Goal: Task Accomplishment & Management: Use online tool/utility

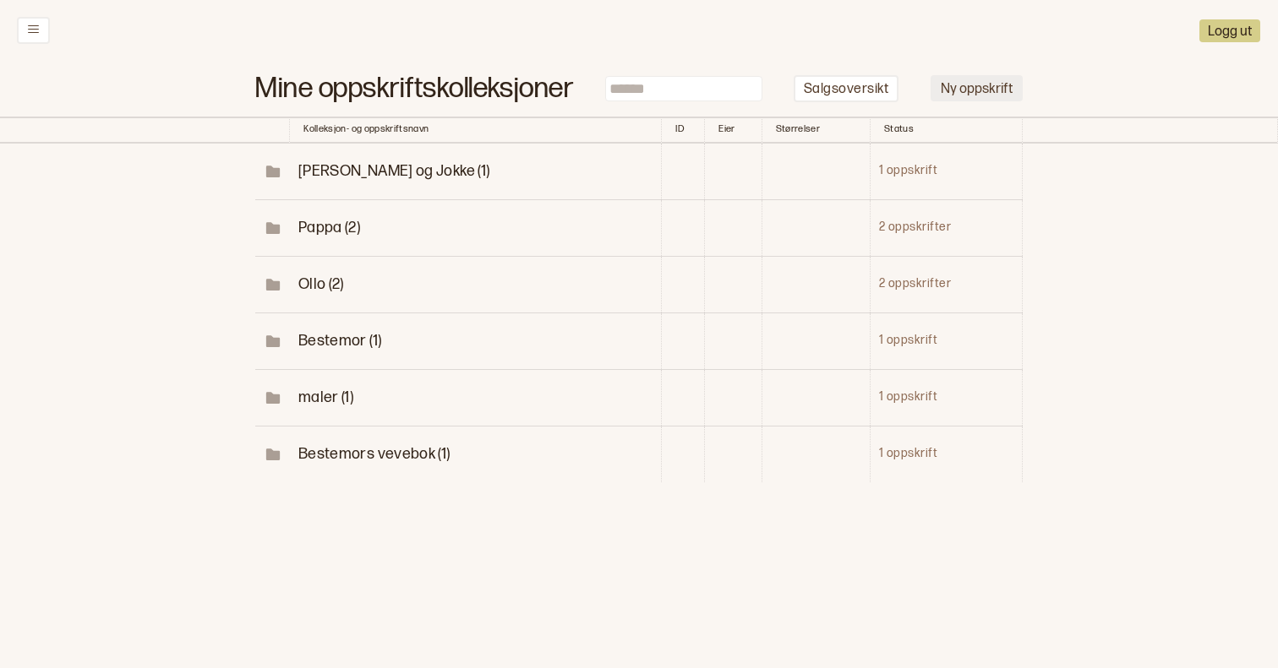
click at [959, 95] on button "Ny oppskrift" at bounding box center [976, 88] width 92 height 26
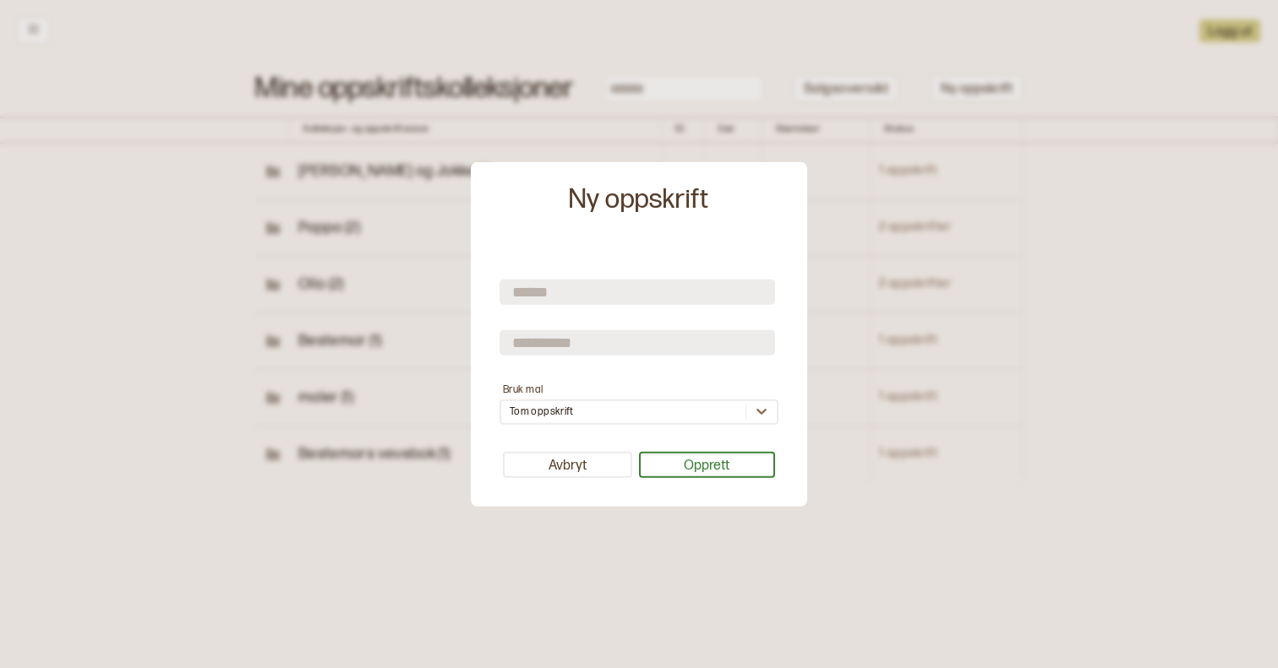
click at [634, 293] on input "text" at bounding box center [636, 292] width 275 height 25
type input "***"
click at [575, 352] on input "text" at bounding box center [636, 342] width 275 height 25
click at [490, 422] on div "*** Bruk mal Tom oppskrift Avbryt Opprett" at bounding box center [638, 376] width 319 height 244
click at [586, 347] on input "text" at bounding box center [636, 342] width 275 height 25
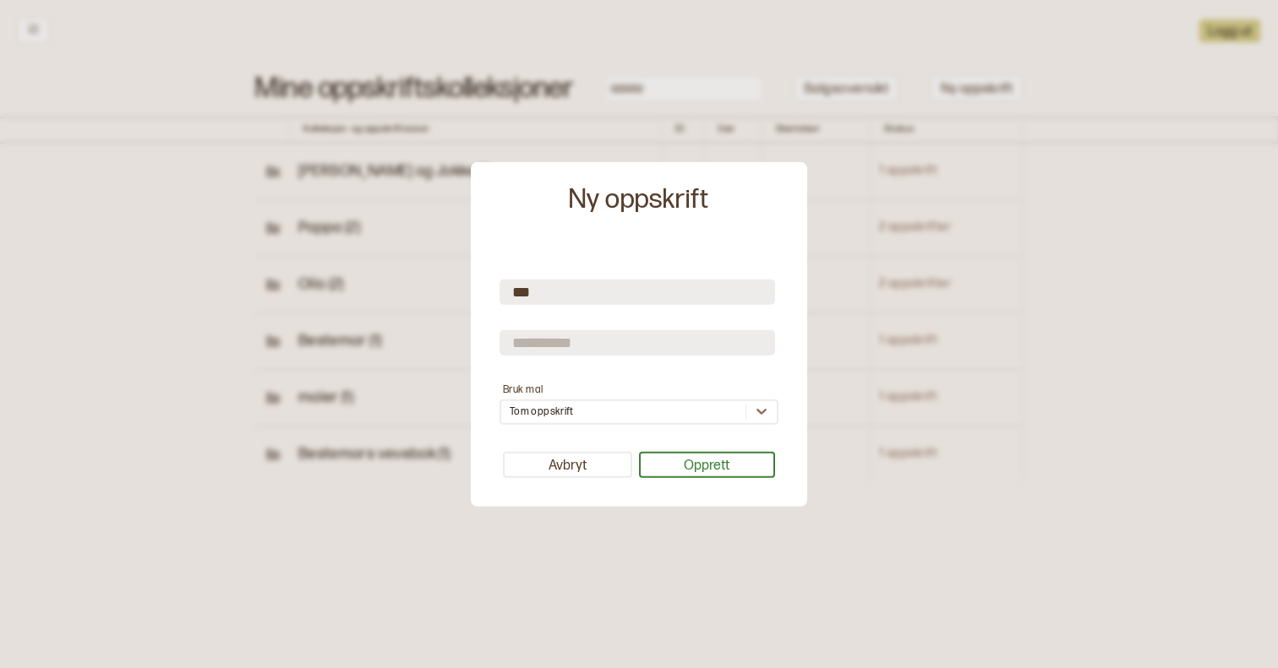
click at [586, 346] on input "text" at bounding box center [636, 342] width 275 height 25
type input "********"
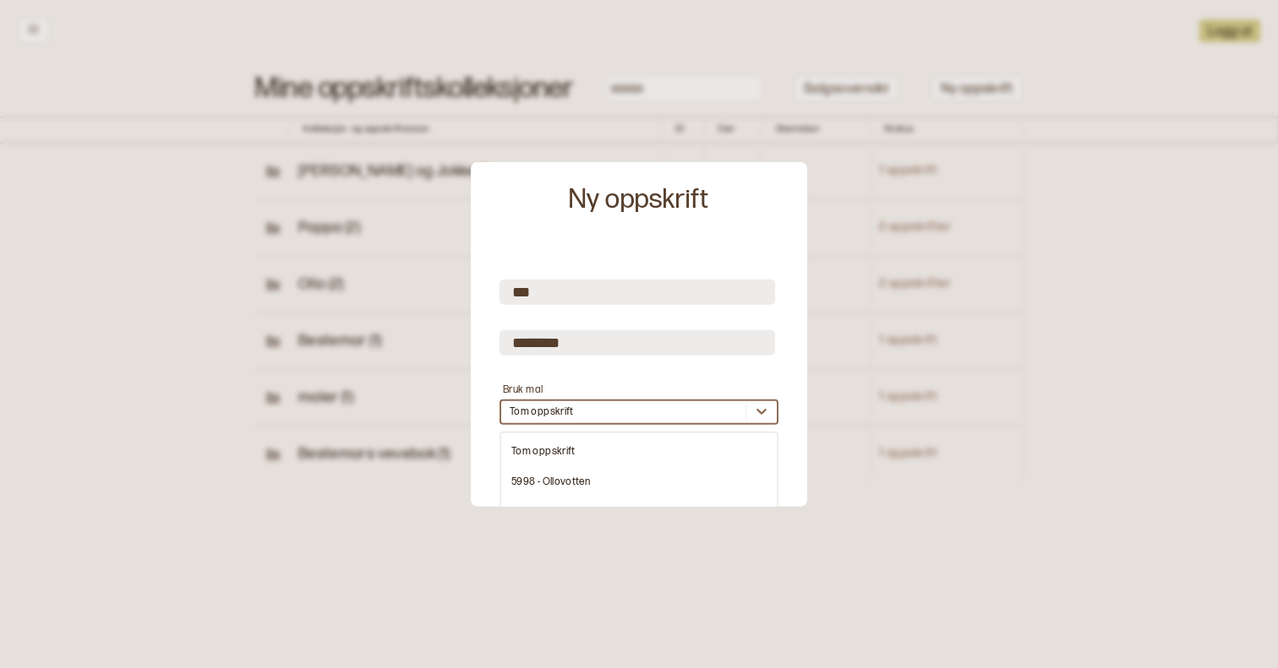
click at [594, 412] on div "option Tom oppskrift focused, 1 of 9. 9 results available. Use Up and Down to c…" at bounding box center [638, 412] width 279 height 25
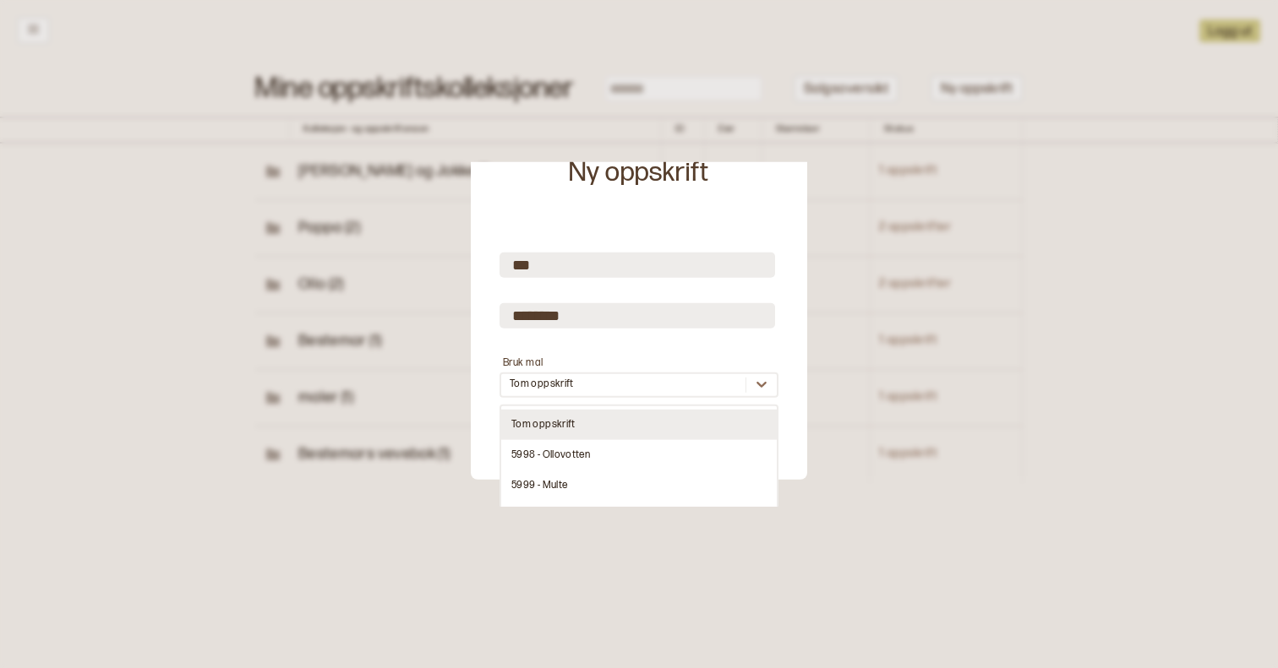
click at [565, 423] on div "Tom oppskrift" at bounding box center [638, 425] width 275 height 30
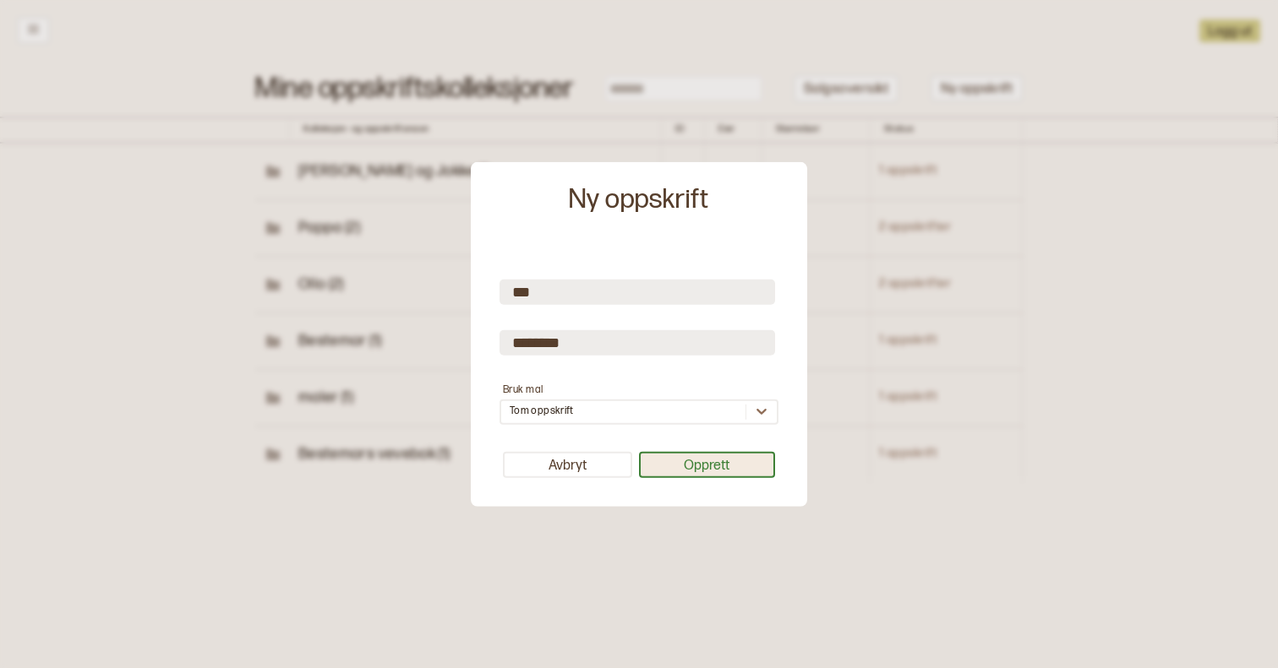
click at [690, 473] on button "Opprett" at bounding box center [707, 465] width 137 height 26
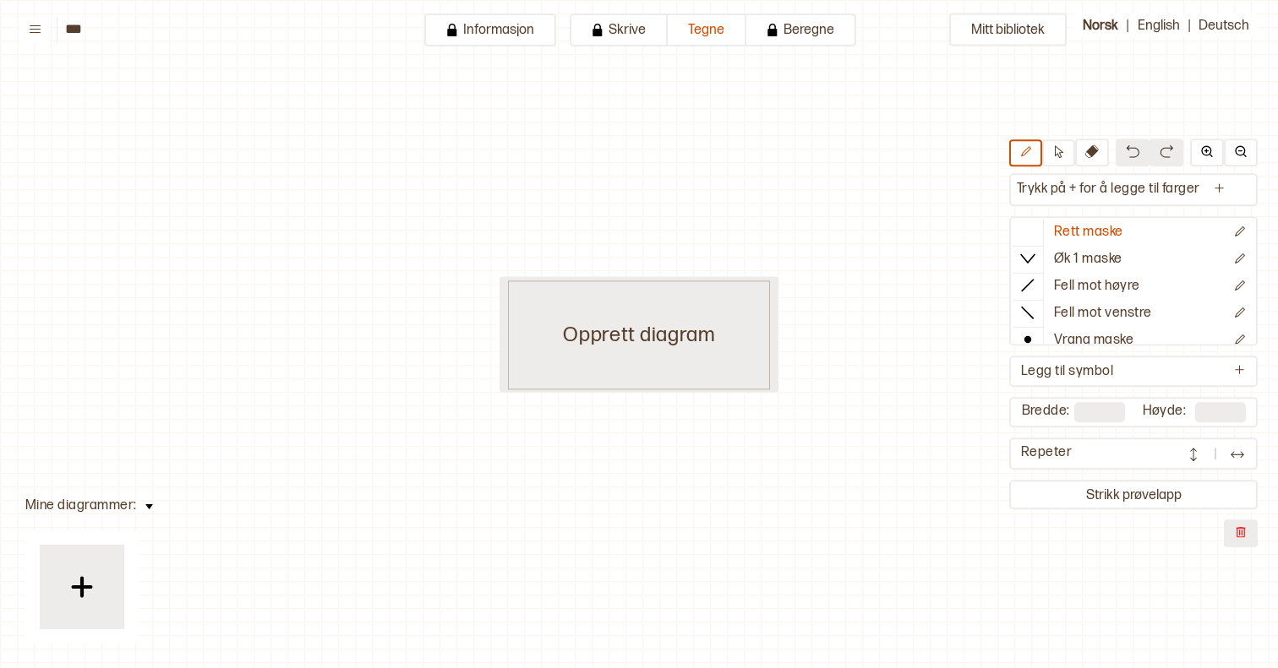
click at [705, 370] on div "Opprett diagram" at bounding box center [639, 335] width 262 height 109
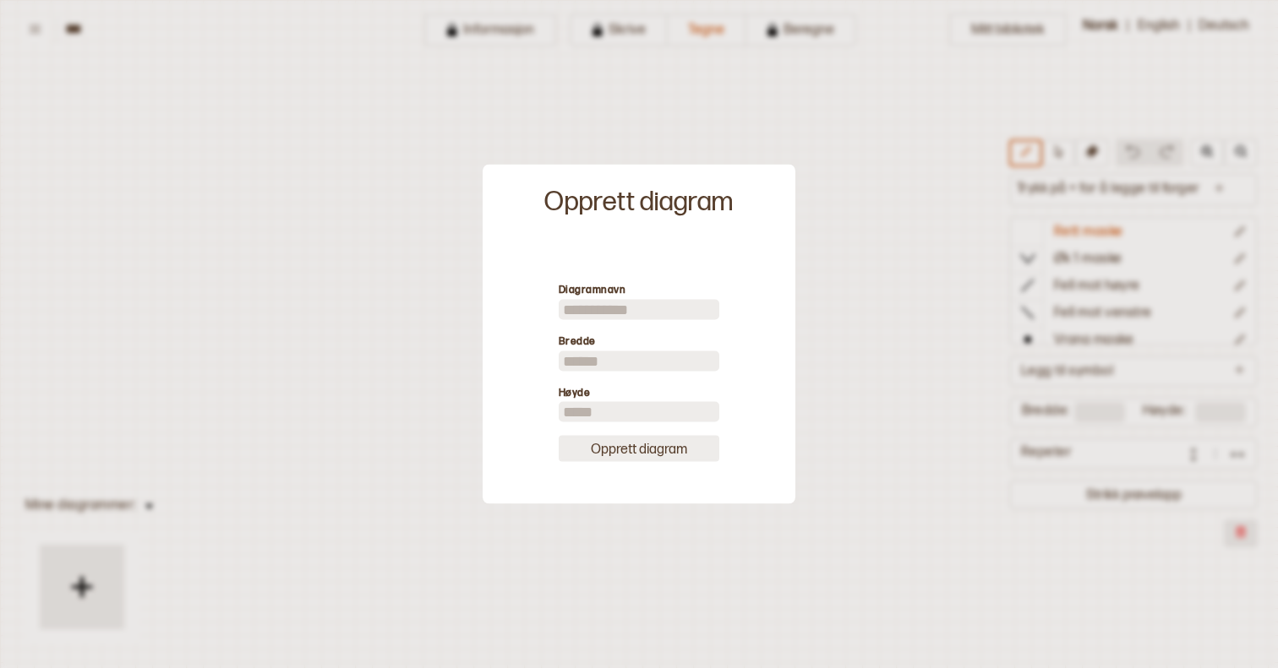
click at [667, 456] on button "Opprett diagram" at bounding box center [639, 449] width 161 height 26
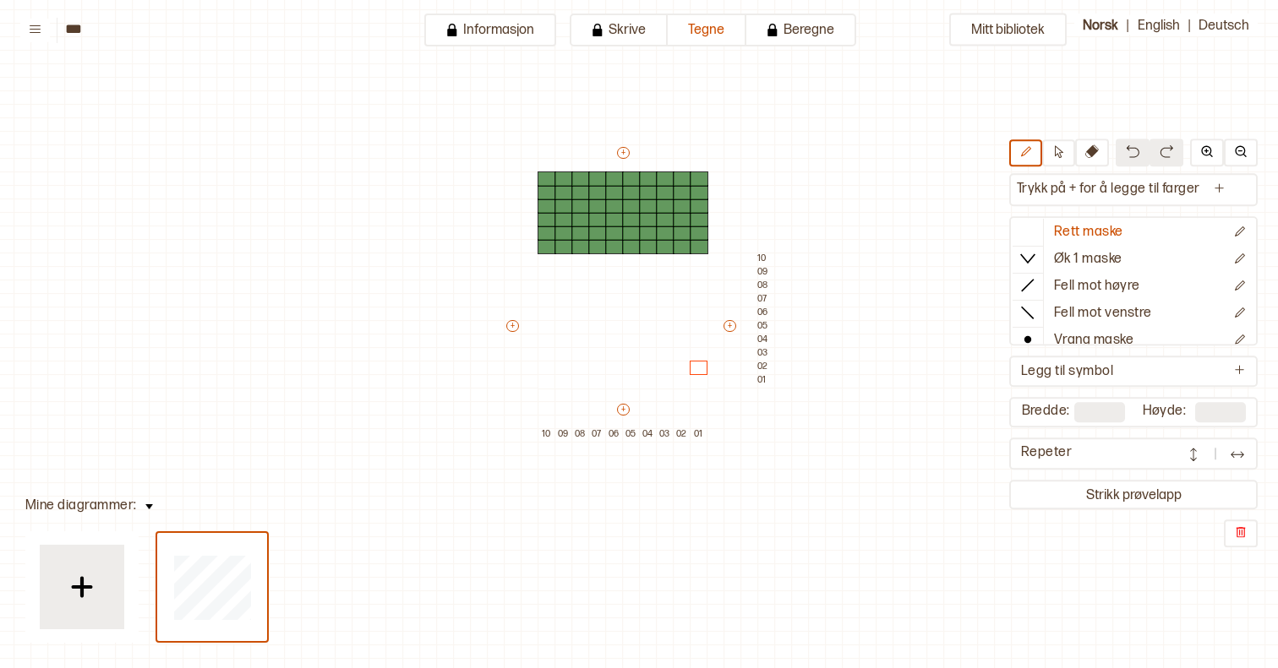
type input "**"
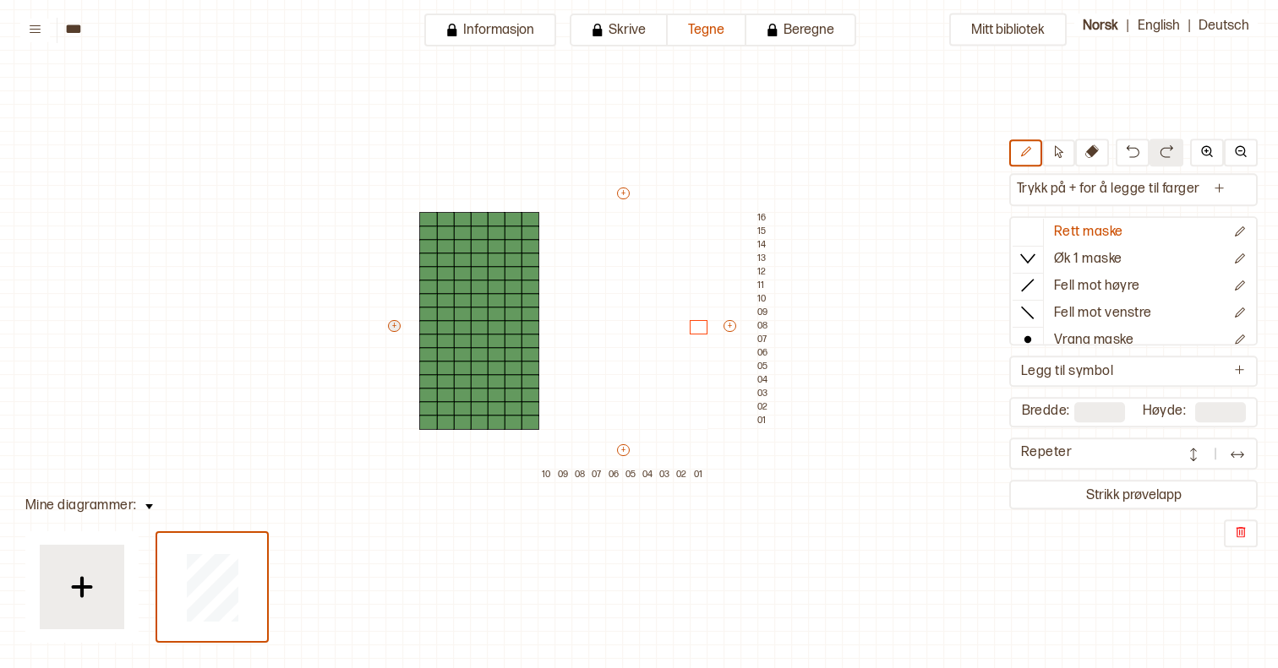
type input "**"
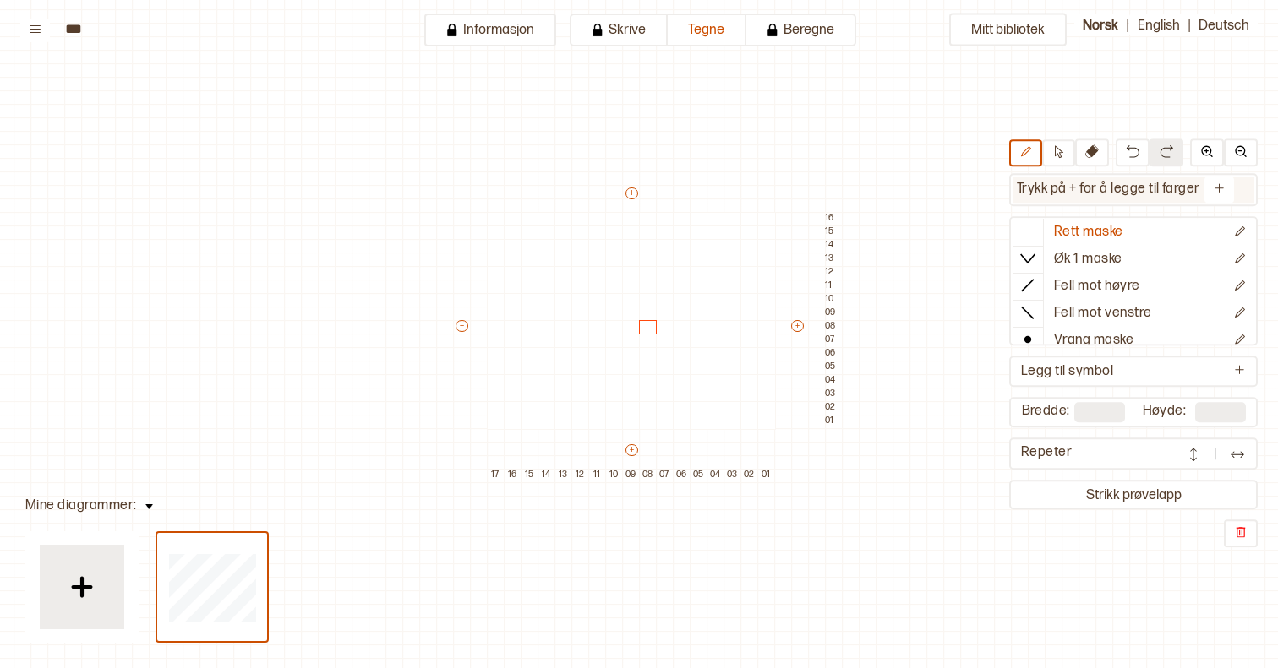
click at [1071, 196] on p "Trykk på + for å legge til farger" at bounding box center [1108, 190] width 192 height 26
click at [1219, 188] on icon "Ny farge" at bounding box center [1219, 189] width 13 height 13
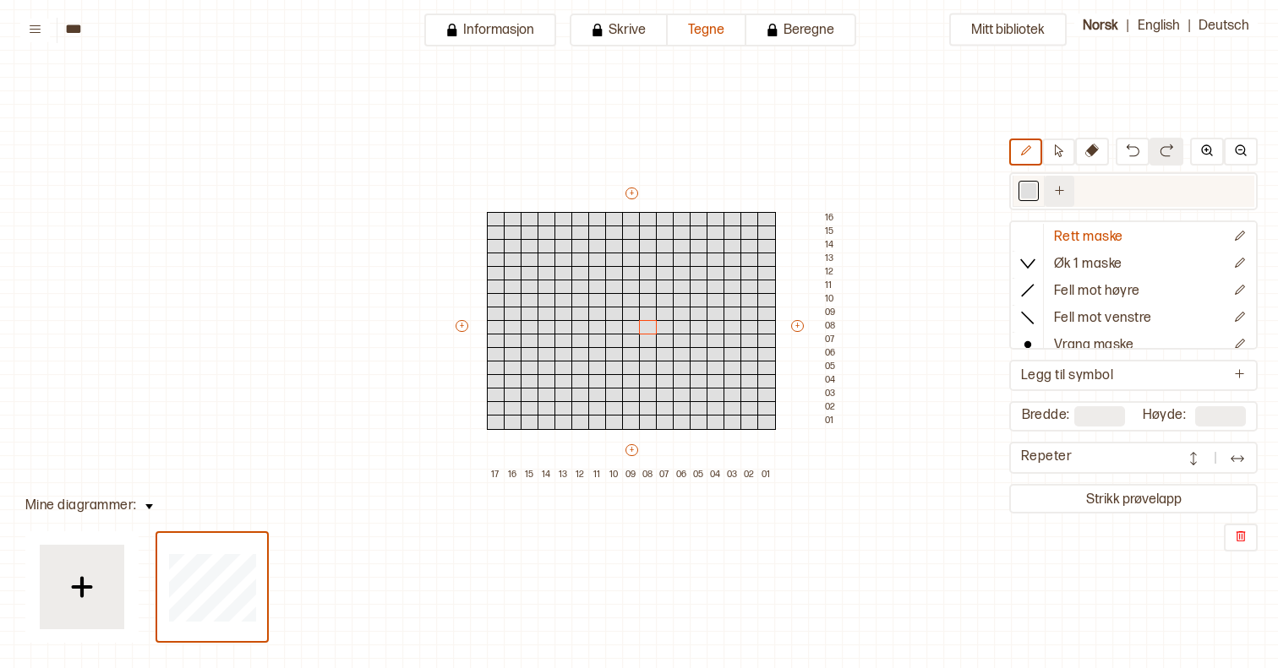
click at [1065, 185] on icon "Ny farge" at bounding box center [1059, 190] width 13 height 13
click at [1060, 194] on div at bounding box center [1060, 190] width 15 height 15
click at [1033, 193] on div at bounding box center [1028, 190] width 15 height 15
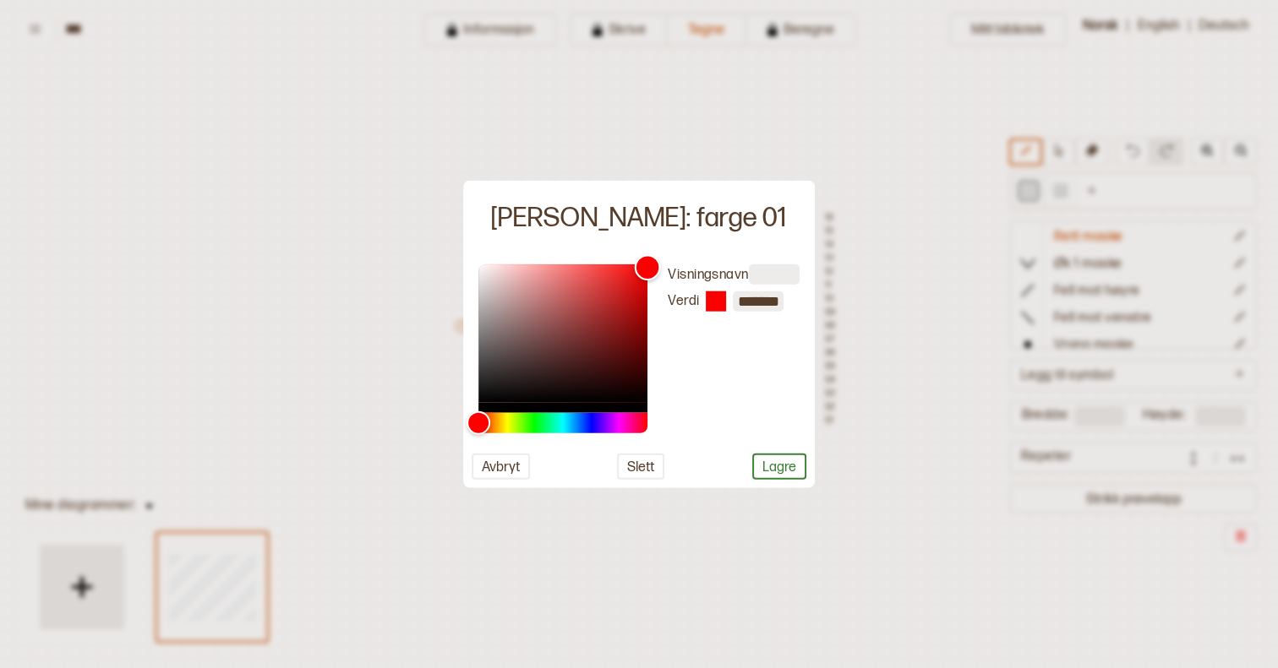
type input "*******"
drag, startPoint x: 561, startPoint y: 348, endPoint x: 648, endPoint y: 264, distance: 121.3
click at [647, 264] on div "Color" at bounding box center [562, 333] width 169 height 139
click at [648, 460] on button "Slett" at bounding box center [640, 467] width 47 height 26
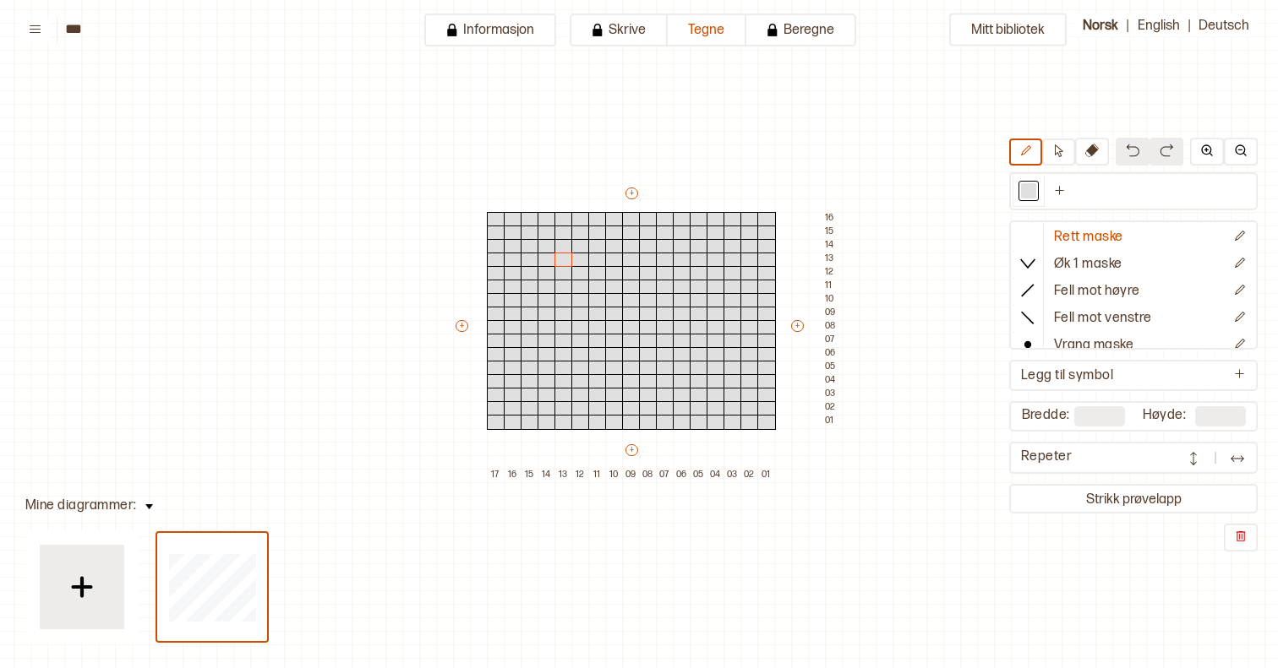
click at [1127, 158] on button at bounding box center [1132, 152] width 34 height 28
type input "**"
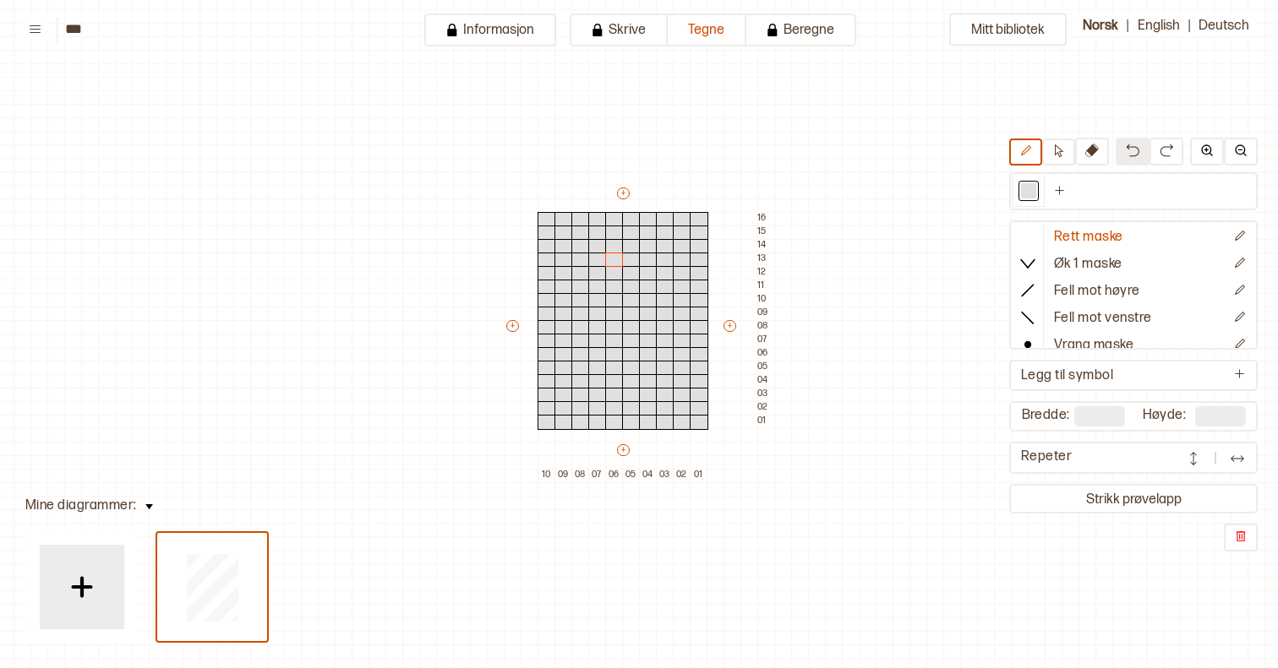
click at [1127, 158] on button at bounding box center [1132, 152] width 34 height 28
type input "**"
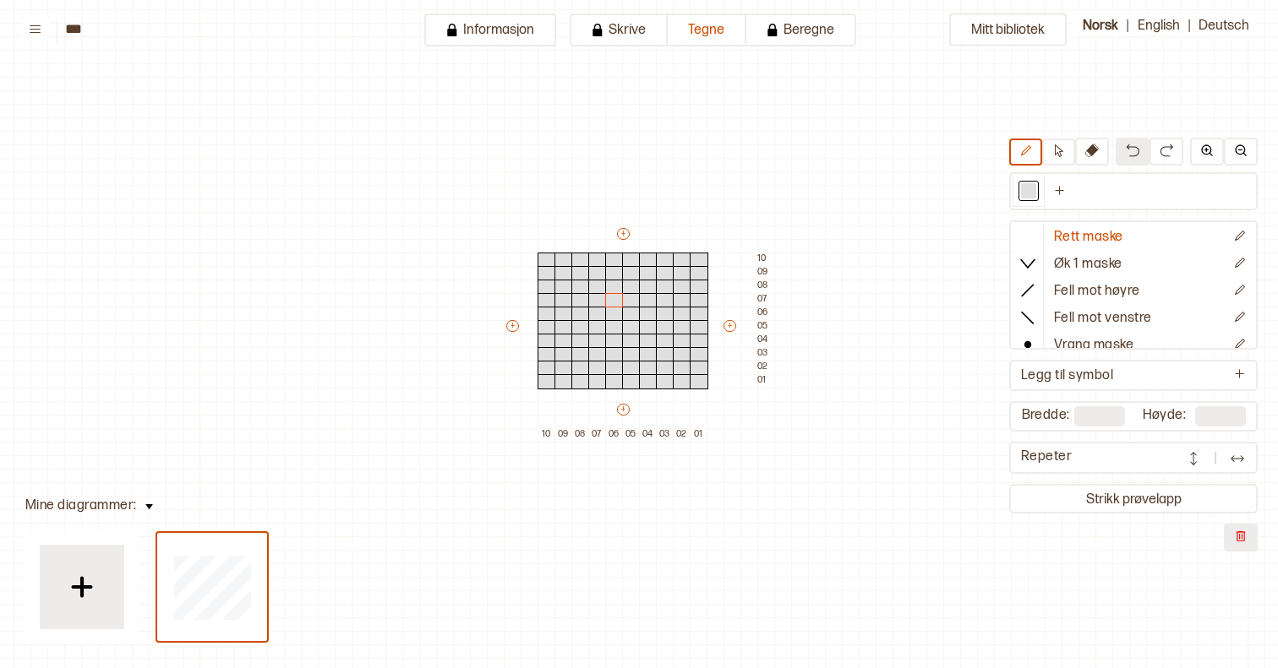
click at [1237, 534] on img at bounding box center [1241, 537] width 14 height 14
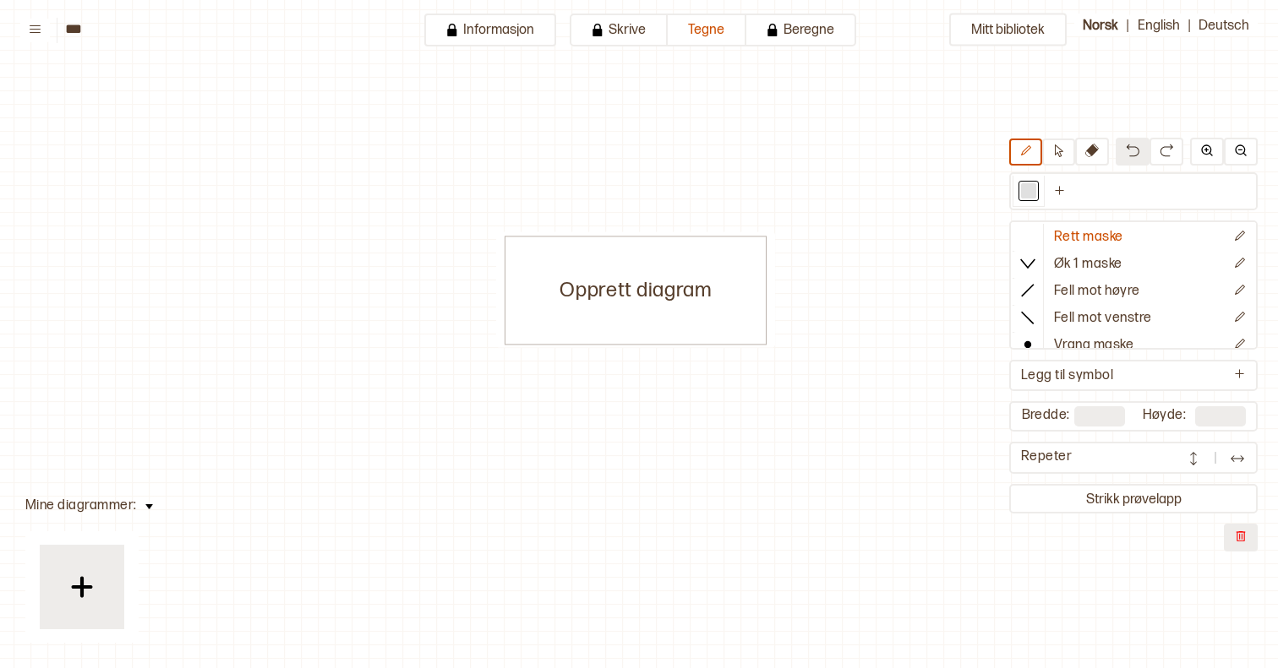
scroll to position [0, 0]
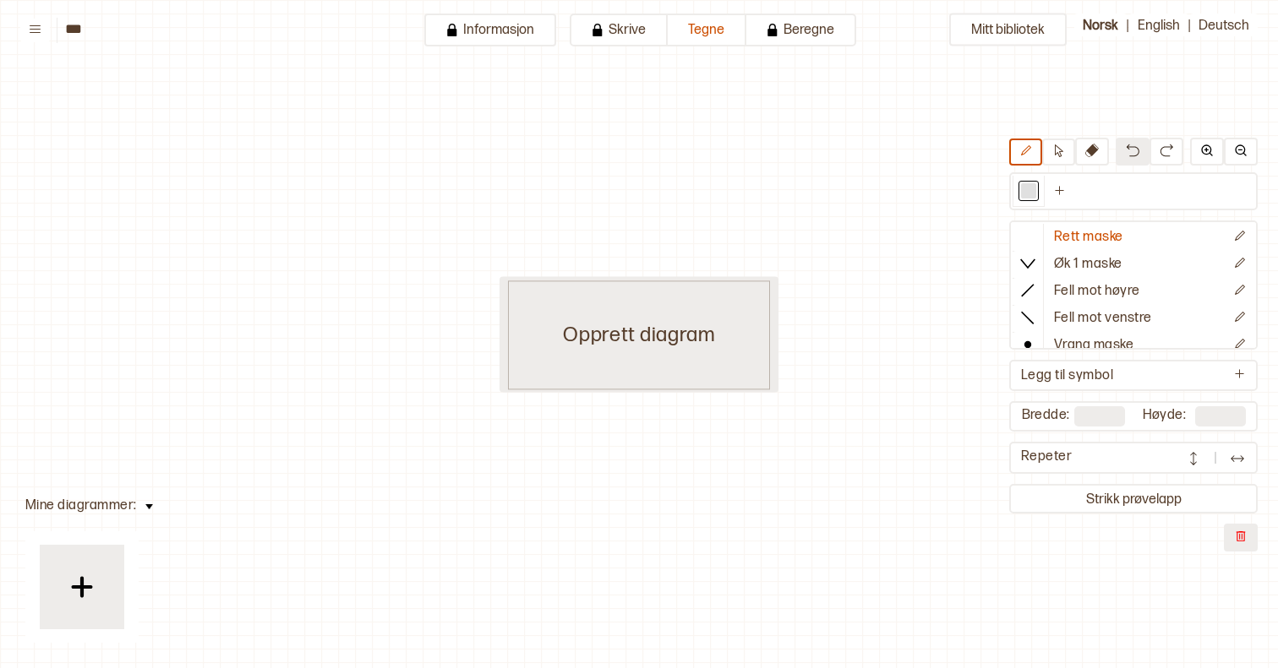
click at [675, 329] on div "Opprett diagram" at bounding box center [639, 335] width 262 height 109
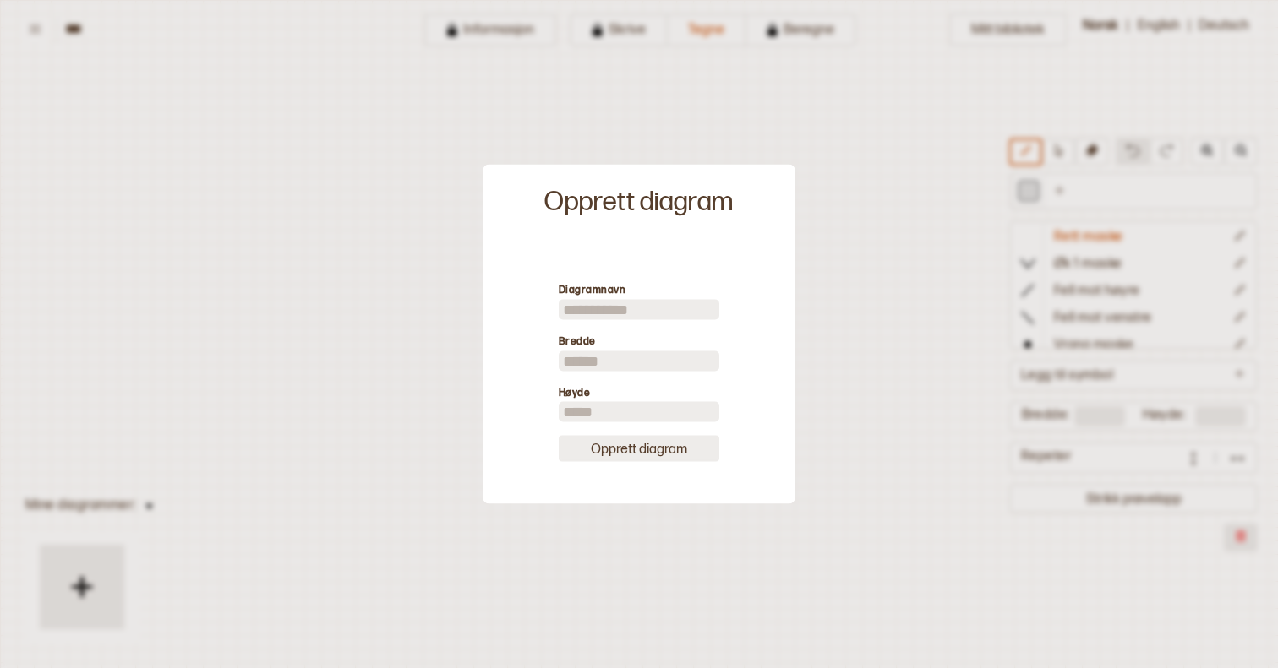
click at [659, 446] on button "Opprett diagram" at bounding box center [639, 449] width 161 height 26
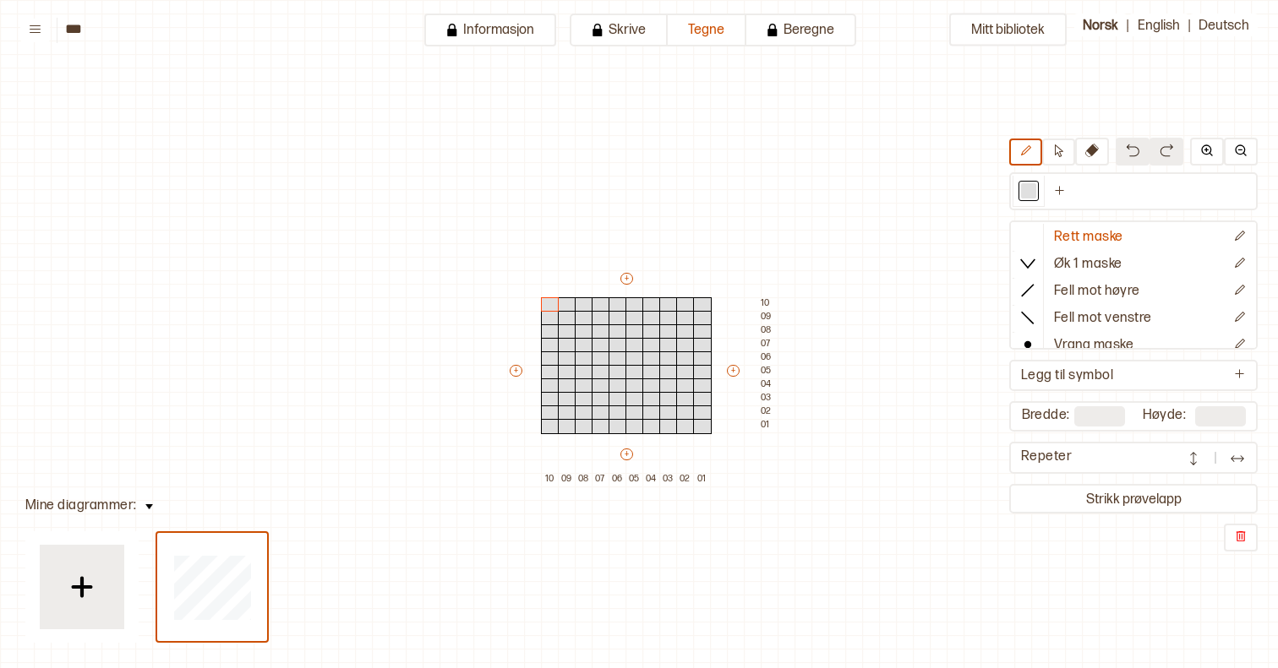
scroll to position [45, 3]
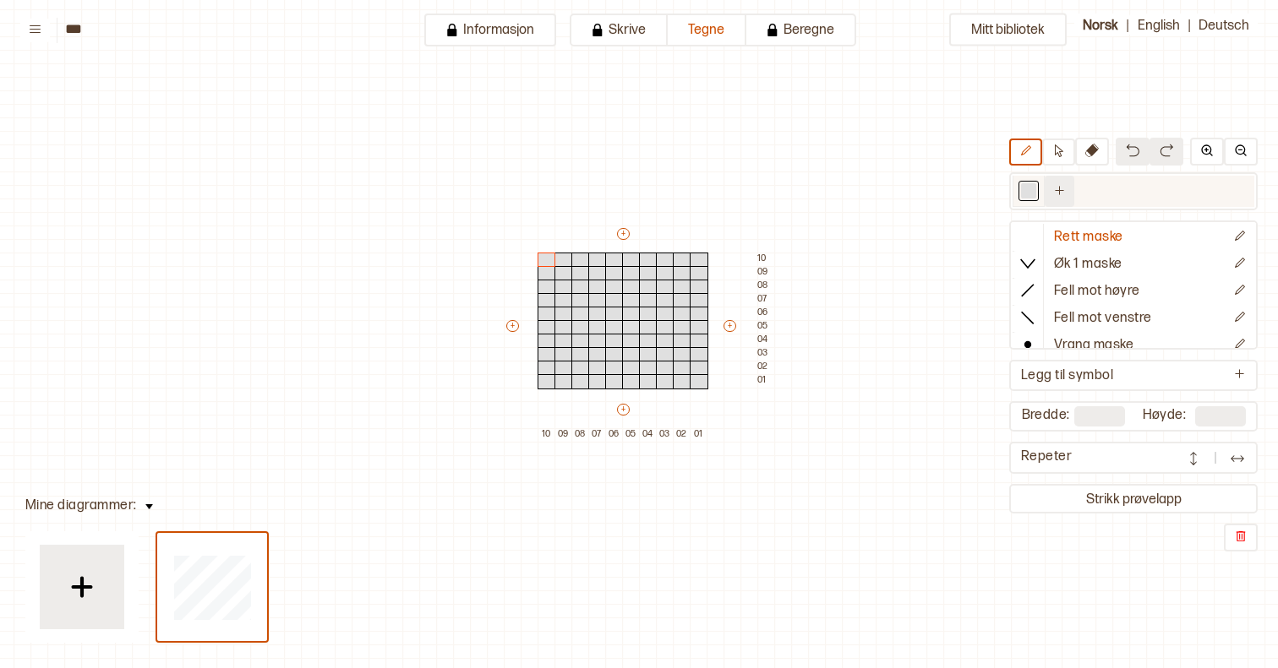
click at [1056, 193] on icon "Ny farge" at bounding box center [1059, 190] width 13 height 13
click at [1056, 196] on div at bounding box center [1060, 190] width 15 height 15
click at [1057, 196] on div at bounding box center [1060, 190] width 15 height 15
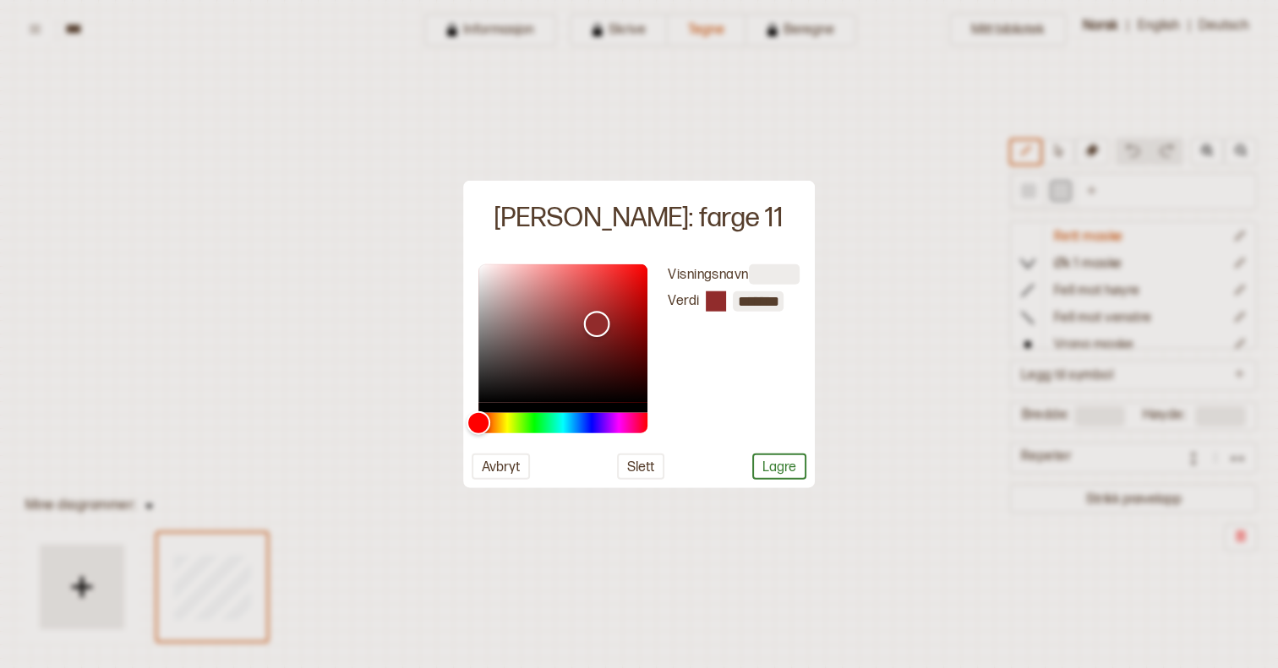
type input "*******"
drag, startPoint x: 596, startPoint y: 324, endPoint x: 477, endPoint y: 493, distance: 206.8
click at [477, 493] on body "**********" at bounding box center [639, 334] width 1278 height 668
click at [778, 463] on button "Lagre" at bounding box center [779, 467] width 54 height 26
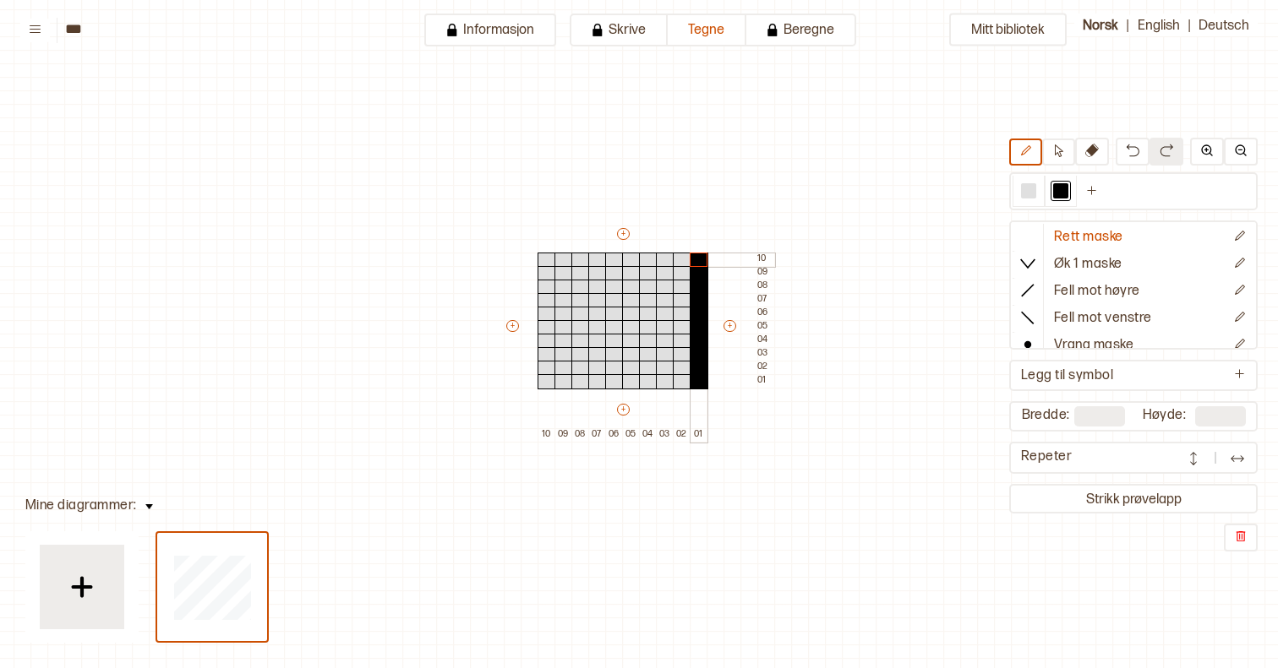
drag, startPoint x: 699, startPoint y: 383, endPoint x: 701, endPoint y: 259, distance: 123.4
click at [701, 259] on div "+ + + + 10 09 08 07 06 05 04 03 02 01 10 09 08 07 06 05 04 03 02 01" at bounding box center [639, 334] width 270 height 216
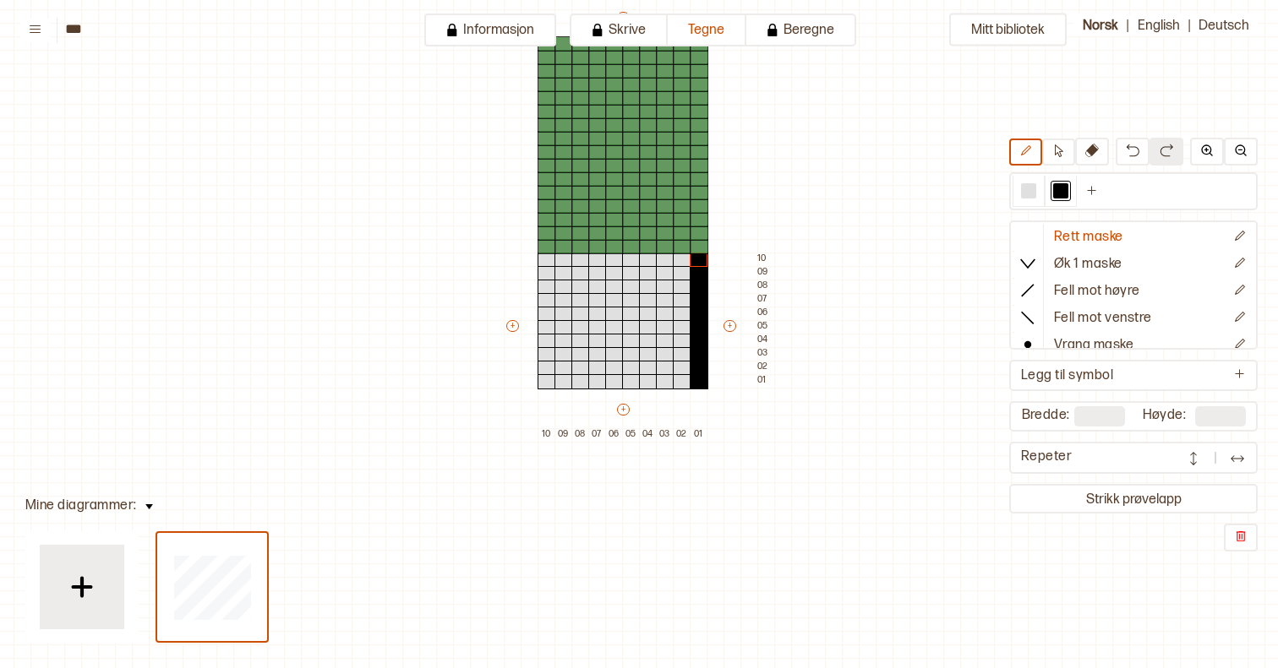
type input "**"
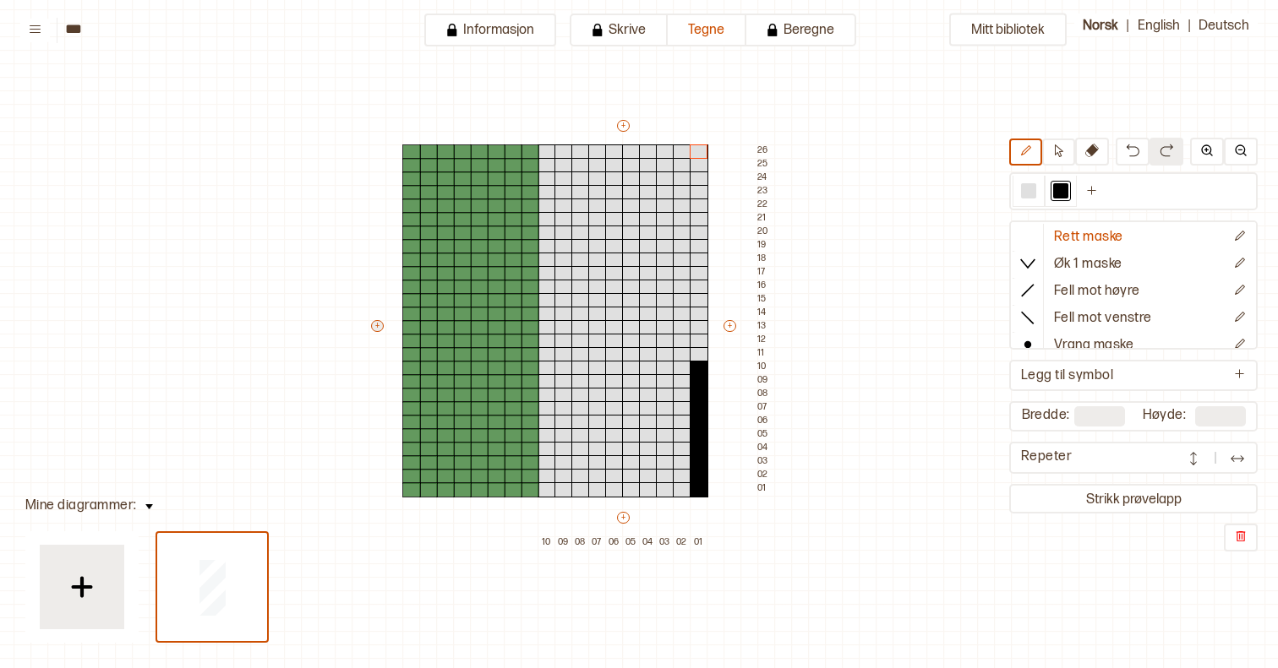
type input "**"
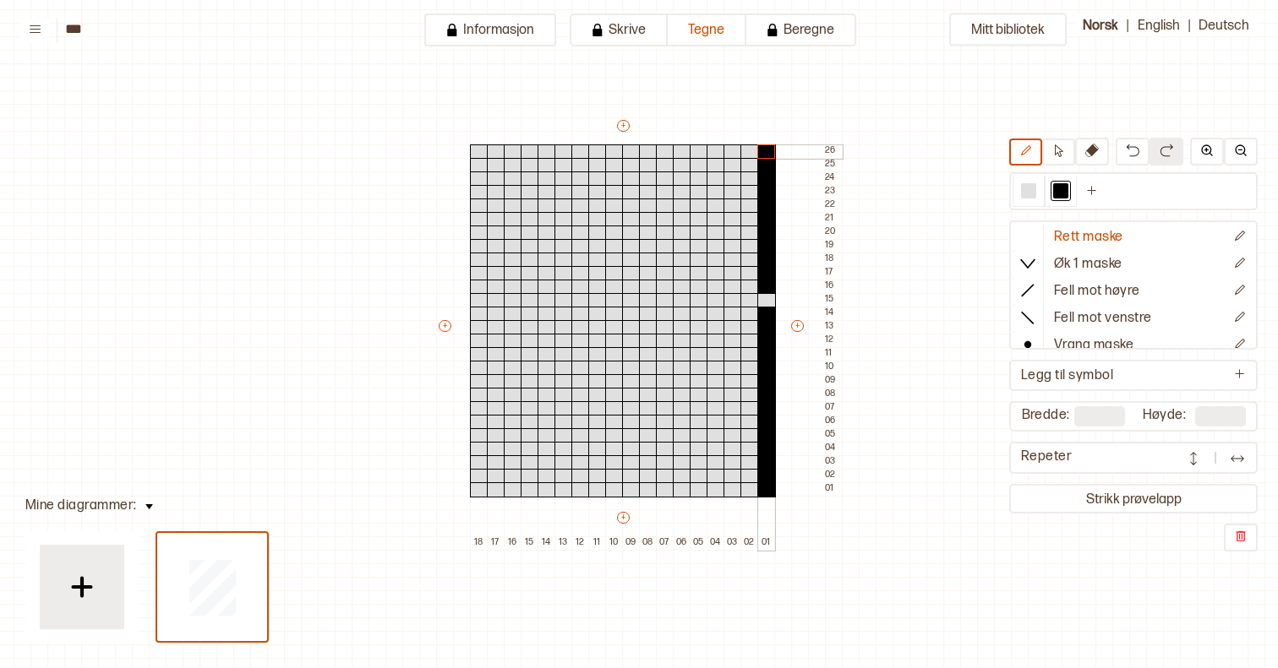
drag, startPoint x: 763, startPoint y: 358, endPoint x: 765, endPoint y: 144, distance: 214.6
click at [765, 144] on div "+ + + + 18 17 16 15 14 13 12 11 10 09 08 07 06 05 04 03 02 01 26 25 24 23 22 21…" at bounding box center [639, 333] width 406 height 433
click at [764, 316] on div at bounding box center [766, 314] width 19 height 15
click at [764, 303] on div at bounding box center [766, 300] width 19 height 15
click at [1030, 343] on circle at bounding box center [1027, 344] width 7 height 7
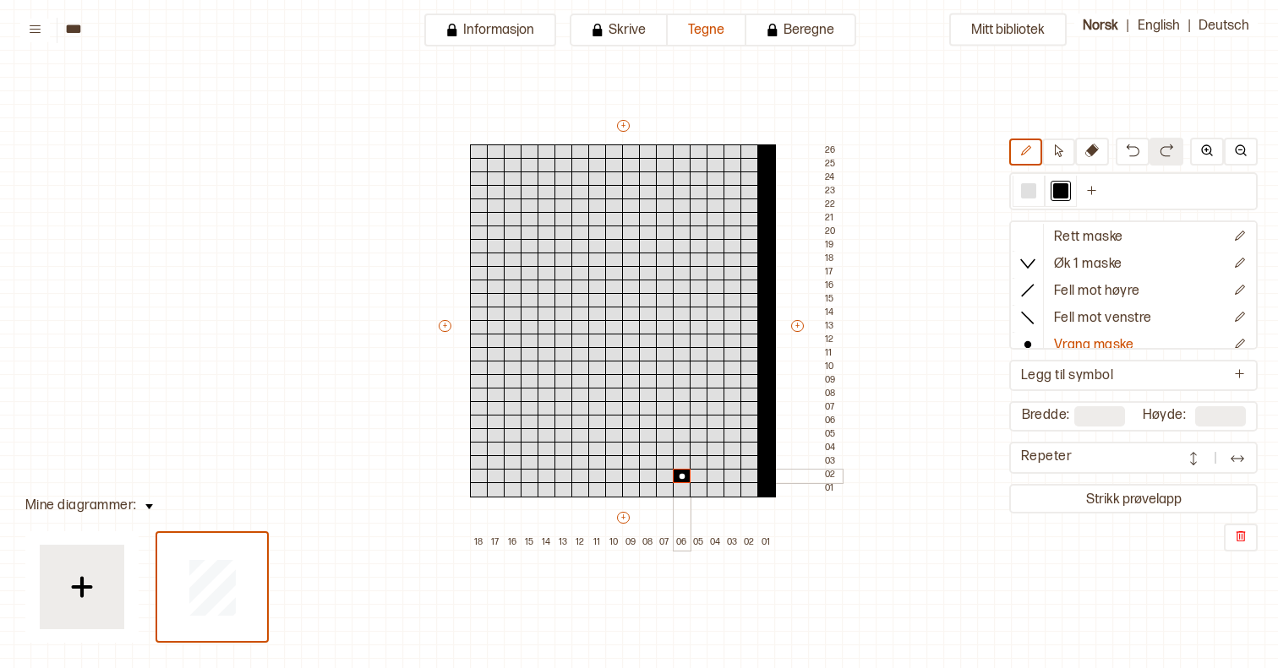
click at [681, 474] on div at bounding box center [682, 476] width 19 height 15
click at [681, 464] on div at bounding box center [682, 462] width 19 height 15
click at [1091, 234] on p "Rett maske" at bounding box center [1088, 238] width 69 height 18
click at [697, 422] on div at bounding box center [699, 422] width 19 height 15
click at [697, 406] on div at bounding box center [699, 408] width 19 height 15
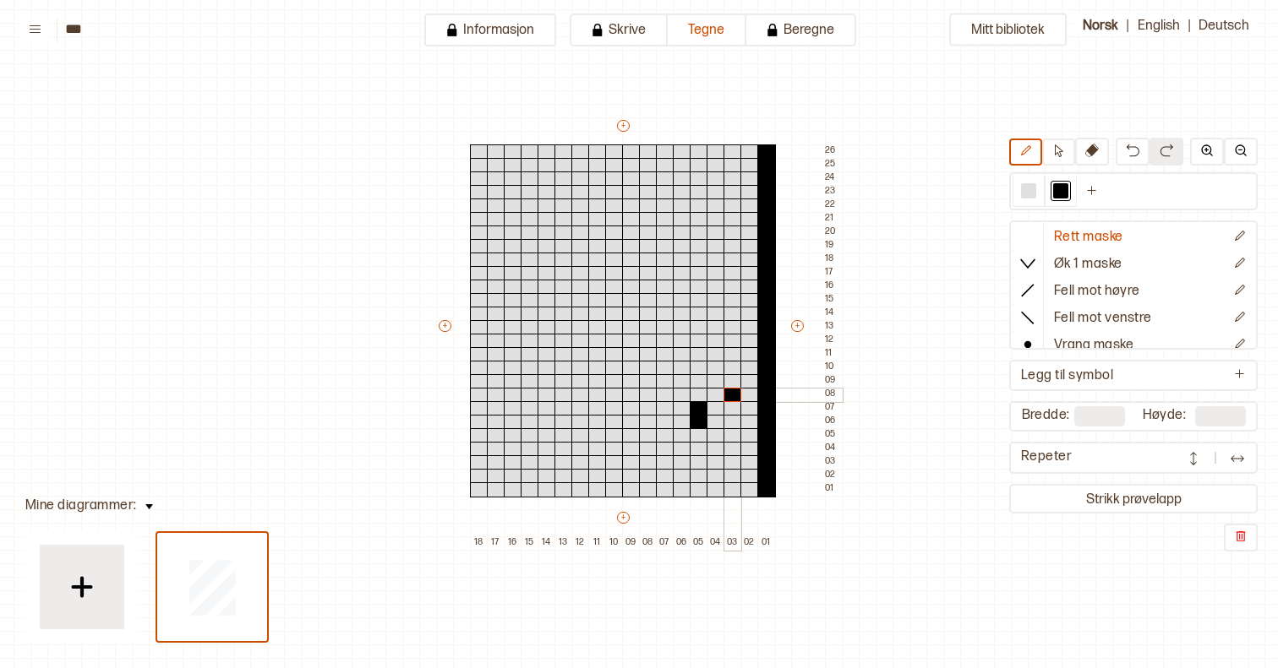
click at [733, 397] on div at bounding box center [732, 395] width 19 height 15
click at [714, 396] on div at bounding box center [715, 395] width 19 height 15
click at [645, 423] on div at bounding box center [648, 422] width 19 height 15
click at [645, 406] on div at bounding box center [648, 408] width 19 height 15
drag, startPoint x: 695, startPoint y: 396, endPoint x: 636, endPoint y: 396, distance: 58.3
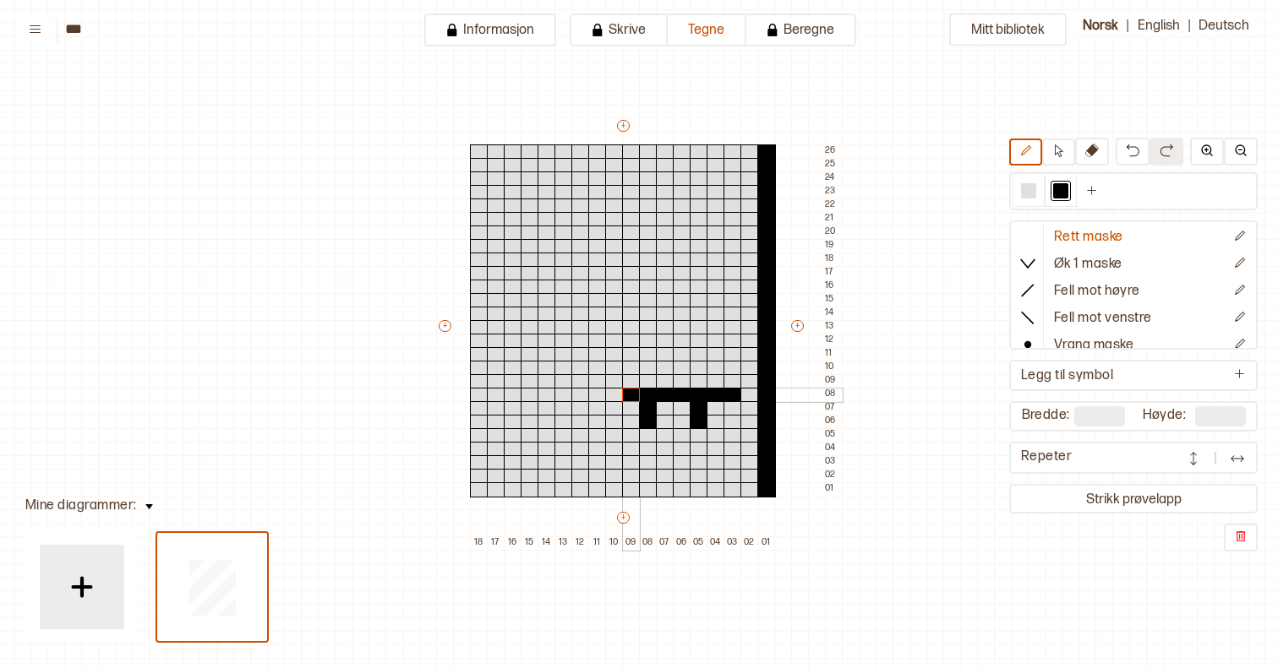
click at [636, 396] on div "+ + + + 18 17 16 15 14 13 12 11 10 09 08 07 06 05 04 03 02 01 26 25 24 23 22 21…" at bounding box center [639, 333] width 406 height 433
click at [644, 447] on div at bounding box center [648, 449] width 19 height 15
click at [644, 438] on div at bounding box center [648, 435] width 19 height 15
drag, startPoint x: 681, startPoint y: 423, endPoint x: 565, endPoint y: 426, distance: 115.8
click at [565, 426] on div "+ + + + 18 17 16 15 14 13 12 11 10 09 08 07 06 05 04 03 02 01 26 25 24 23 22 21…" at bounding box center [639, 333] width 406 height 433
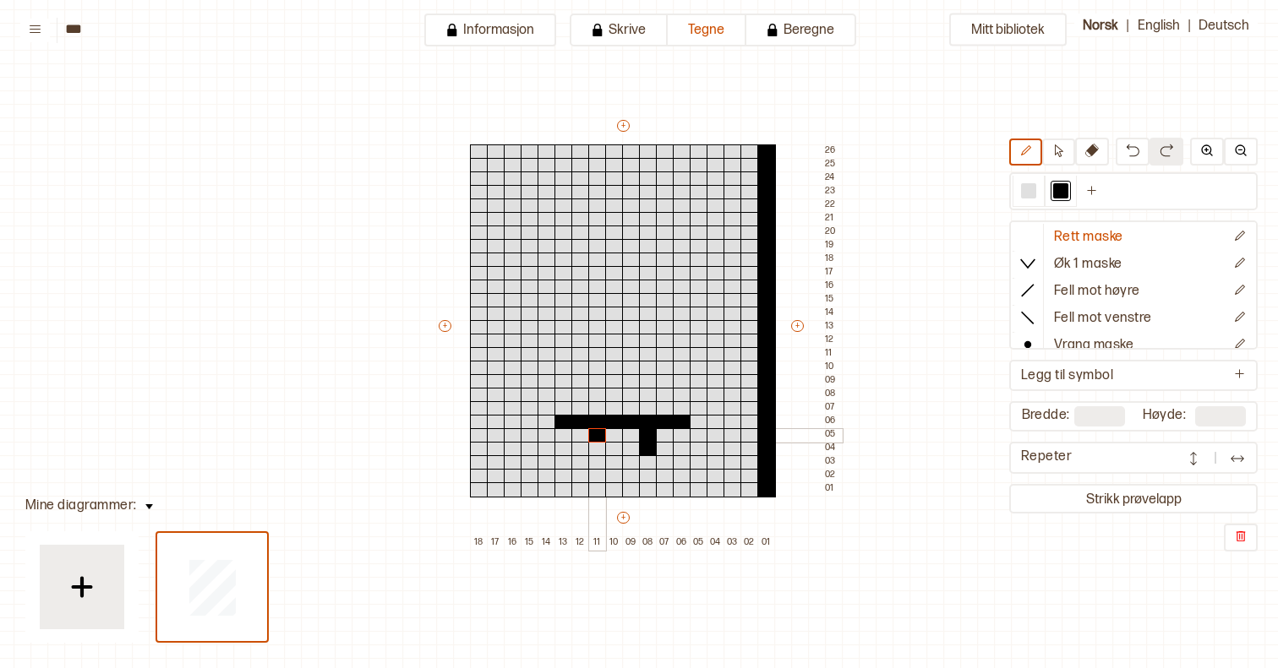
click at [602, 437] on div at bounding box center [597, 435] width 19 height 15
click at [600, 443] on div at bounding box center [597, 449] width 19 height 15
drag, startPoint x: 691, startPoint y: 406, endPoint x: 691, endPoint y: 357, distance: 49.0
click at [691, 357] on div "+ + + + 18 17 16 15 14 13 12 11 10 09 08 07 06 05 04 03 02 01 26 25 24 23 22 21…" at bounding box center [639, 333] width 406 height 433
drag, startPoint x: 543, startPoint y: 408, endPoint x: 559, endPoint y: 384, distance: 29.8
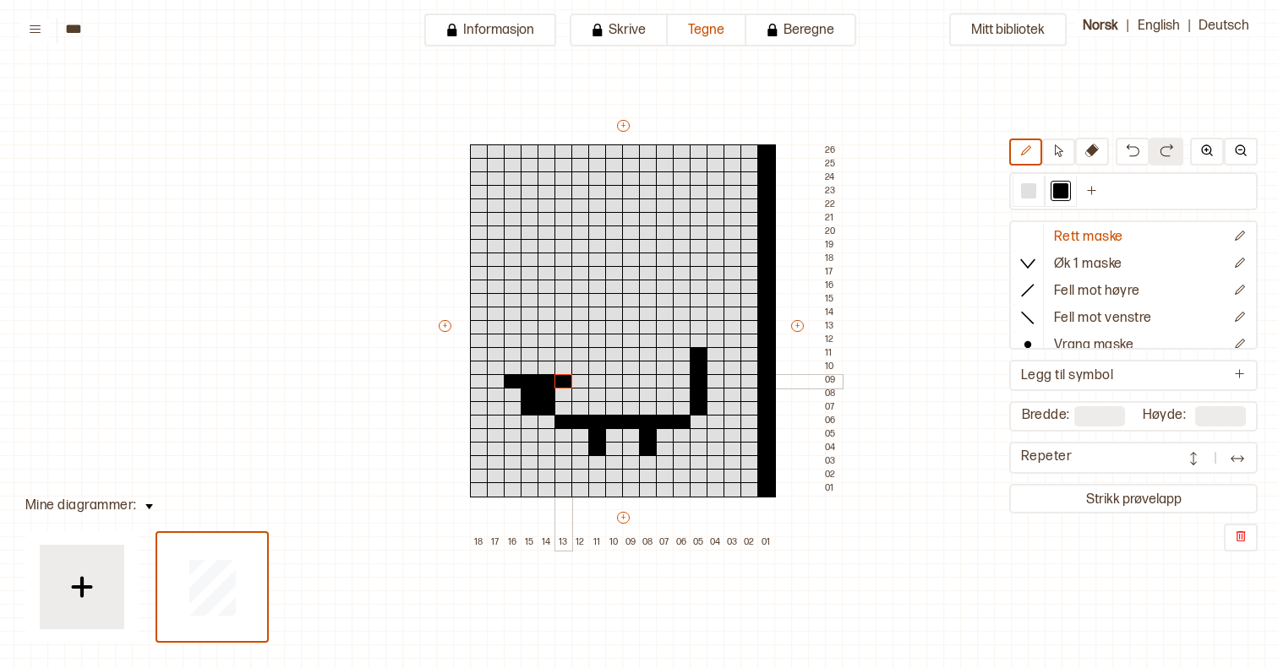
click at [559, 384] on div "+ + + + 18 17 16 15 14 13 12 11 10 09 08 07 06 05 04 03 02 01 26 25 24 23 22 21…" at bounding box center [639, 333] width 406 height 433
drag, startPoint x: 547, startPoint y: 369, endPoint x: 532, endPoint y: 368, distance: 14.4
click at [532, 368] on div "+ + + + 18 17 16 15 14 13 12 11 10 09 08 07 06 05 04 03 02 01 26 25 24 23 22 21…" at bounding box center [639, 333] width 406 height 433
click at [1037, 188] on div at bounding box center [1028, 191] width 20 height 20
click at [695, 353] on div at bounding box center [699, 354] width 19 height 15
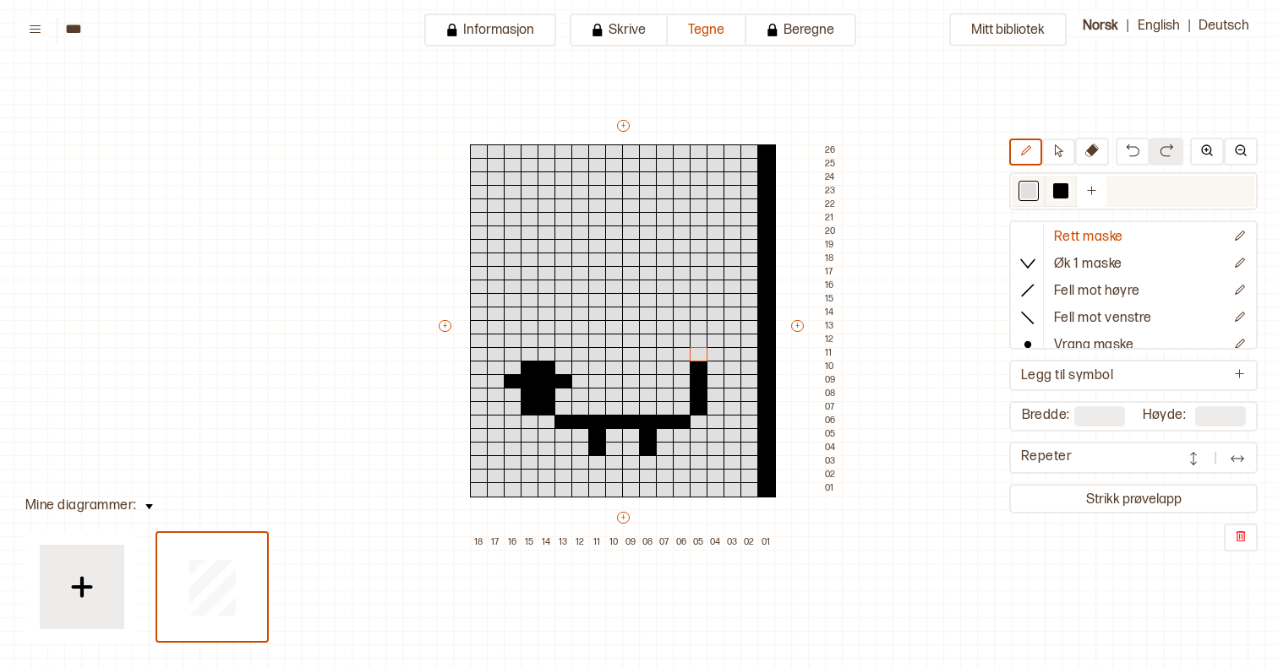
click at [1071, 188] on div at bounding box center [1060, 191] width 32 height 31
drag, startPoint x: 560, startPoint y: 349, endPoint x: 679, endPoint y: 352, distance: 118.3
click at [679, 352] on div "+ + + + 18 17 16 15 14 13 12 11 10 09 08 07 06 05 04 03 02 01 26 25 24 23 22 21…" at bounding box center [639, 333] width 406 height 433
click at [1032, 186] on div at bounding box center [1028, 190] width 15 height 15
drag, startPoint x: 548, startPoint y: 412, endPoint x: 575, endPoint y: 424, distance: 29.9
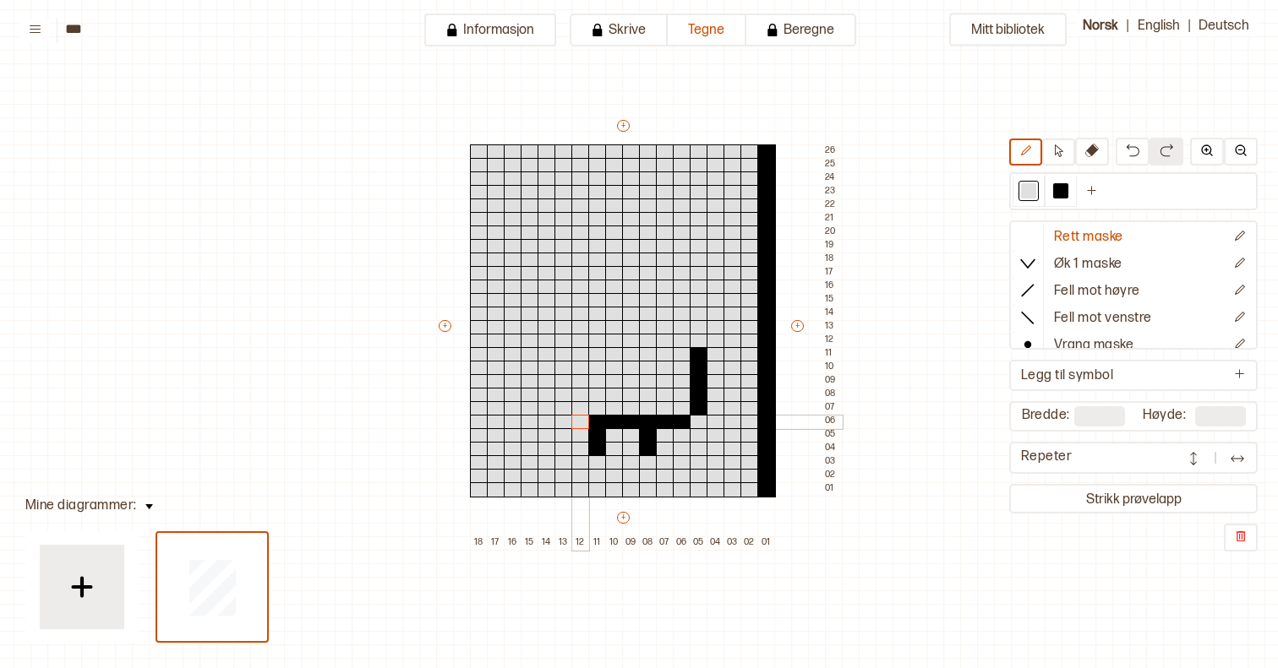
click at [575, 424] on div "+ + + + 18 17 16 15 14 13 12 11 10 09 08 07 06 05 04 03 02 01 26 25 24 23 22 21…" at bounding box center [639, 333] width 406 height 433
click at [1053, 194] on div at bounding box center [1060, 190] width 15 height 15
click at [583, 419] on div at bounding box center [580, 422] width 19 height 15
drag, startPoint x: 559, startPoint y: 410, endPoint x: 548, endPoint y: 410, distance: 11.8
click at [548, 410] on div "+ + + + 18 17 16 15 14 13 12 11 10 09 08 07 06 05 04 03 02 01 26 25 24 23 22 21…" at bounding box center [639, 333] width 406 height 433
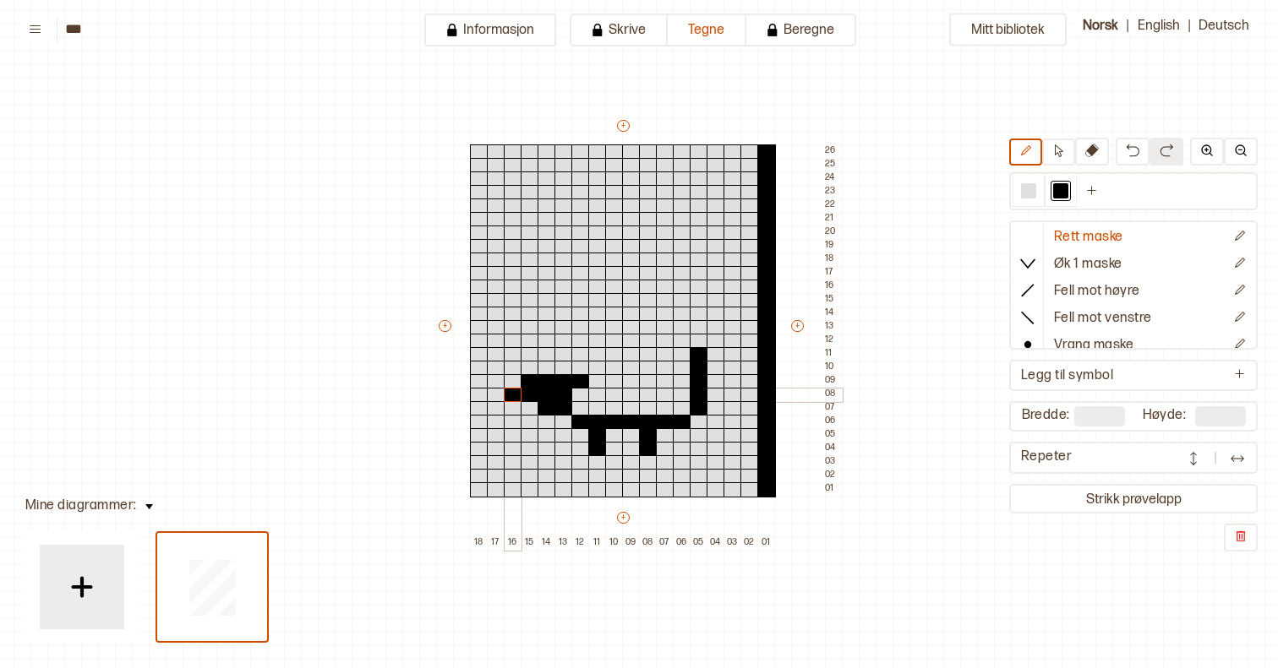
drag, startPoint x: 543, startPoint y: 397, endPoint x: 519, endPoint y: 388, distance: 26.2
click at [519, 388] on div "+ + + + 18 17 16 15 14 13 12 11 10 09 08 07 06 05 04 03 02 01 26 25 24 23 22 21…" at bounding box center [639, 333] width 406 height 433
drag, startPoint x: 543, startPoint y: 370, endPoint x: 556, endPoint y: 370, distance: 12.7
click at [556, 370] on div "+ + + + 18 17 16 15 14 13 12 11 10 09 08 07 06 05 04 03 02 01 26 25 24 23 22 21…" at bounding box center [639, 333] width 406 height 433
drag, startPoint x: 581, startPoint y: 349, endPoint x: 679, endPoint y: 350, distance: 98.9
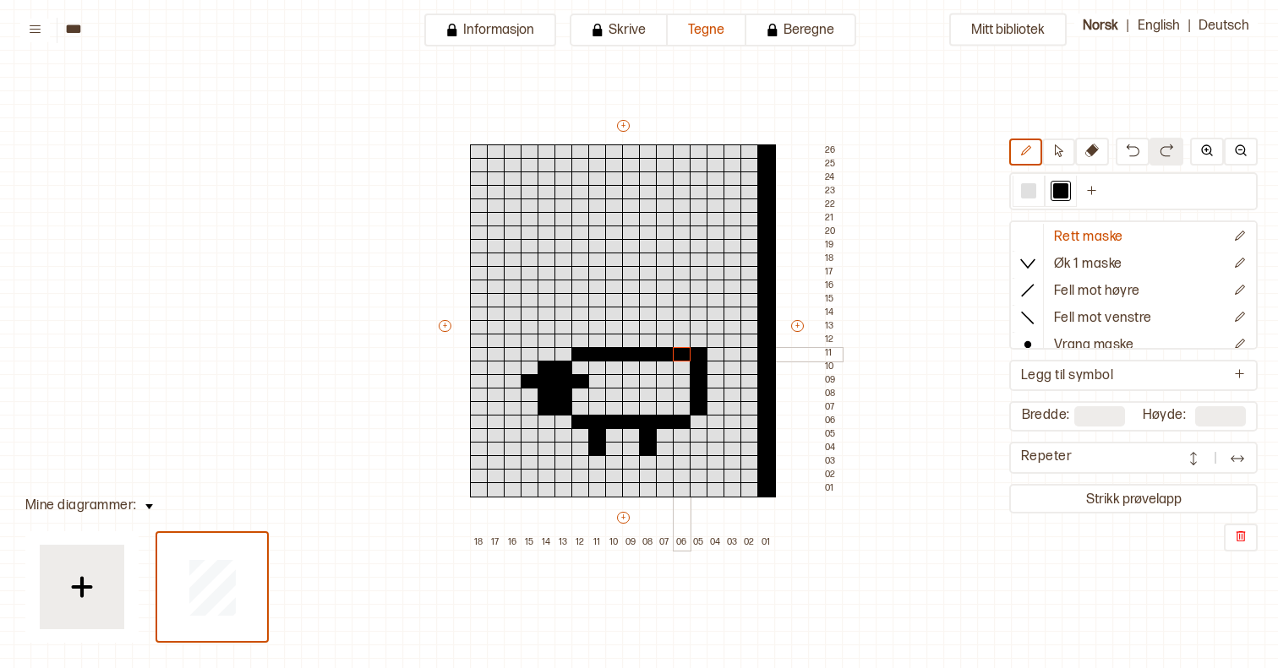
click at [679, 350] on div "+ + + + 18 17 16 15 14 13 12 11 10 09 08 07 06 05 04 03 02 01 26 25 24 23 22 21…" at bounding box center [639, 333] width 406 height 433
click at [572, 353] on div at bounding box center [580, 354] width 19 height 15
drag, startPoint x: 594, startPoint y: 343, endPoint x: 676, endPoint y: 342, distance: 82.0
click at [676, 342] on div "+ + + + 18 17 16 15 14 13 12 11 10 09 08 07 06 05 04 03 02 01 26 25 24 23 22 21…" at bounding box center [639, 333] width 406 height 433
click at [1033, 183] on div at bounding box center [1028, 191] width 20 height 20
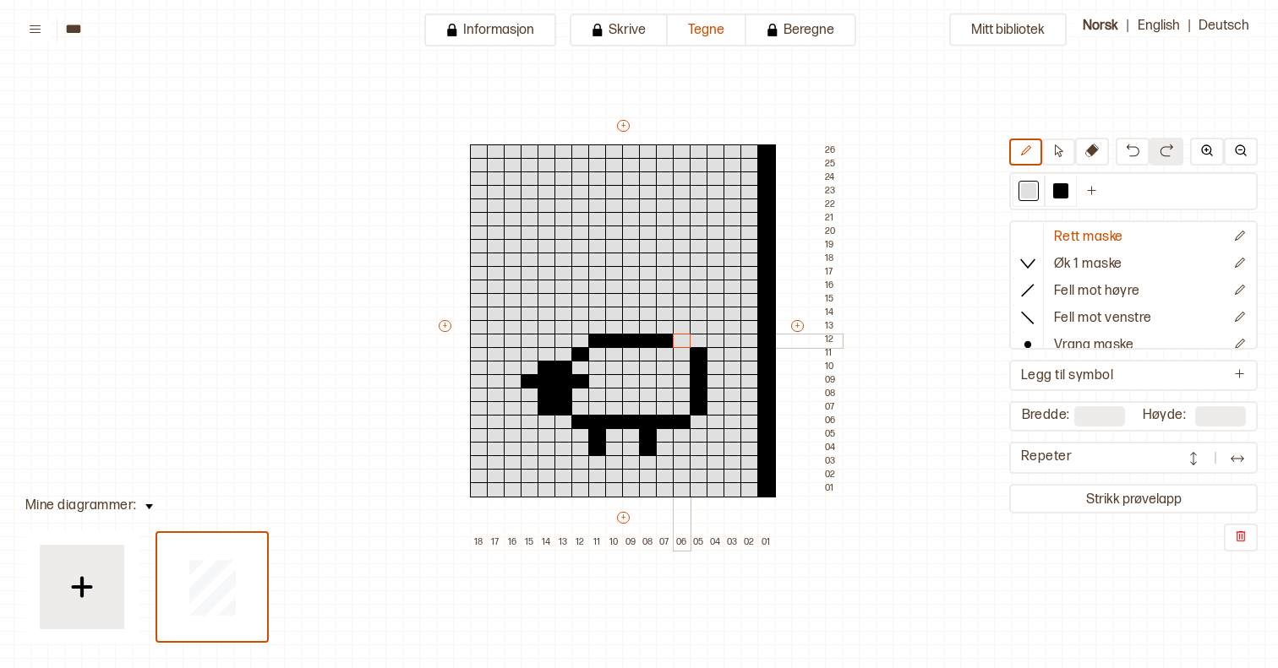
click at [682, 342] on div at bounding box center [682, 341] width 19 height 15
drag, startPoint x: 698, startPoint y: 348, endPoint x: 702, endPoint y: 405, distance: 56.8
click at [702, 405] on div "+ + + + 18 17 16 15 14 13 12 11 10 09 08 07 06 05 04 03 02 01 26 25 24 23 22 21…" at bounding box center [639, 333] width 406 height 433
click at [1061, 194] on div at bounding box center [1060, 190] width 15 height 15
drag, startPoint x: 679, startPoint y: 356, endPoint x: 678, endPoint y: 406, distance: 49.9
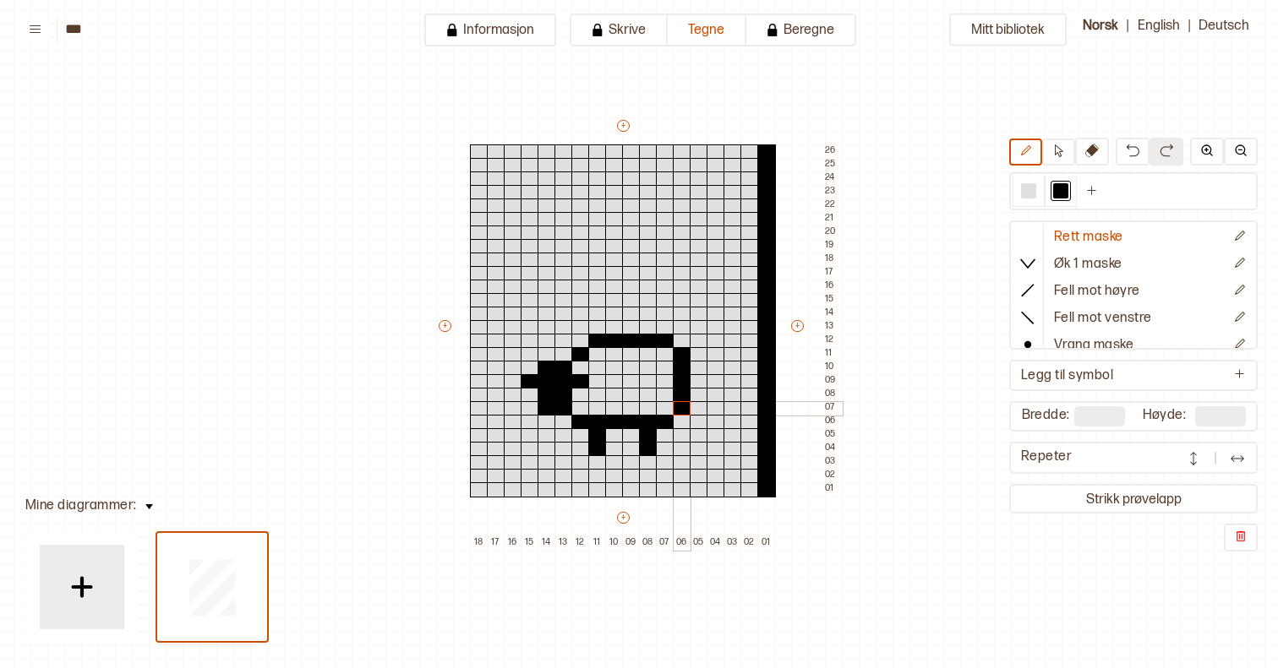
click at [678, 406] on div "+ + + + 18 17 16 15 14 13 12 11 10 09 08 07 06 05 04 03 02 01 26 25 24 23 22 21…" at bounding box center [639, 333] width 406 height 433
click at [1033, 196] on div at bounding box center [1028, 190] width 15 height 15
click at [679, 357] on div at bounding box center [682, 354] width 19 height 15
drag, startPoint x: 665, startPoint y: 341, endPoint x: 594, endPoint y: 341, distance: 71.0
click at [594, 341] on div "+ + + + 18 17 16 15 14 13 12 11 10 09 08 07 06 05 04 03 02 01 26 25 24 23 22 21…" at bounding box center [639, 333] width 406 height 433
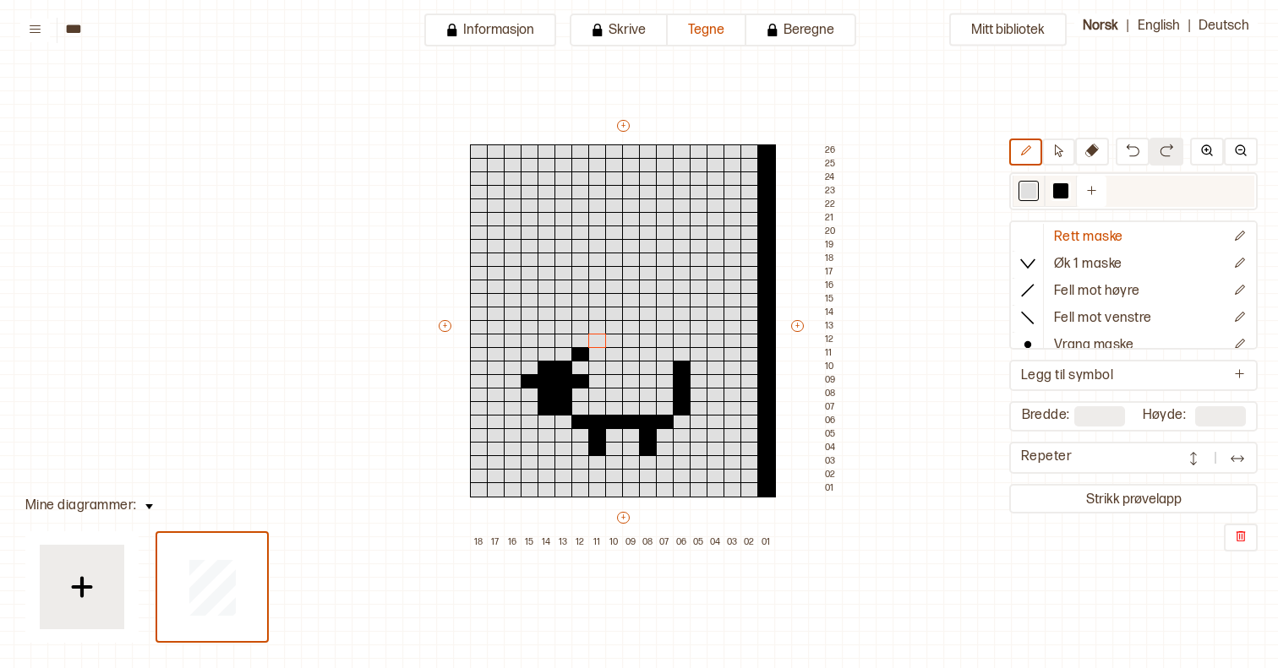
click at [1054, 190] on div at bounding box center [1060, 190] width 15 height 15
drag, startPoint x: 592, startPoint y: 355, endPoint x: 666, endPoint y: 359, distance: 73.6
click at [666, 359] on div "+ + + + 18 17 16 15 14 13 12 11 10 09 08 07 06 05 04 03 02 01 26 25 24 23 22 21…" at bounding box center [639, 333] width 406 height 433
click at [1057, 157] on icon at bounding box center [1058, 151] width 13 height 13
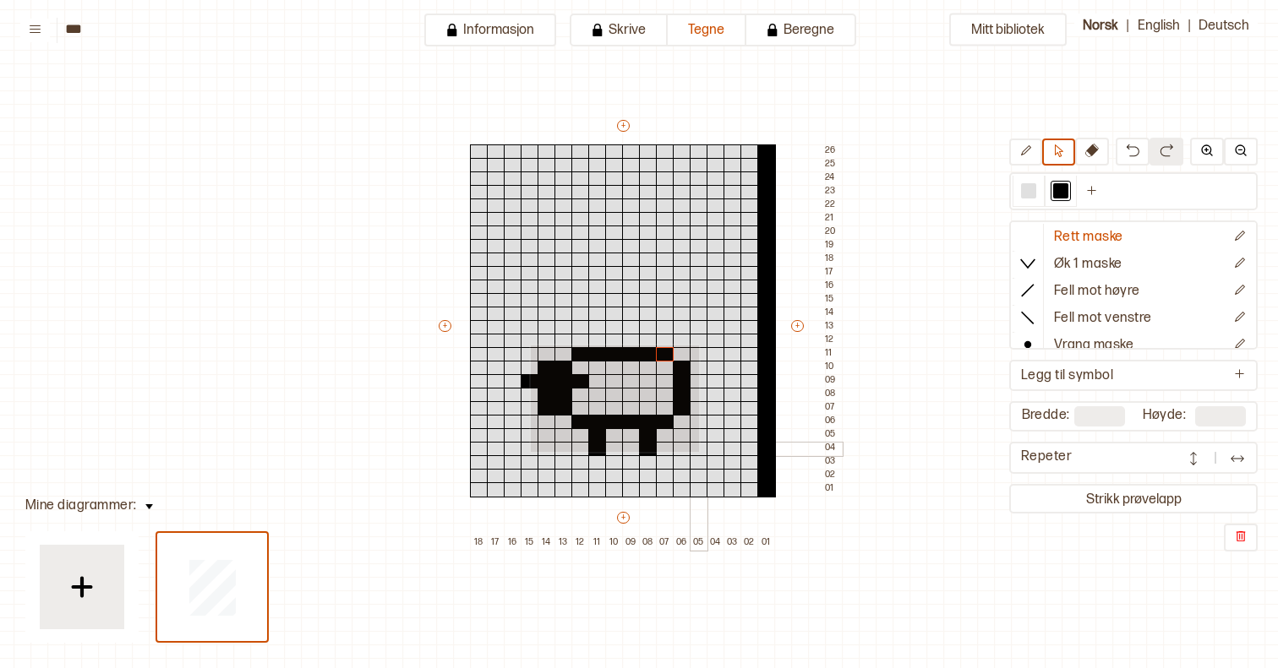
drag, startPoint x: 529, startPoint y: 344, endPoint x: 697, endPoint y: 450, distance: 199.0
click at [697, 450] on div "+ + + + 18 17 16 15 14 13 12 11 10 09 08 07 06 05 04 03 02 01 26 25 24 23 22 21…" at bounding box center [639, 333] width 406 height 433
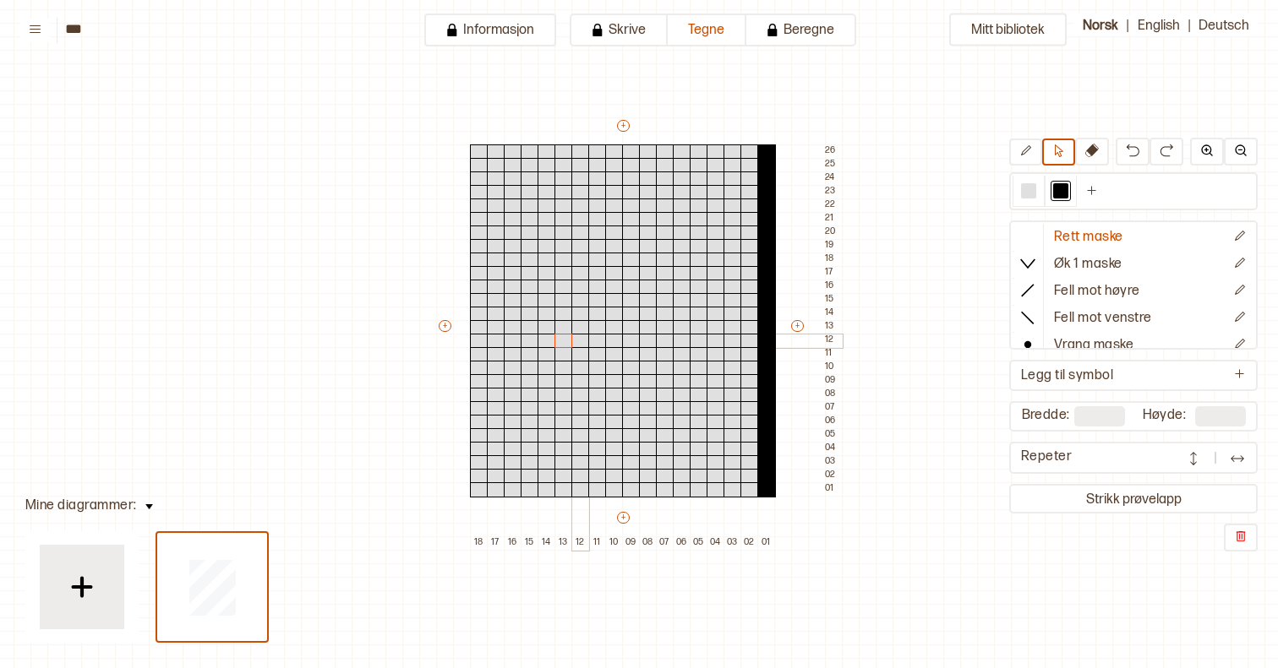
click at [582, 342] on div at bounding box center [580, 341] width 19 height 15
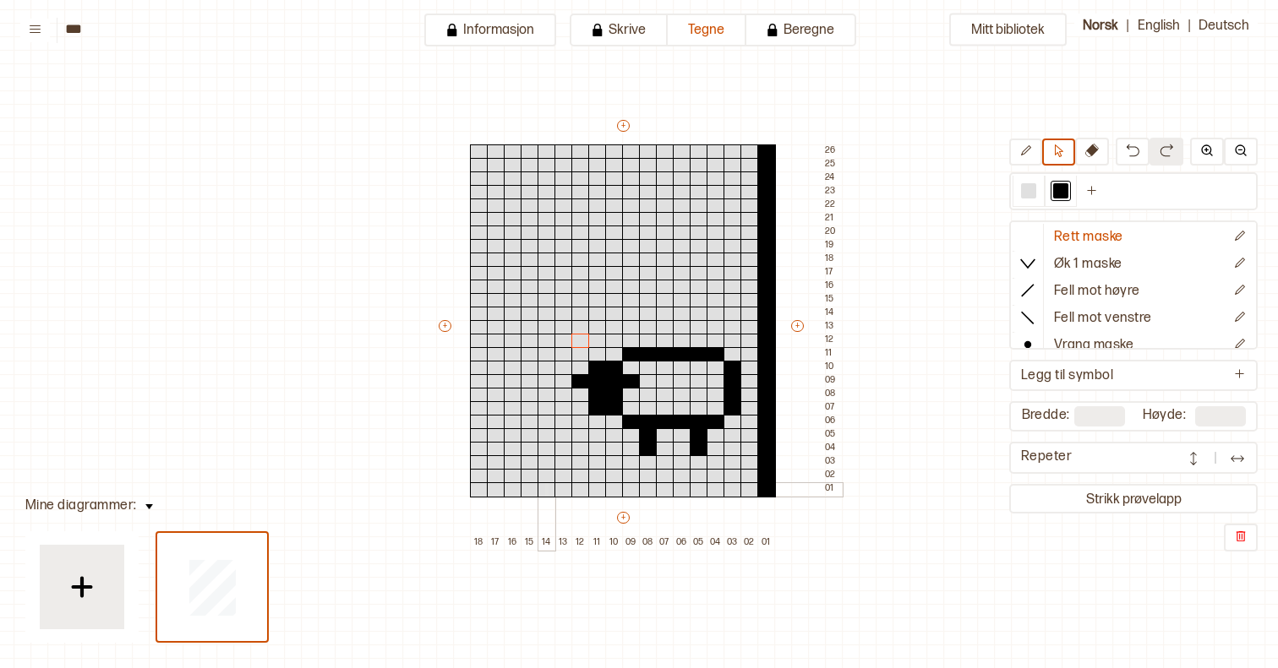
drag, startPoint x: 545, startPoint y: 493, endPoint x: 545, endPoint y: 480, distance: 12.7
click at [545, 480] on div "+ + + + 18 17 16 15 14 13 12 11 10 09 08 07 06 05 04 03 02 01 26 25 24 23 22 21…" at bounding box center [639, 333] width 406 height 433
drag, startPoint x: 544, startPoint y: 492, endPoint x: 544, endPoint y: 459, distance: 33.0
click at [1018, 155] on button at bounding box center [1025, 152] width 33 height 27
drag, startPoint x: 550, startPoint y: 491, endPoint x: 550, endPoint y: 240, distance: 251.0
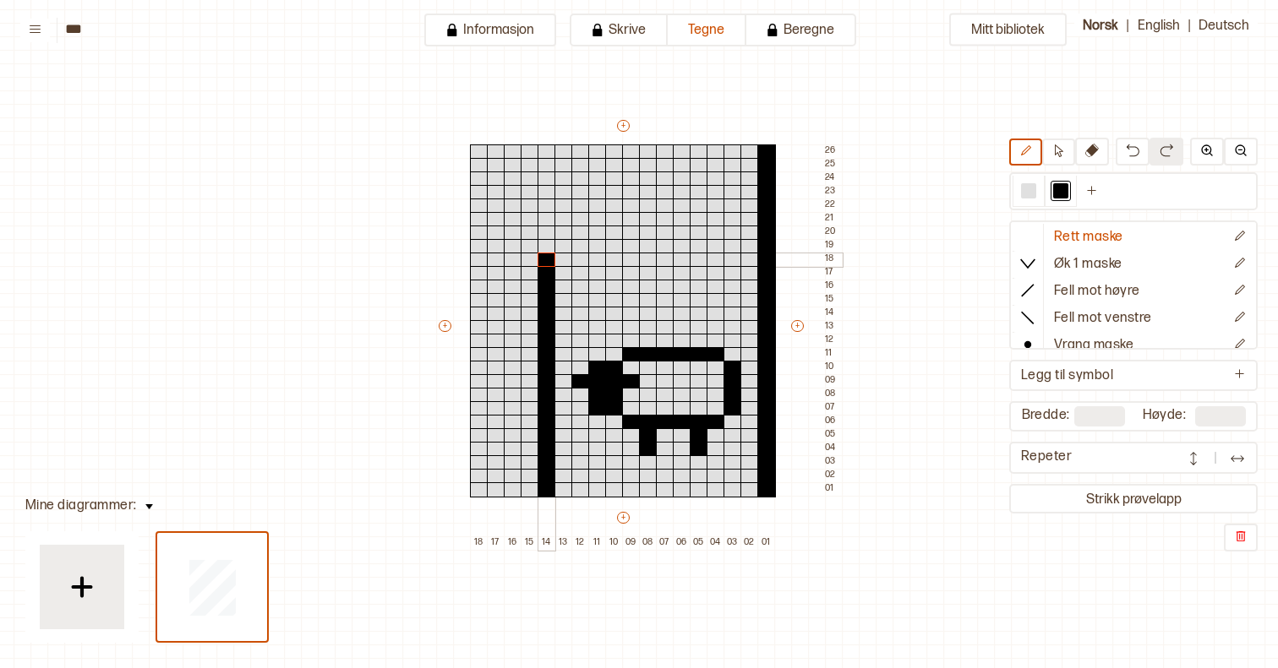
click at [550, 240] on div "+ + + + 18 17 16 15 14 13 12 11 10 09 08 07 06 05 04 03 02 01 26 25 24 23 22 21…" at bounding box center [639, 333] width 406 height 433
drag, startPoint x: 550, startPoint y: 240, endPoint x: 544, endPoint y: 154, distance: 86.4
click at [544, 154] on div "+ + + + 18 17 16 15 14 13 12 11 10 09 08 07 06 05 04 03 02 01 26 25 24 23 22 21…" at bounding box center [639, 333] width 406 height 433
click at [1066, 153] on button at bounding box center [1058, 152] width 33 height 27
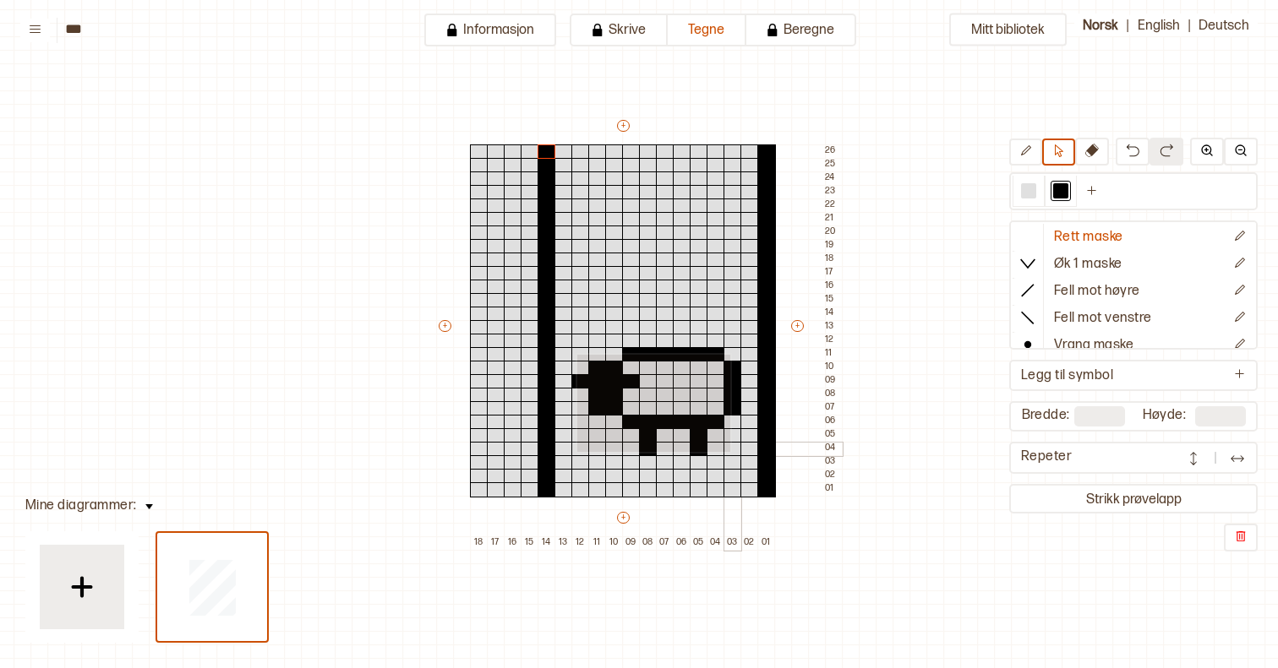
drag, startPoint x: 575, startPoint y: 353, endPoint x: 728, endPoint y: 450, distance: 181.2
click at [728, 450] on div "+ + + + 18 17 16 15 14 13 12 11 10 09 08 07 06 05 04 03 02 01 26 25 24 23 22 21…" at bounding box center [639, 333] width 406 height 433
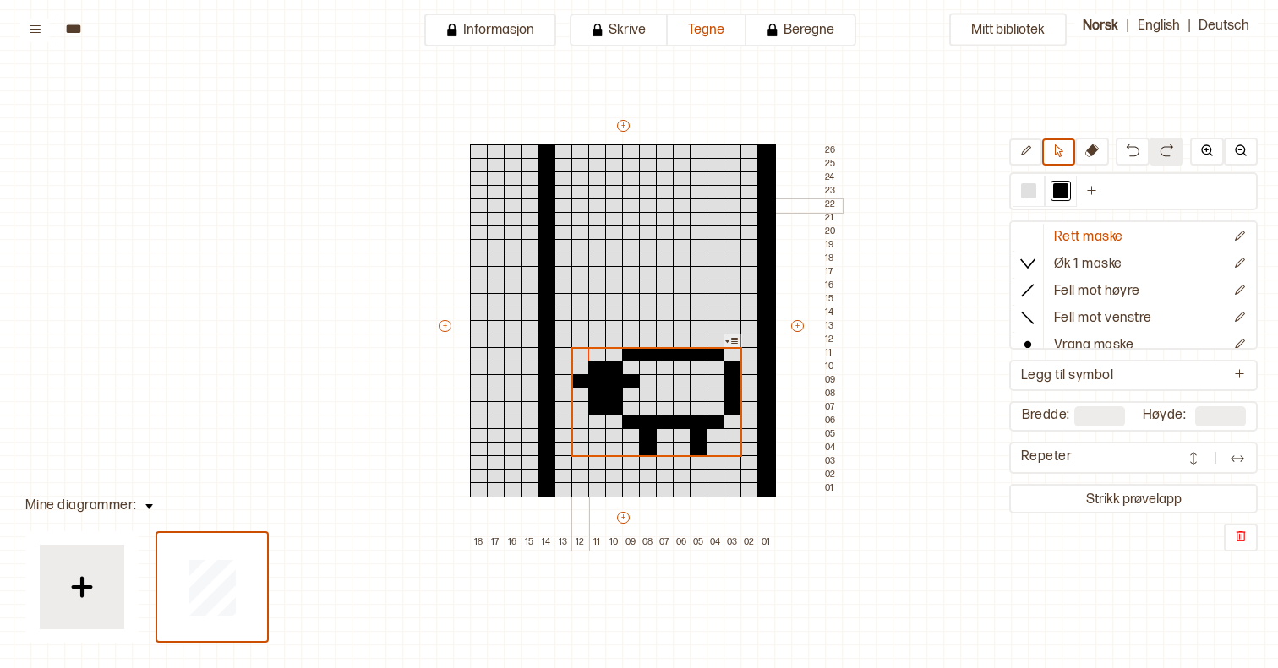
click at [580, 198] on div at bounding box center [580, 192] width 19 height 15
click at [579, 226] on div at bounding box center [580, 233] width 19 height 15
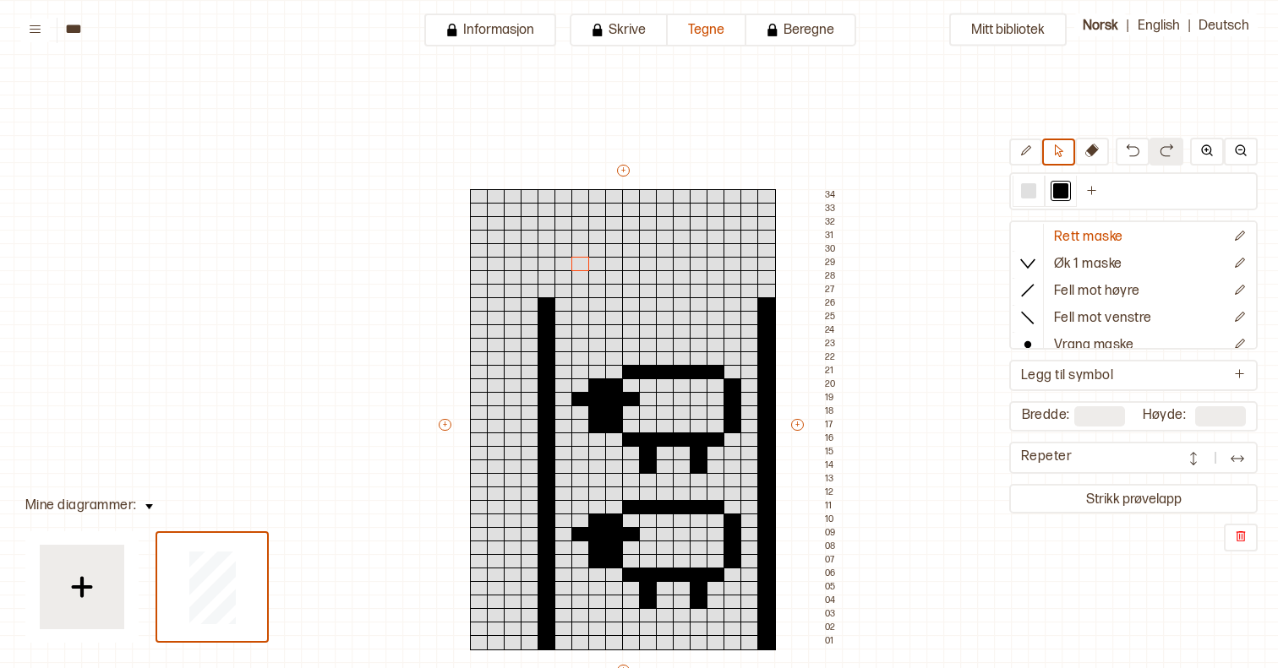
scroll to position [0, 3]
click at [581, 240] on div at bounding box center [580, 237] width 19 height 15
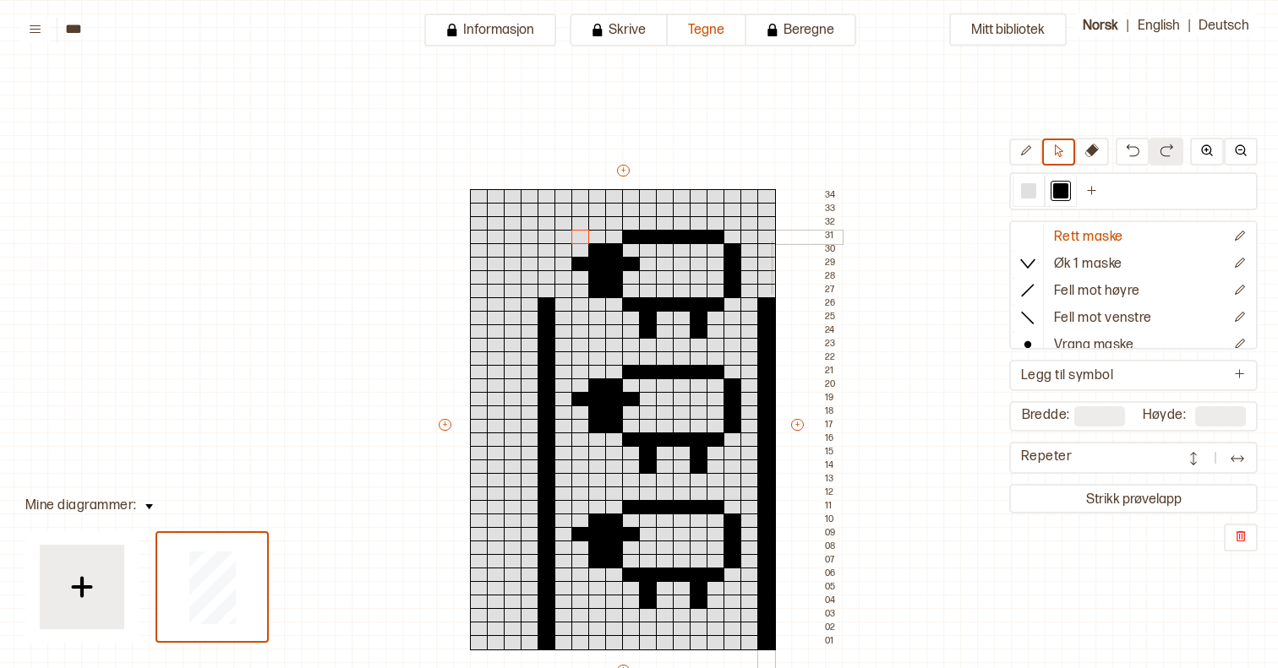
drag, startPoint x: 772, startPoint y: 293, endPoint x: 769, endPoint y: 239, distance: 54.1
click at [769, 239] on div "+ + + + 18 17 16 15 14 13 12 11 10 09 08 07 06 05 04 03 02 01 34 33 32 31 30 29…" at bounding box center [639, 432] width 406 height 541
click at [1033, 147] on button at bounding box center [1025, 152] width 33 height 27
drag, startPoint x: 766, startPoint y: 296, endPoint x: 766, endPoint y: 207, distance: 88.7
click at [766, 207] on div "+ + + + 18 17 16 15 14 13 12 11 10 09 08 07 06 05 04 03 02 01 34 33 32 31 30 29…" at bounding box center [639, 432] width 406 height 541
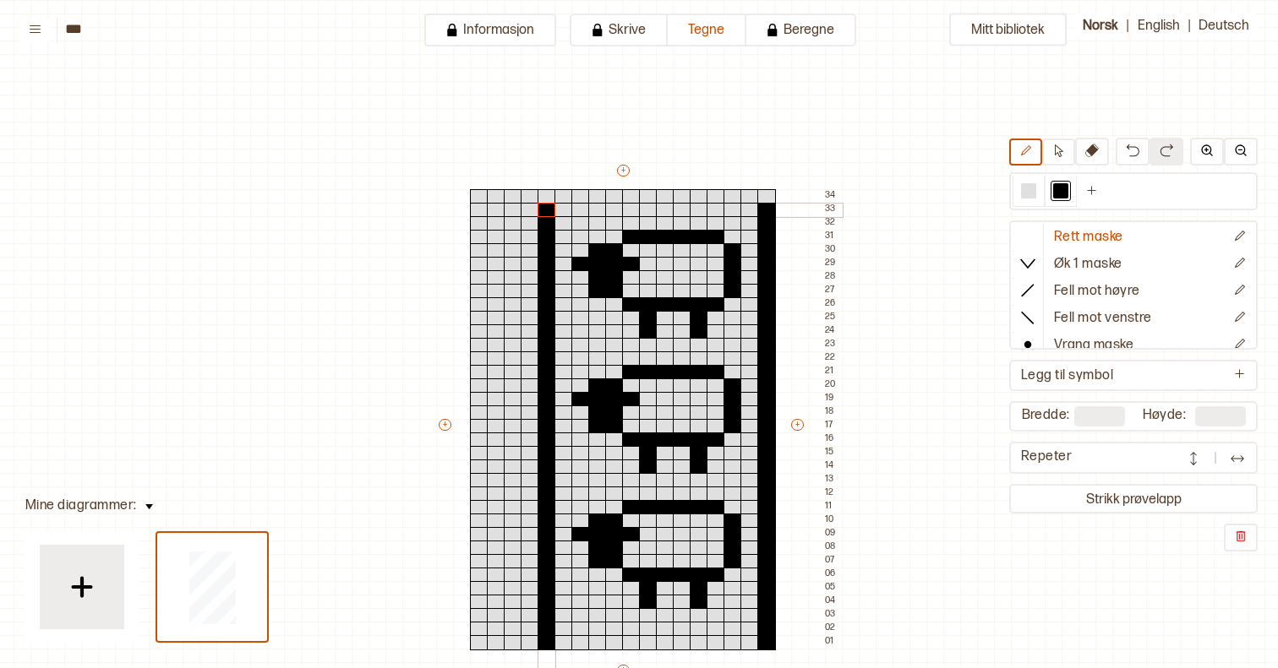
drag, startPoint x: 542, startPoint y: 289, endPoint x: 544, endPoint y: 209, distance: 80.3
click at [544, 209] on div "+ + + + 18 17 16 15 14 13 12 11 10 09 08 07 06 05 04 03 02 01 34 33 32 31 30 29…" at bounding box center [639, 432] width 406 height 541
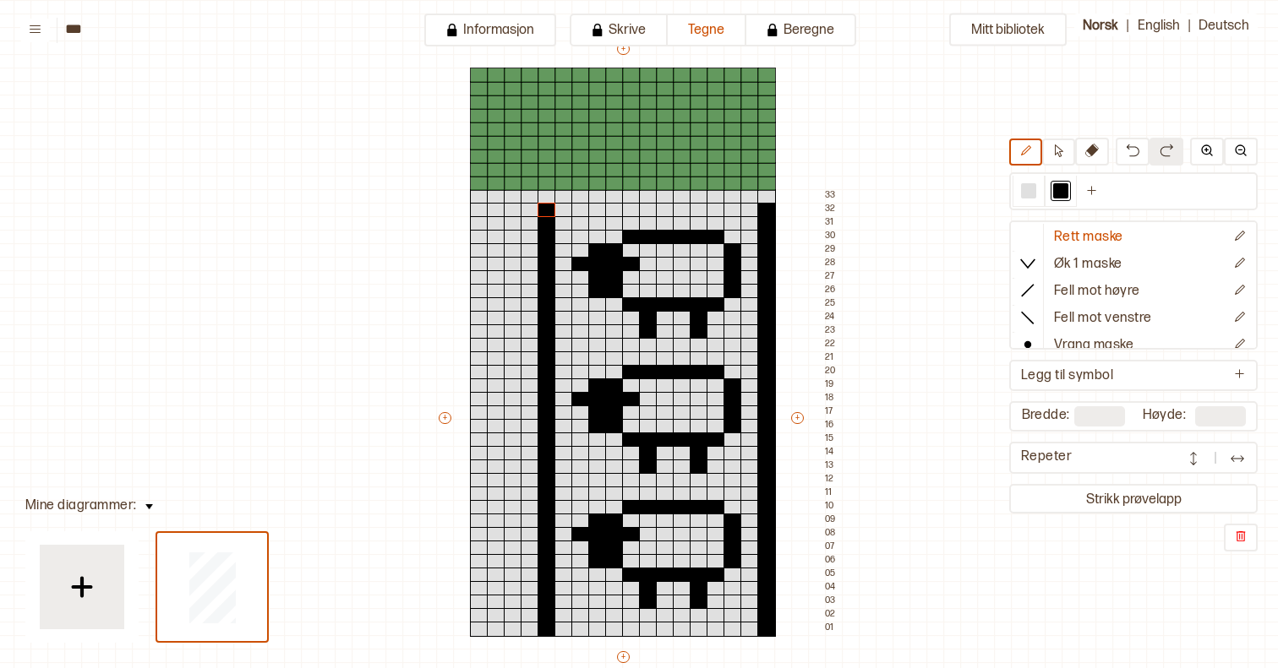
type input "**"
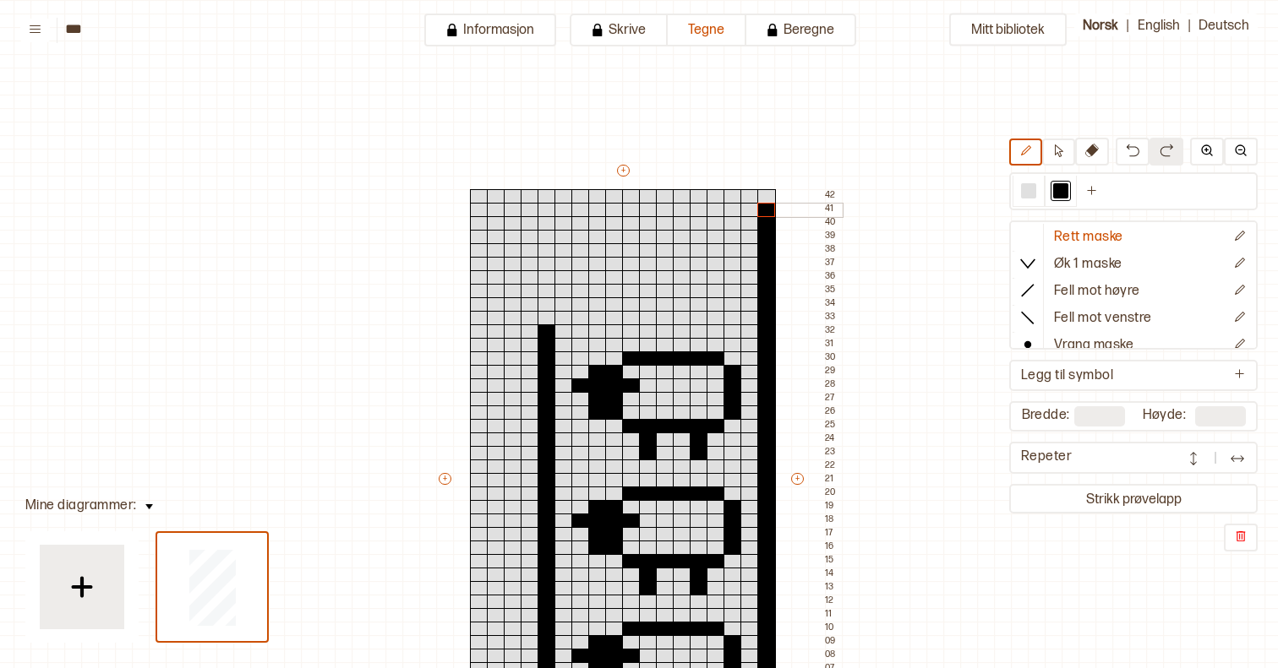
drag, startPoint x: 769, startPoint y: 325, endPoint x: 767, endPoint y: 189, distance: 136.1
click at [767, 189] on div "+ + + + 18 17 16 15 14 13 12 11 10 09 08 07 06 05 04 03 02 01 42 41 40 39 38 37…" at bounding box center [639, 486] width 406 height 649
drag, startPoint x: 543, startPoint y: 323, endPoint x: 543, endPoint y: 182, distance: 141.1
click at [543, 182] on div "+ + + + 18 17 16 15 14 13 12 11 10 09 08 07 06 05 04 03 02 01 42 41 40 39 38 37…" at bounding box center [639, 486] width 406 height 649
click at [543, 222] on div at bounding box center [546, 223] width 19 height 15
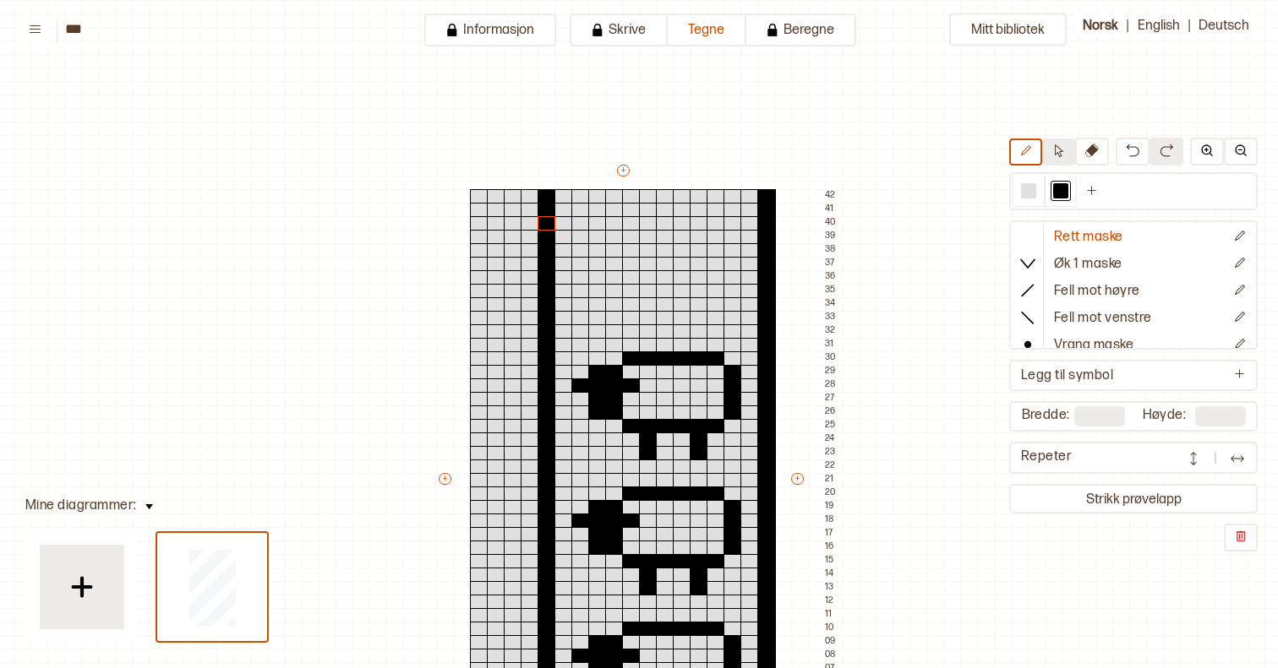
click at [1052, 155] on icon at bounding box center [1058, 151] width 13 height 13
drag, startPoint x: 580, startPoint y: 357, endPoint x: 734, endPoint y: 456, distance: 184.0
click at [734, 456] on div "+ + + + 18 17 16 15 14 13 12 11 10 09 08 07 06 05 04 03 02 01 42 41 40 39 38 37…" at bounding box center [639, 486] width 406 height 649
click at [581, 236] on div at bounding box center [580, 237] width 19 height 15
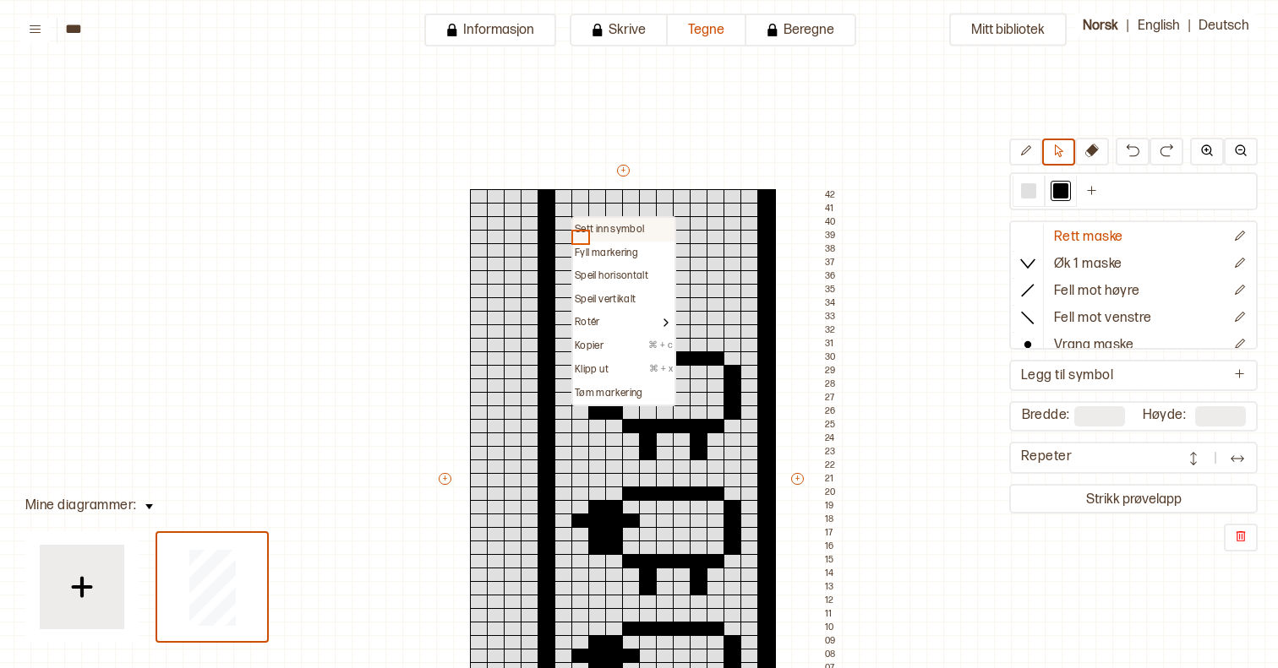
click at [578, 224] on p "Sett inn symbol" at bounding box center [609, 230] width 69 height 14
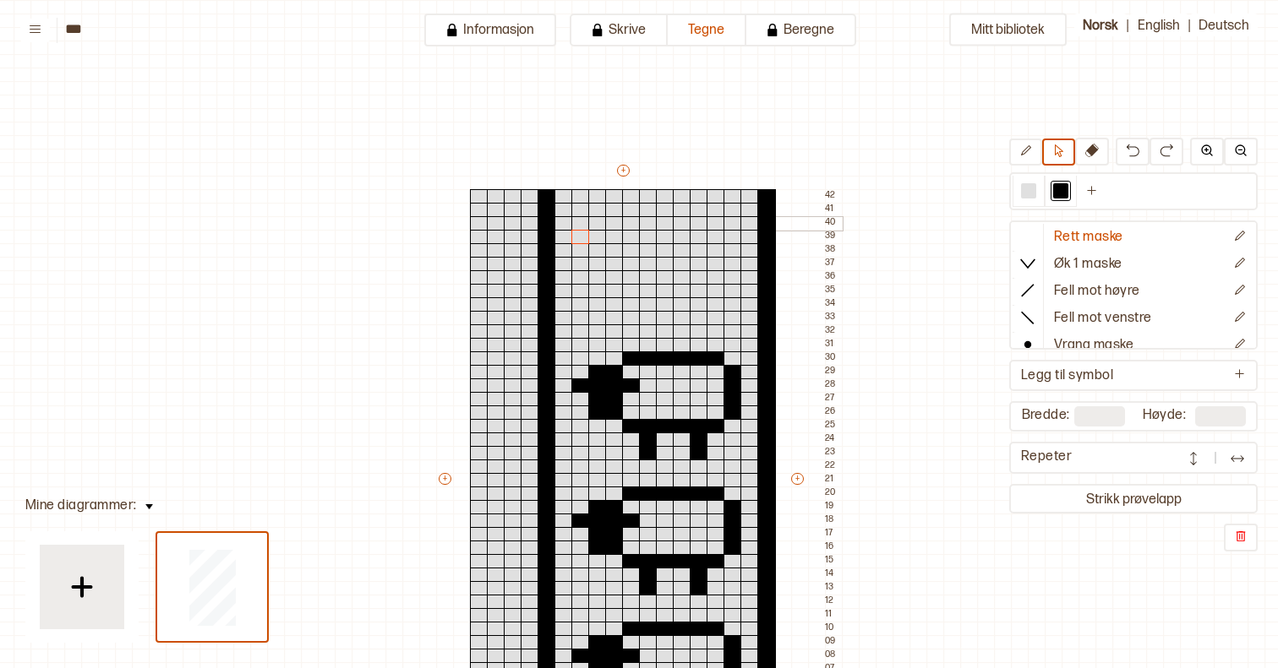
click at [578, 221] on div at bounding box center [580, 223] width 19 height 15
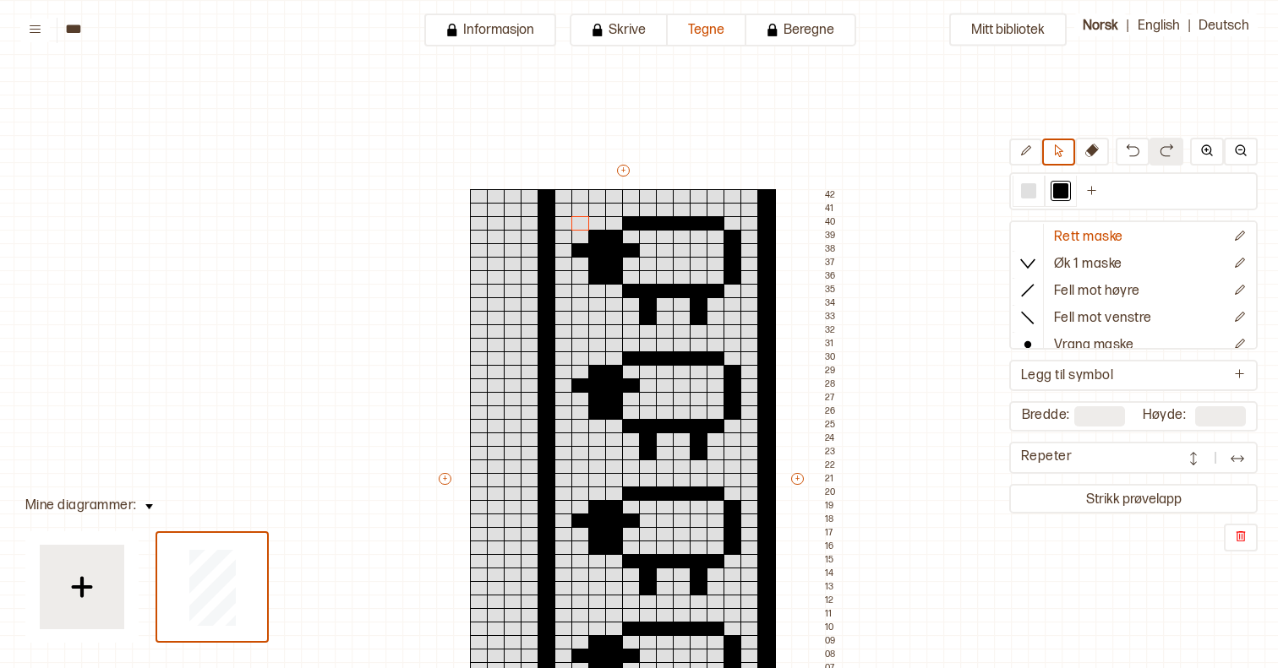
click at [990, 321] on div "Mitt bibliotek Rett maske Øk 1 maske Fell mot høyre Fell mot venstre Vrang mask…" at bounding box center [1274, 668] width 2555 height 1337
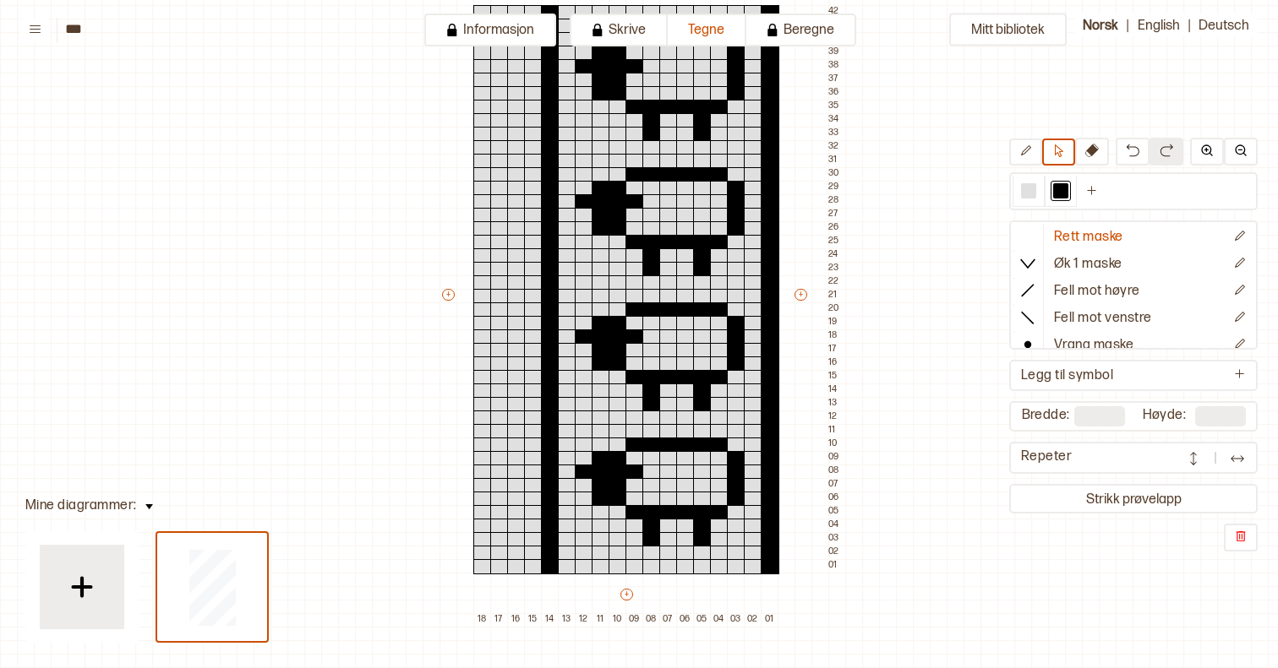
scroll to position [188, 0]
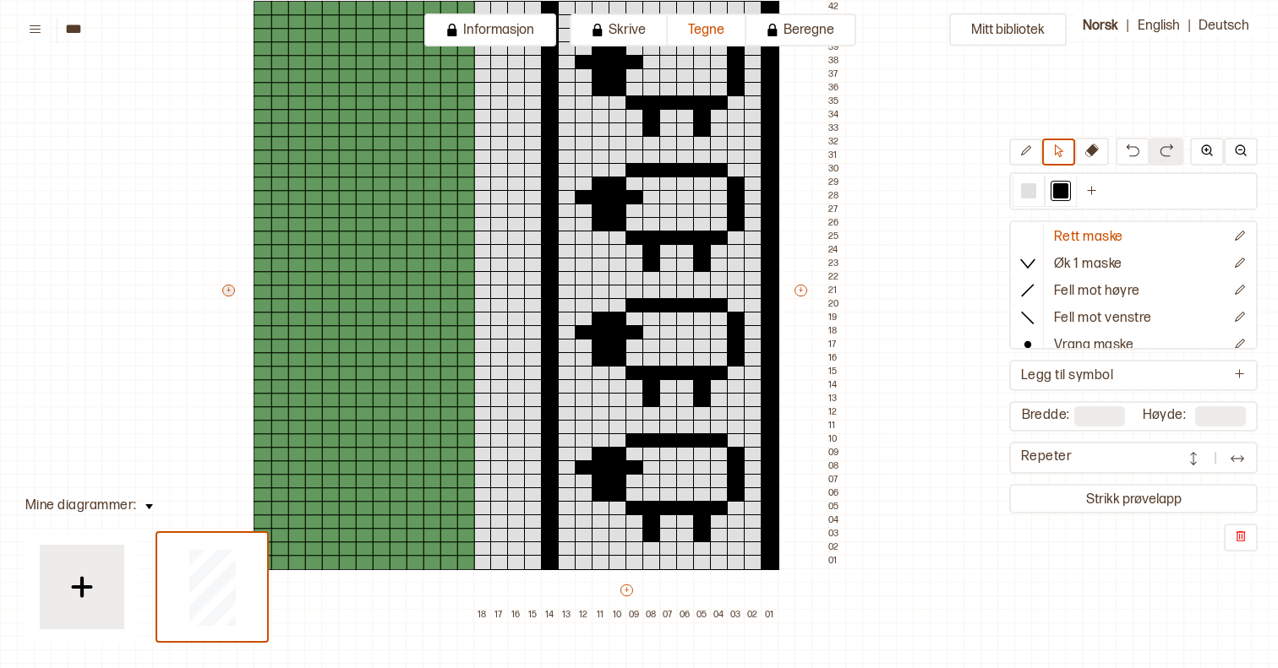
type input "**"
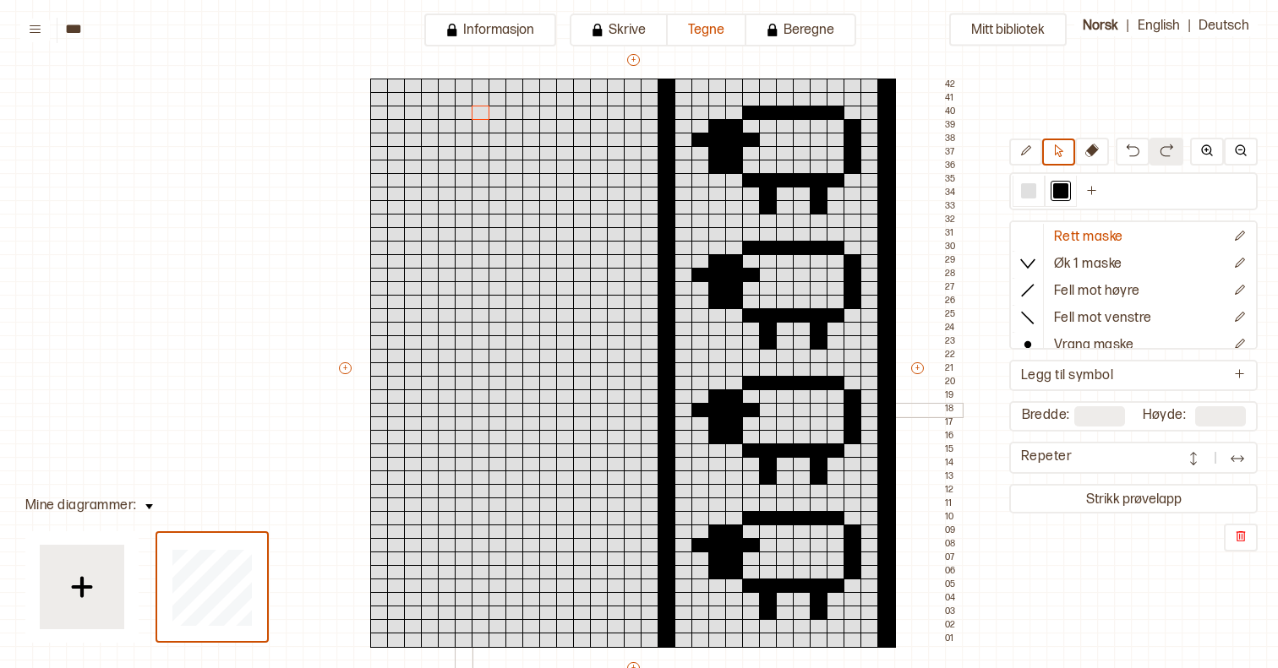
scroll to position [111, 3]
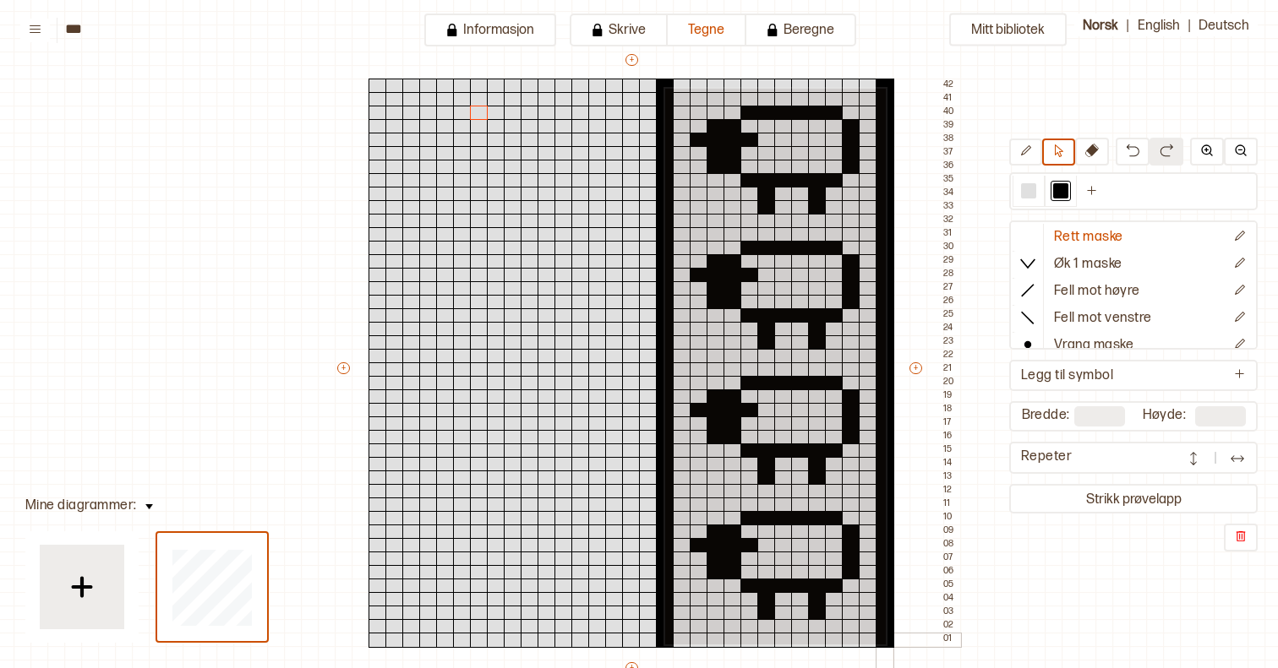
drag, startPoint x: 664, startPoint y: 87, endPoint x: 884, endPoint y: 643, distance: 597.9
click at [884, 643] on div "+ + + + 31 30 29 28 27 26 25 24 23 22 21 20 19 18 17 16 15 14 13 12 11 10 09 08…" at bounding box center [647, 376] width 625 height 649
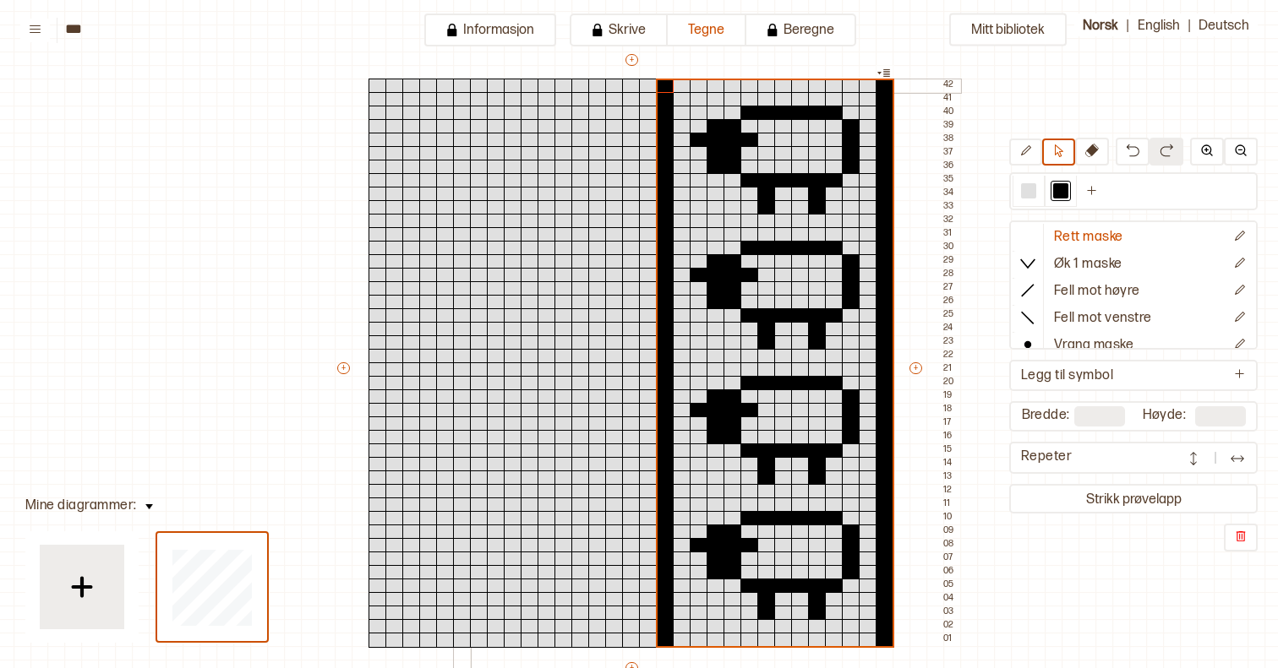
click at [458, 85] on div at bounding box center [462, 86] width 19 height 15
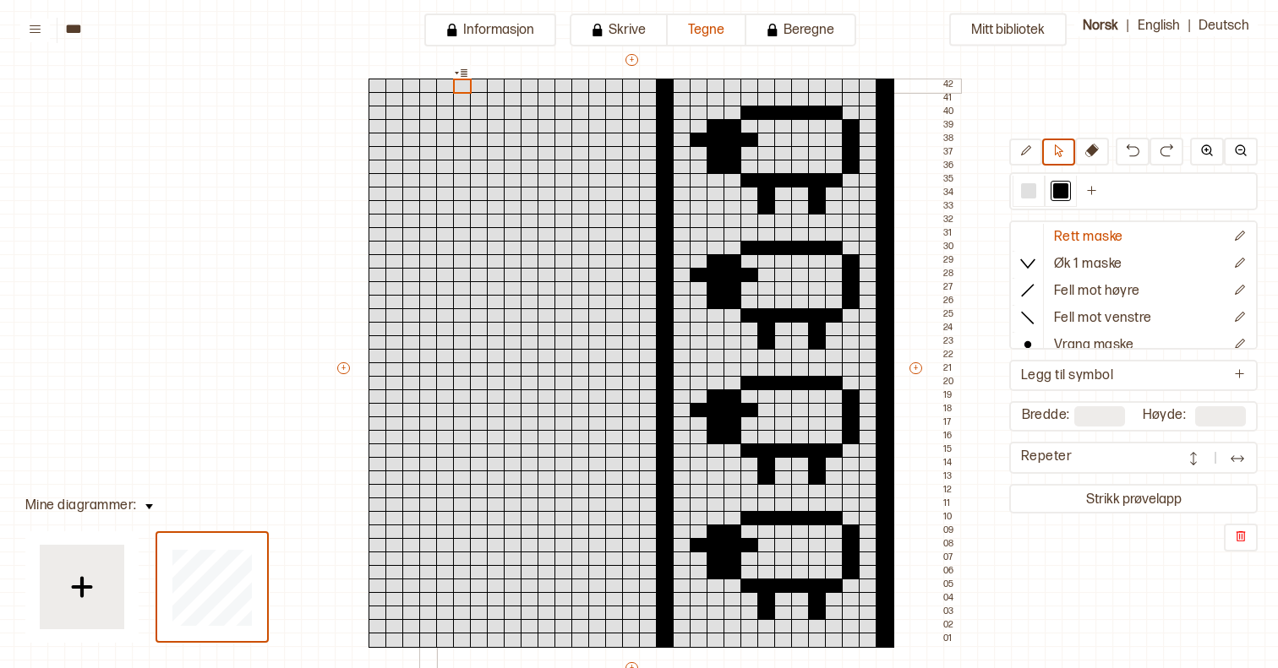
click at [426, 84] on div at bounding box center [428, 86] width 19 height 15
click at [447, 81] on div at bounding box center [445, 86] width 19 height 15
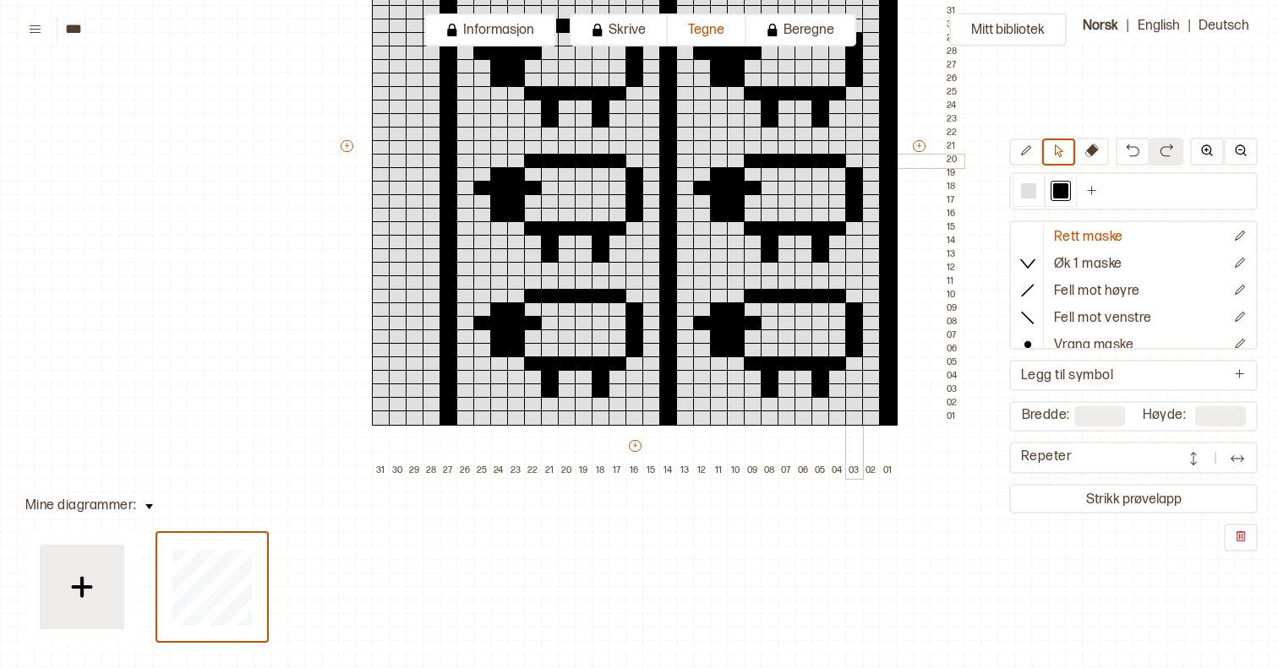
scroll to position [360, 0]
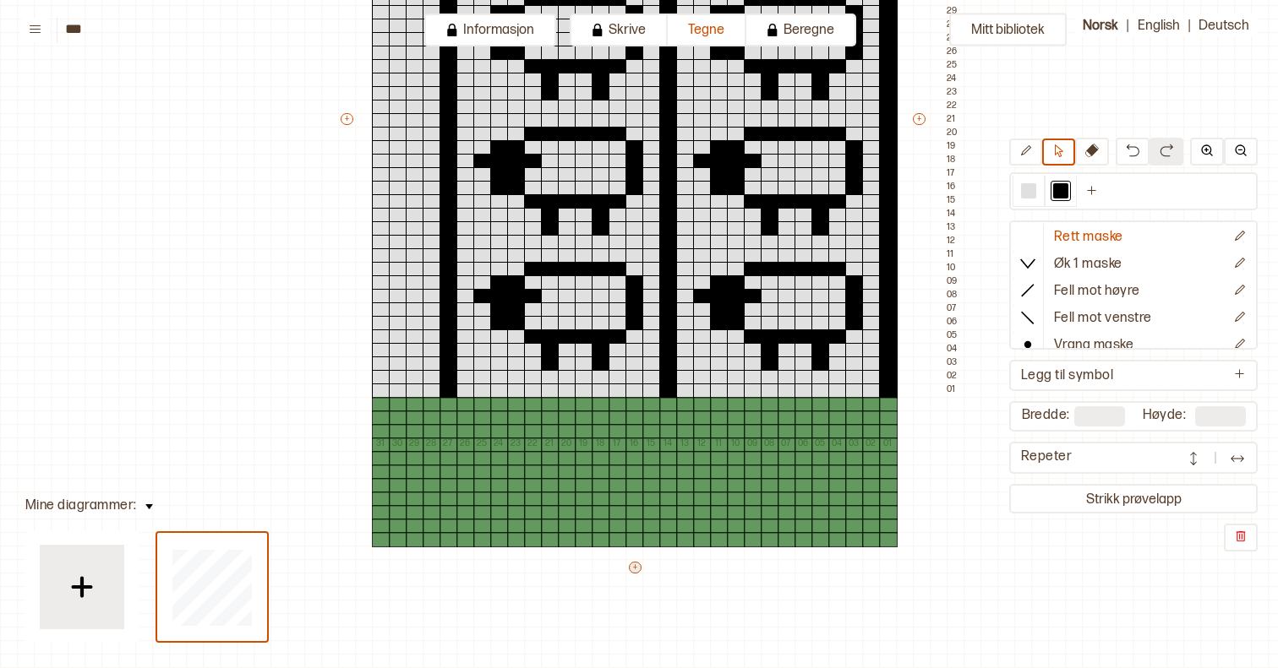
type input "**"
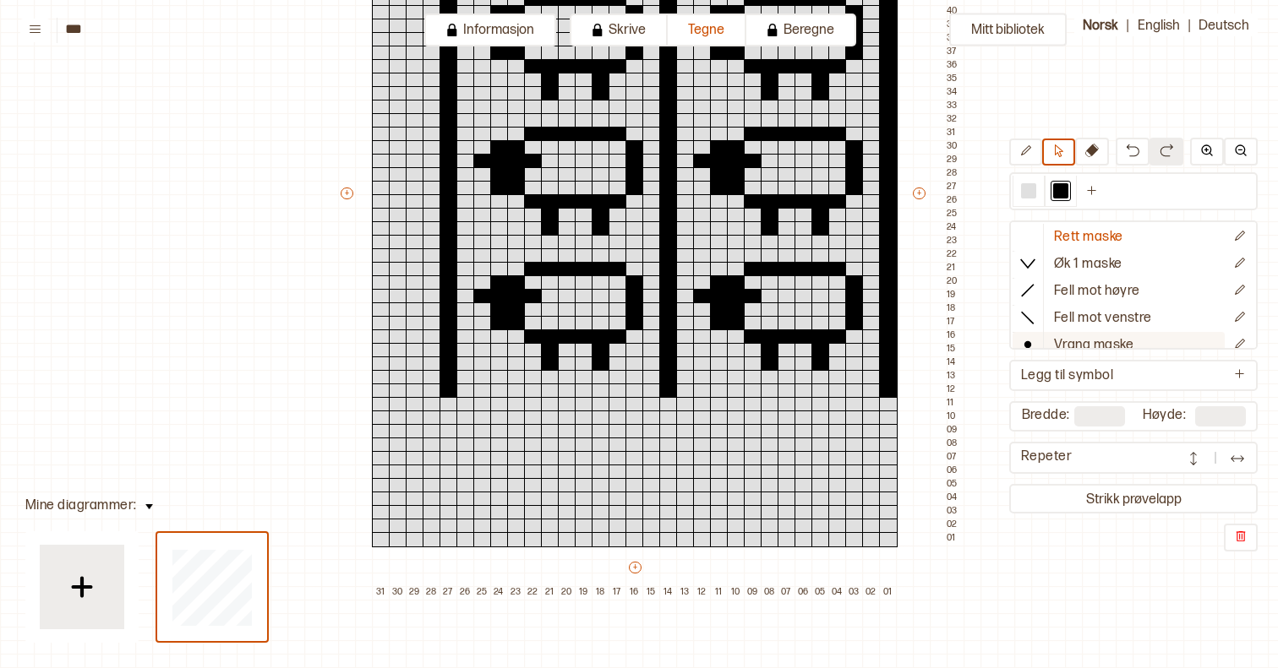
click at [1052, 344] on button "Vrang maske" at bounding box center [1118, 345] width 212 height 27
click at [882, 424] on div "+ + + + 31 30 29 28 27 26 25 24 23 22 21 20 19 18 17 16 15 14 13 12 11 10 09 08…" at bounding box center [650, 201] width 625 height 798
click at [1025, 145] on icon at bounding box center [1025, 151] width 13 height 13
drag, startPoint x: 888, startPoint y: 417, endPoint x: 888, endPoint y: 429, distance: 12.7
click at [888, 429] on div "+ + + + 31 30 29 28 27 26 25 24 23 22 21 20 19 18 17 16 15 14 13 12 11 10 09 08…" at bounding box center [650, 201] width 625 height 798
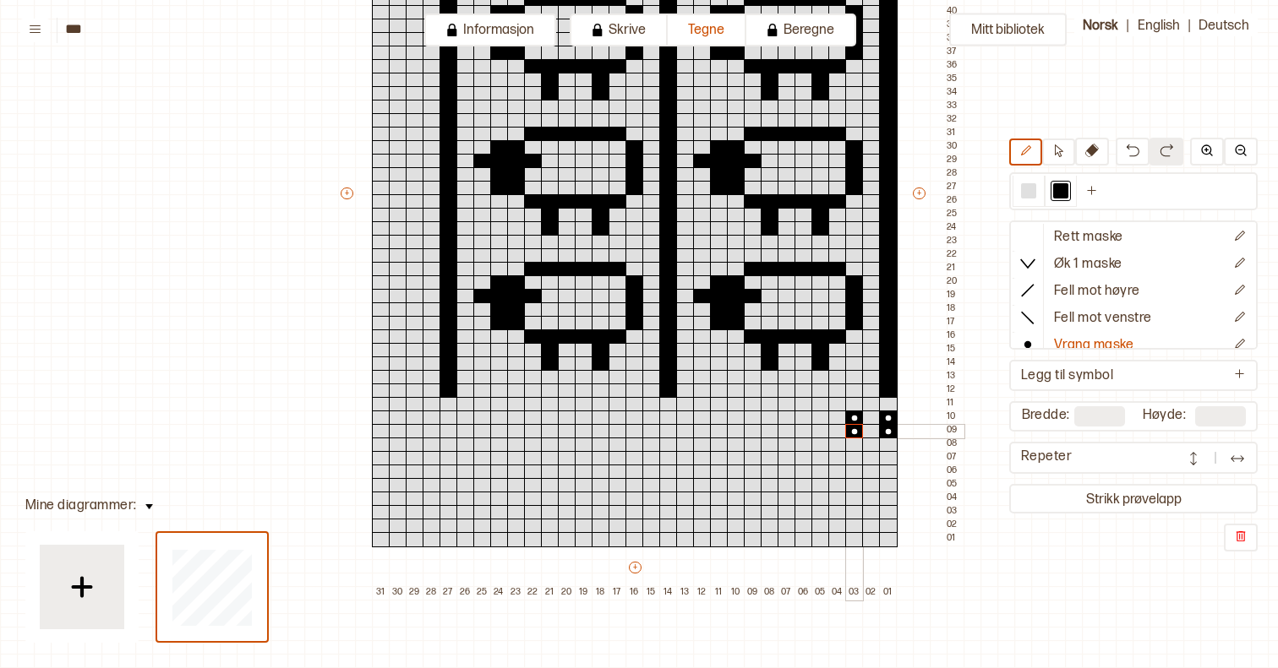
drag, startPoint x: 848, startPoint y: 418, endPoint x: 848, endPoint y: 430, distance: 11.8
click at [848, 430] on div "+ + + + 31 30 29 28 27 26 25 24 23 22 21 20 19 18 17 16 15 14 13 12 11 10 09 08…" at bounding box center [650, 201] width 625 height 798
drag, startPoint x: 820, startPoint y: 416, endPoint x: 820, endPoint y: 427, distance: 11.0
click at [820, 427] on div "+ + + + 31 30 29 28 27 26 25 24 23 22 21 20 19 18 17 16 15 14 13 12 11 10 09 08…" at bounding box center [650, 201] width 625 height 798
click at [783, 428] on div "+ + + + 31 30 29 28 27 26 25 24 23 22 21 20 19 18 17 16 15 14 13 12 11 10 09 08…" at bounding box center [650, 201] width 625 height 798
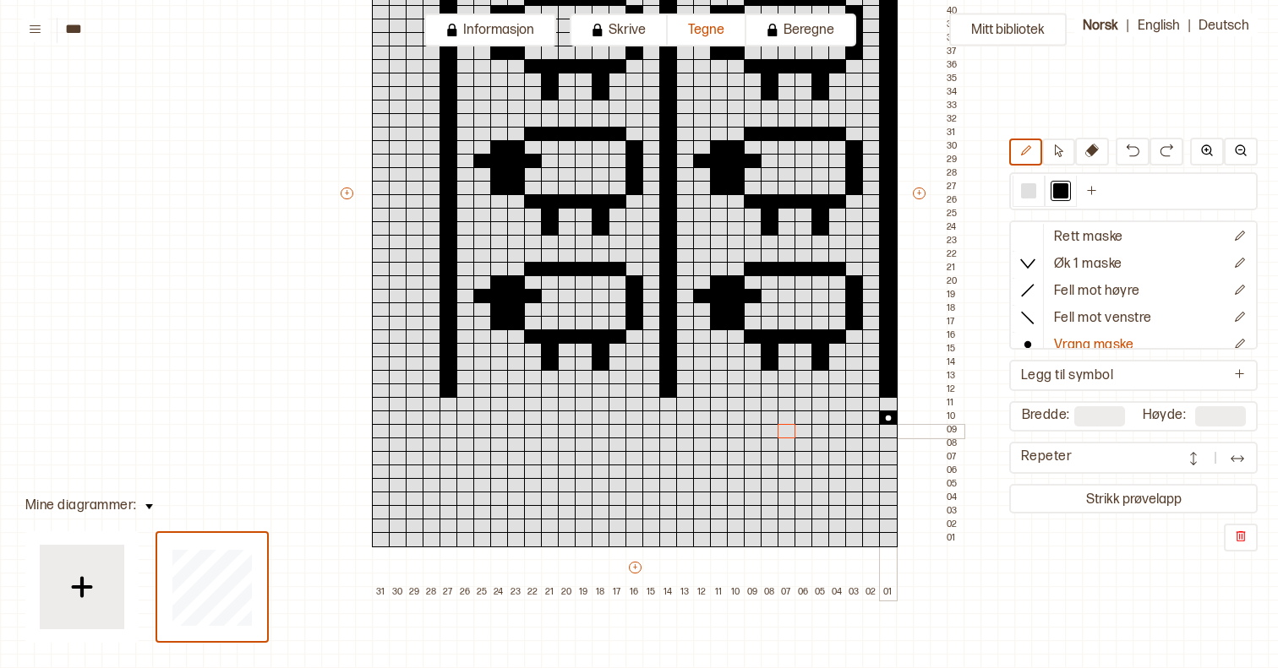
click at [884, 429] on div at bounding box center [888, 431] width 19 height 15
click at [1066, 242] on p "Rett maske" at bounding box center [1088, 238] width 69 height 18
click at [868, 418] on div at bounding box center [871, 418] width 19 height 15
click at [868, 432] on div at bounding box center [871, 431] width 19 height 15
click at [1057, 159] on button at bounding box center [1058, 152] width 33 height 27
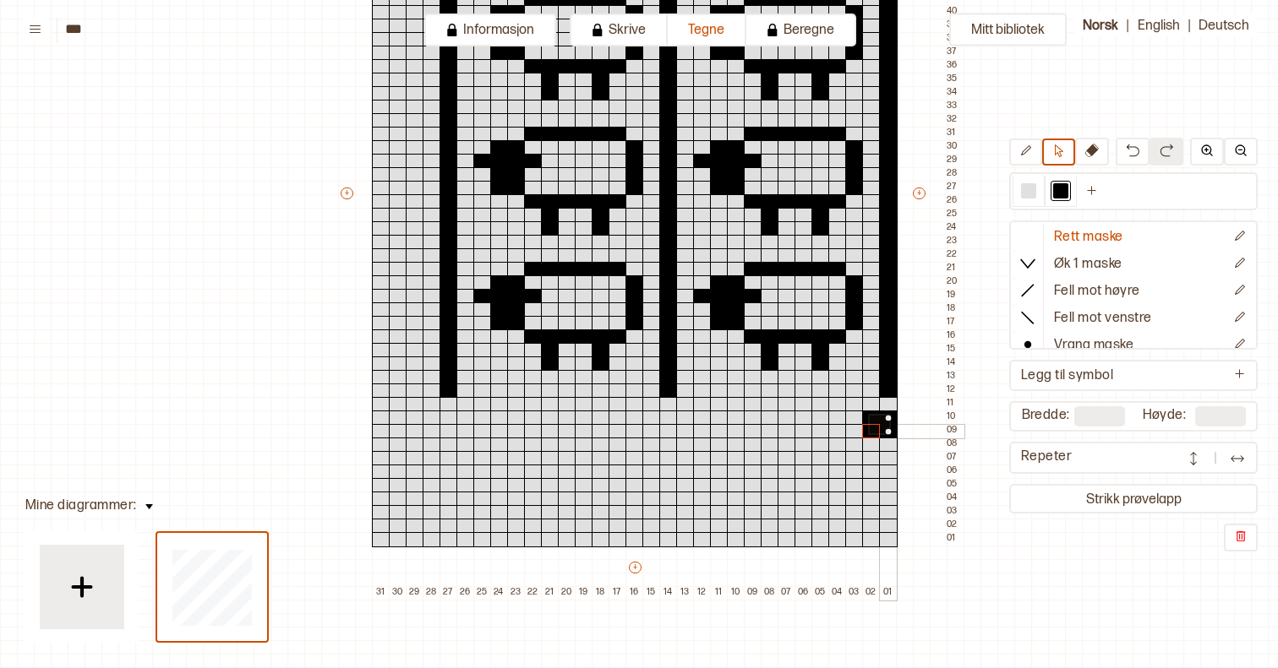
drag, startPoint x: 868, startPoint y: 414, endPoint x: 886, endPoint y: 430, distance: 24.6
click at [886, 430] on div "+ + + + 31 30 29 28 27 26 25 24 23 22 21 20 19 18 17 16 15 14 13 12 11 10 09 08…" at bounding box center [650, 201] width 625 height 798
click at [837, 416] on div at bounding box center [837, 418] width 19 height 15
click at [800, 419] on div at bounding box center [803, 418] width 19 height 15
click at [765, 417] on div at bounding box center [770, 418] width 19 height 15
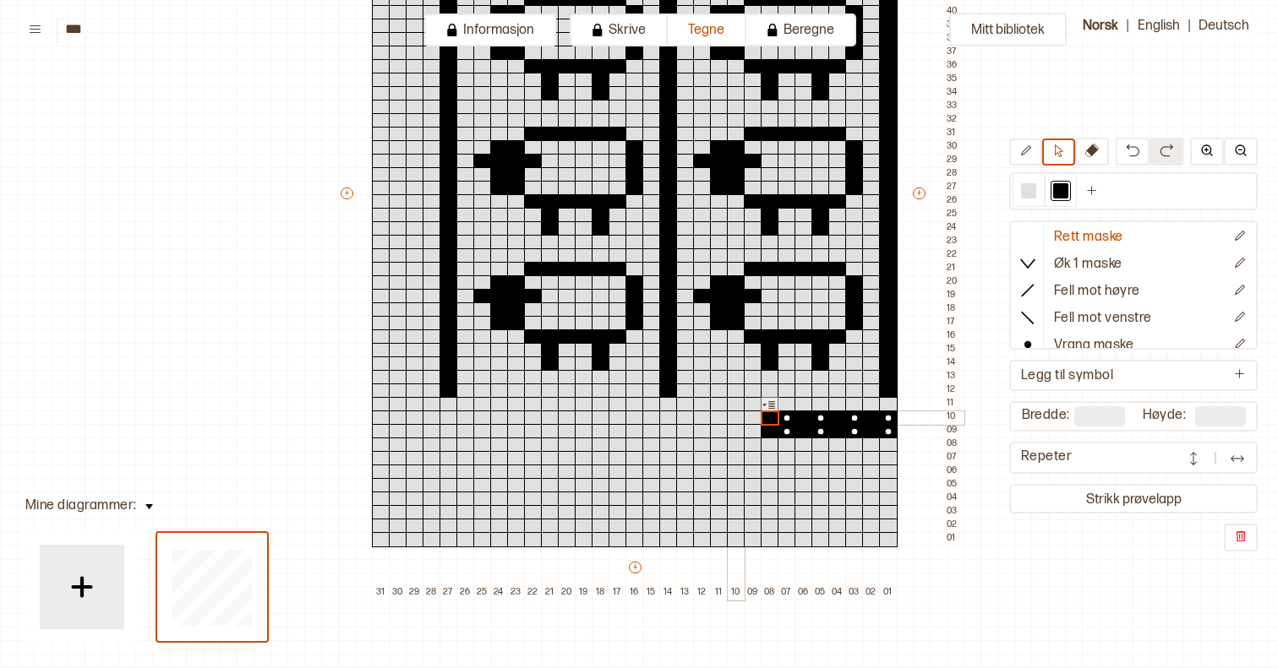
click at [733, 415] on div at bounding box center [736, 418] width 19 height 15
click at [701, 415] on div at bounding box center [702, 418] width 19 height 15
click at [668, 415] on div at bounding box center [668, 418] width 19 height 15
click at [635, 417] on div at bounding box center [634, 418] width 19 height 15
click at [601, 416] on div at bounding box center [601, 418] width 19 height 15
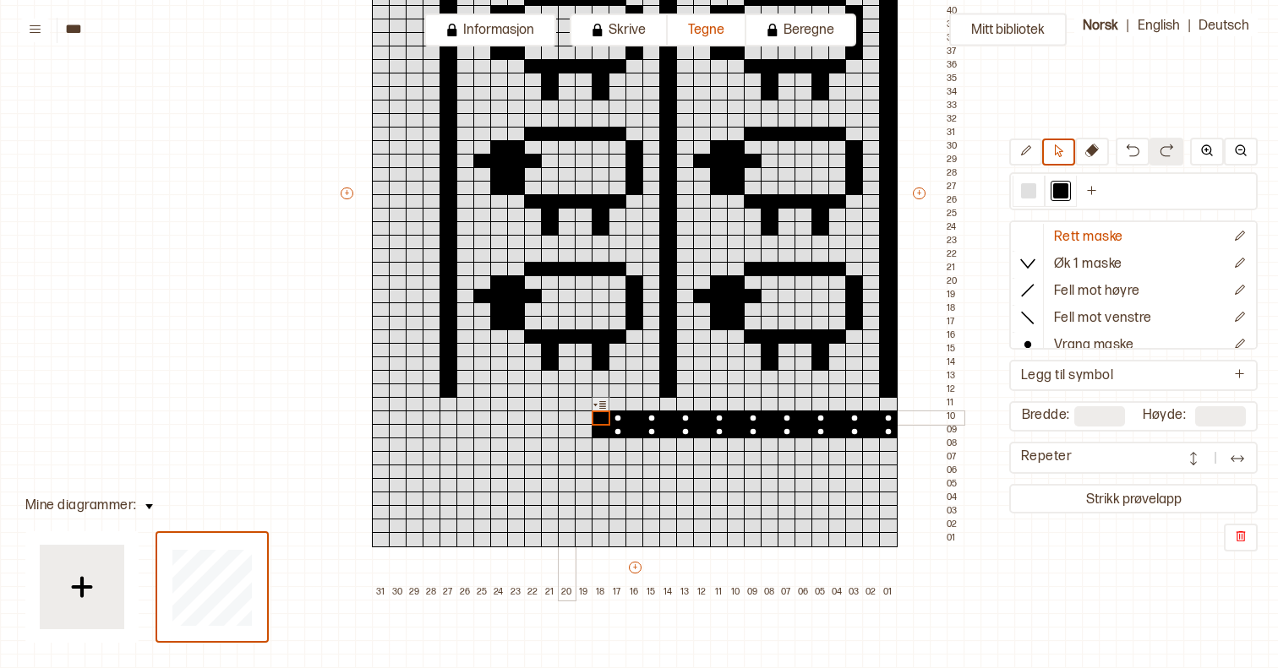
click at [563, 414] on div at bounding box center [567, 418] width 19 height 15
click at [532, 415] on div at bounding box center [533, 418] width 19 height 15
click at [496, 416] on div at bounding box center [499, 418] width 19 height 15
click at [470, 414] on div at bounding box center [465, 418] width 19 height 15
click at [434, 417] on div at bounding box center [432, 418] width 19 height 15
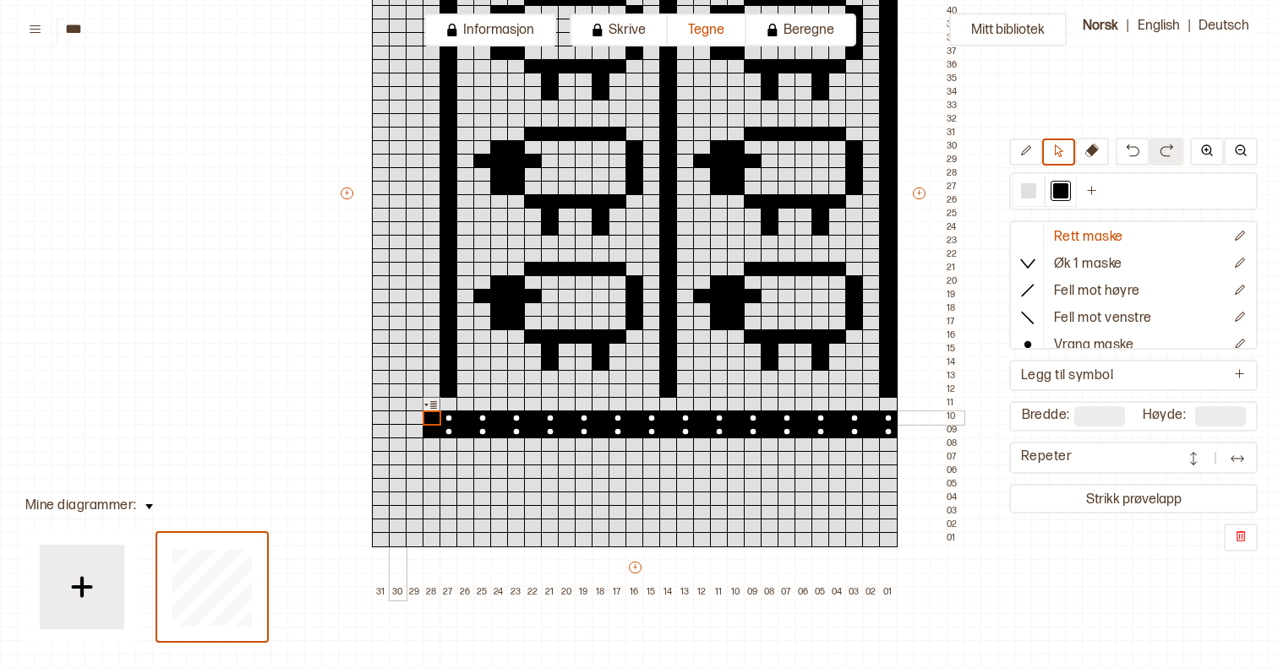
click at [395, 417] on div at bounding box center [398, 418] width 19 height 15
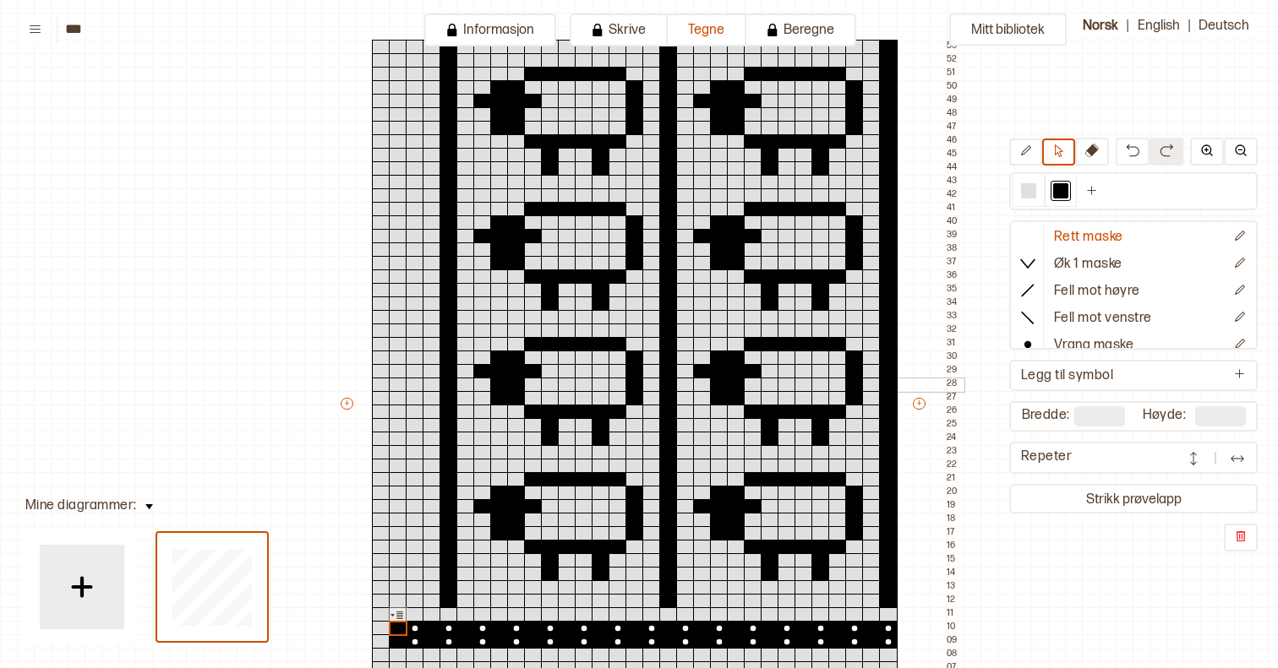
scroll to position [138, 0]
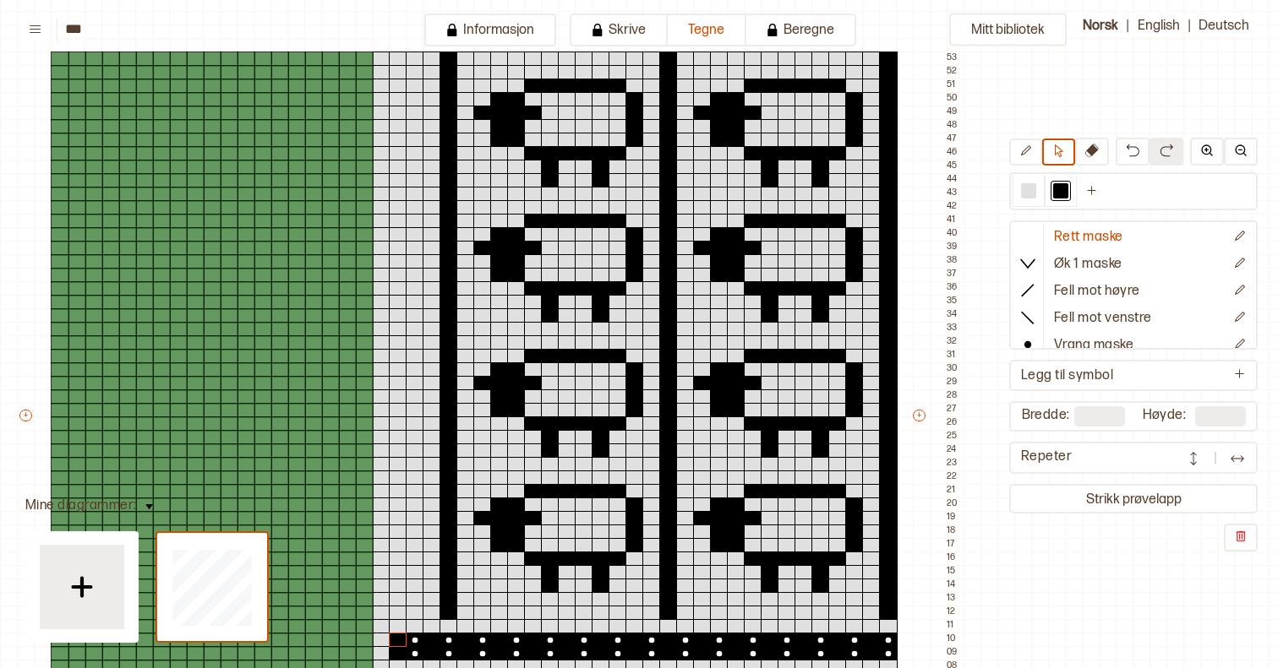
type input "**"
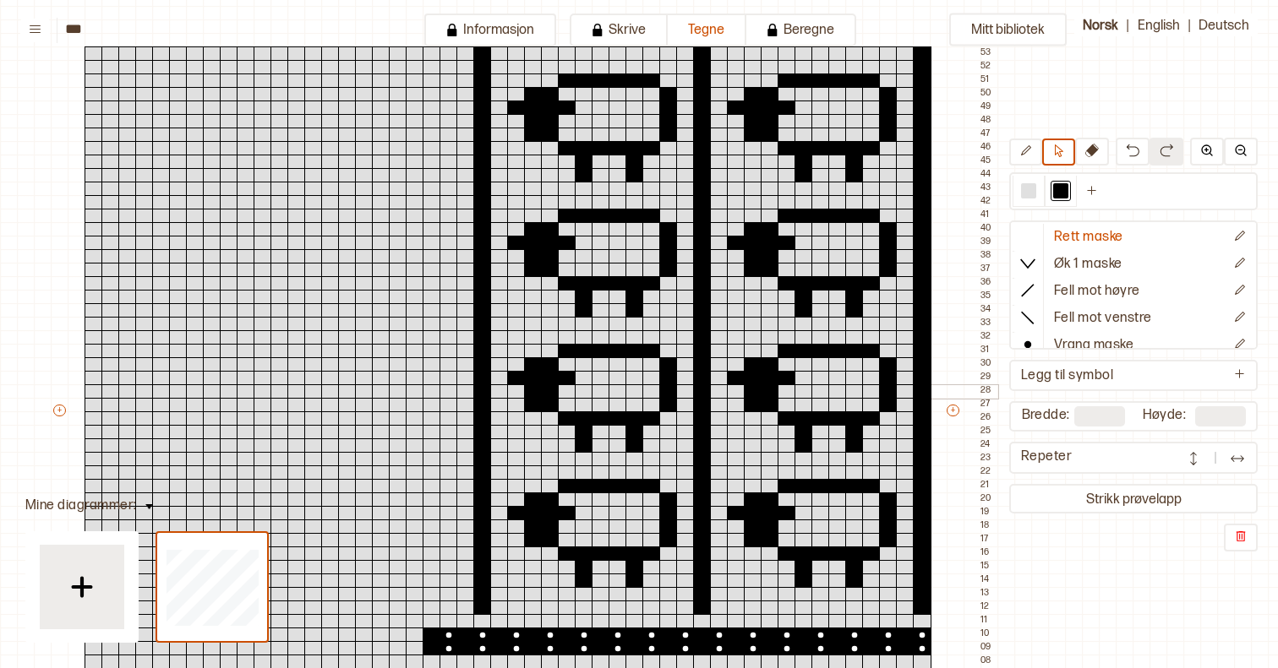
scroll to position [131, 117]
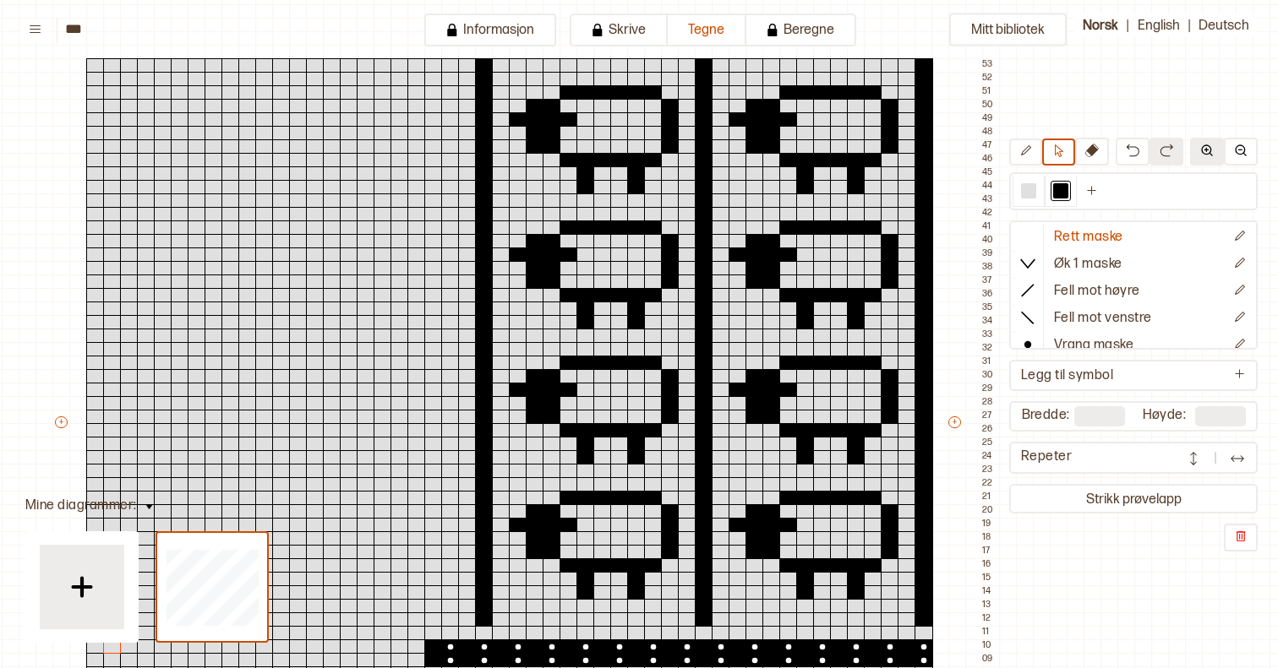
click at [1197, 150] on button at bounding box center [1207, 152] width 34 height 28
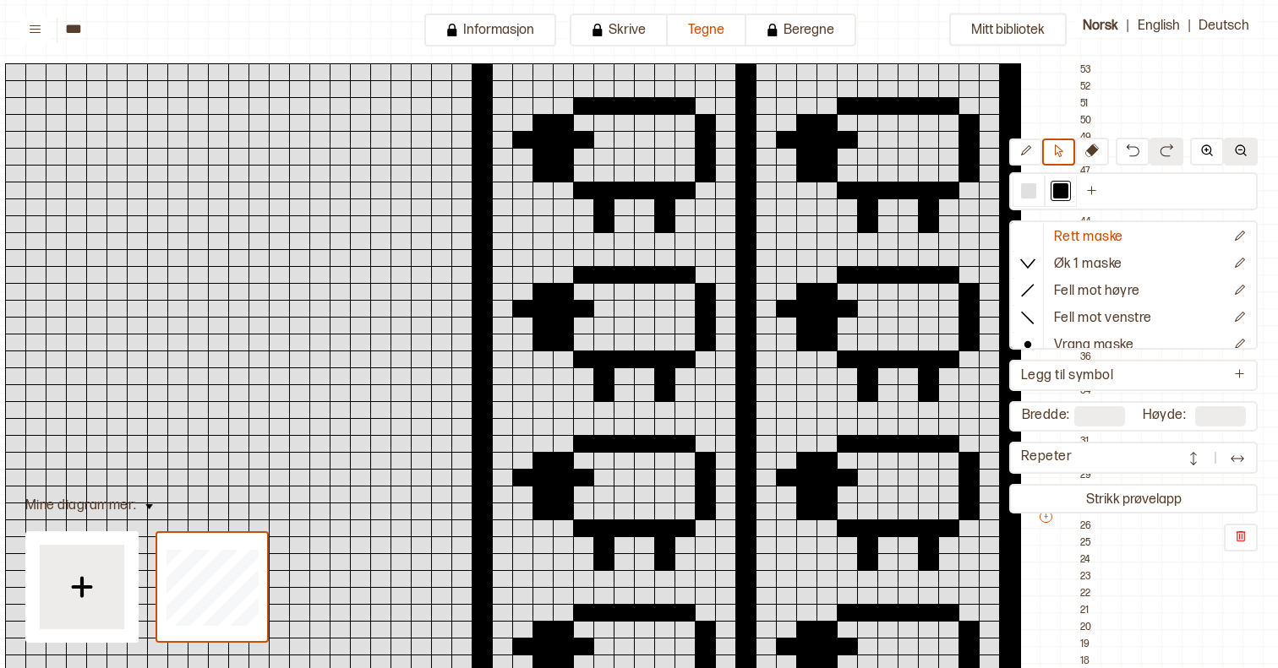
click at [1231, 150] on button at bounding box center [1241, 152] width 34 height 28
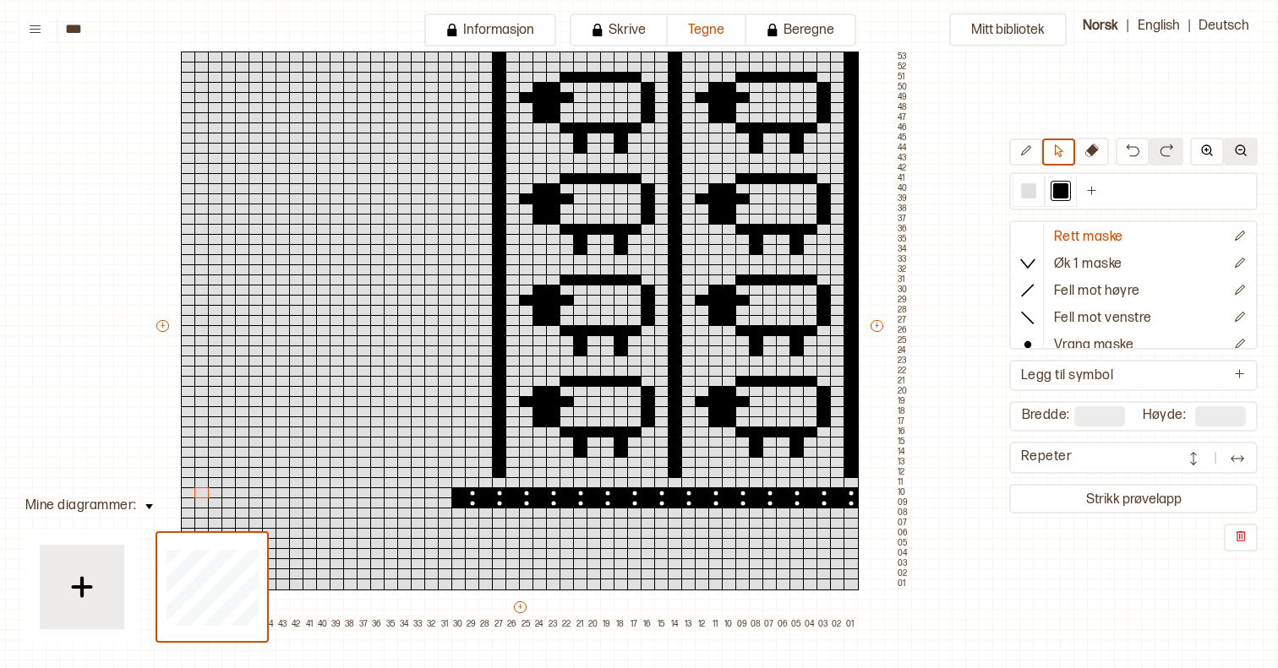
click at [1231, 150] on button at bounding box center [1241, 152] width 34 height 28
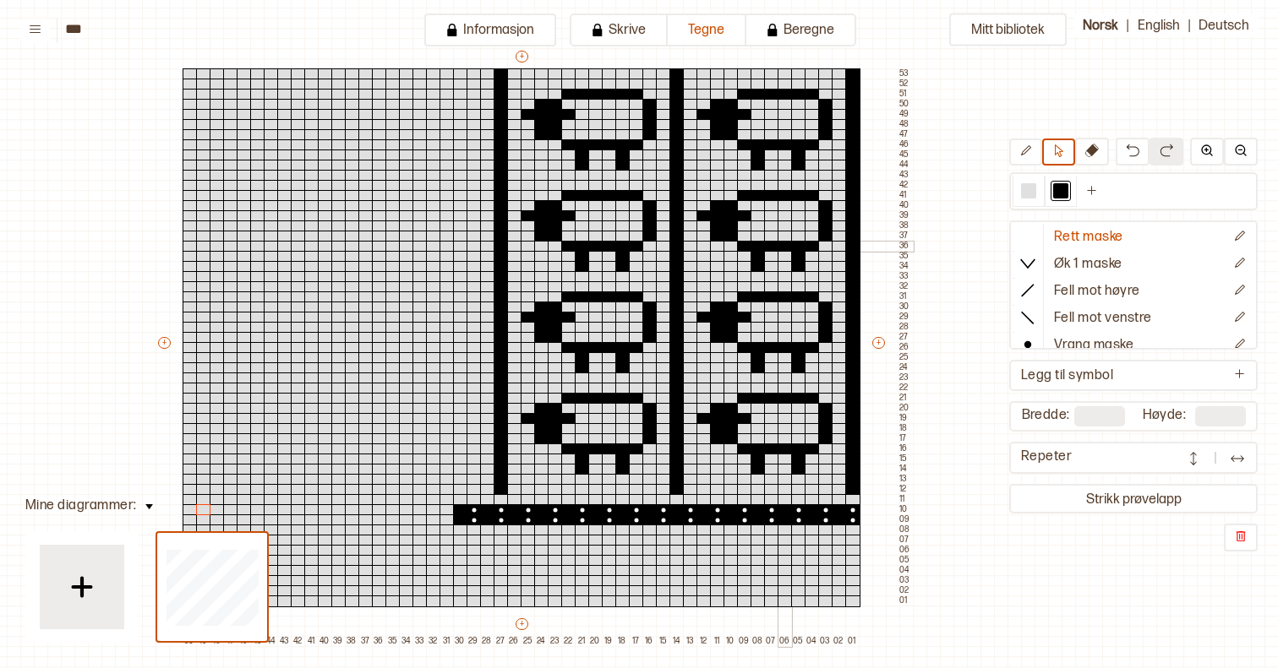
scroll to position [117, 113]
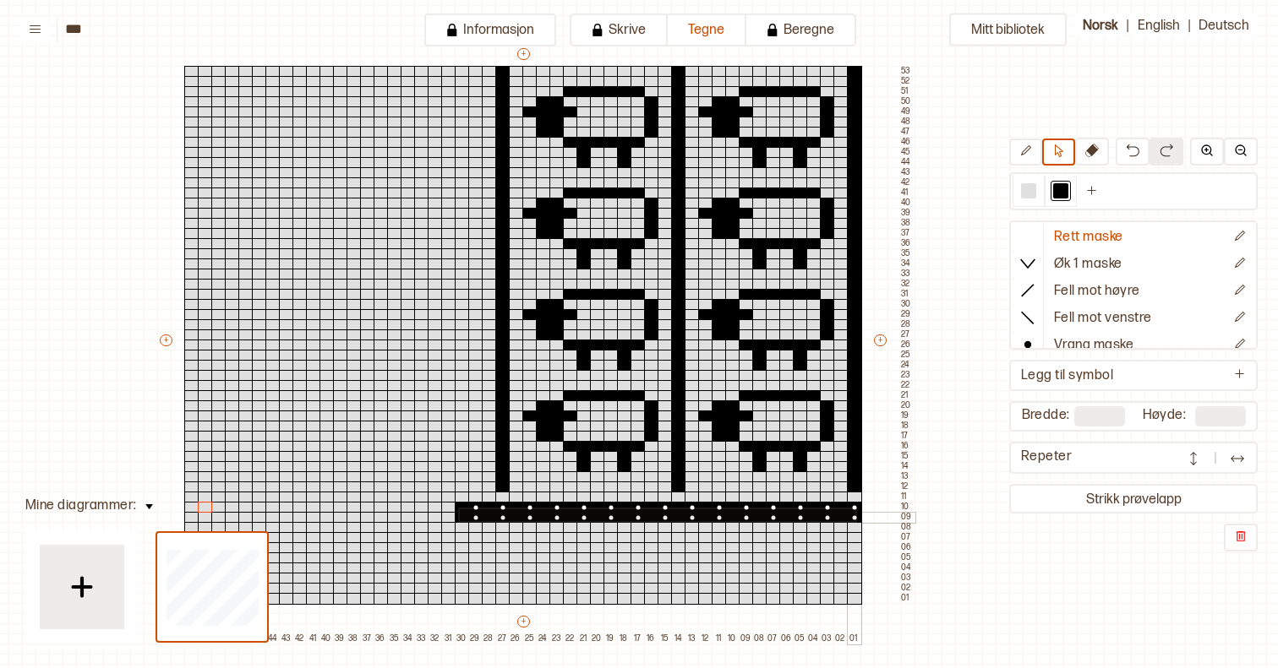
drag, startPoint x: 458, startPoint y: 508, endPoint x: 854, endPoint y: 520, distance: 396.5
click at [854, 520] on div "+ + + + 50 49 48 47 46 45 44 43 42 41 40 39 38 37 36 35 34 33 32 31 30 29 28 27…" at bounding box center [535, 345] width 757 height 598
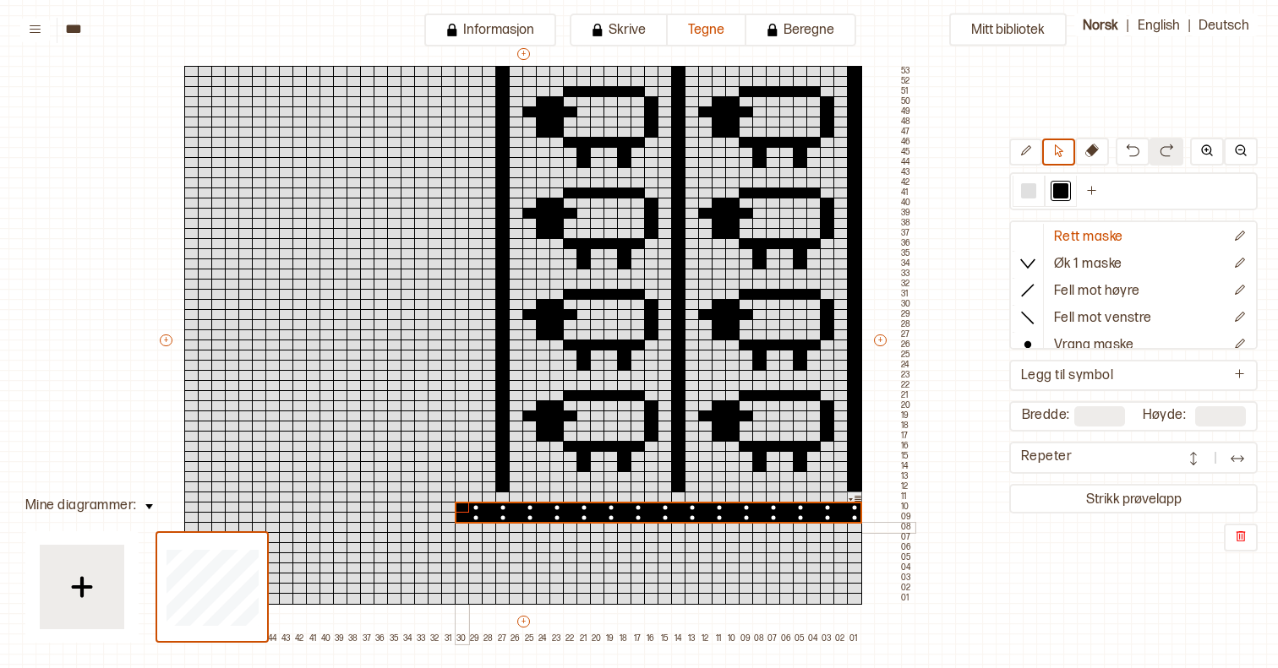
click at [460, 527] on div at bounding box center [462, 528] width 15 height 12
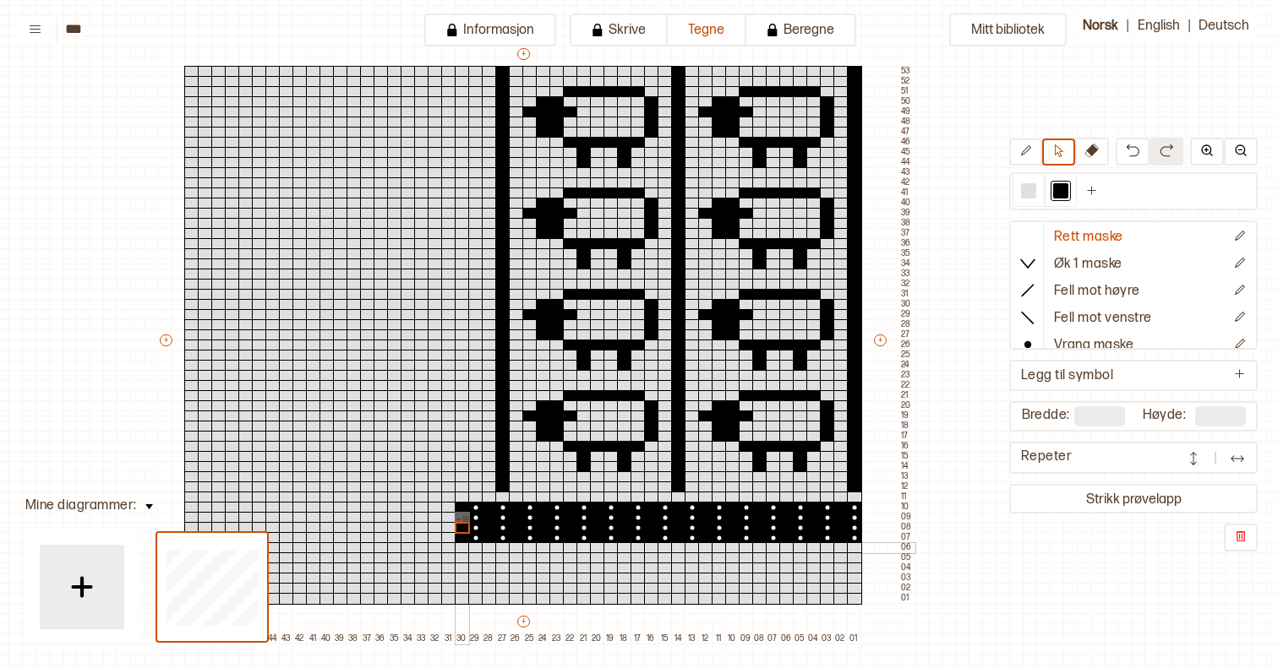
click at [461, 545] on div at bounding box center [462, 549] width 15 height 12
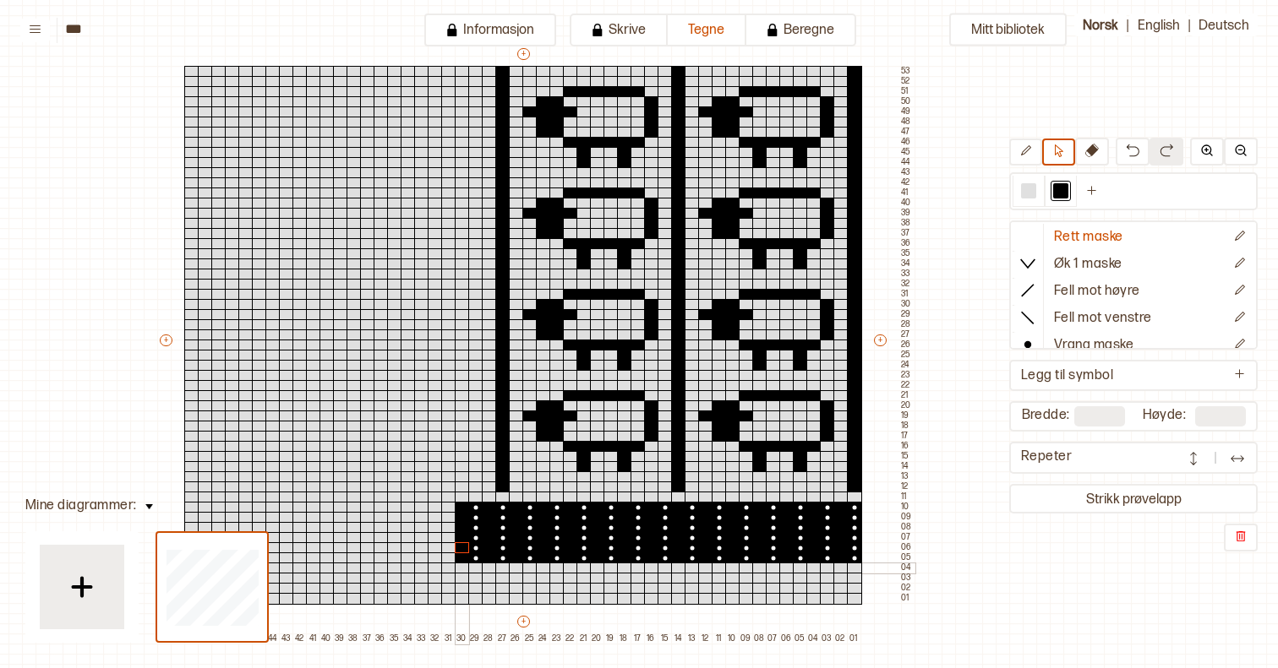
click at [463, 568] on div at bounding box center [462, 569] width 15 height 12
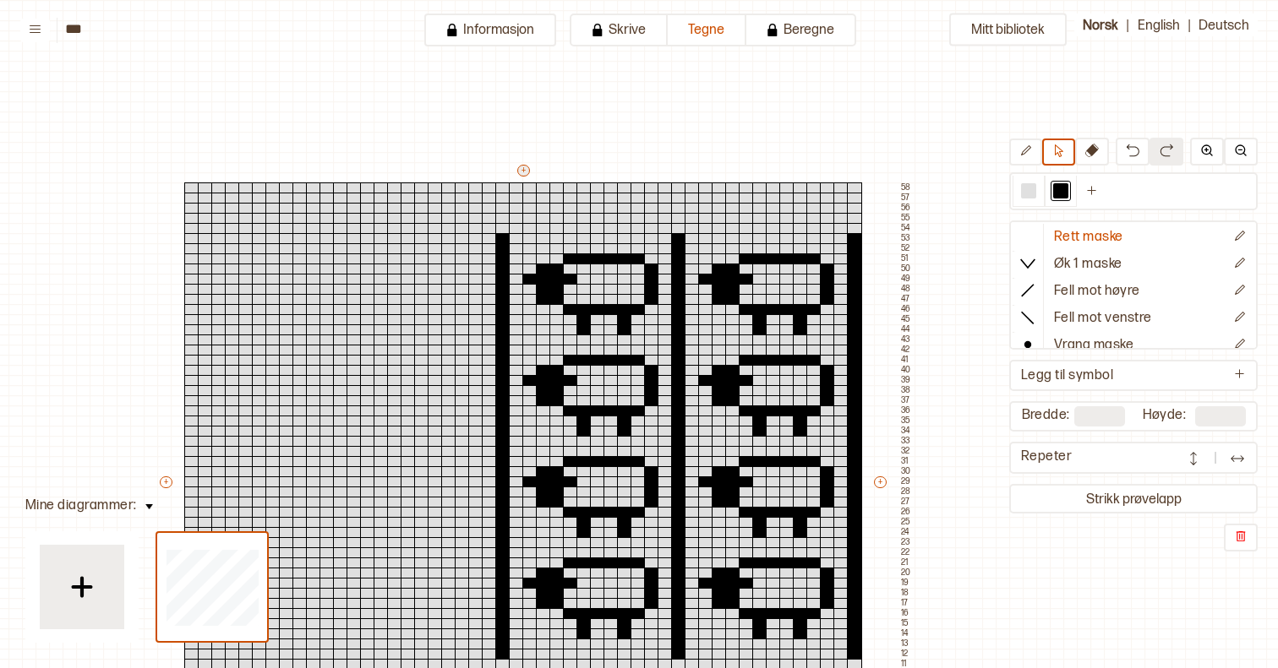
scroll to position [0, 113]
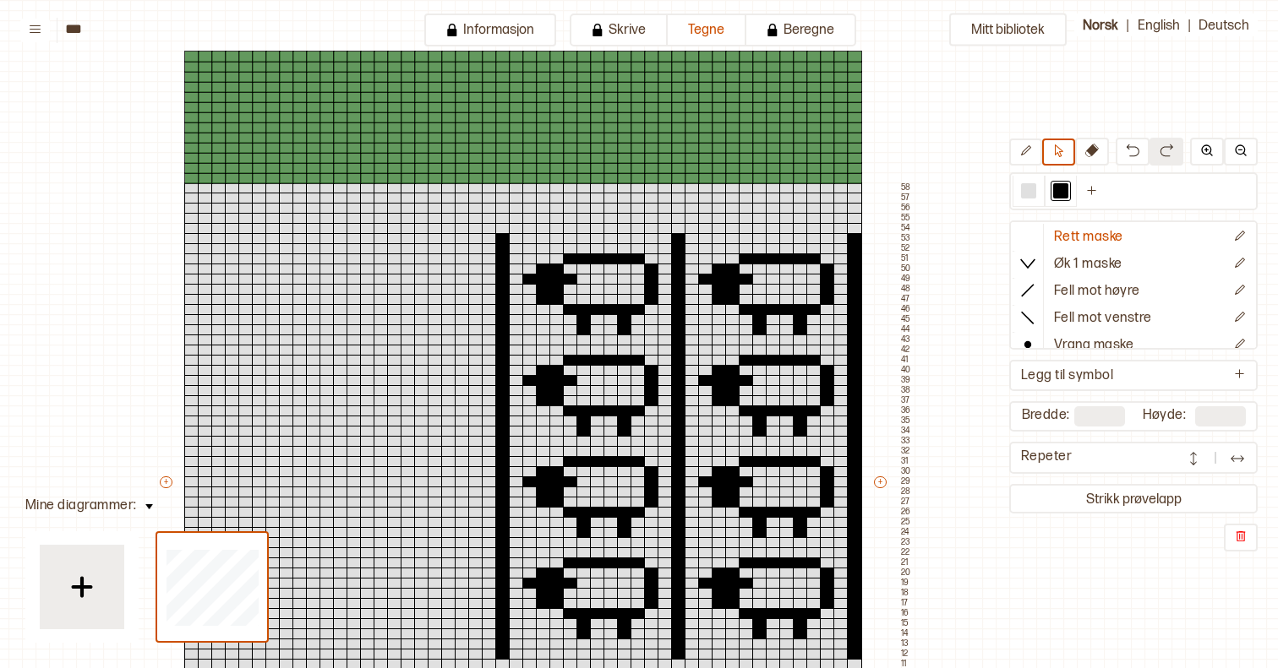
type input "**"
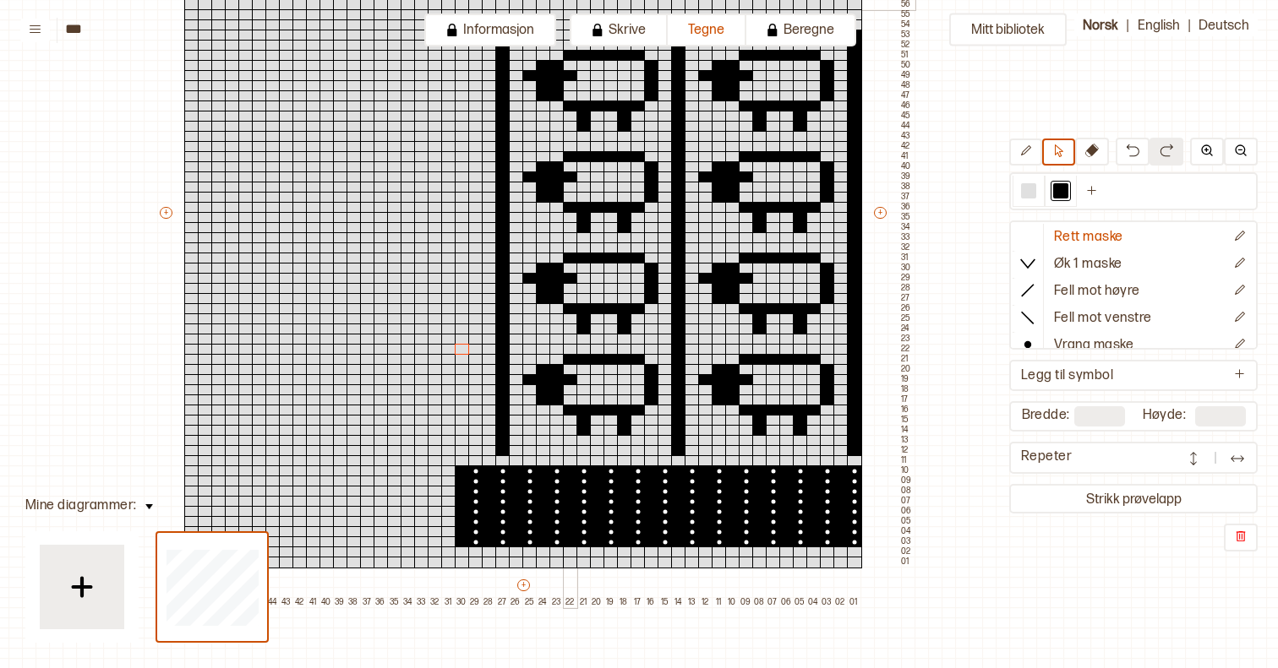
scroll to position [341, 113]
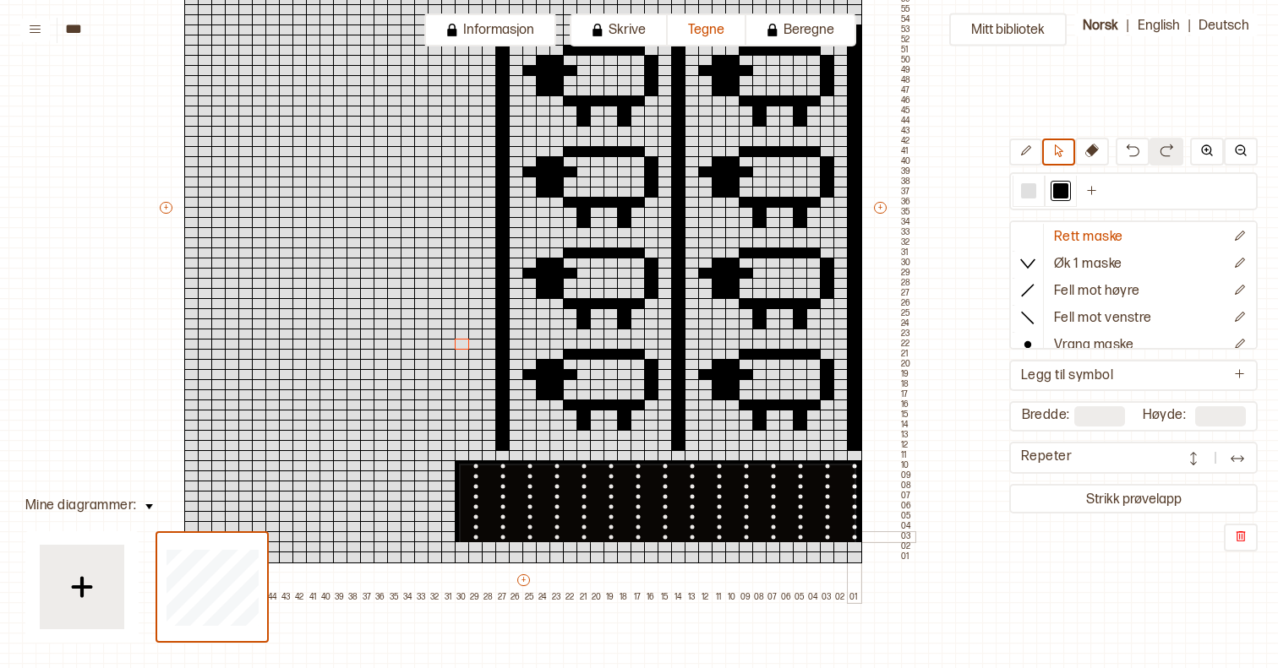
drag, startPoint x: 459, startPoint y: 464, endPoint x: 853, endPoint y: 541, distance: 401.2
click at [853, 541] on div "+ + + + 50 49 48 47 46 45 44 43 42 41 40 39 38 37 36 35 34 33 32 31 30 29 28 27…" at bounding box center [535, 212] width 757 height 781
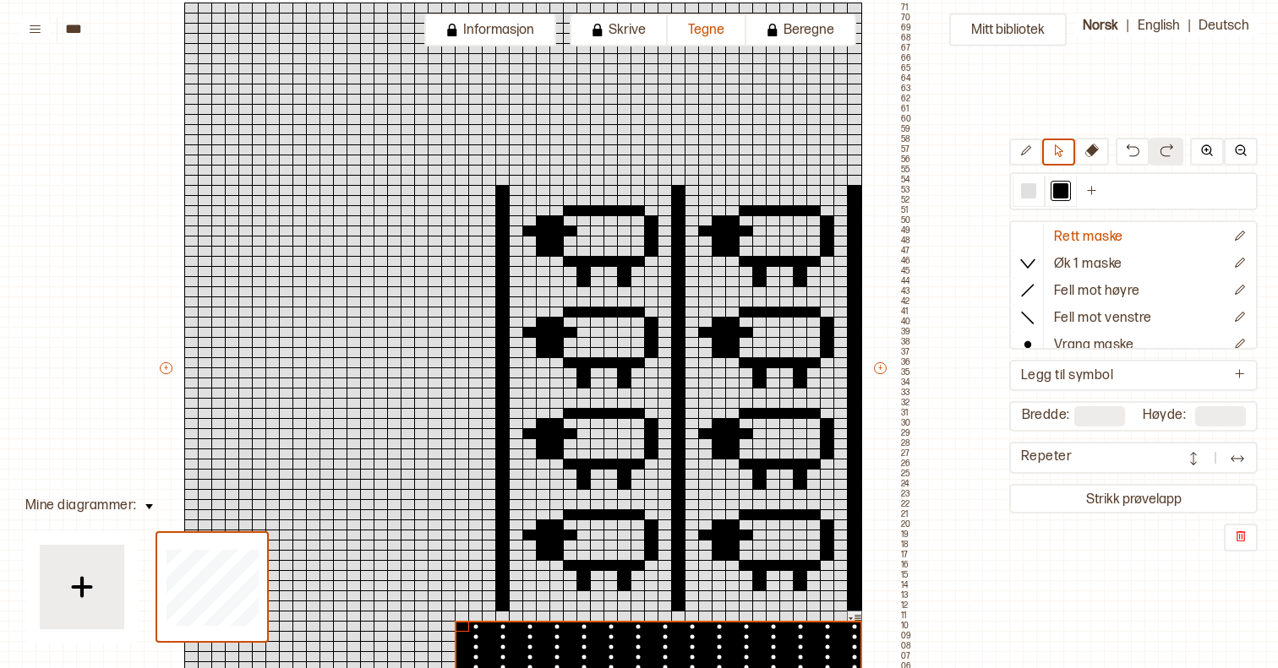
scroll to position [169, 113]
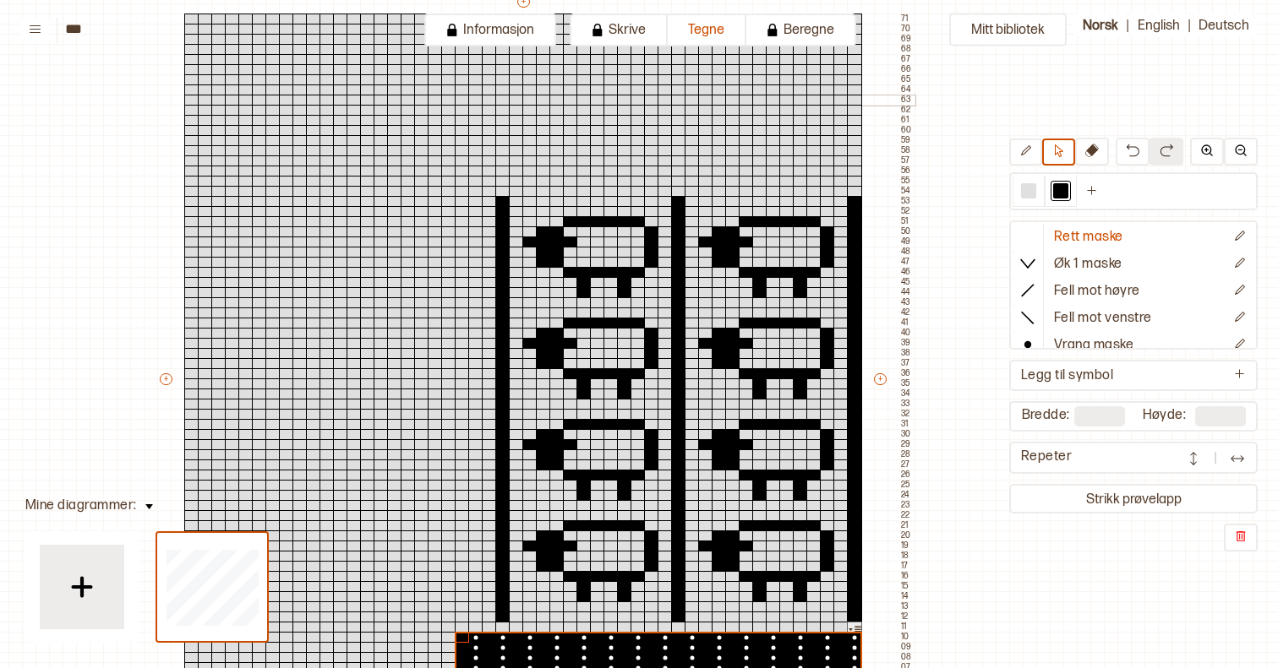
click at [474, 100] on div at bounding box center [475, 101] width 15 height 12
click at [456, 97] on div at bounding box center [462, 101] width 15 height 12
click at [458, 109] on div at bounding box center [462, 111] width 15 height 12
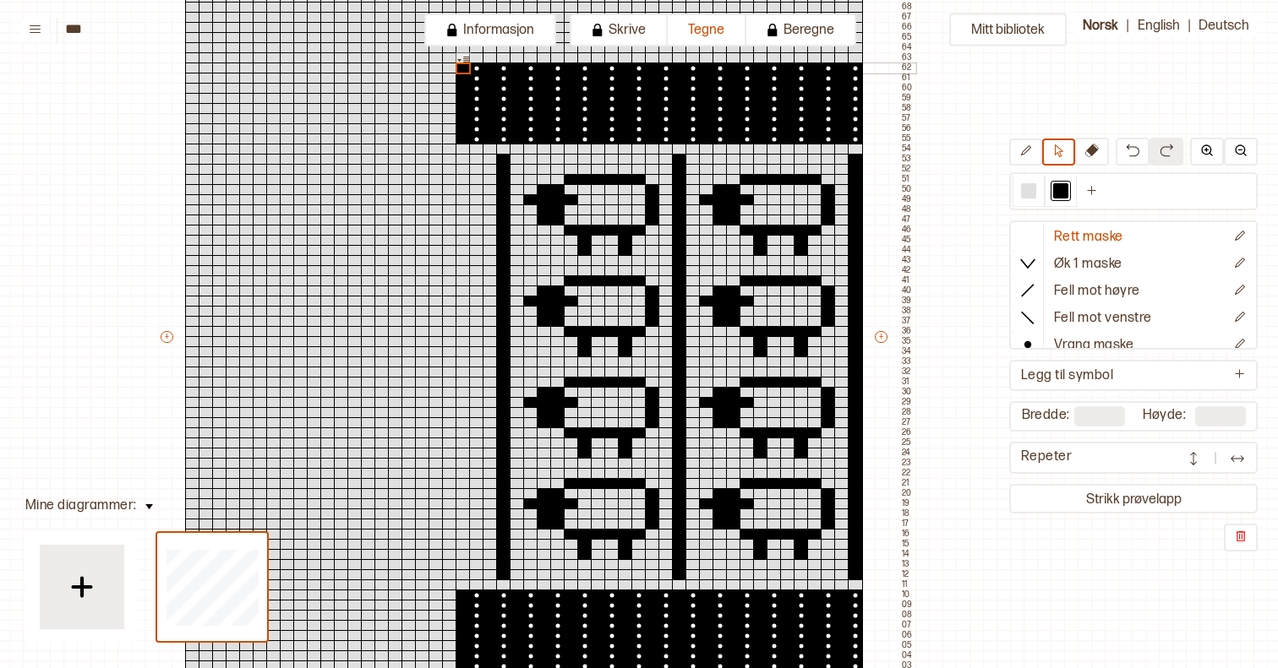
scroll to position [218, 111]
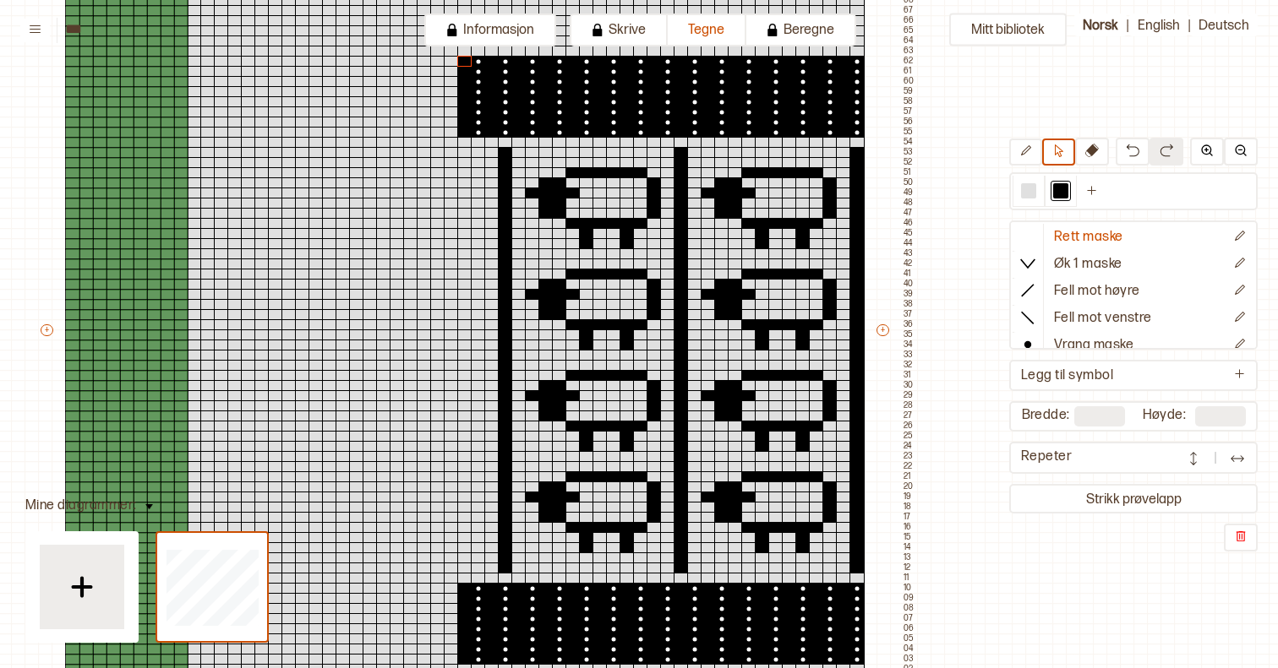
type input "**"
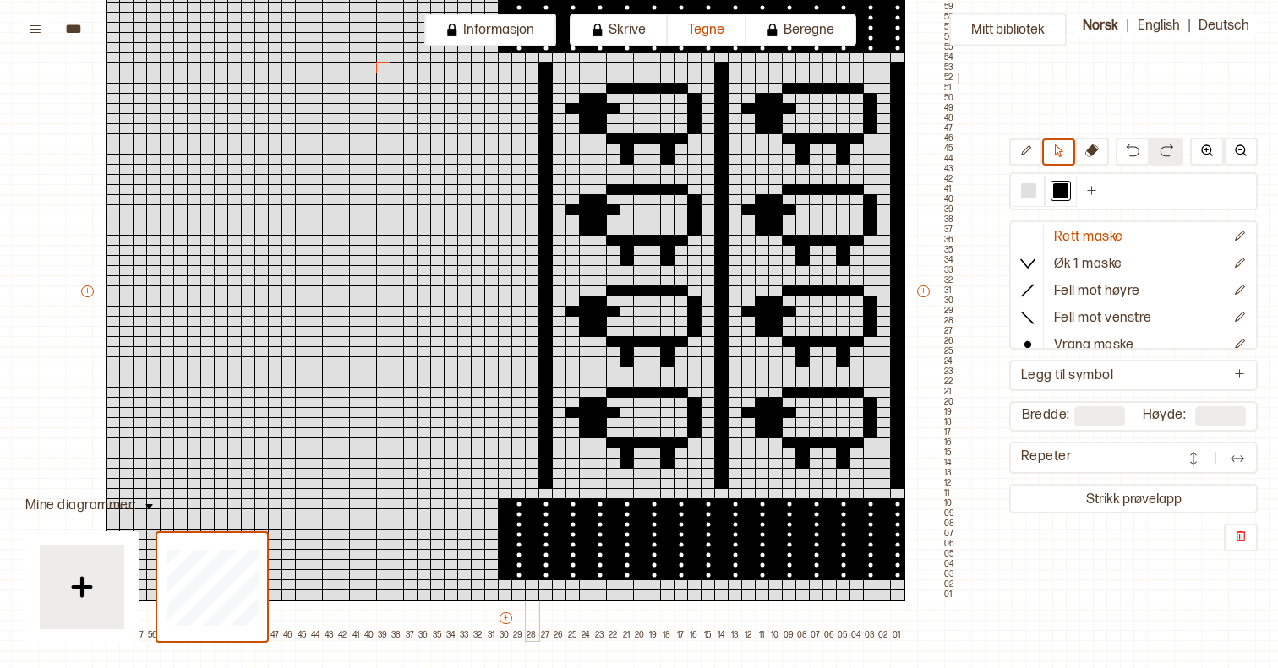
scroll to position [205, 138]
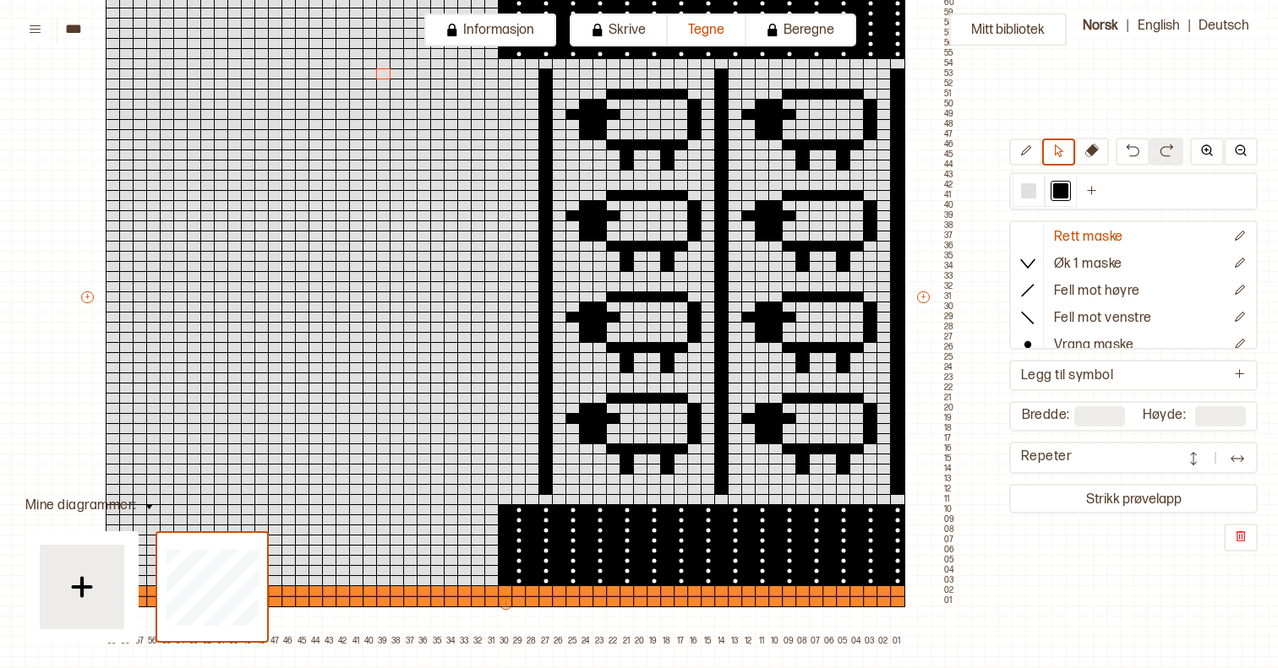
type input "**"
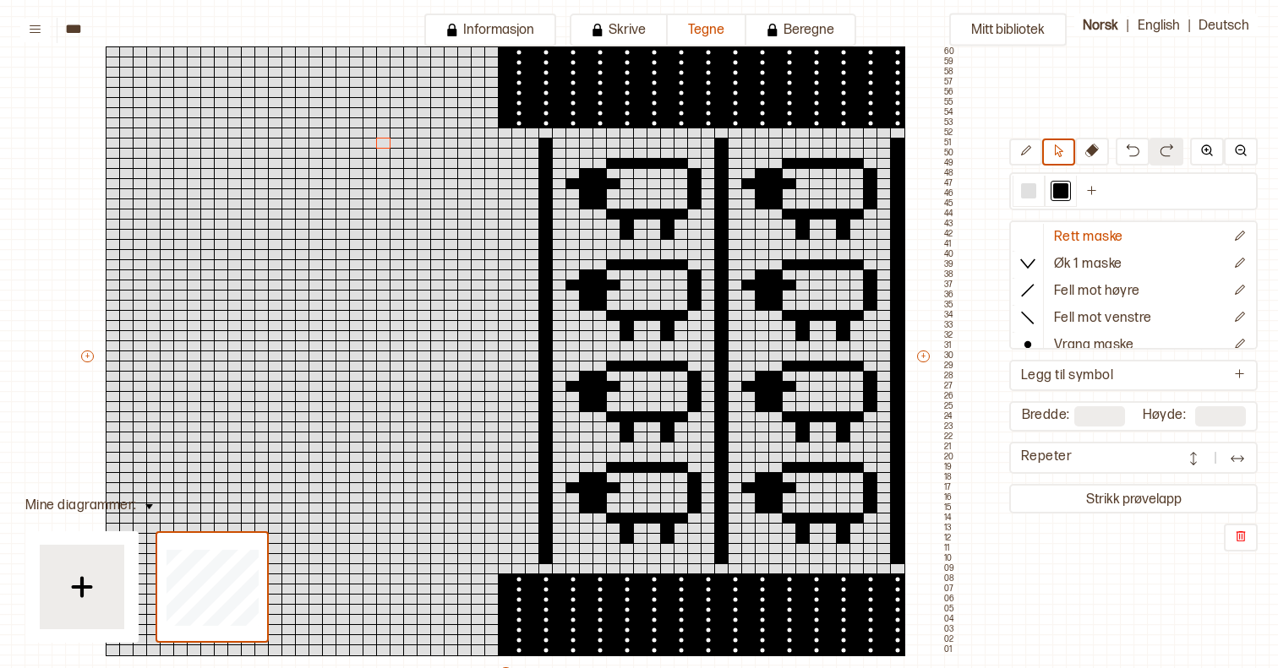
scroll to position [133, 138]
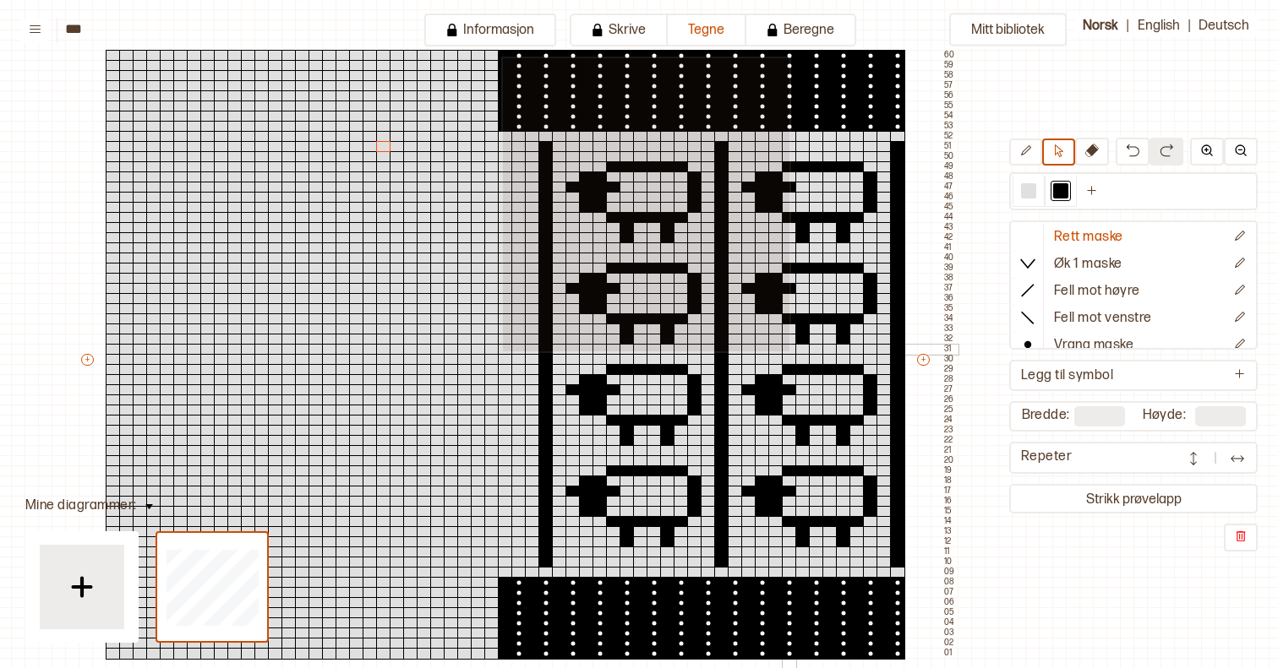
drag, startPoint x: 501, startPoint y: 57, endPoint x: 770, endPoint y: 335, distance: 386.7
click at [770, 335] on div "+ + + + 59 58 57 56 55 54 53 52 51 50 49 48 47 46 45 44 43 42 41 40 39 38 37 36…" at bounding box center [518, 364] width 879 height 669
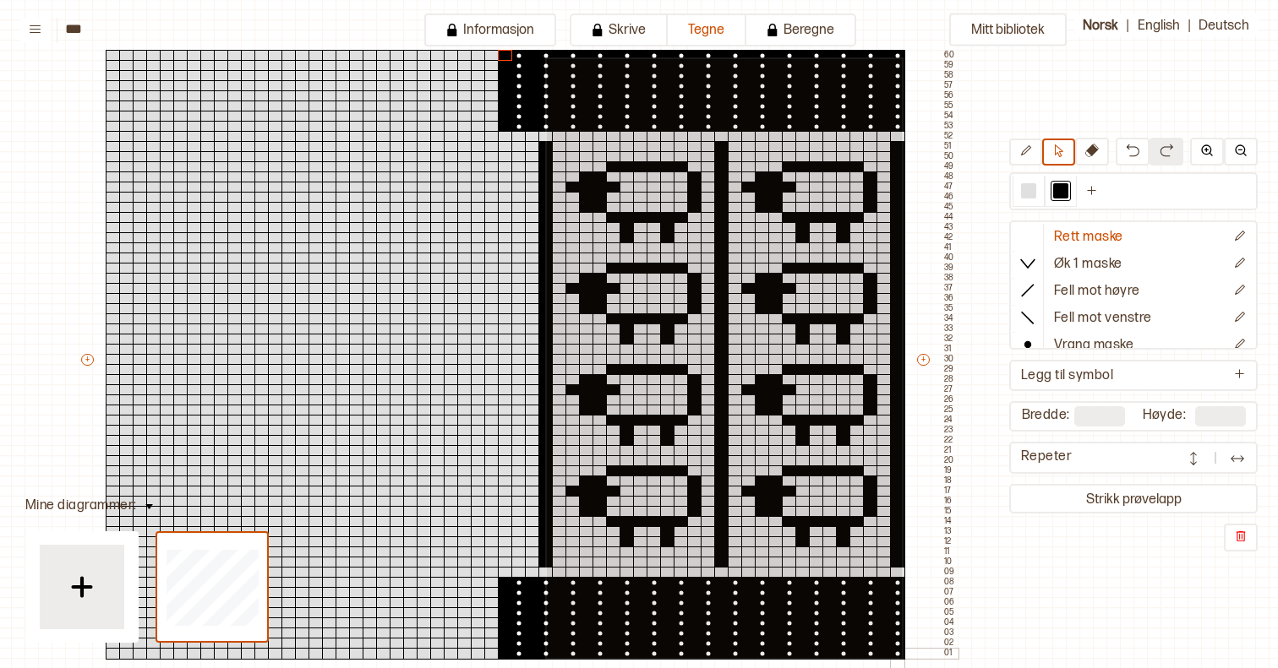
drag, startPoint x: 545, startPoint y: 57, endPoint x: 900, endPoint y: 657, distance: 696.4
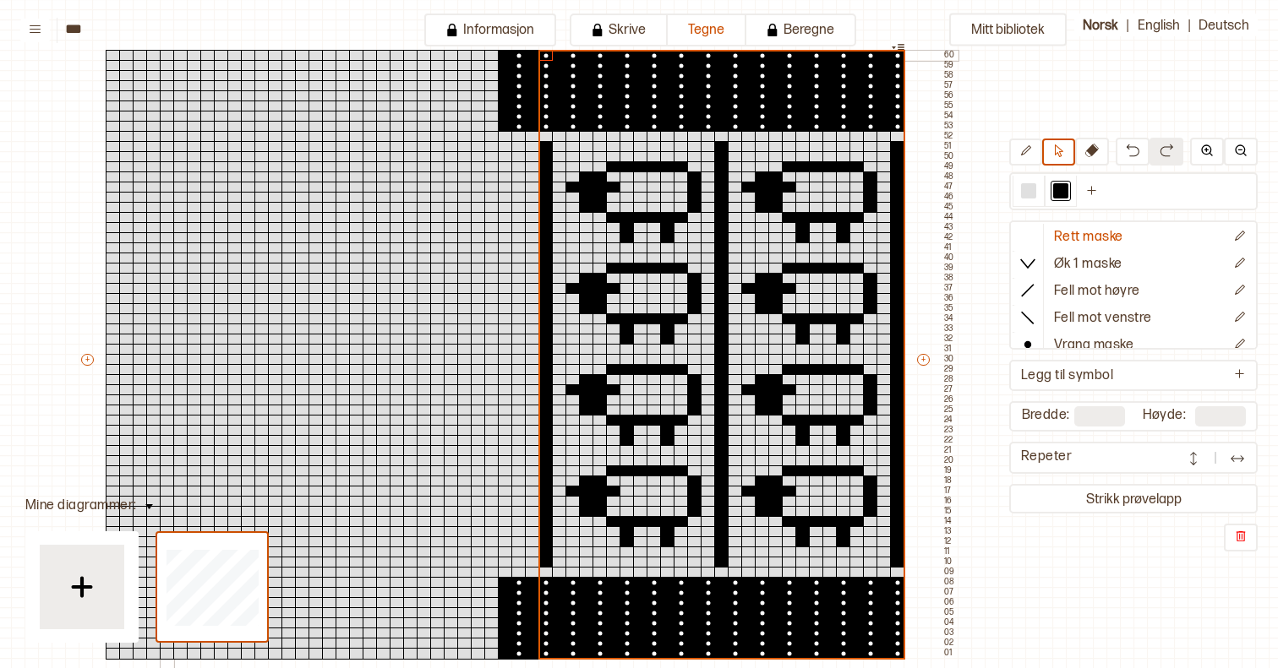
click at [163, 56] on div at bounding box center [167, 56] width 15 height 12
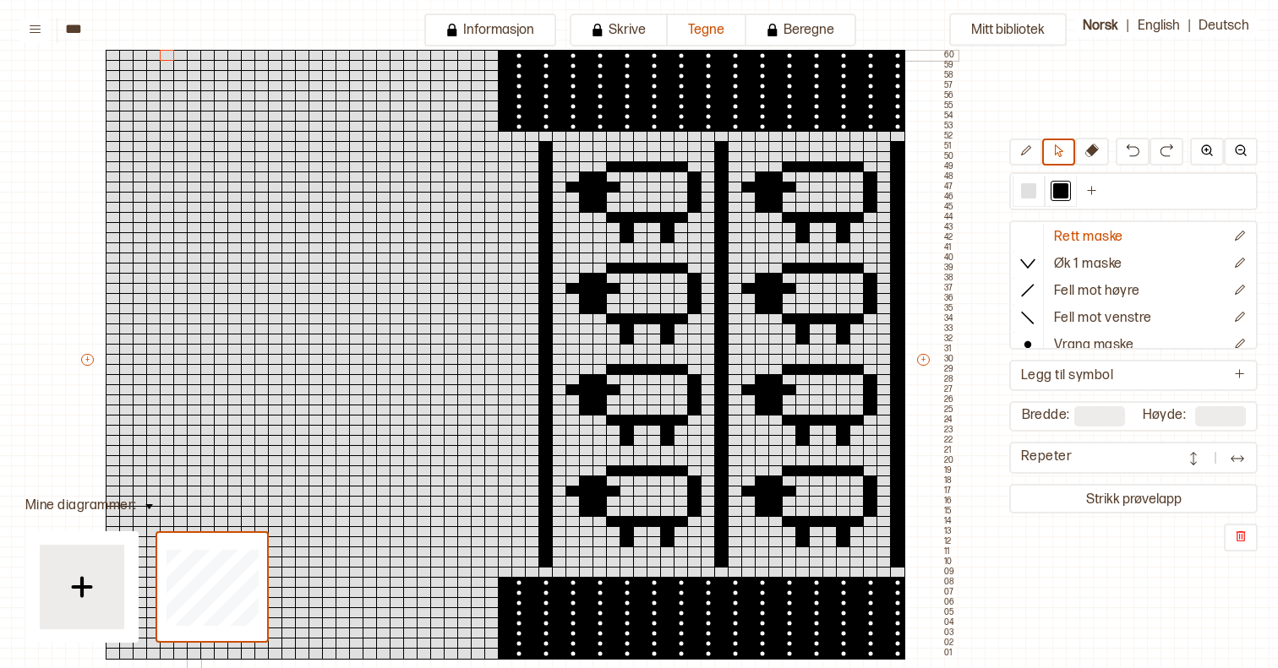
click at [193, 53] on div at bounding box center [194, 56] width 15 height 12
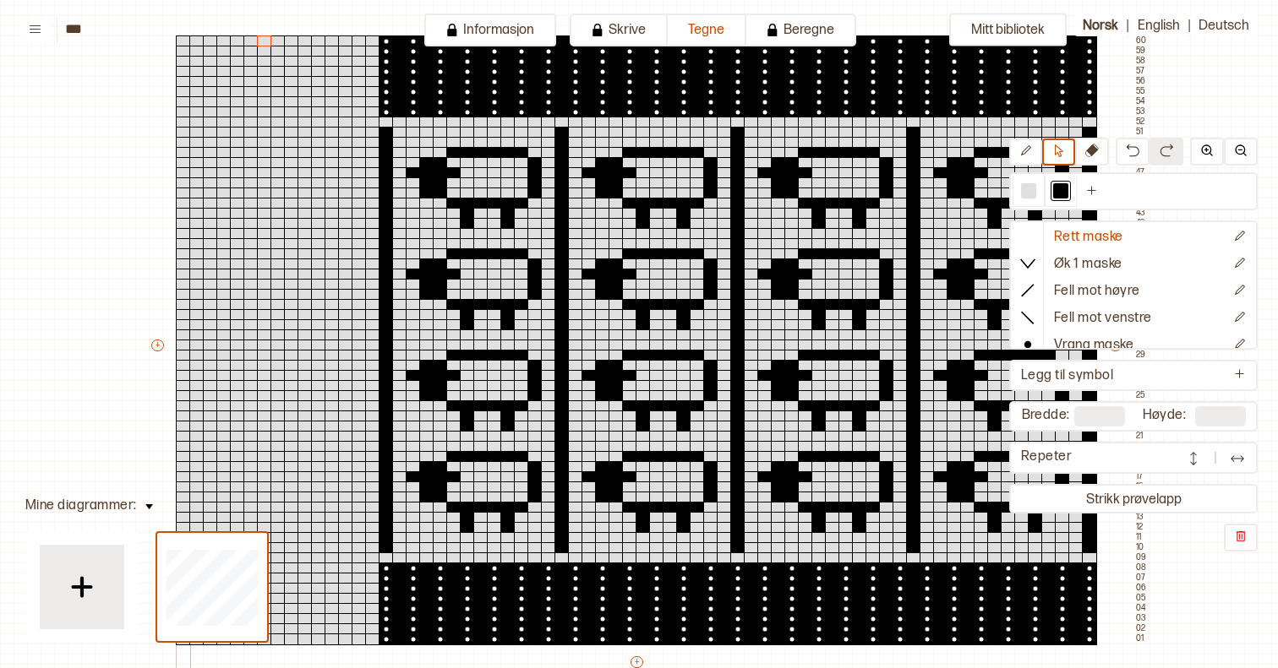
scroll to position [147, 0]
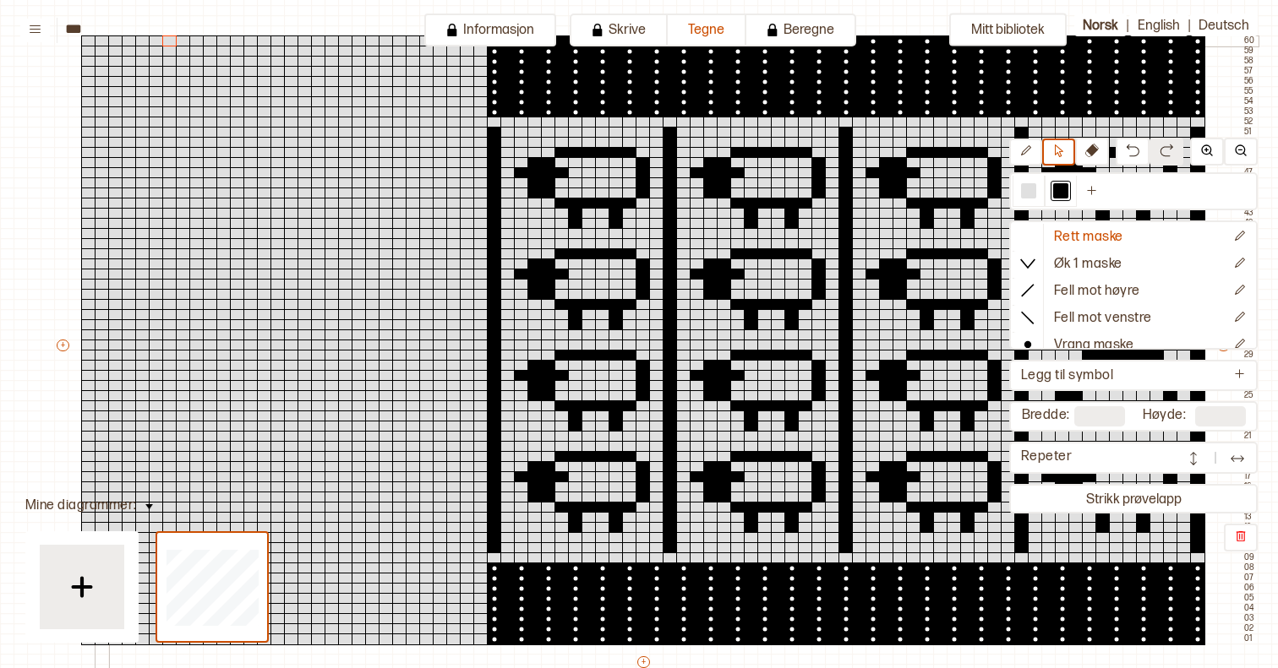
click at [101, 41] on div at bounding box center [102, 41] width 15 height 12
click at [139, 39] on div at bounding box center [142, 41] width 15 height 12
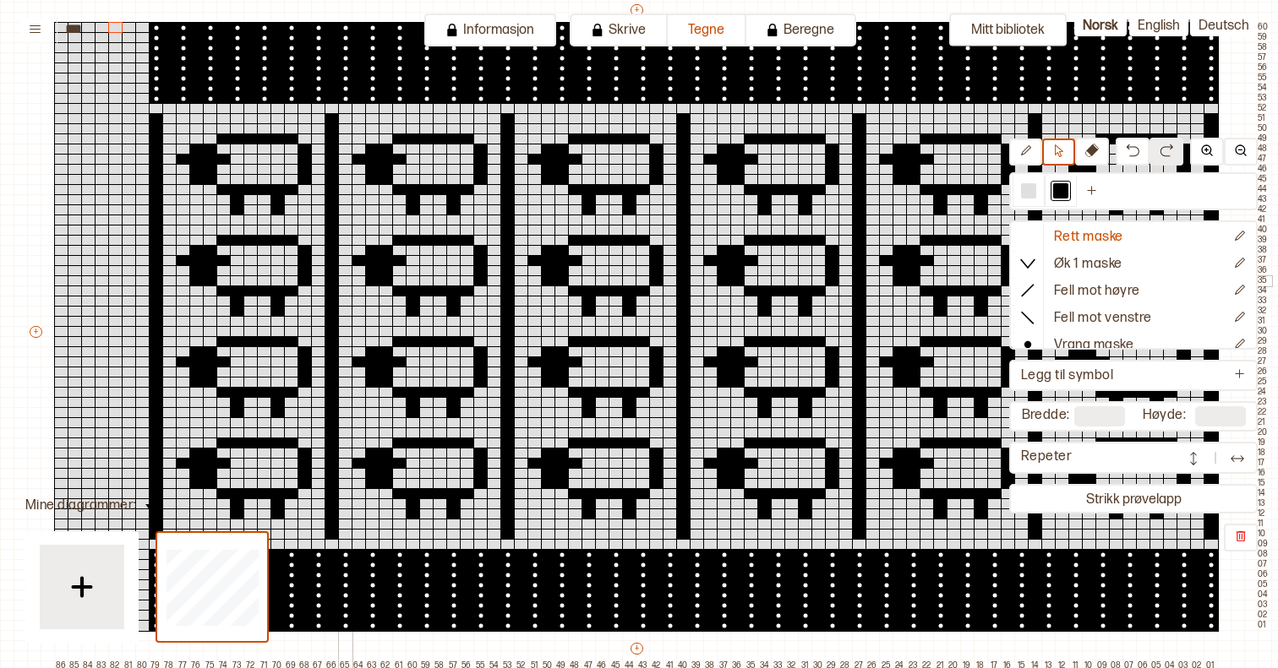
scroll to position [169, 0]
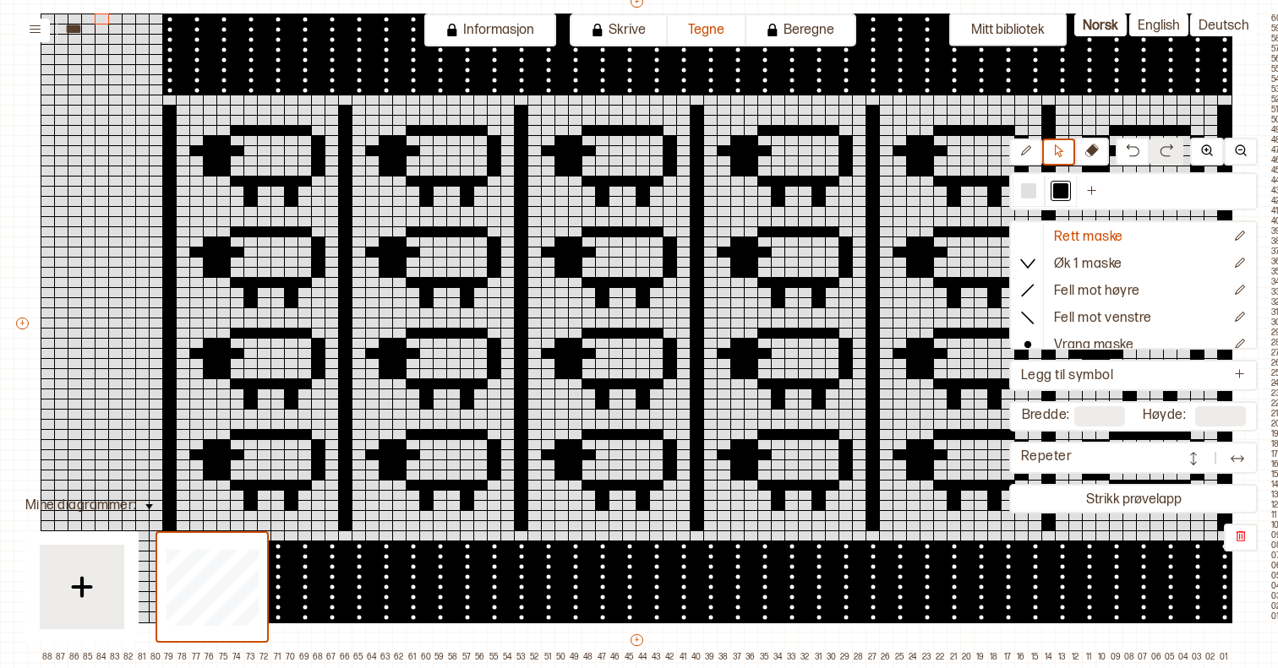
type input "**"
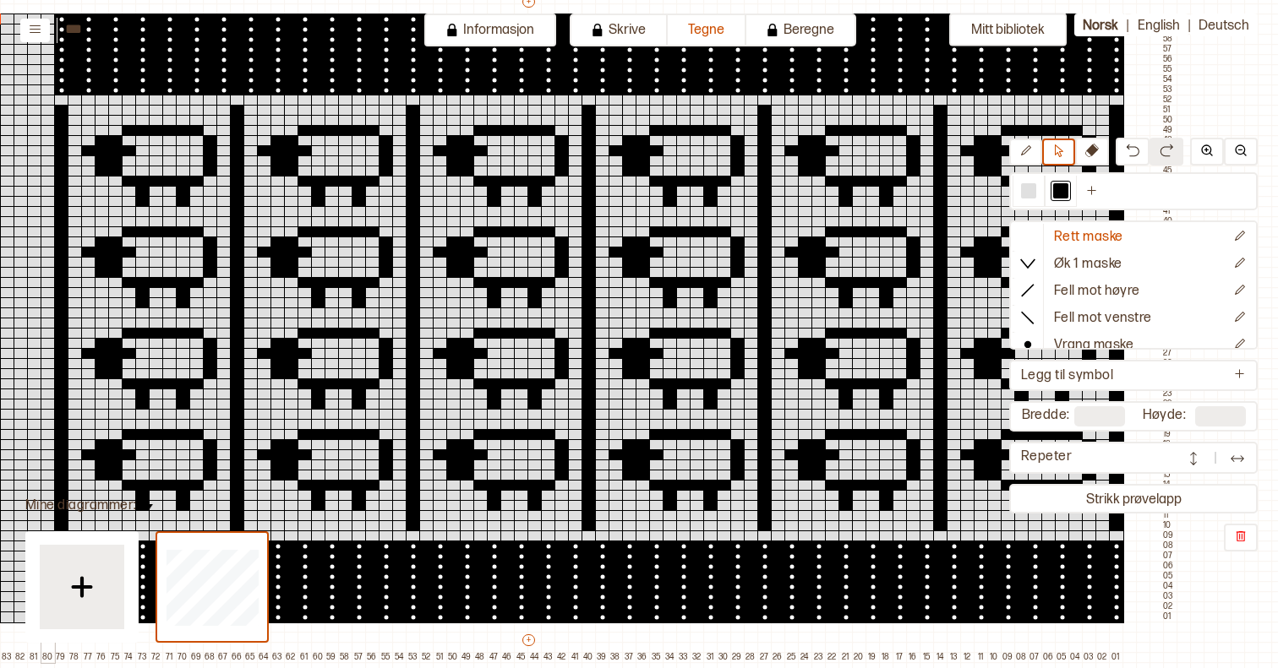
click at [187, 324] on div "+ + + + 88 87 86 85 84 83 82 81 80 79 78 77 76 75 74 73 72 71 70 69 68 67 66 65…" at bounding box center [540, 327] width 1271 height 669
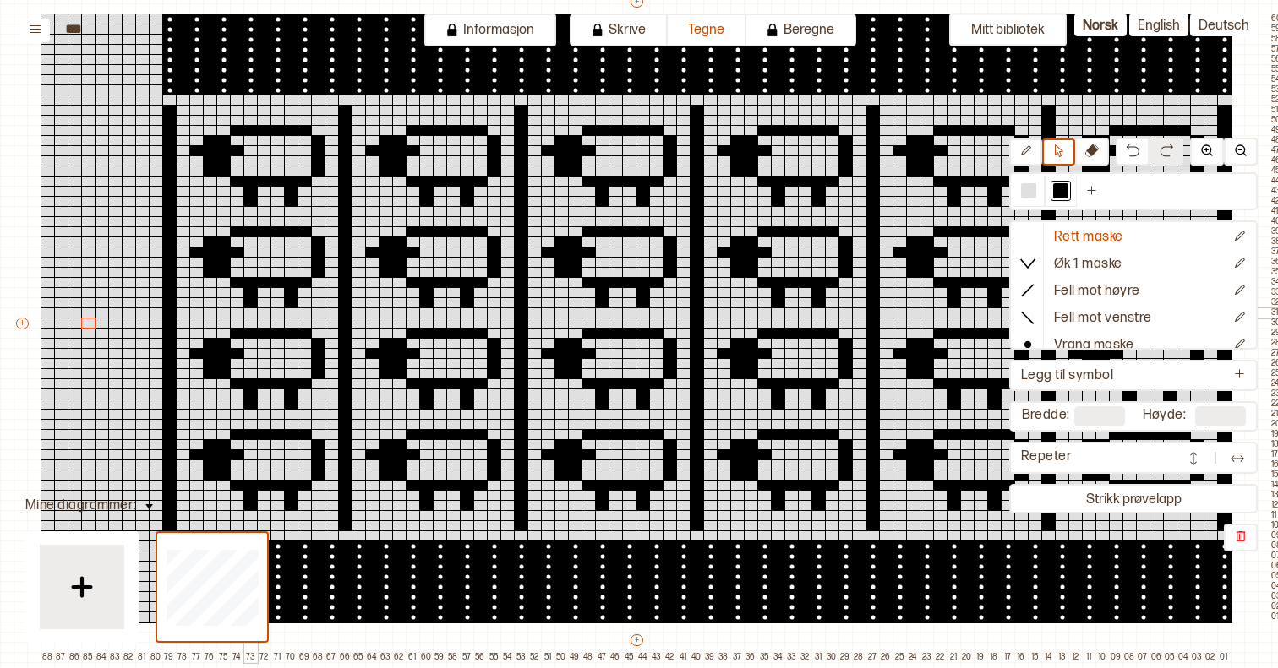
click at [94, 313] on div "+ + + + 88 87 86 85 84 83 82 81 80 79 78 77 76 75 74 73 72 71 70 69 68 67 66 65…" at bounding box center [649, 327] width 1271 height 669
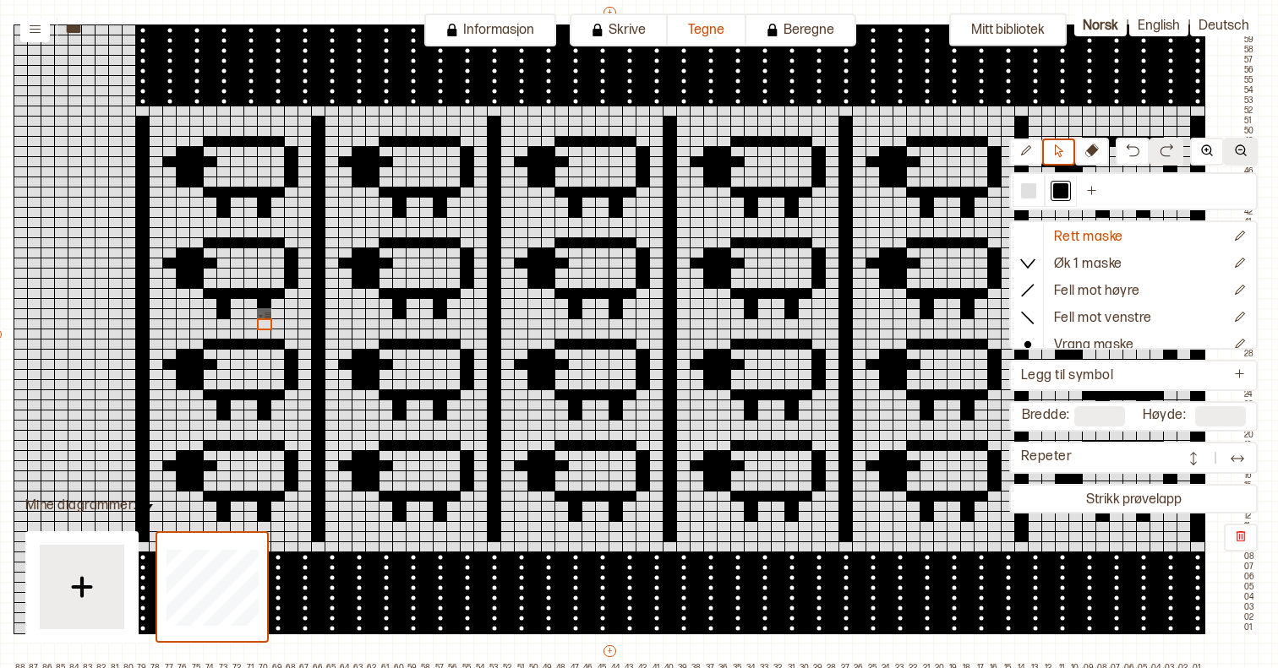
click at [1245, 148] on img at bounding box center [1241, 151] width 14 height 14
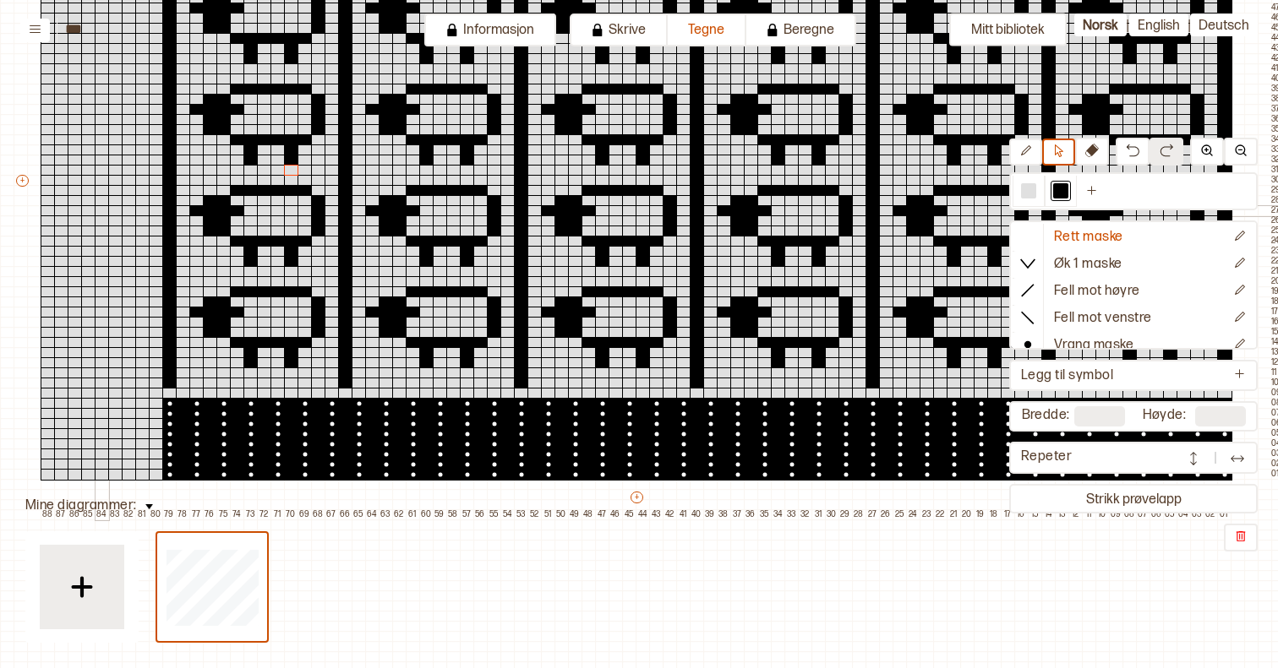
scroll to position [277, 0]
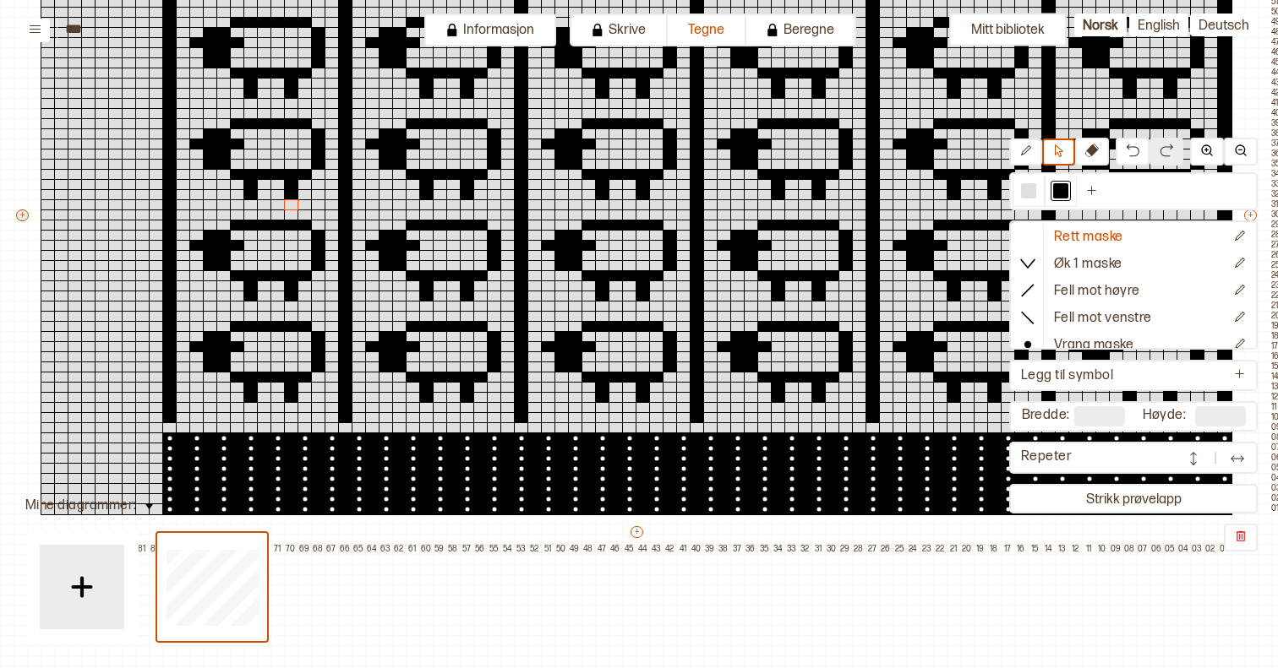
click at [22, 217] on button "+" at bounding box center [22, 216] width 13 height 12
click at [20, 218] on button "+" at bounding box center [22, 216] width 13 height 12
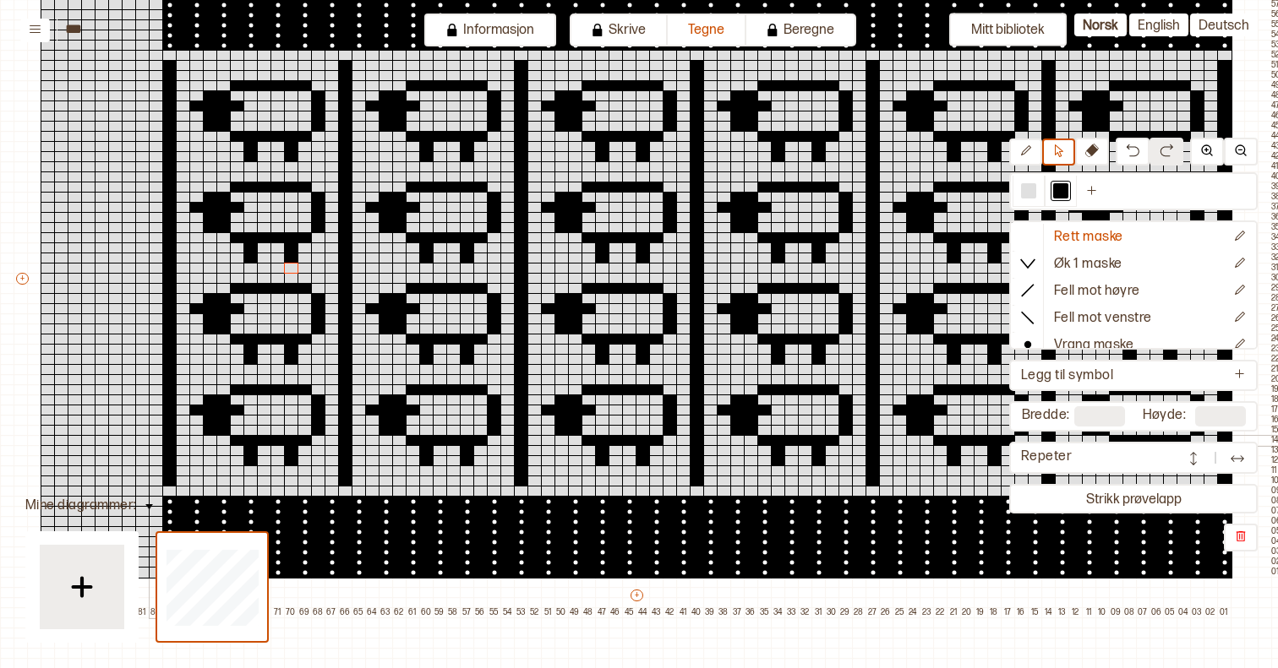
scroll to position [196, 0]
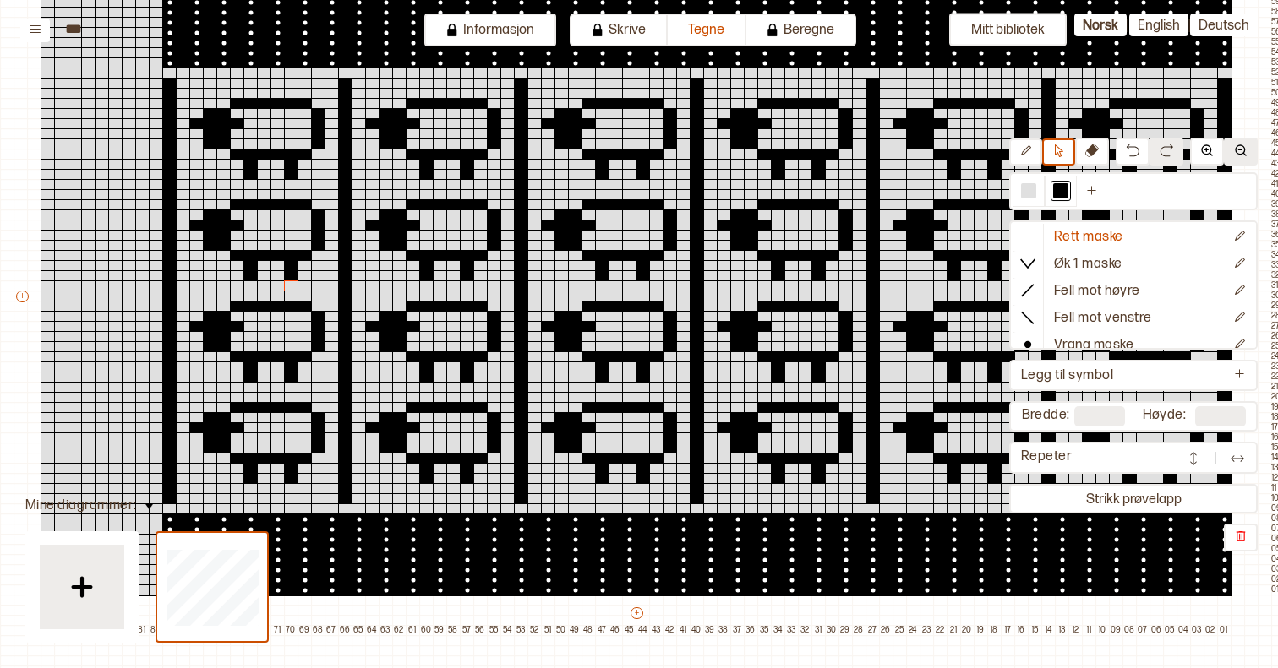
click at [1238, 148] on img at bounding box center [1241, 151] width 14 height 14
click at [1210, 148] on img at bounding box center [1207, 151] width 14 height 14
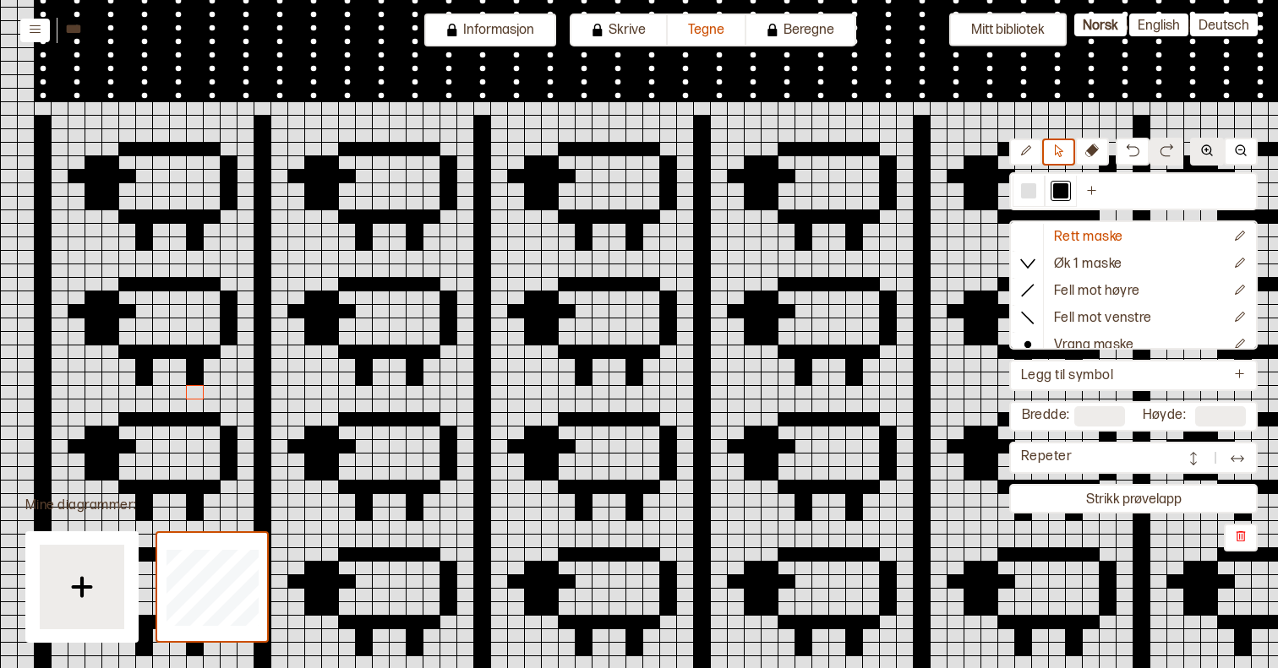
click at [1210, 148] on img at bounding box center [1207, 151] width 14 height 14
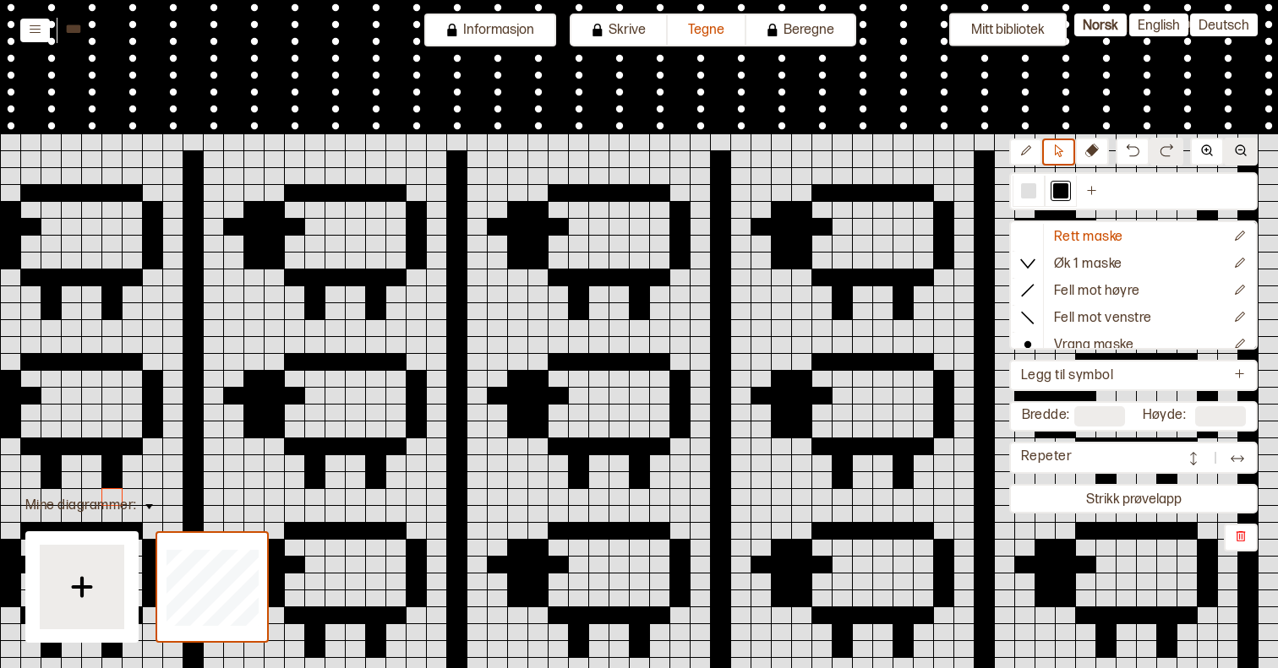
click at [1240, 148] on img at bounding box center [1241, 151] width 14 height 14
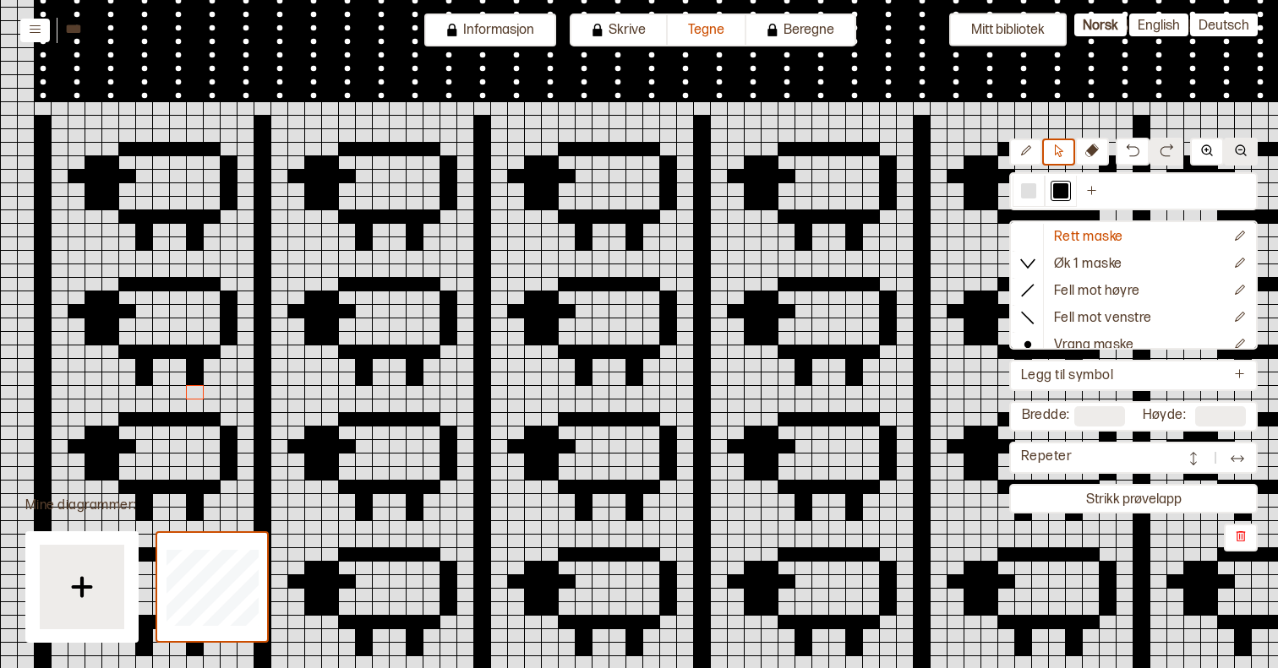
click at [1240, 148] on img at bounding box center [1241, 151] width 14 height 14
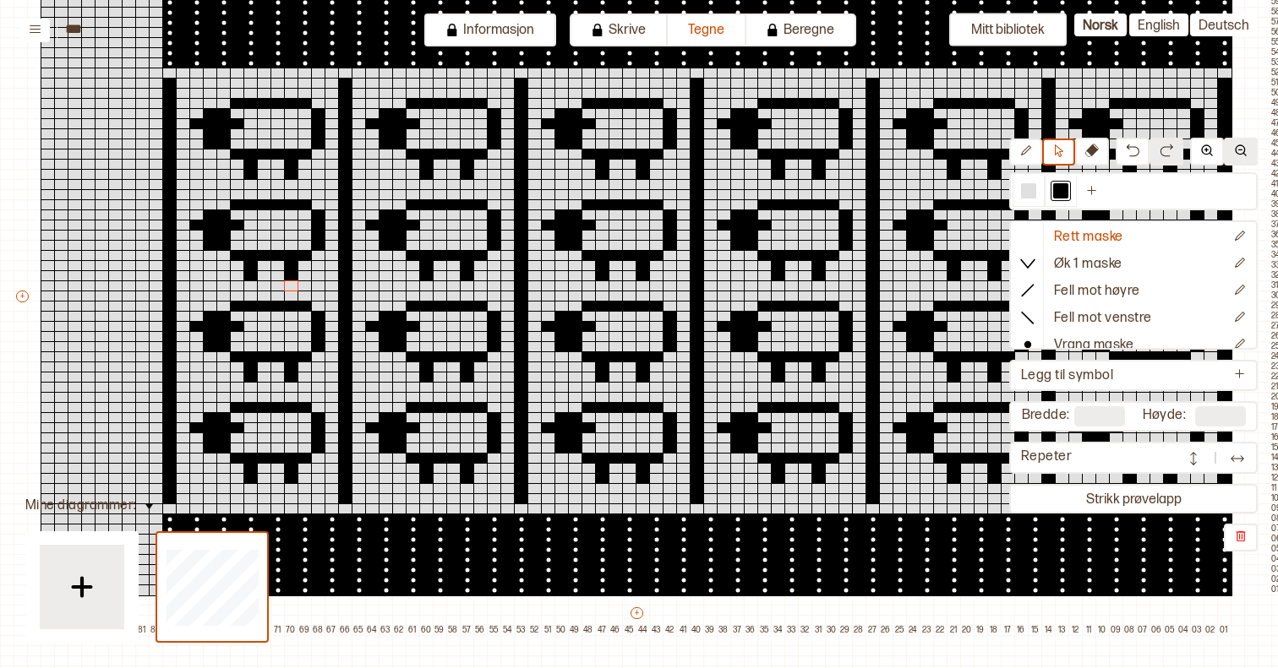
click at [1240, 148] on img at bounding box center [1241, 151] width 14 height 14
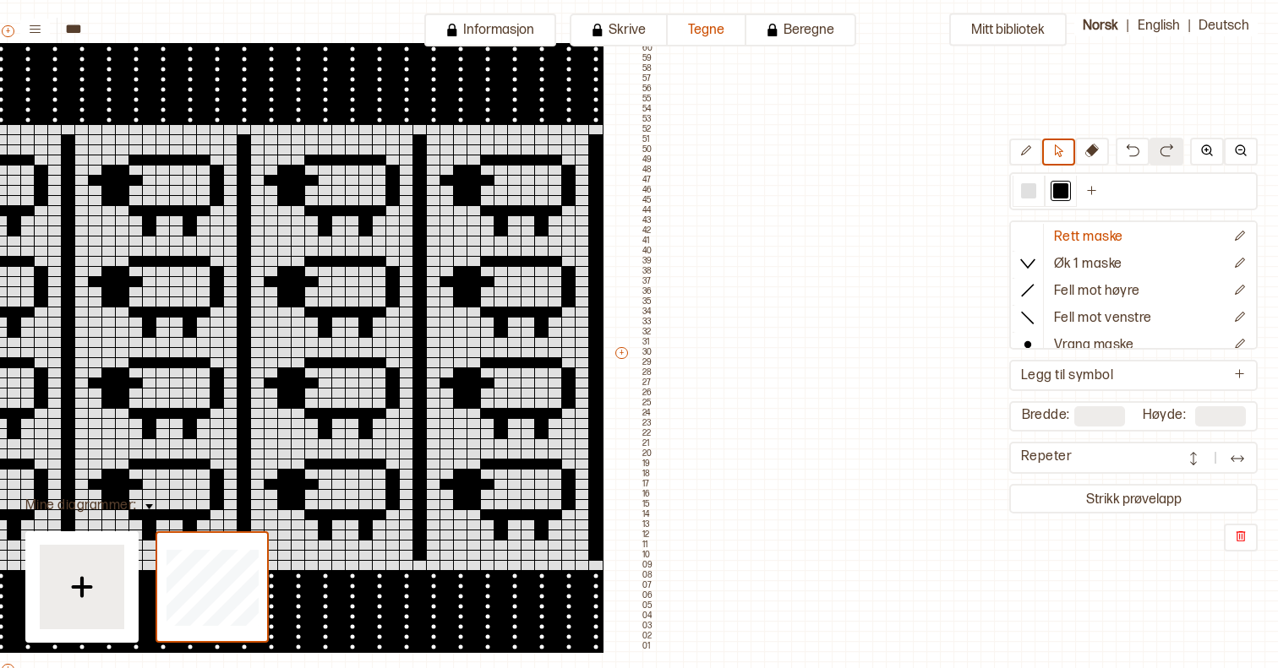
scroll to position [139, 667]
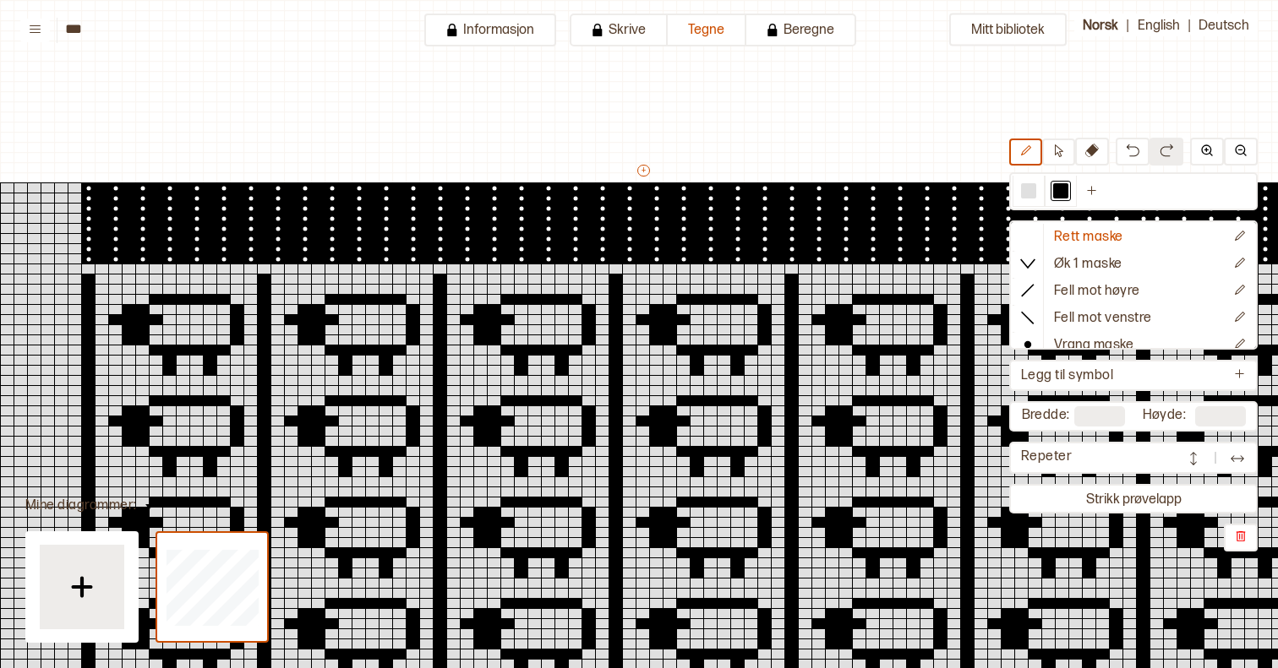
scroll to position [303, 502]
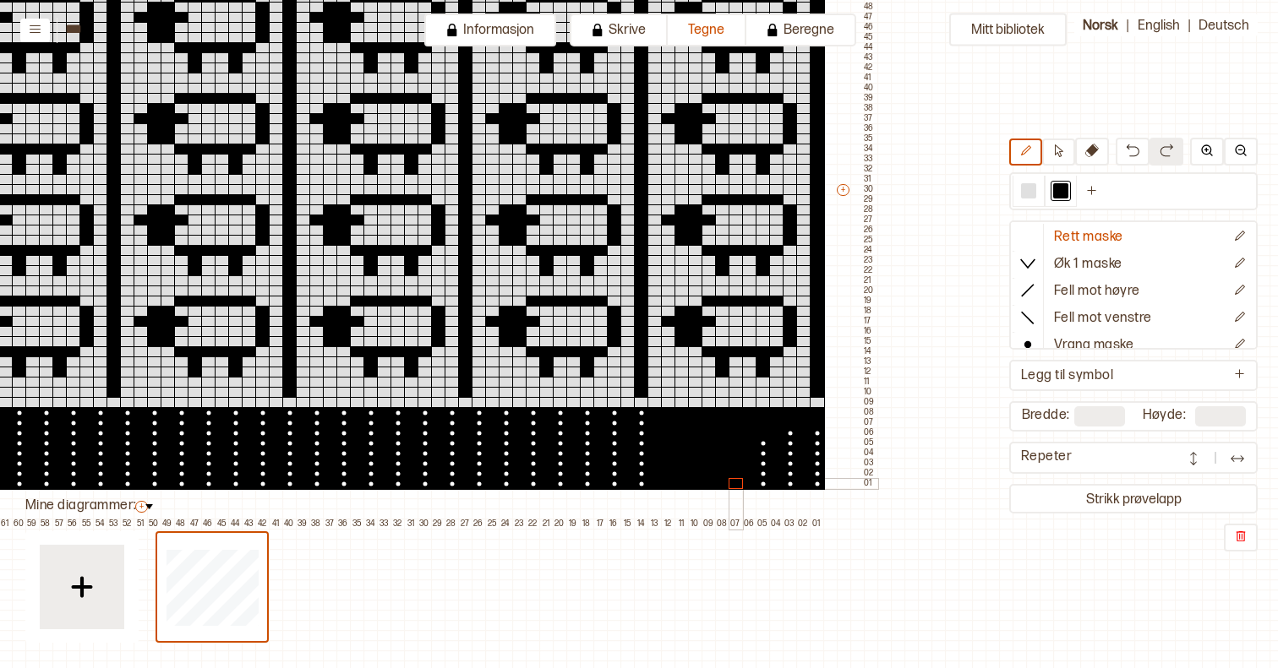
drag, startPoint x: 728, startPoint y: 414, endPoint x: 735, endPoint y: 483, distance: 68.9
click at [735, 483] on div "+ + + + 101 100 99 98 97 96 95 94 93 92 91 90 89 88 87 86 85 84 83 82 81 80 79 …" at bounding box center [153, 194] width 1447 height 669
drag, startPoint x: 766, startPoint y: 443, endPoint x: 766, endPoint y: 482, distance: 38.9
drag, startPoint x: 792, startPoint y: 434, endPoint x: 791, endPoint y: 455, distance: 21.1
drag, startPoint x: 820, startPoint y: 436, endPoint x: 816, endPoint y: 480, distance: 44.1
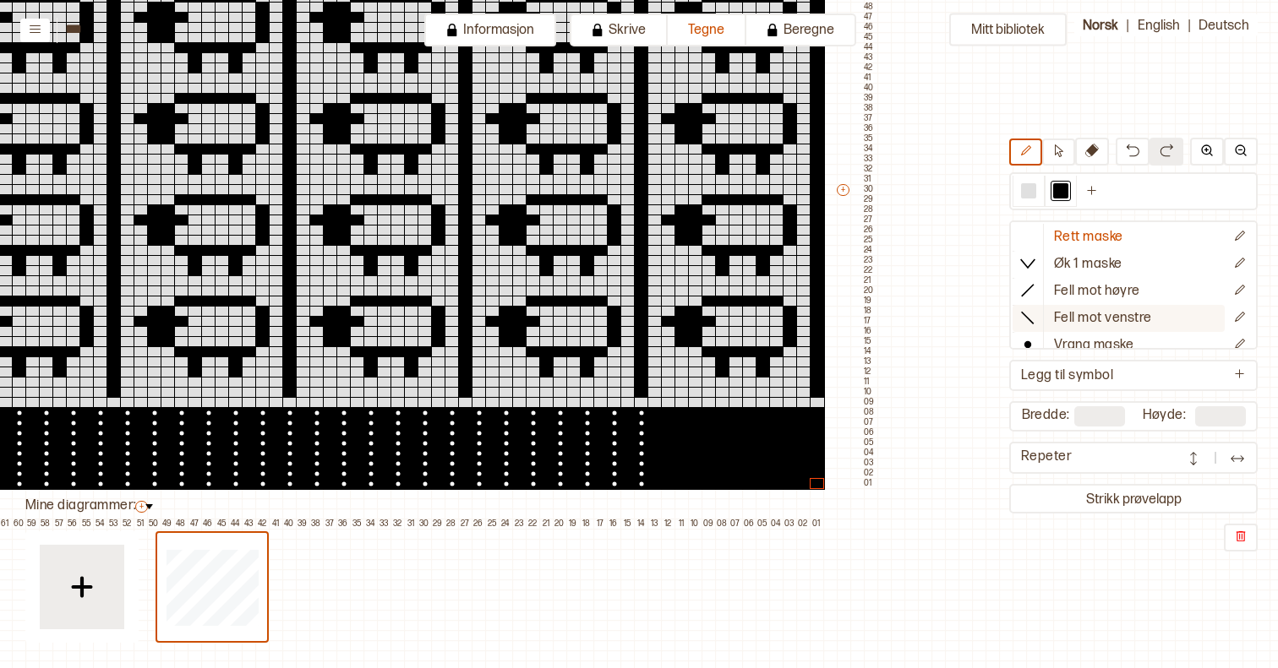
click at [1056, 332] on button "Fell mot venstre" at bounding box center [1118, 318] width 212 height 27
click at [1057, 344] on p "Vrang maske" at bounding box center [1093, 346] width 79 height 18
drag, startPoint x: 668, startPoint y: 412, endPoint x: 666, endPoint y: 483, distance: 71.0
click at [666, 483] on div "+ + + + 101 100 99 98 97 96 95 94 93 92 91 90 89 88 87 86 85 84 83 82 81 80 79 …" at bounding box center [153, 194] width 1447 height 669
click at [669, 444] on div at bounding box center [668, 444] width 15 height 12
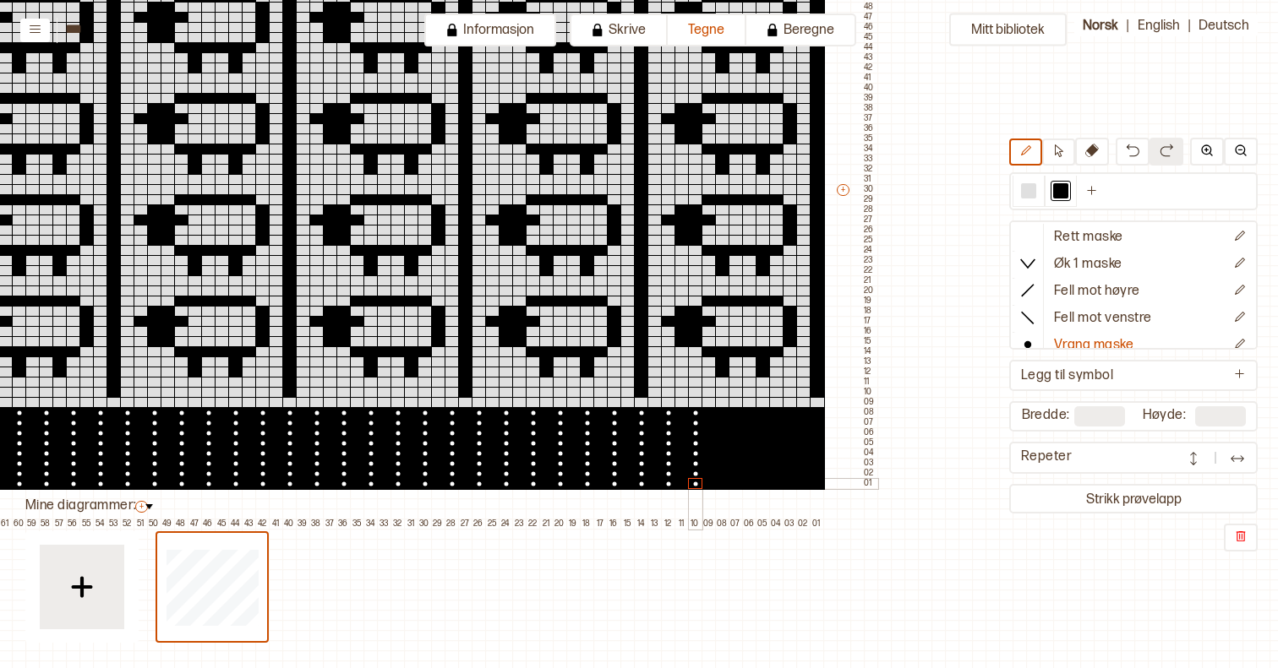
drag, startPoint x: 696, startPoint y: 410, endPoint x: 695, endPoint y: 481, distance: 71.0
click at [695, 481] on div "+ + + + 101 100 99 98 97 96 95 94 93 92 91 90 89 88 87 86 85 84 83 82 81 80 79 …" at bounding box center [153, 194] width 1447 height 669
drag, startPoint x: 722, startPoint y: 413, endPoint x: 721, endPoint y: 481, distance: 67.6
click at [721, 482] on div "+ + + + 101 100 99 98 97 96 95 94 93 92 91 90 89 88 87 86 85 84 83 82 81 80 79 …" at bounding box center [153, 194] width 1447 height 669
click at [720, 426] on div at bounding box center [722, 423] width 15 height 12
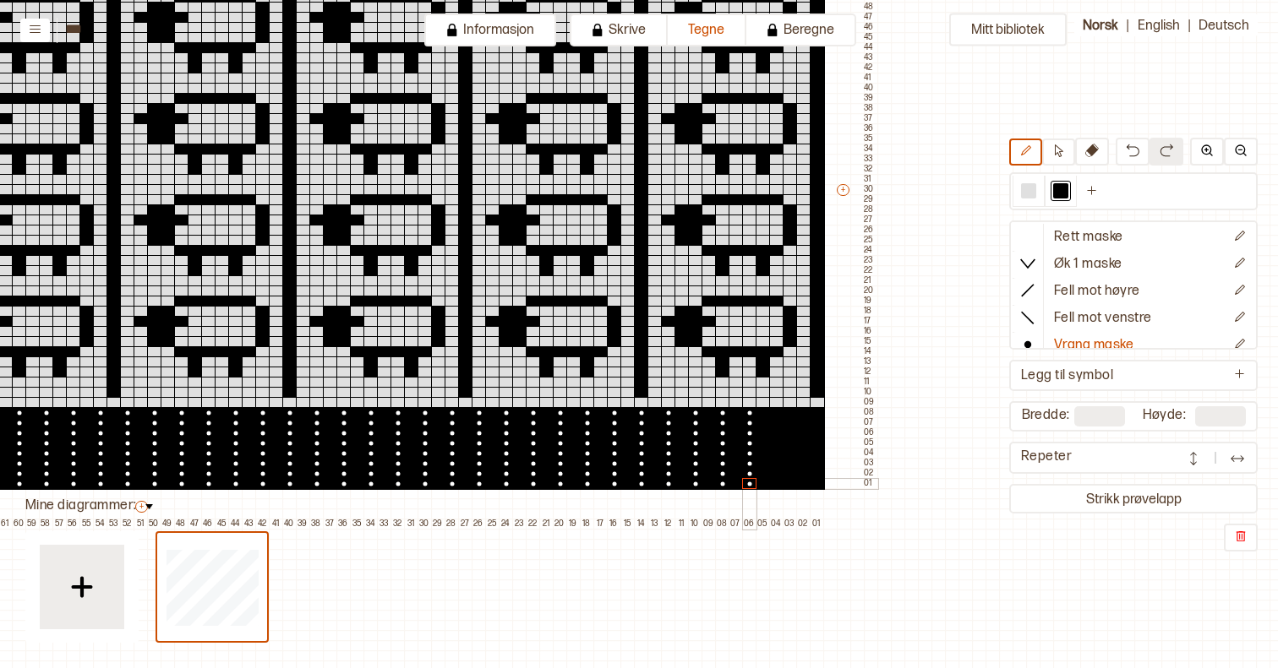
drag, startPoint x: 750, startPoint y: 414, endPoint x: 750, endPoint y: 479, distance: 65.1
click at [750, 479] on div "+ + + + 101 100 99 98 97 96 95 94 93 92 91 90 89 88 87 86 85 84 83 82 81 80 79 …" at bounding box center [153, 194] width 1447 height 669
drag, startPoint x: 777, startPoint y: 412, endPoint x: 775, endPoint y: 481, distance: 68.5
click at [775, 481] on div "+ + + + 101 100 99 98 97 96 95 94 93 92 91 90 89 88 87 86 85 84 83 82 81 80 79 …" at bounding box center [153, 194] width 1447 height 669
drag, startPoint x: 801, startPoint y: 415, endPoint x: 801, endPoint y: 482, distance: 66.8
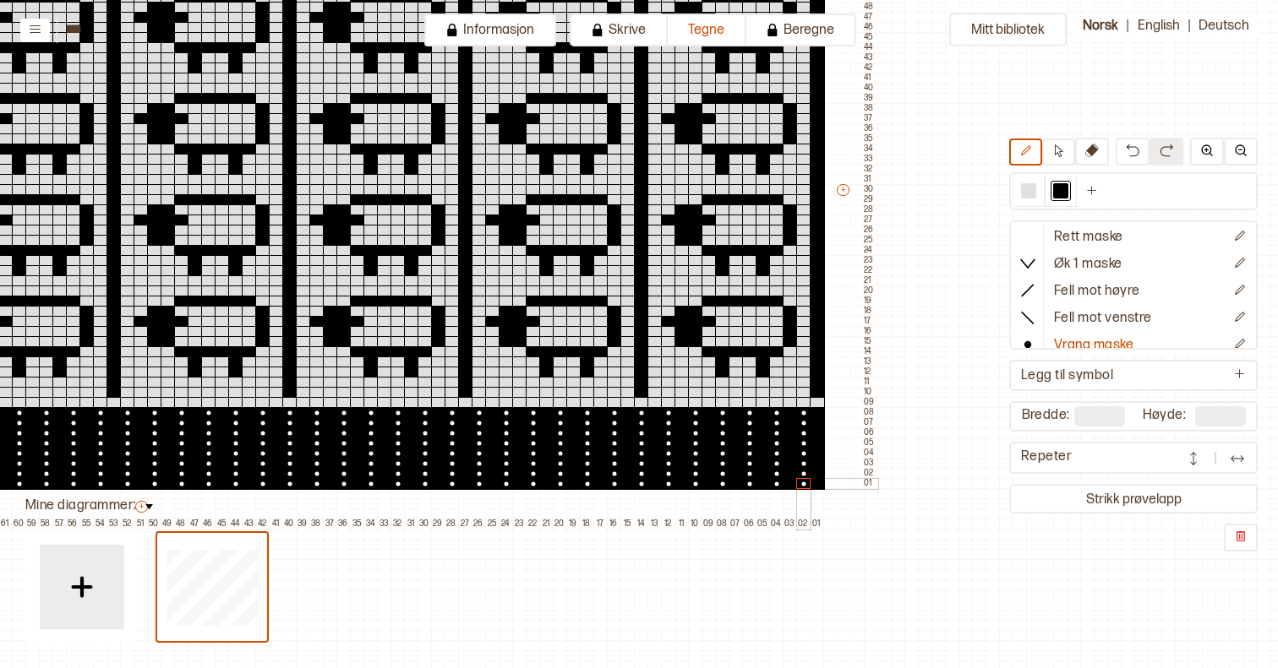
click at [801, 482] on div "+ + + + 101 100 99 98 97 96 95 94 93 92 91 90 89 88 87 86 85 84 83 82 81 80 79 …" at bounding box center [153, 194] width 1447 height 669
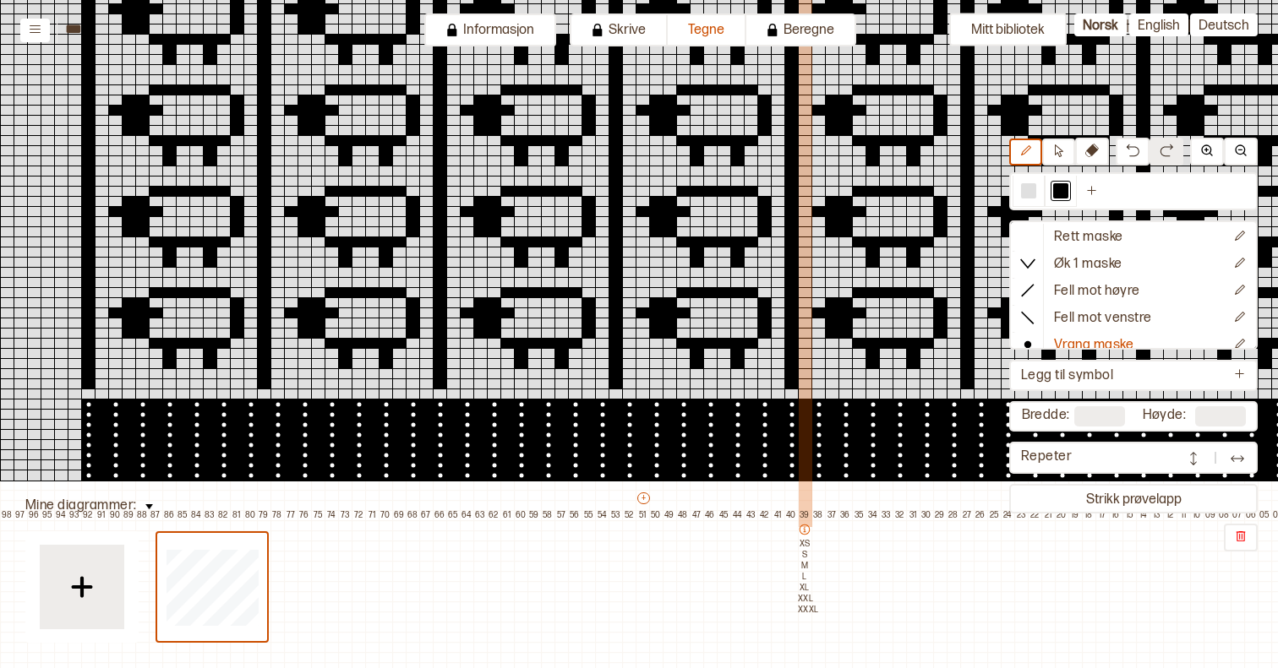
scroll to position [311, 0]
click at [78, 30] on input "***" at bounding box center [149, 29] width 169 height 16
click at [98, 29] on input "***" at bounding box center [149, 29] width 169 height 16
type input "*********"
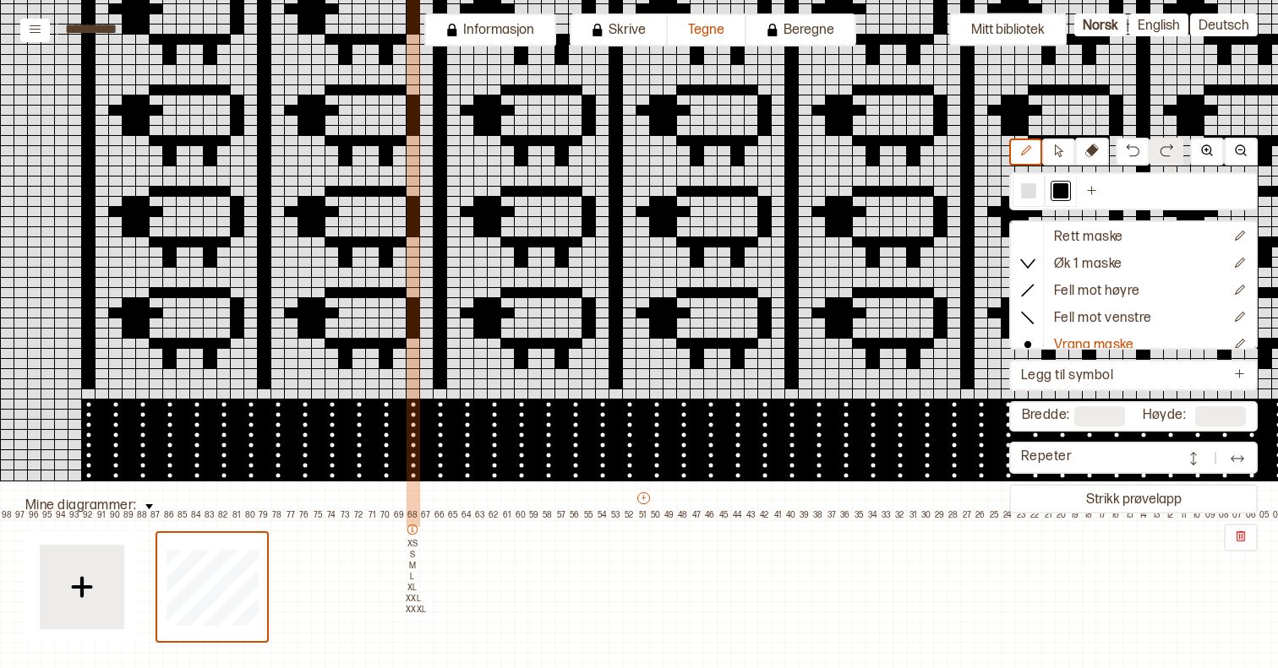
click at [418, 555] on p "S" at bounding box center [413, 555] width 14 height 11
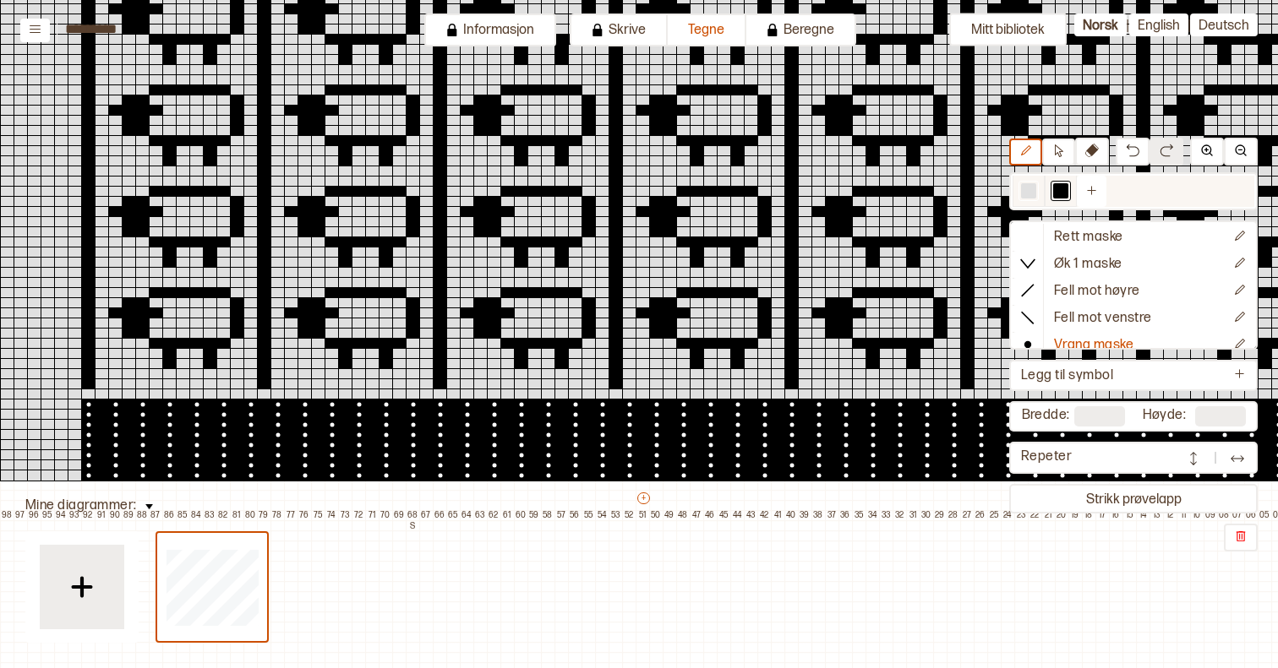
click at [1057, 194] on div at bounding box center [1060, 190] width 15 height 15
click at [1061, 191] on div at bounding box center [1060, 190] width 15 height 15
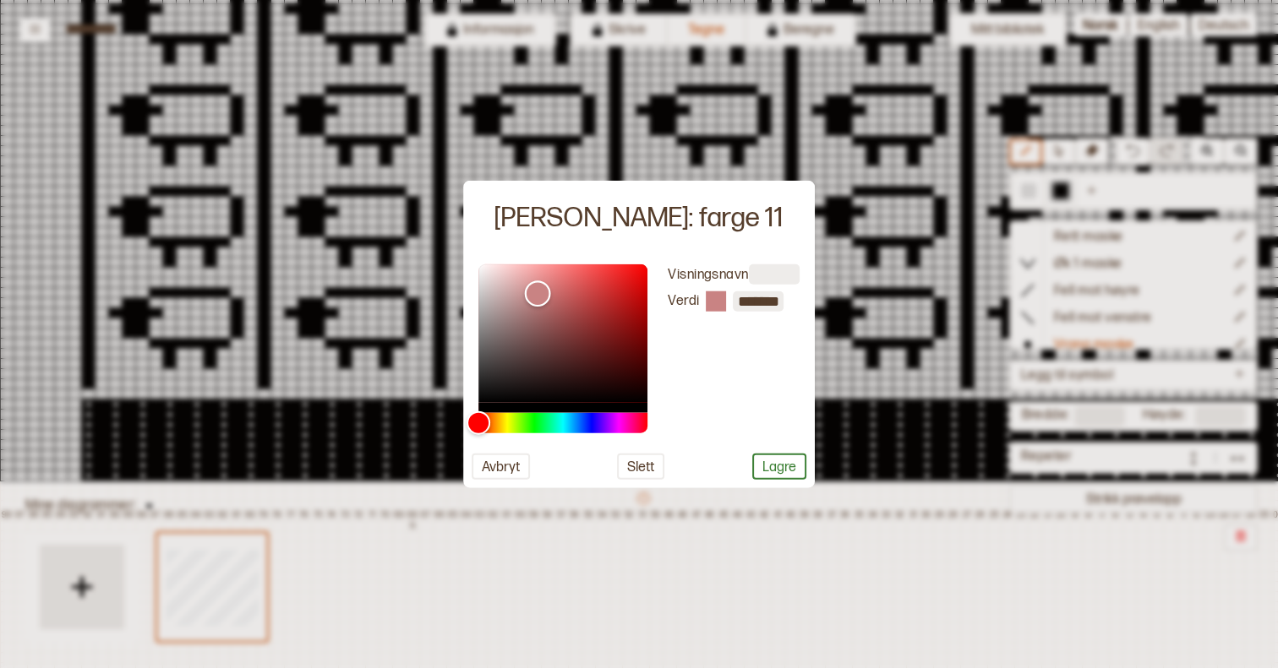
drag, startPoint x: 570, startPoint y: 303, endPoint x: 544, endPoint y: 311, distance: 27.3
click at [544, 311] on div "Color" at bounding box center [562, 333] width 169 height 139
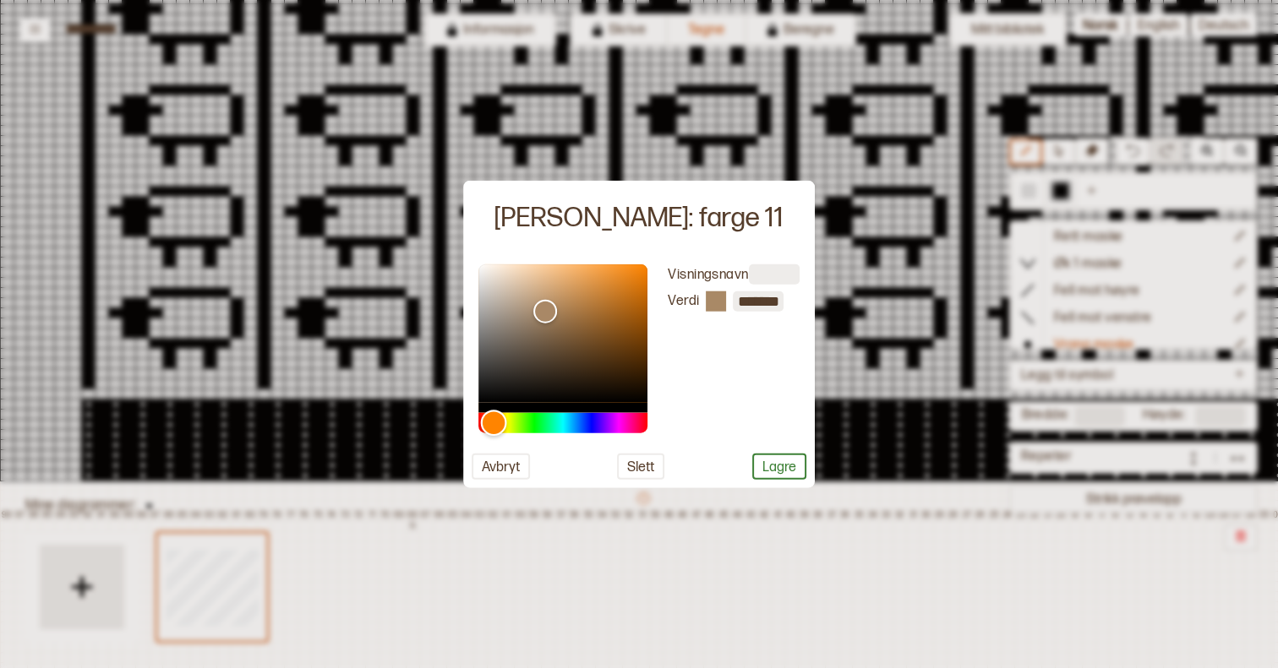
click at [493, 420] on div "Hue" at bounding box center [562, 423] width 169 height 20
type input "*******"
drag, startPoint x: 531, startPoint y: 293, endPoint x: 615, endPoint y: 291, distance: 84.5
click at [615, 291] on div "Color" at bounding box center [562, 333] width 169 height 139
click at [776, 460] on button "Lagre" at bounding box center [779, 467] width 54 height 26
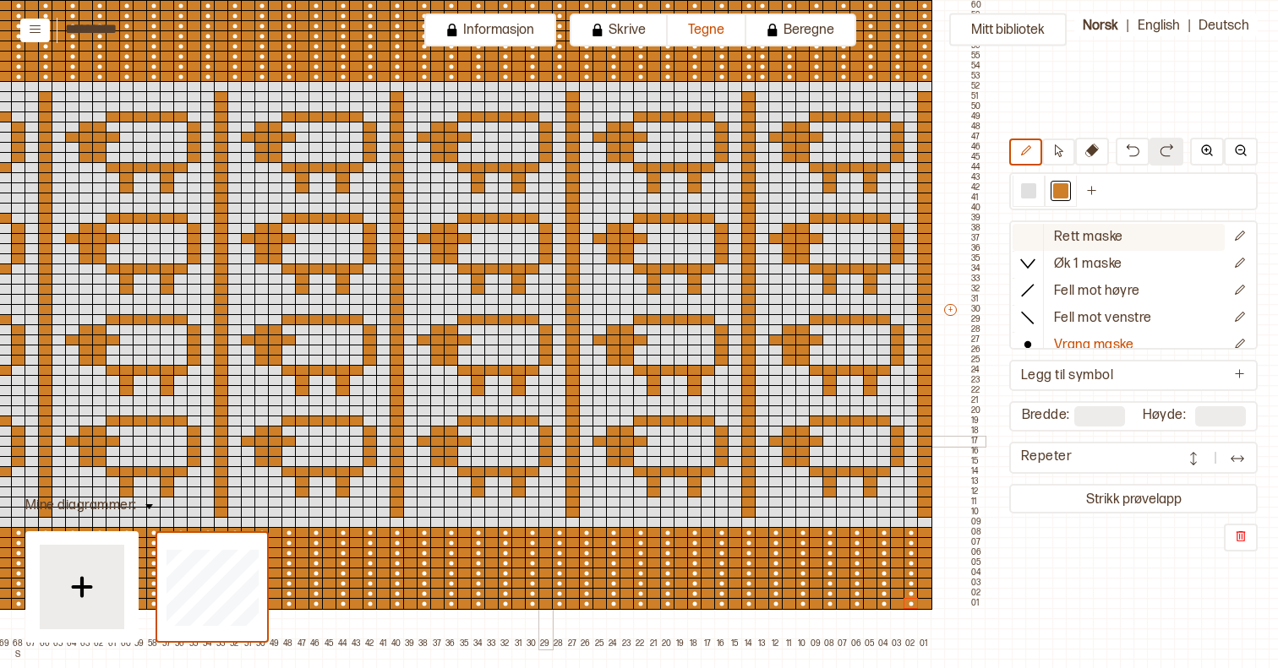
scroll to position [183, 372]
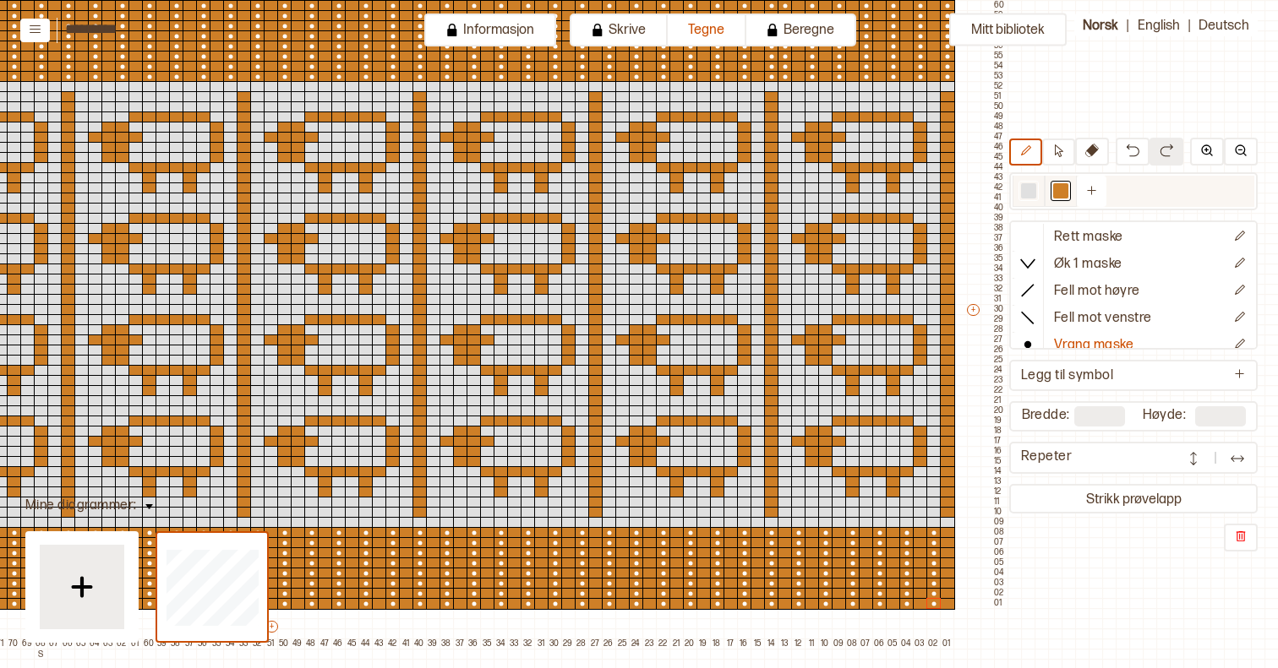
click at [1020, 182] on div at bounding box center [1028, 191] width 20 height 20
click at [1024, 188] on div at bounding box center [1028, 190] width 15 height 15
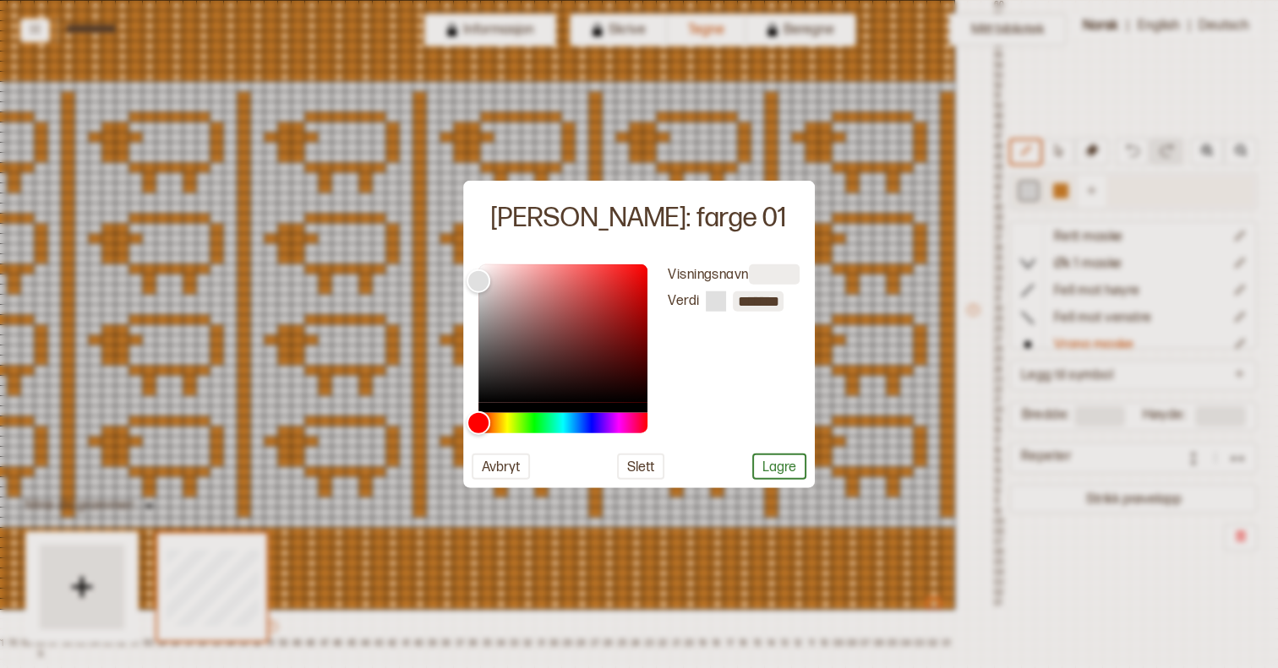
click at [1024, 188] on div at bounding box center [639, 334] width 1278 height 668
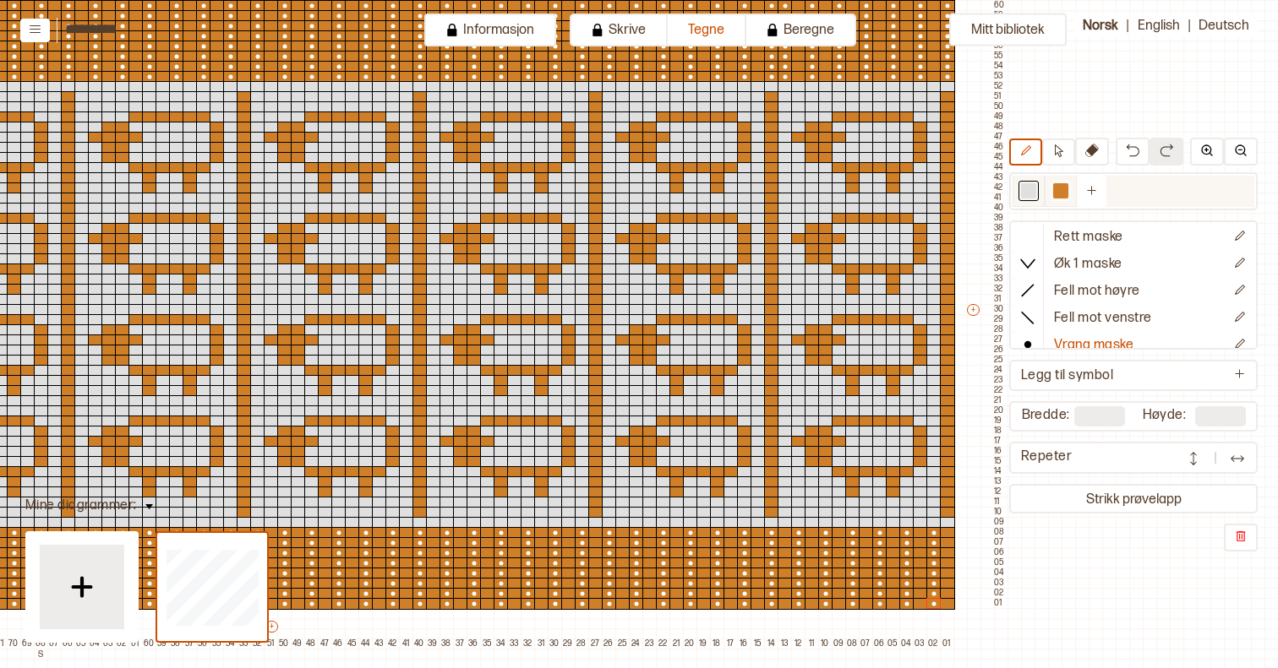
click at [1029, 189] on div at bounding box center [1028, 190] width 15 height 15
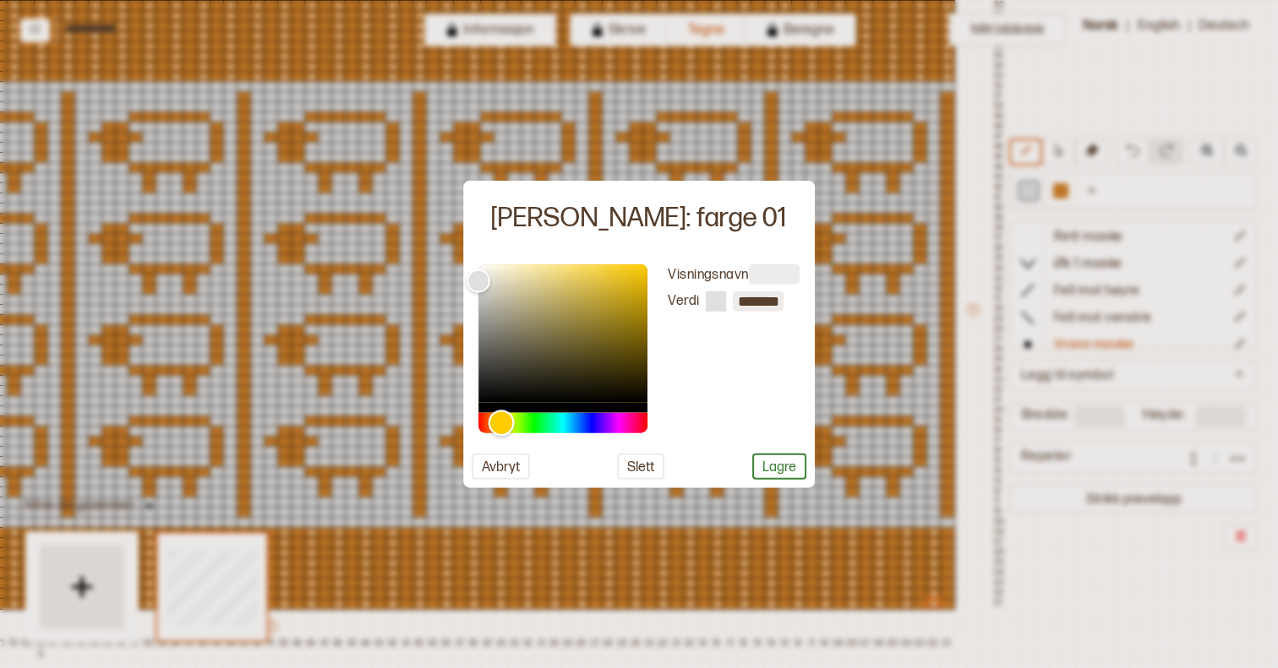
drag, startPoint x: 514, startPoint y: 420, endPoint x: 499, endPoint y: 420, distance: 14.4
click at [499, 420] on div "Hue" at bounding box center [562, 423] width 169 height 20
drag, startPoint x: 508, startPoint y: 266, endPoint x: 525, endPoint y: 269, distance: 17.1
click at [525, 269] on div "Color" at bounding box center [562, 333] width 169 height 139
type input "*******"
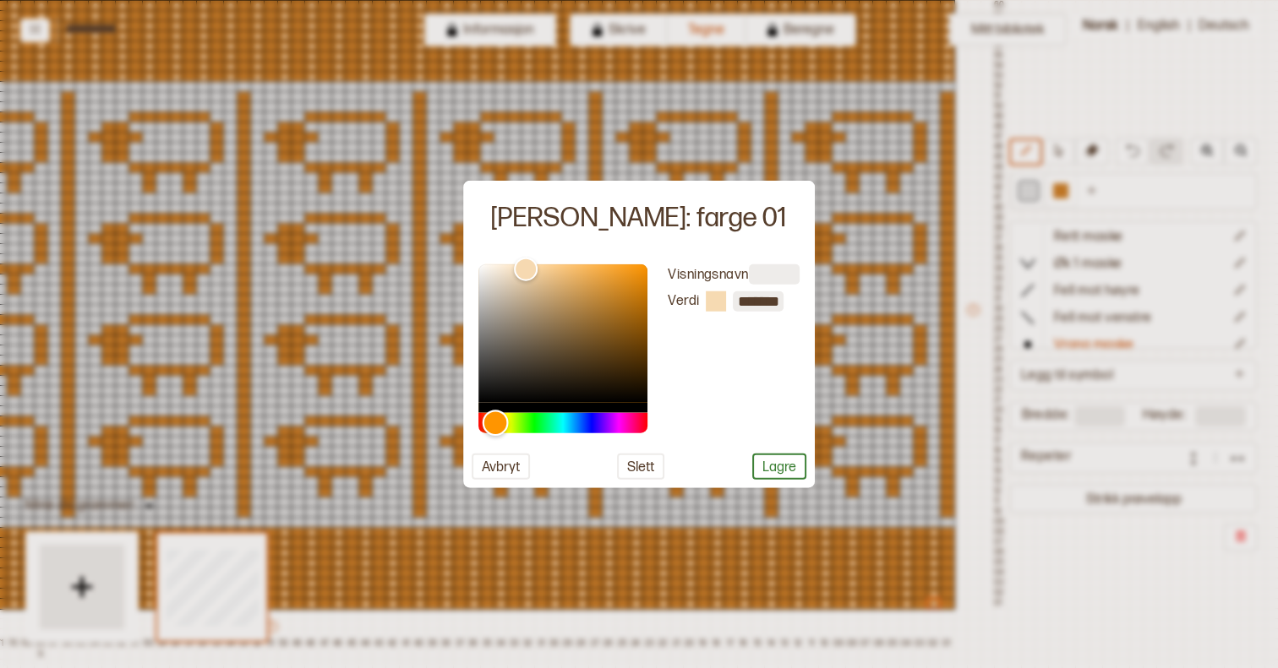
click at [494, 428] on div "Hue" at bounding box center [495, 423] width 26 height 26
click at [791, 458] on button "Lagre" at bounding box center [779, 467] width 54 height 26
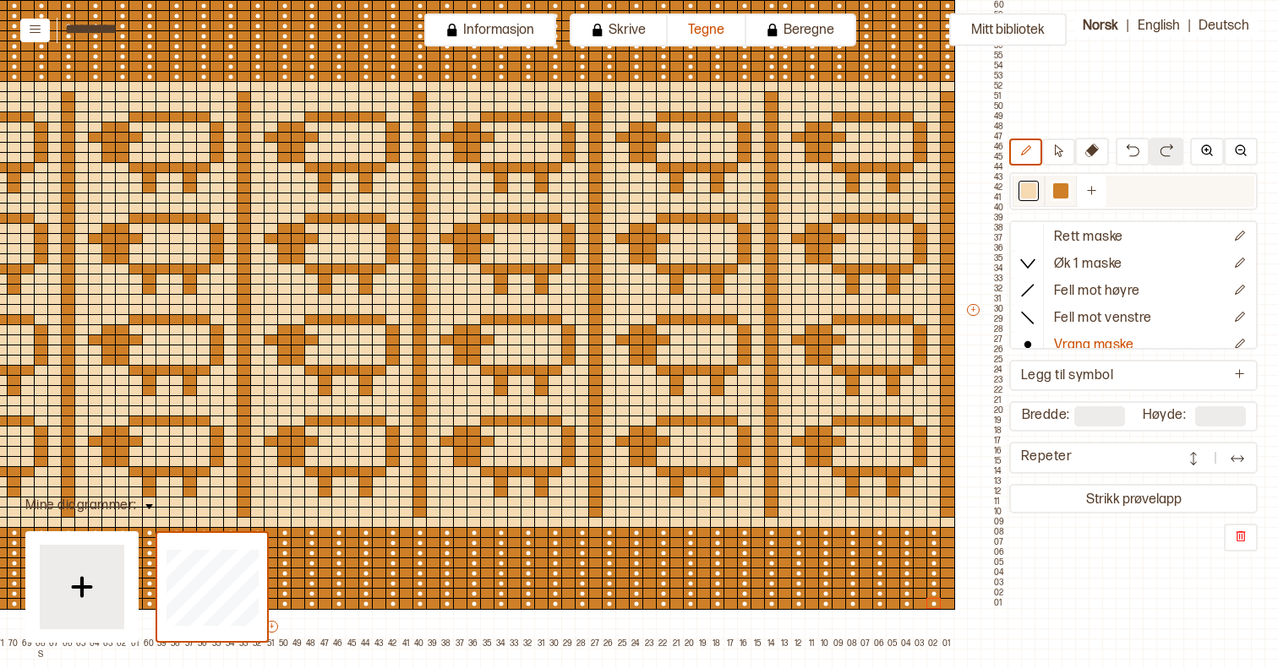
click at [1064, 188] on div at bounding box center [1060, 190] width 15 height 15
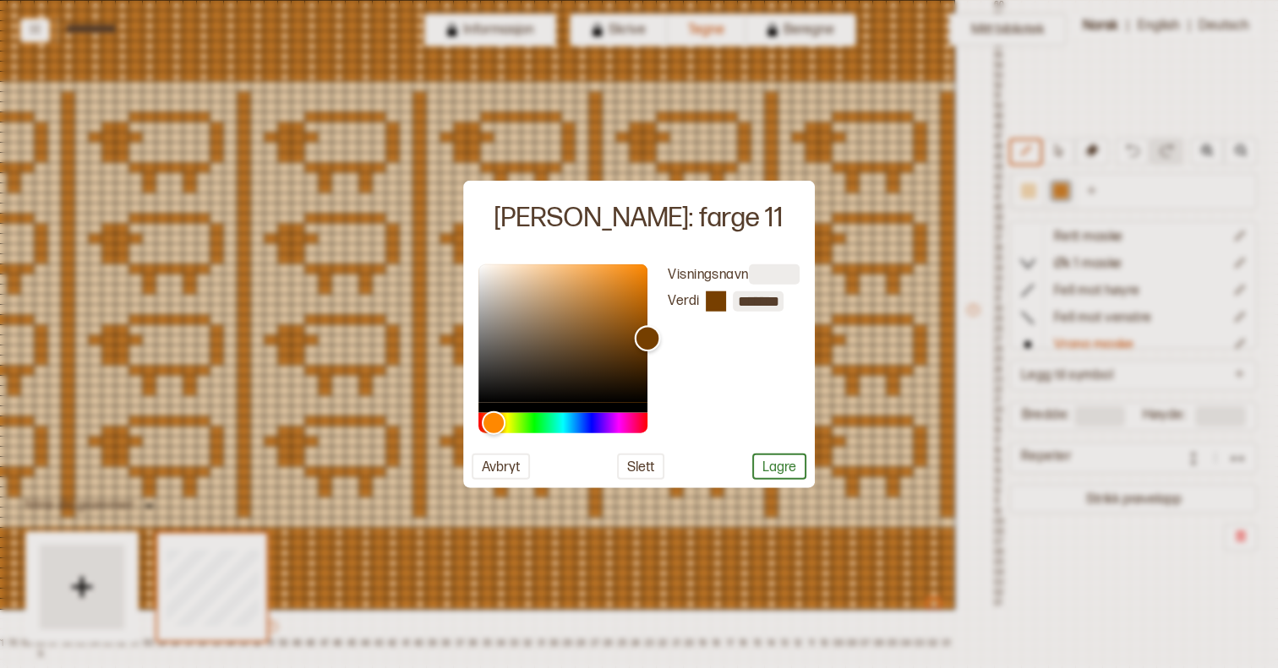
type input "*******"
drag, startPoint x: 579, startPoint y: 312, endPoint x: 661, endPoint y: 337, distance: 85.8
click at [661, 337] on div "Visningsnavn Verdi *******" at bounding box center [639, 348] width 335 height 169
click at [793, 462] on button "Lagre" at bounding box center [779, 467] width 54 height 26
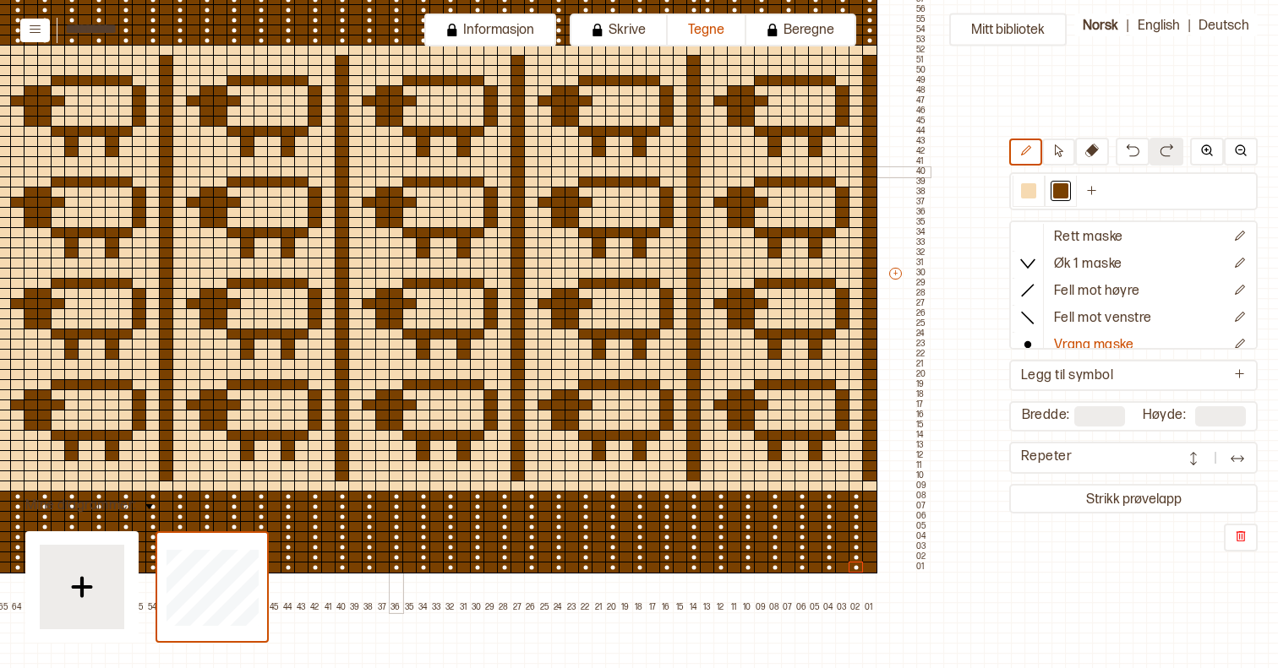
scroll to position [219, 451]
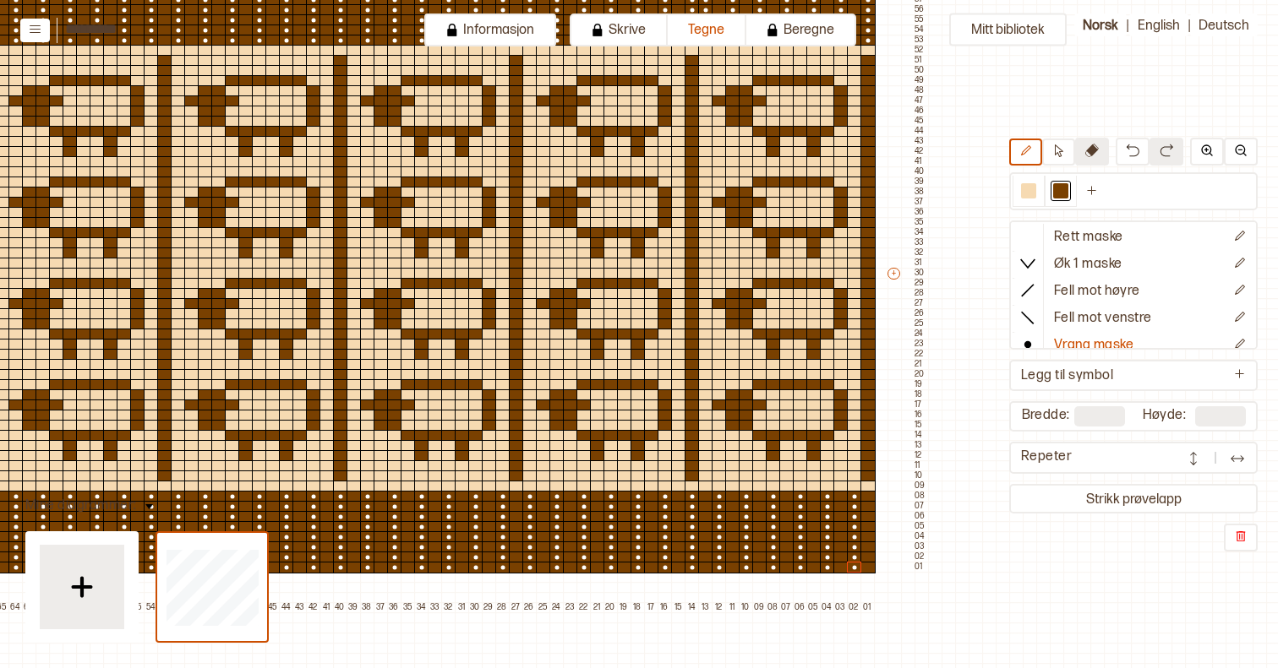
click at [1098, 161] on button at bounding box center [1092, 152] width 34 height 28
click at [1030, 155] on icon at bounding box center [1025, 151] width 13 height 13
click at [1056, 155] on icon at bounding box center [1058, 151] width 13 height 13
drag, startPoint x: 795, startPoint y: 283, endPoint x: 839, endPoint y: 352, distance: 81.3
click at [839, 352] on div "+ + + + 101 100 99 98 97 96 95 94 93 92 91 90 89 88 87 86 85 84 83 82 81 80 79 …" at bounding box center [204, 277] width 1447 height 669
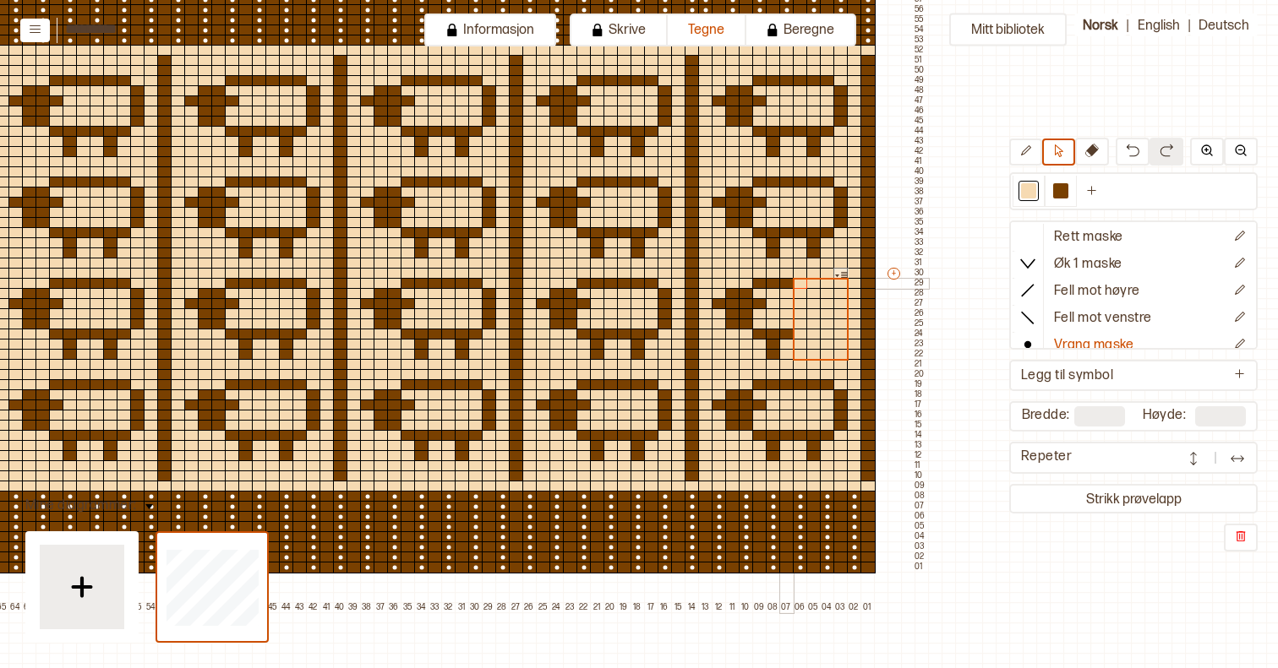
click at [785, 287] on div at bounding box center [786, 284] width 15 height 12
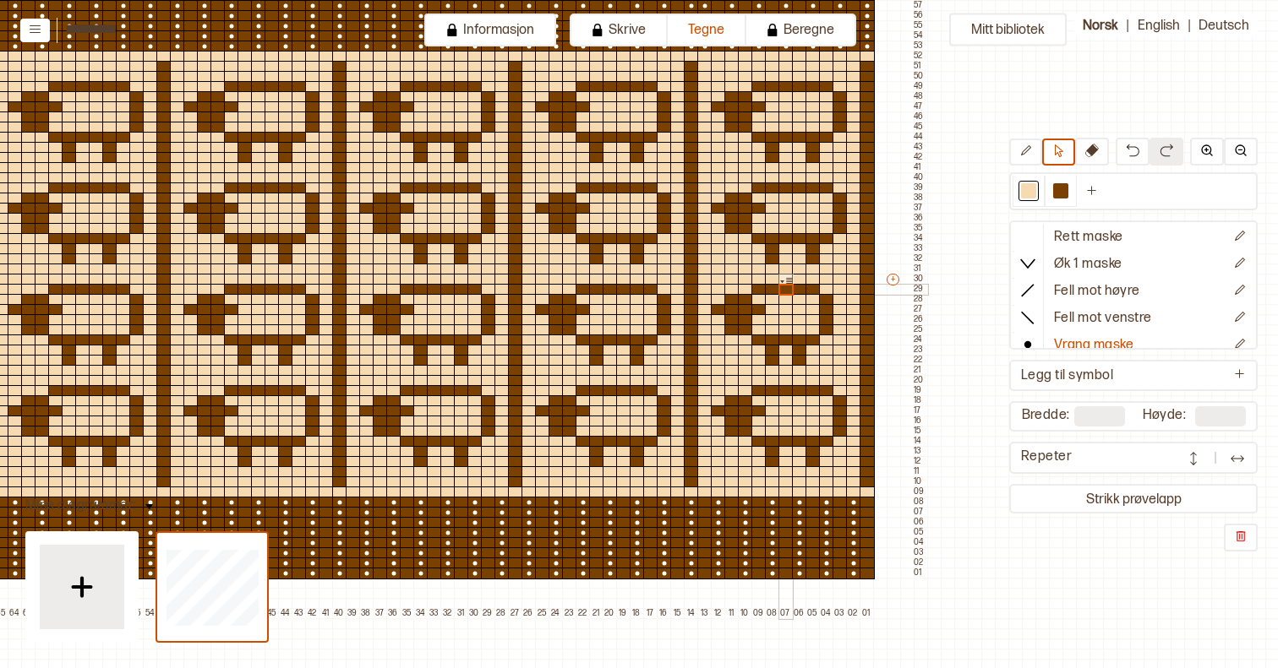
scroll to position [215, 452]
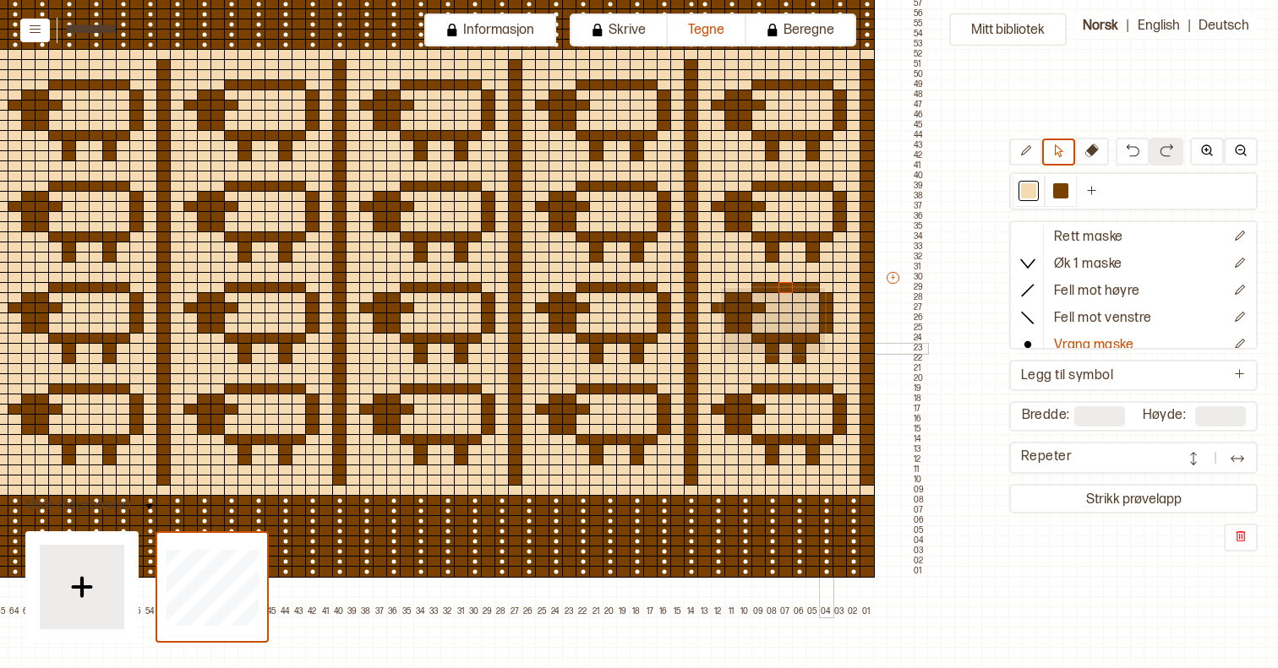
drag, startPoint x: 719, startPoint y: 286, endPoint x: 822, endPoint y: 352, distance: 121.9
click at [822, 352] on div "+ + + + 101 100 99 98 97 96 95 94 93 92 91 90 89 88 87 86 85 84 83 82 81 80 79 …" at bounding box center [203, 282] width 1447 height 669
click at [827, 360] on div at bounding box center [826, 359] width 15 height 12
drag, startPoint x: 796, startPoint y: 391, endPoint x: 843, endPoint y: 460, distance: 83.2
click at [843, 460] on div "+ + + + 101 100 99 98 97 96 95 94 93 92 91 90 89 88 87 86 85 84 83 82 81 80 79 …" at bounding box center [203, 282] width 1447 height 669
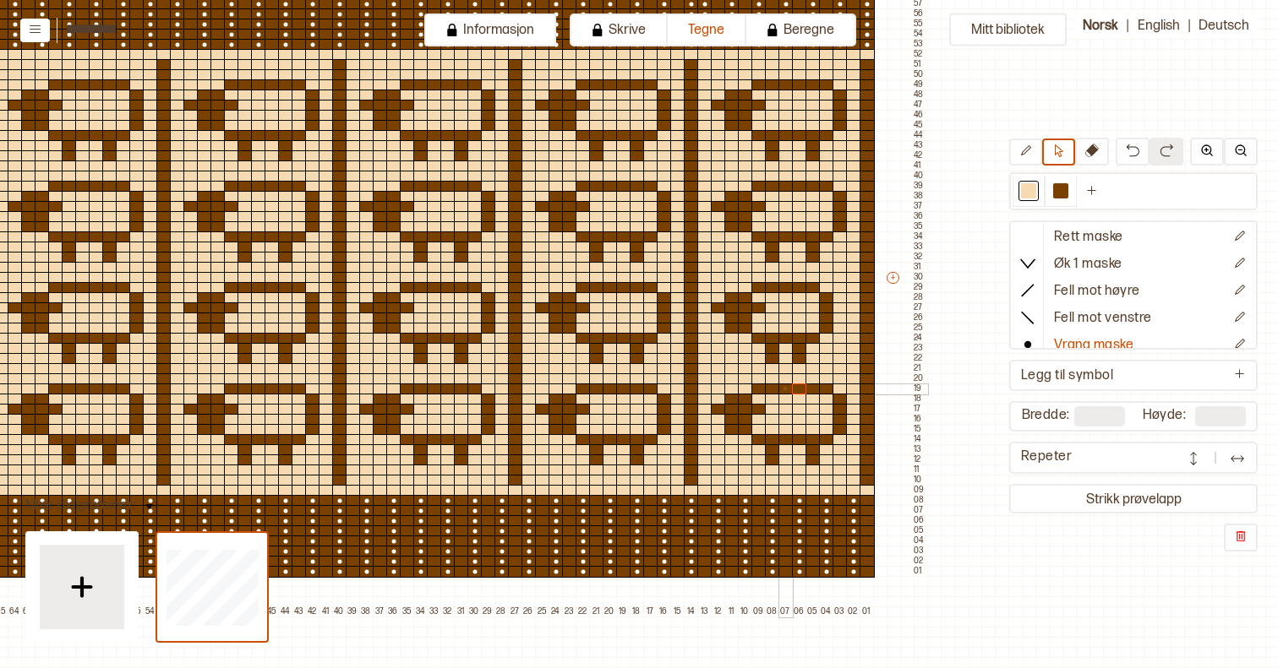
click at [783, 387] on div at bounding box center [785, 390] width 15 height 12
drag, startPoint x: 800, startPoint y: 391, endPoint x: 838, endPoint y: 458, distance: 76.8
click at [838, 458] on div "+ + + + 101 100 99 98 97 96 95 94 93 92 91 90 89 88 87 86 85 84 83 82 81 80 79 …" at bounding box center [203, 282] width 1447 height 669
click at [786, 389] on div at bounding box center [785, 390] width 15 height 12
drag, startPoint x: 799, startPoint y: 188, endPoint x: 842, endPoint y: 256, distance: 80.2
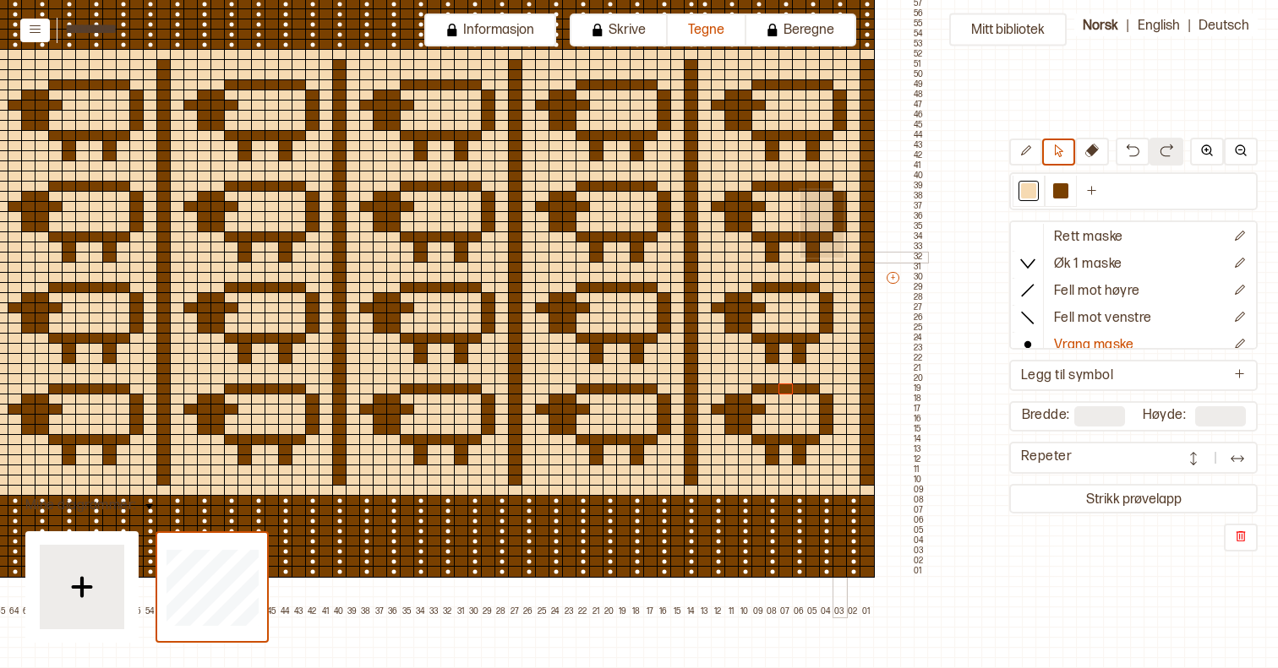
click at [842, 256] on div "+ + + + 101 100 99 98 97 96 95 94 93 92 91 90 89 88 87 86 85 84 83 82 81 80 79 …" at bounding box center [203, 282] width 1447 height 669
click at [782, 187] on div at bounding box center [785, 187] width 15 height 12
drag, startPoint x: 717, startPoint y: 286, endPoint x: 788, endPoint y: 357, distance: 99.8
click at [788, 357] on div "+ + + + 101 100 99 98 97 96 95 94 93 92 91 90 89 88 87 86 85 84 83 82 81 80 79 …" at bounding box center [203, 282] width 1447 height 669
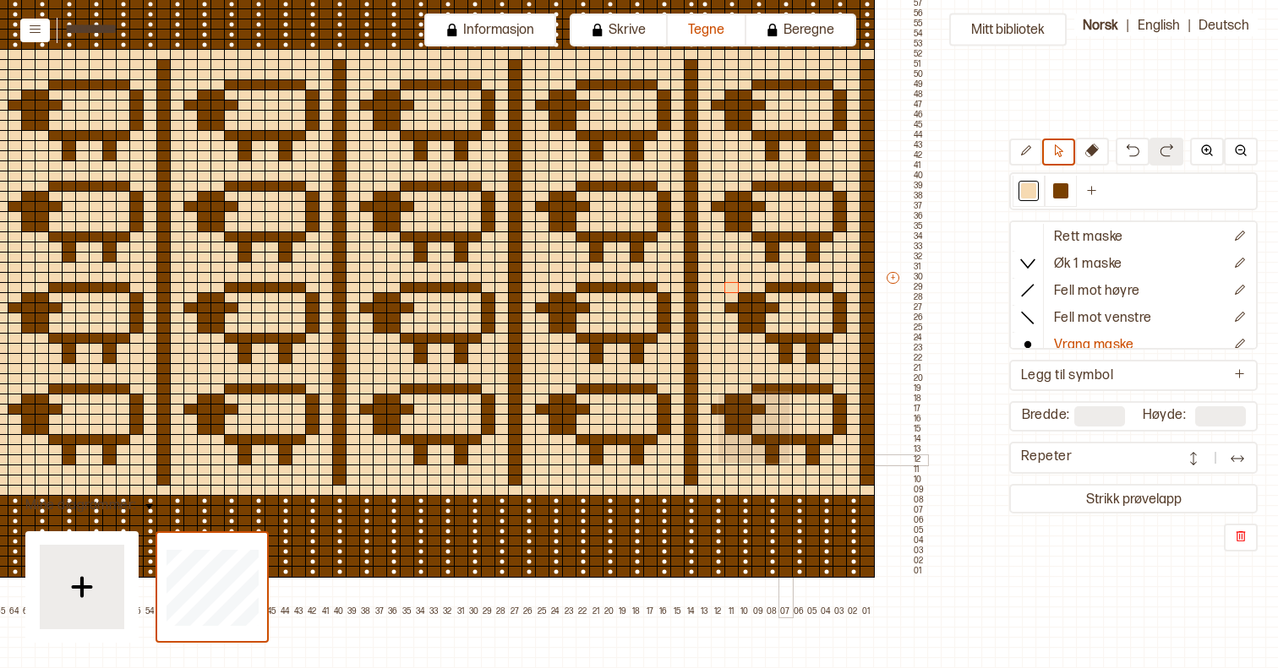
drag, startPoint x: 717, startPoint y: 391, endPoint x: 788, endPoint y: 461, distance: 99.2
click at [788, 461] on div "+ + + + 101 100 99 98 97 96 95 94 93 92 91 90 89 88 87 86 85 84 83 82 81 80 79 …" at bounding box center [203, 282] width 1447 height 669
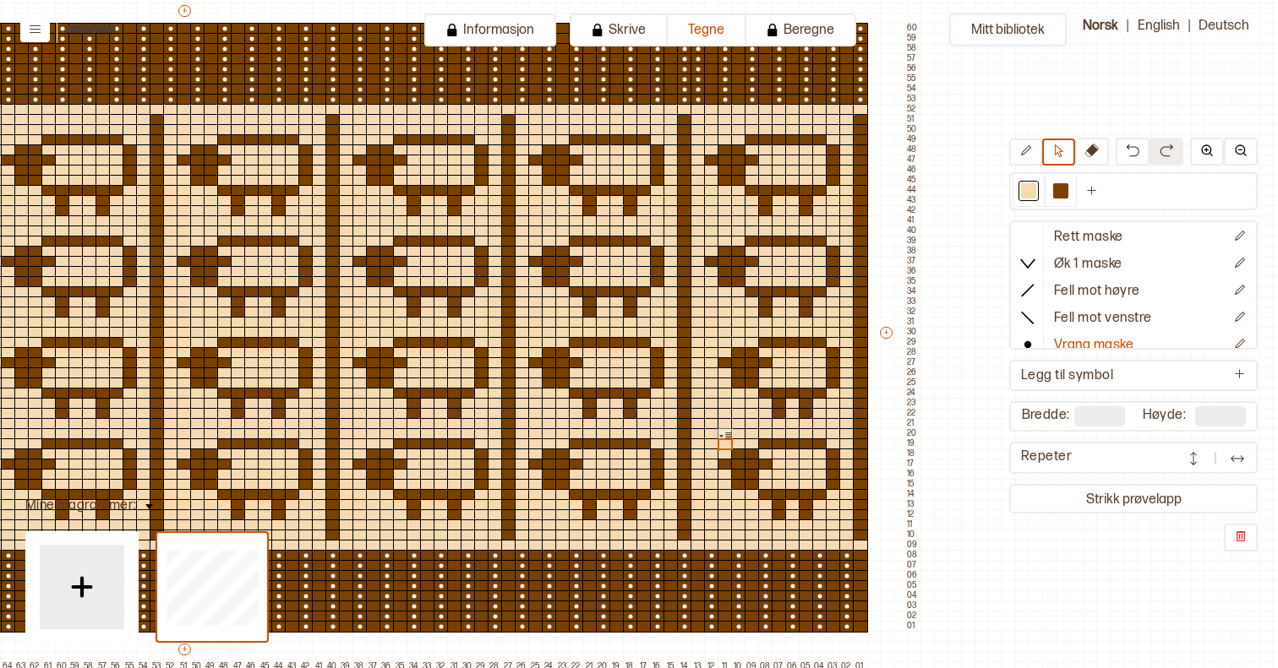
scroll to position [161, 459]
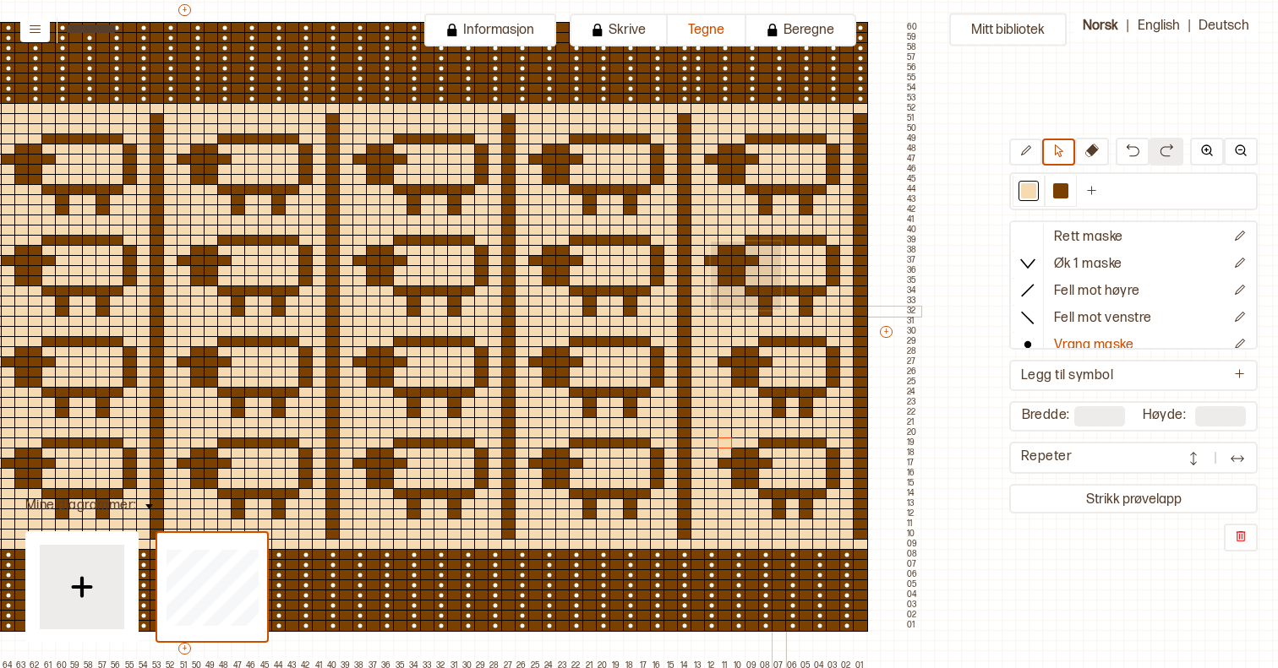
drag, startPoint x: 709, startPoint y: 240, endPoint x: 779, endPoint y: 308, distance: 98.0
click at [779, 308] on div "+ + + + 101 100 99 98 97 96 95 94 93 92 91 90 89 88 87 86 85 84 83 82 81 80 79 …" at bounding box center [197, 336] width 1447 height 669
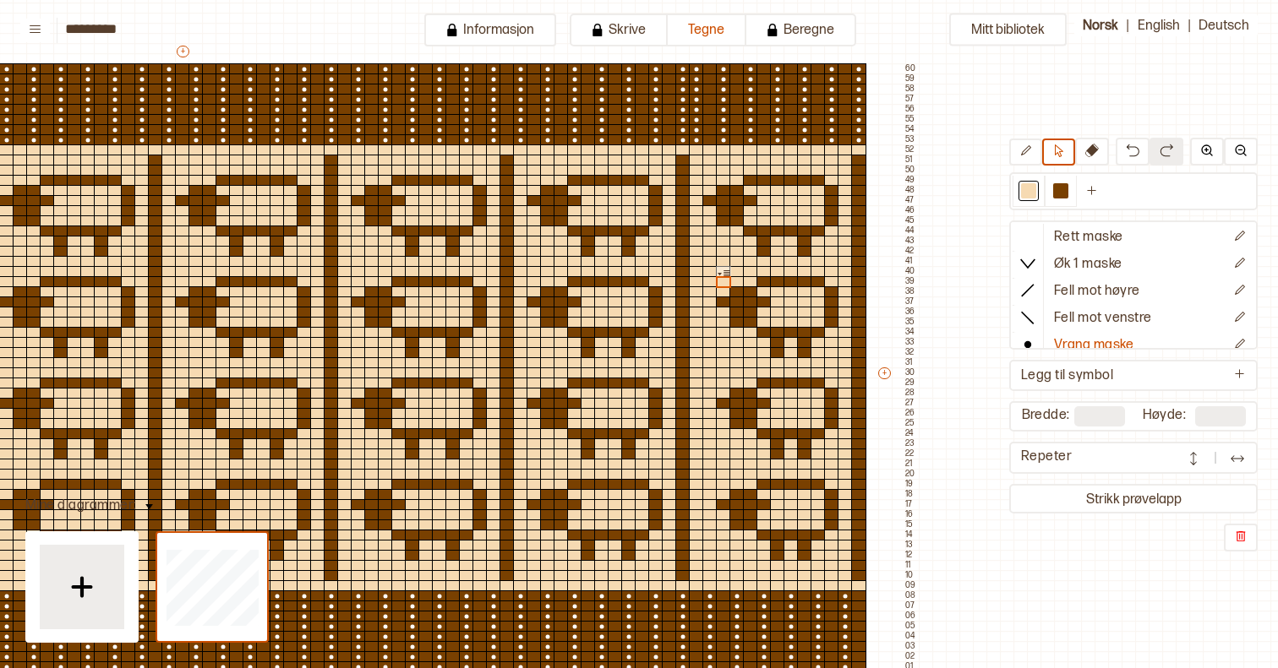
scroll to position [92, 462]
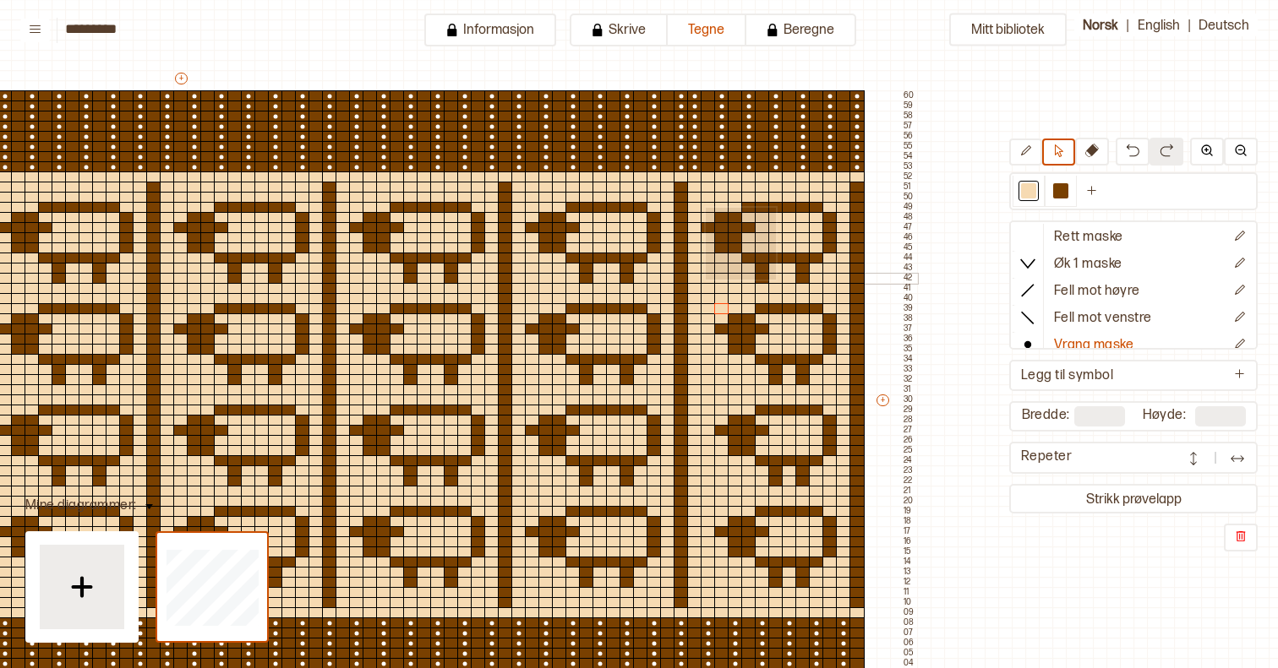
drag, startPoint x: 704, startPoint y: 206, endPoint x: 774, endPoint y: 278, distance: 100.4
click at [774, 278] on div "+ + + + 101 100 99 98 97 96 95 94 93 92 91 90 89 88 87 86 85 84 83 82 81 80 79 …" at bounding box center [193, 404] width 1447 height 669
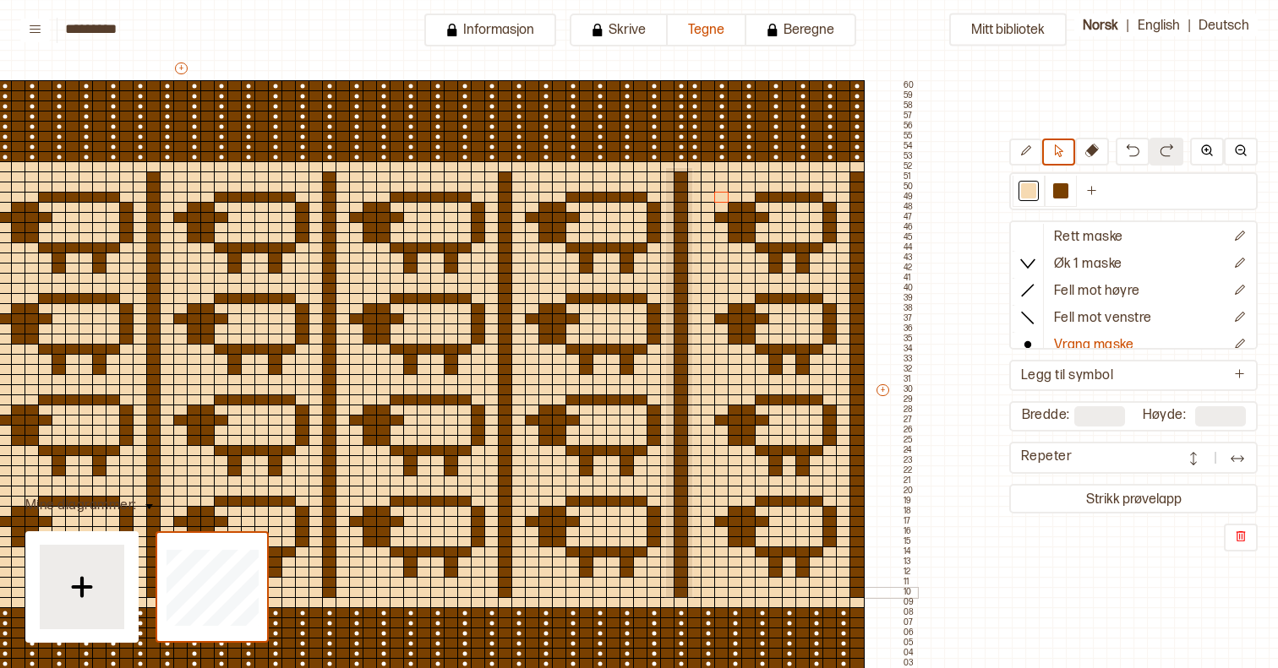
drag, startPoint x: 664, startPoint y: 166, endPoint x: 690, endPoint y: 597, distance: 430.9
click at [690, 597] on div "+ + + + 101 100 99 98 97 96 95 94 93 92 91 90 89 88 87 86 85 84 83 82 81 80 79 …" at bounding box center [193, 394] width 1447 height 669
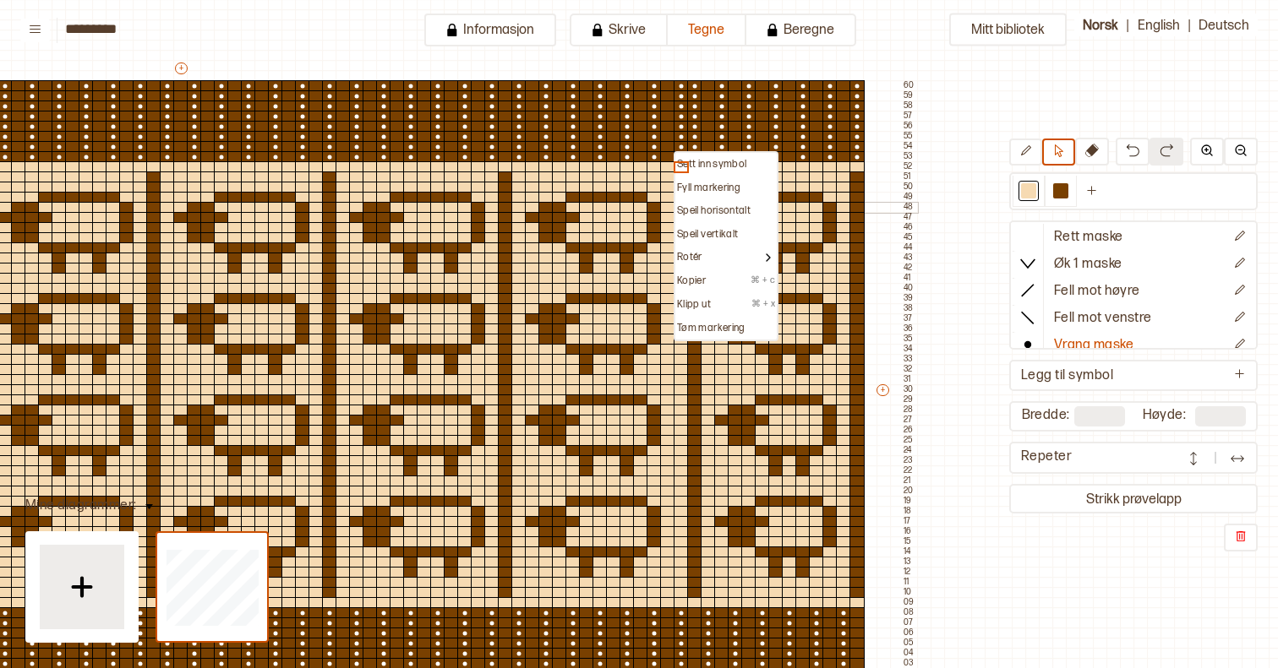
click at [622, 174] on div at bounding box center [626, 178] width 15 height 12
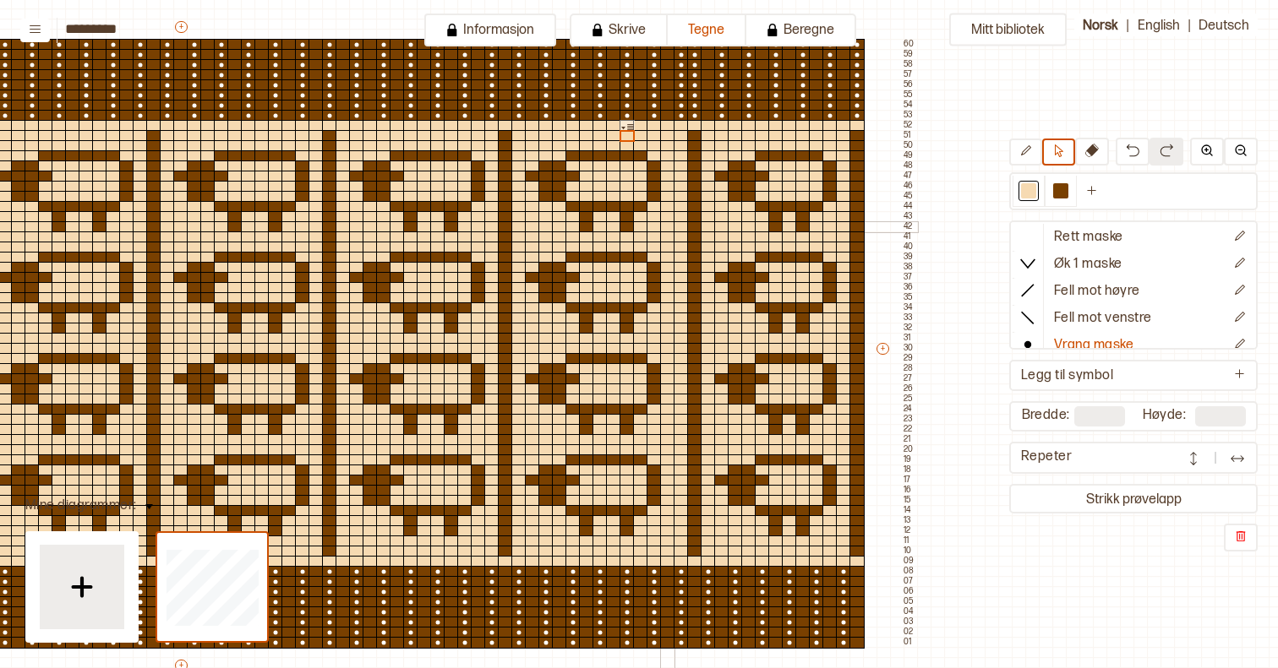
scroll to position [162, 461]
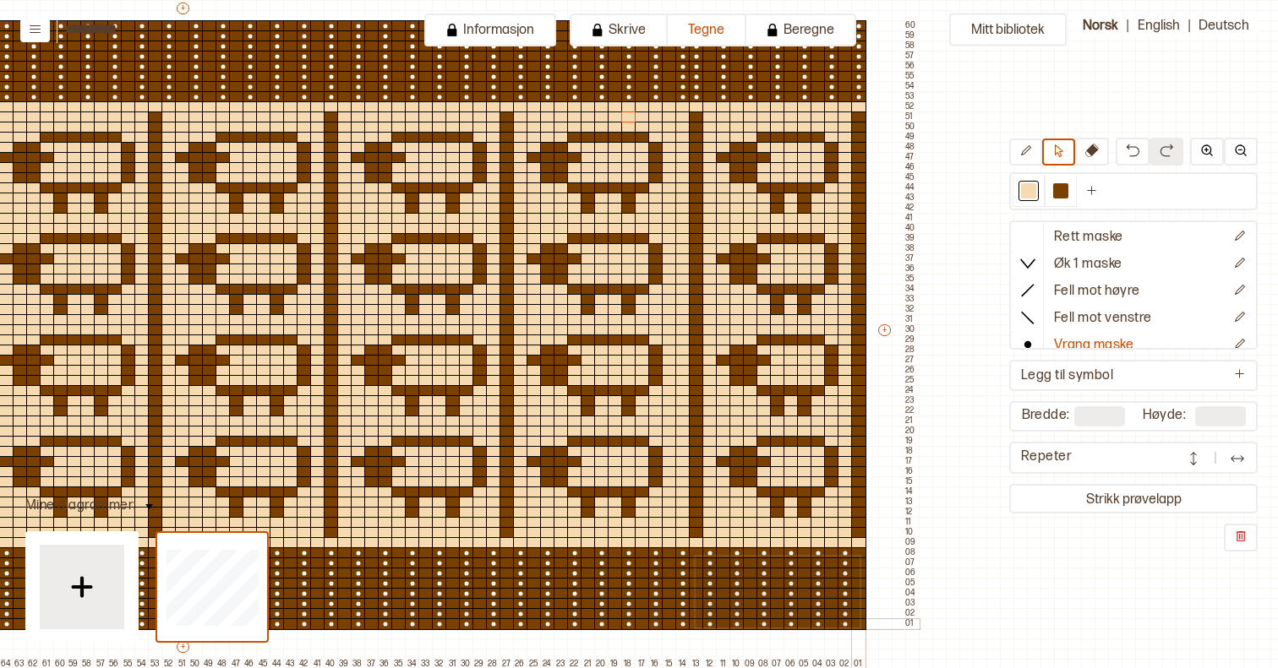
drag, startPoint x: 694, startPoint y: 555, endPoint x: 858, endPoint y: 626, distance: 178.6
click at [858, 626] on div "+ + + + 101 100 99 98 97 96 95 94 93 92 91 90 89 88 87 86 85 84 83 82 81 80 79 …" at bounding box center [195, 334] width 1447 height 669
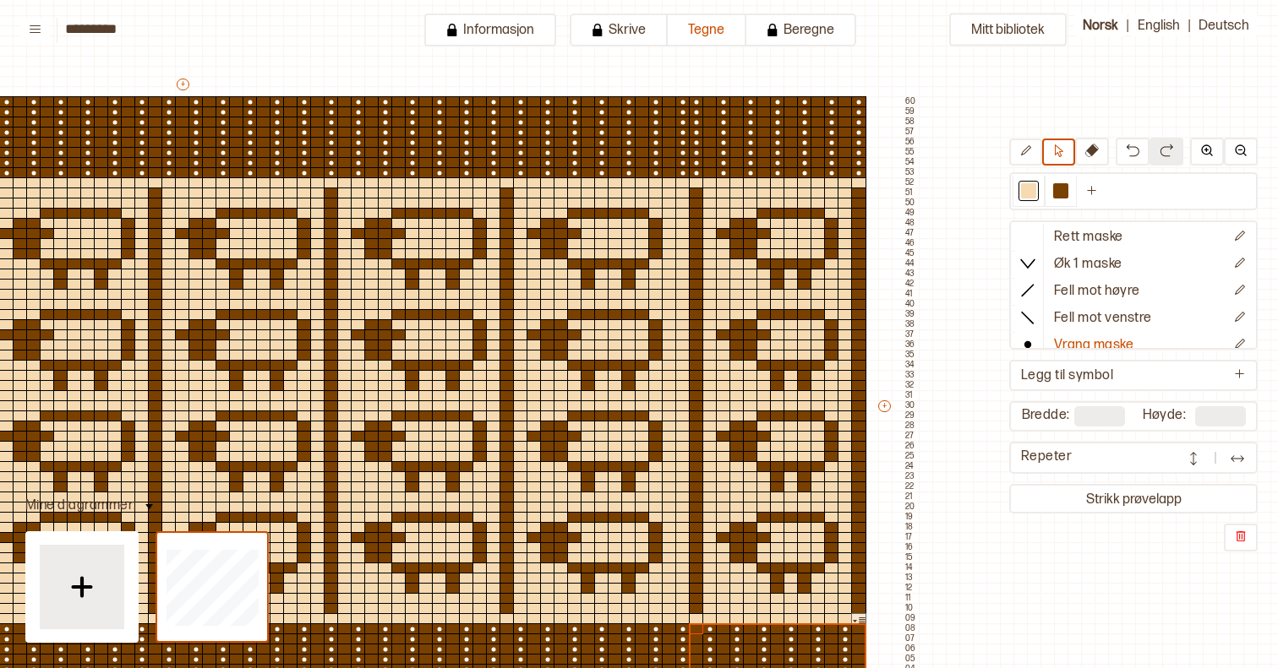
scroll to position [73, 461]
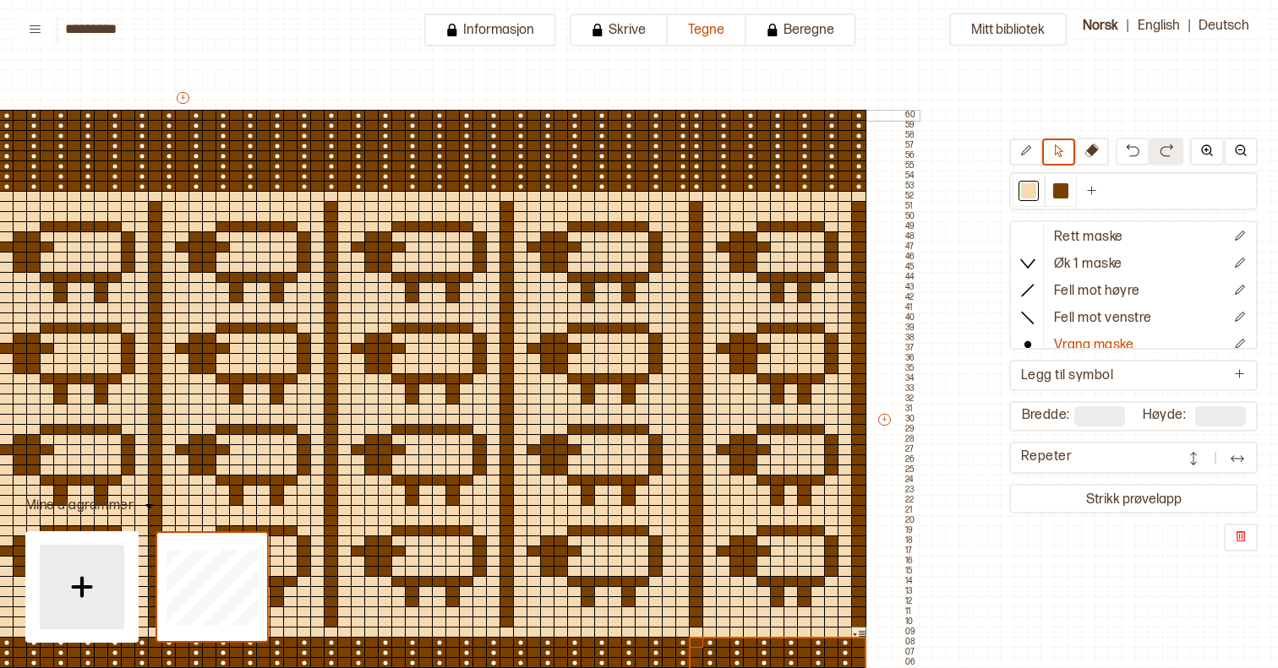
click at [695, 115] on circle at bounding box center [697, 116] width 4 height 4
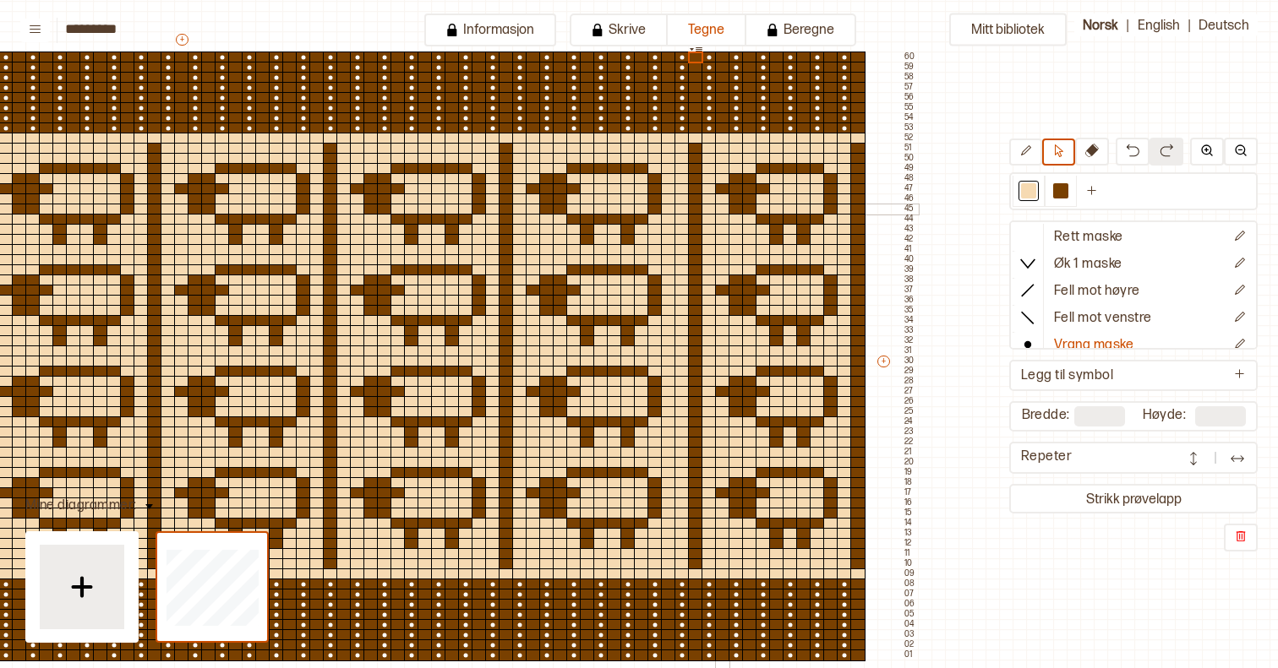
scroll to position [114, 460]
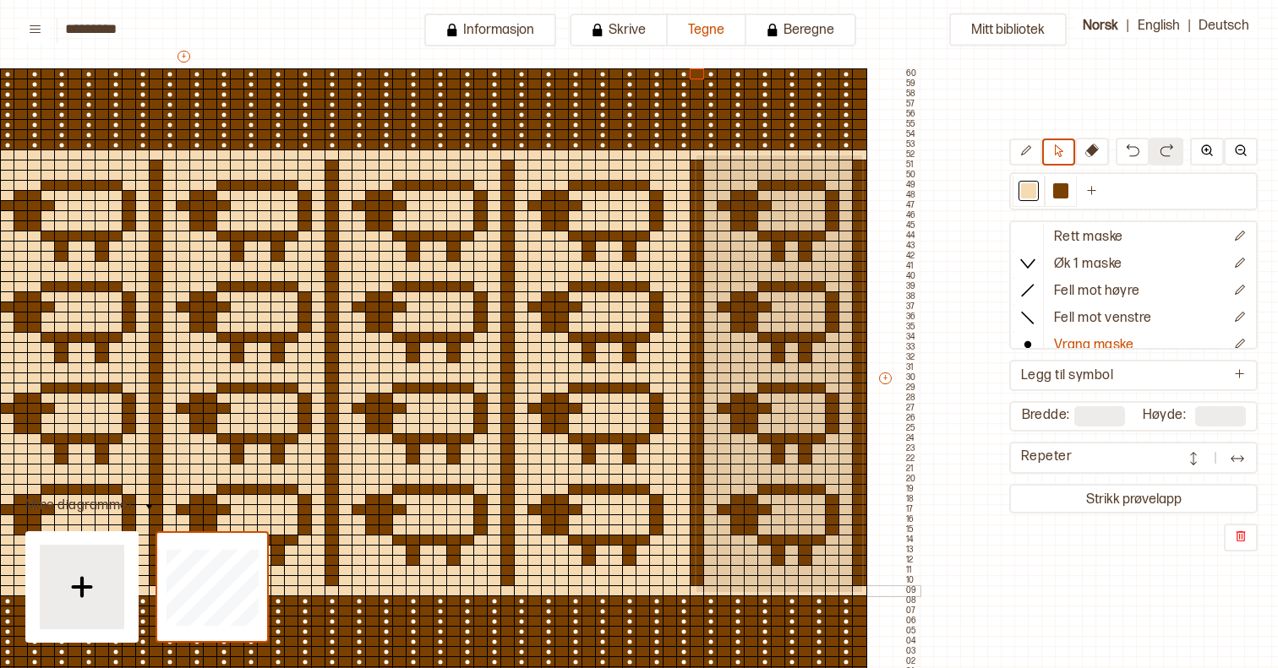
drag, startPoint x: 695, startPoint y: 154, endPoint x: 860, endPoint y: 592, distance: 468.0
click at [860, 592] on div "+ + + + 101 100 99 98 97 96 95 94 93 92 91 90 89 88 87 86 85 84 83 82 81 80 79 …" at bounding box center [196, 382] width 1447 height 669
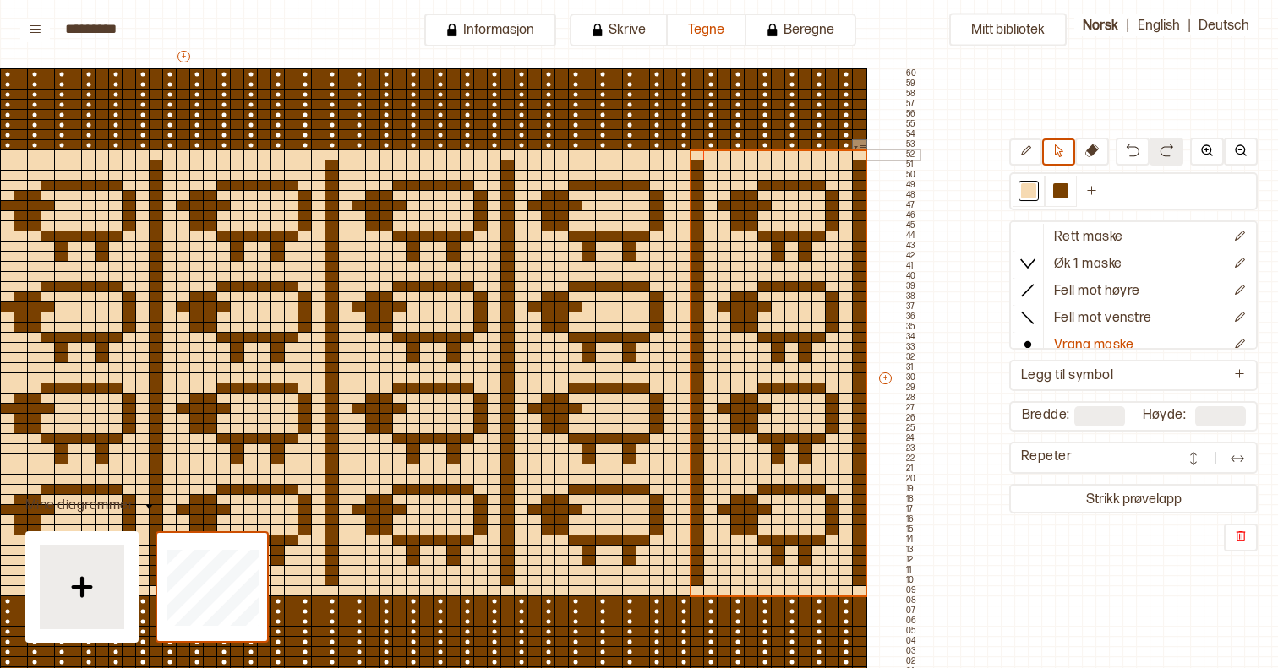
click at [519, 154] on div at bounding box center [521, 156] width 15 height 12
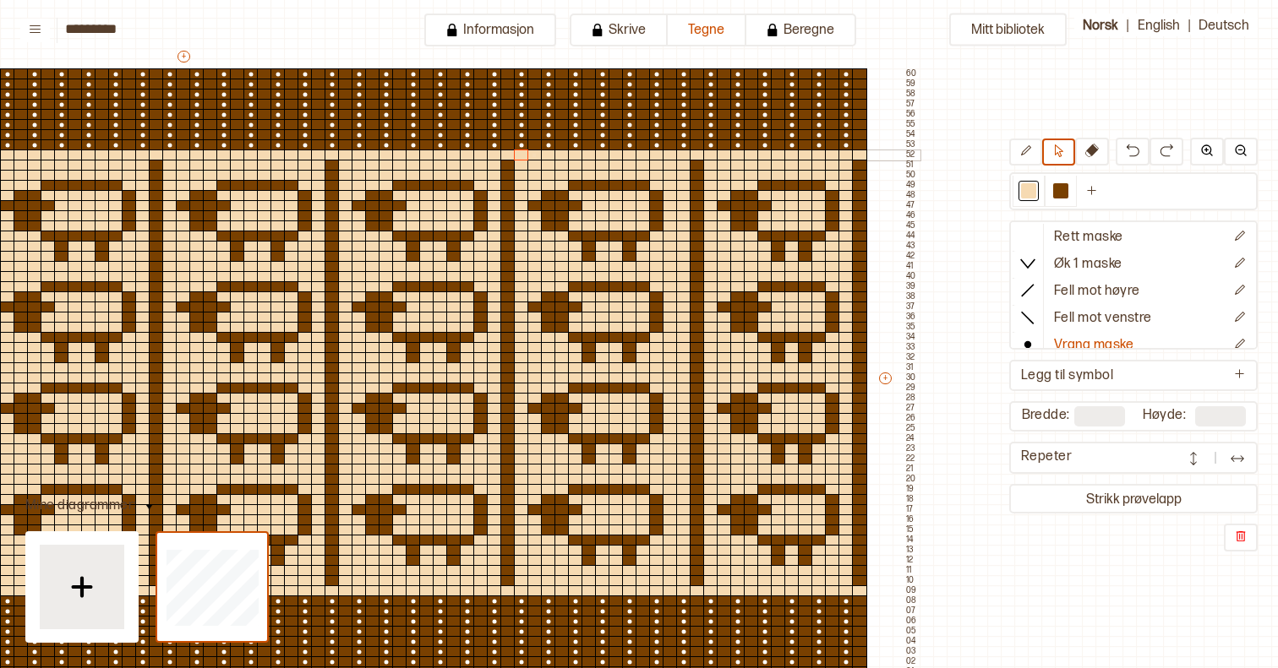
click at [532, 154] on div at bounding box center [534, 156] width 15 height 12
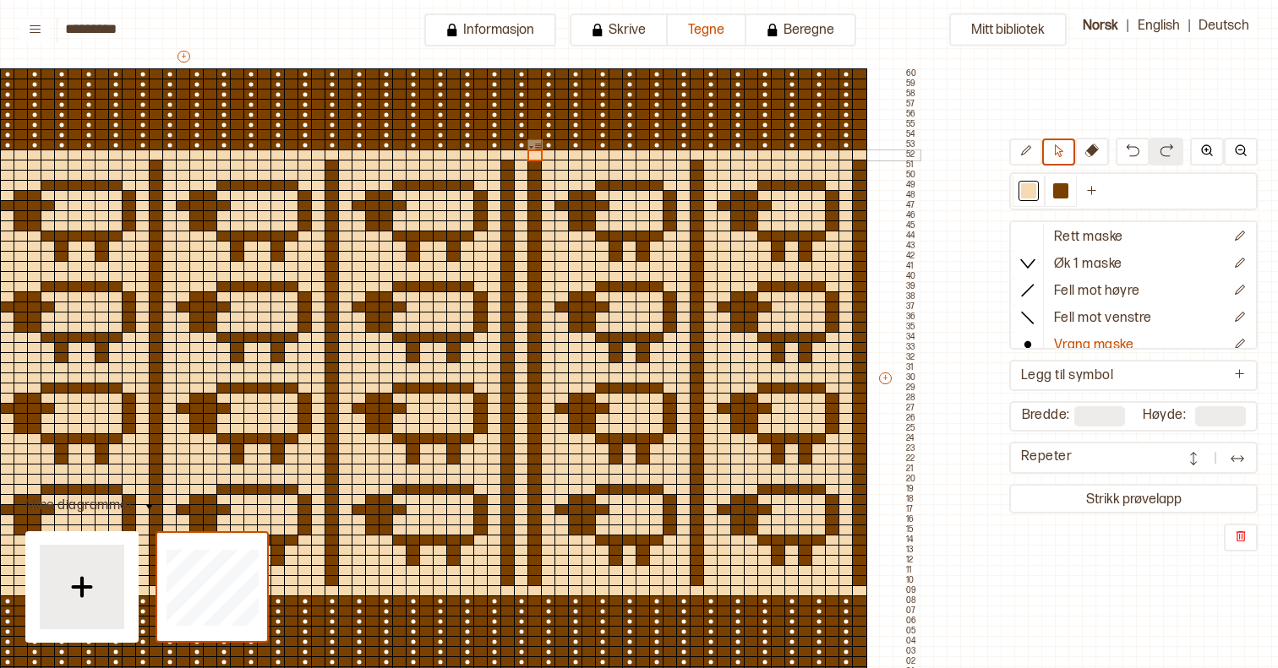
click at [370, 155] on div at bounding box center [372, 156] width 15 height 12
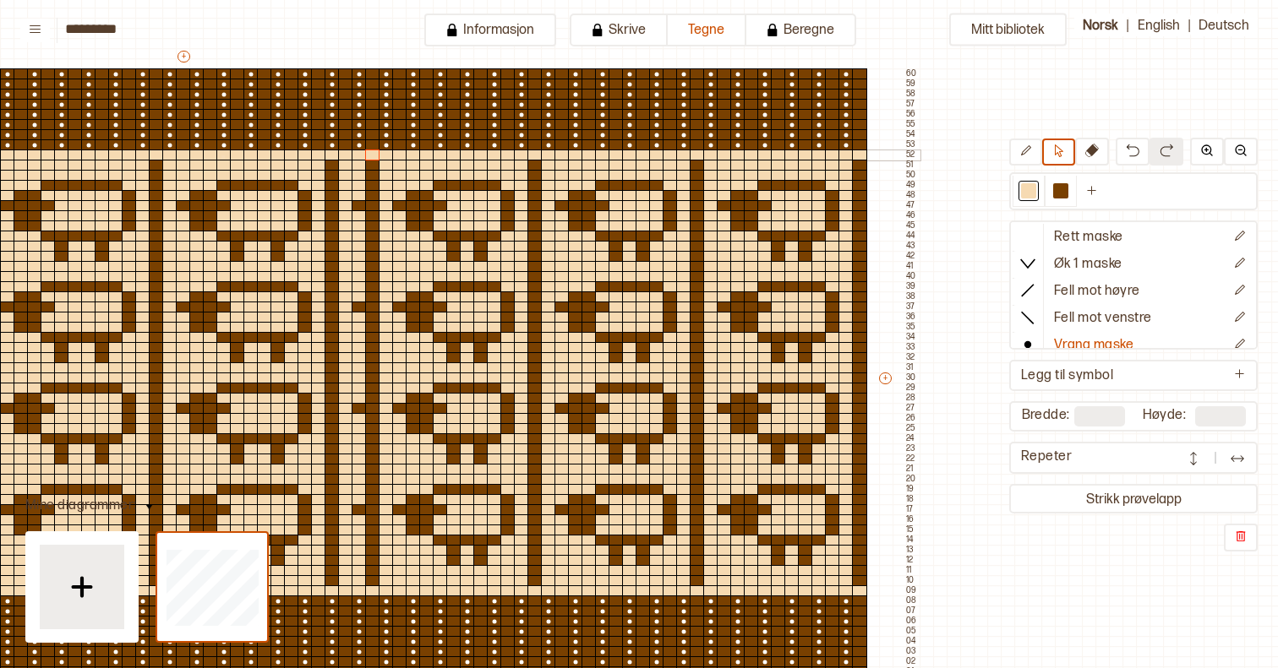
click at [221, 155] on div at bounding box center [223, 156] width 15 height 12
click at [206, 155] on div at bounding box center [210, 156] width 15 height 12
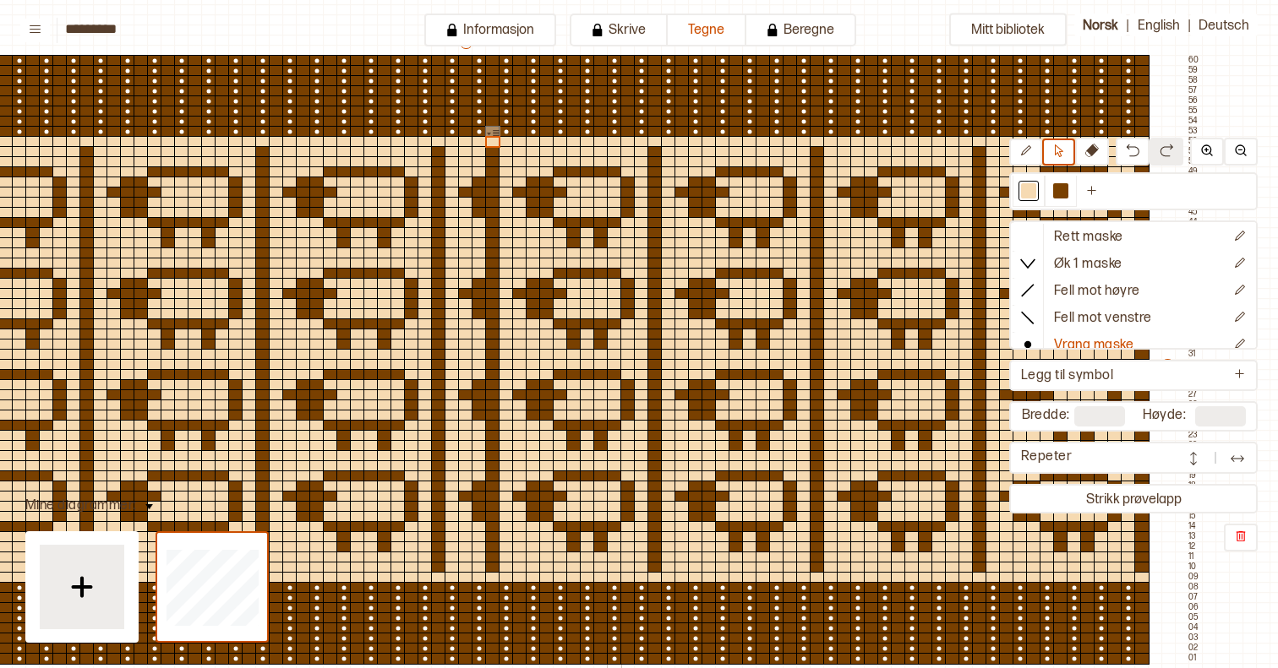
scroll to position [131, 174]
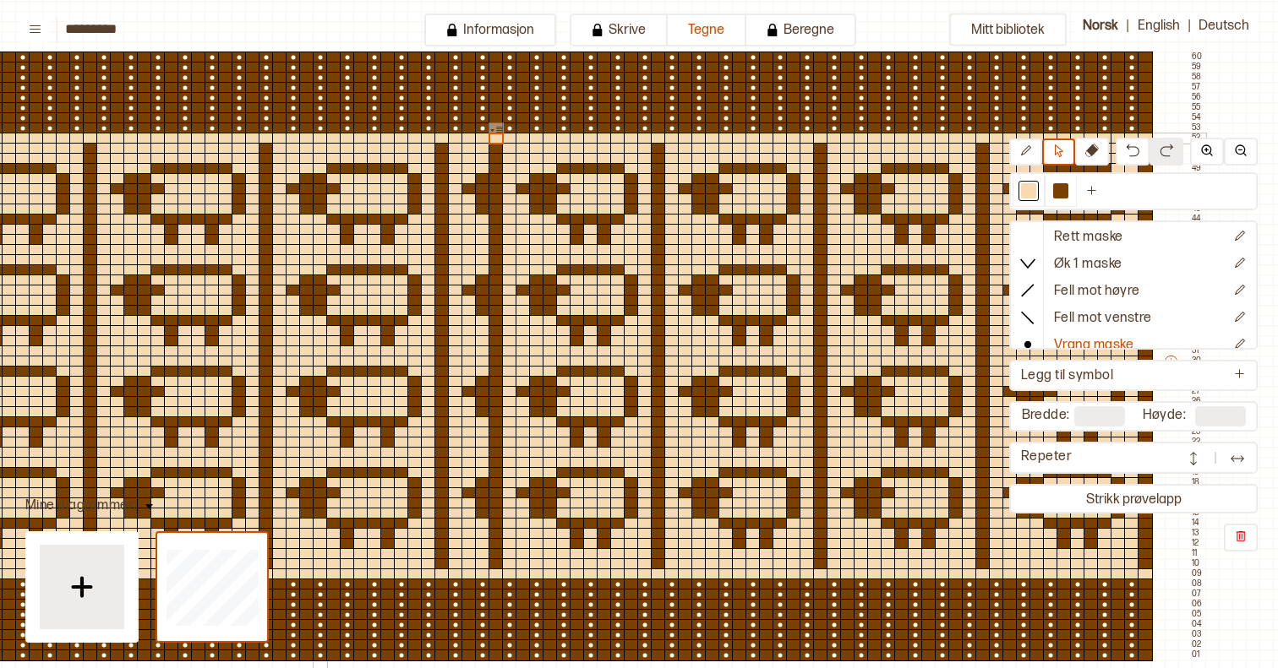
click at [320, 139] on div at bounding box center [320, 139] width 15 height 12
click at [335, 137] on div at bounding box center [333, 139] width 15 height 12
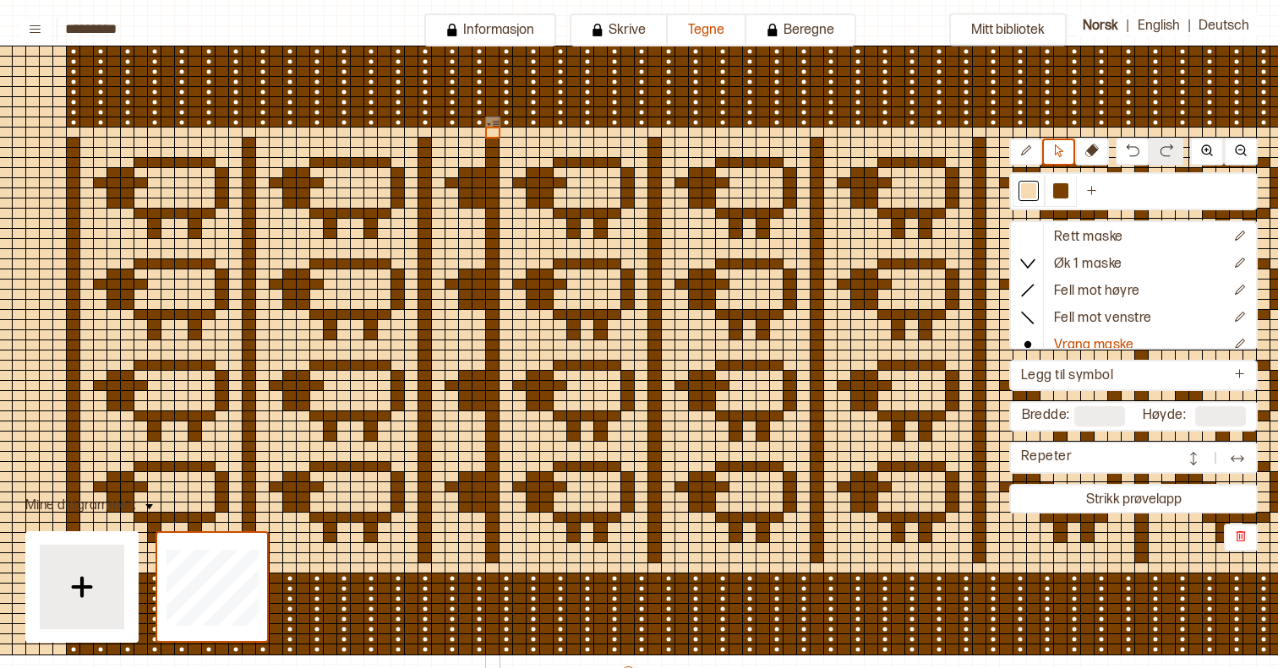
scroll to position [137, 14]
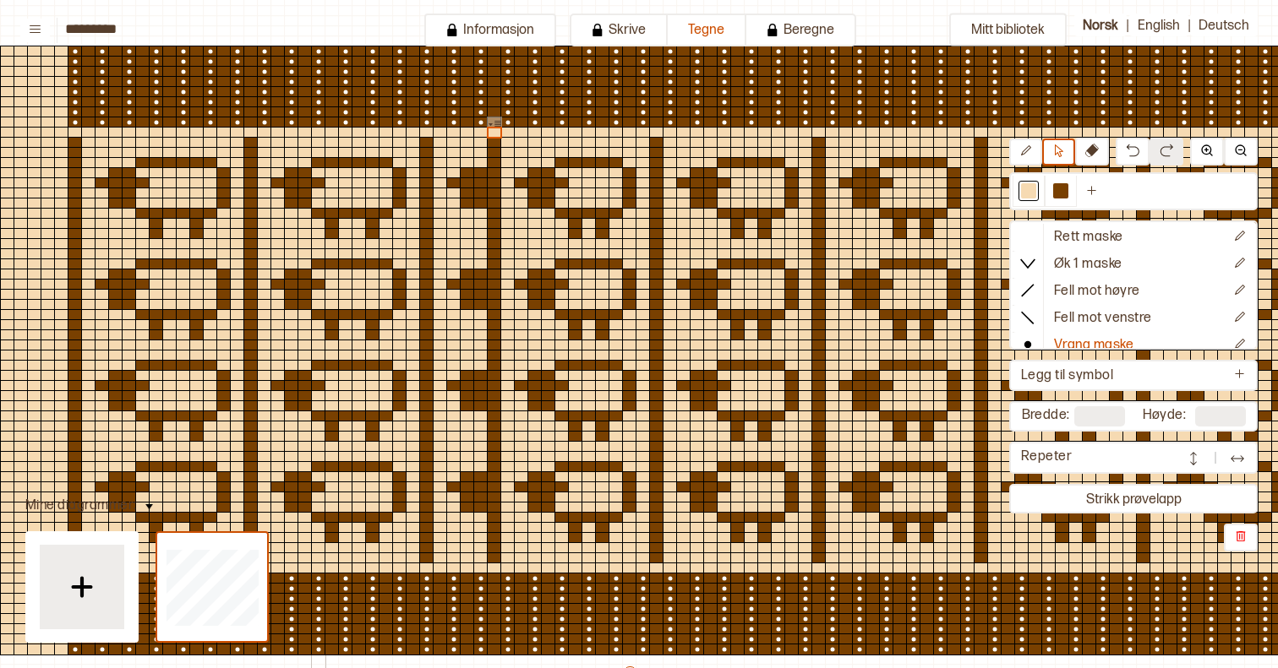
click at [327, 132] on div at bounding box center [331, 133] width 15 height 12
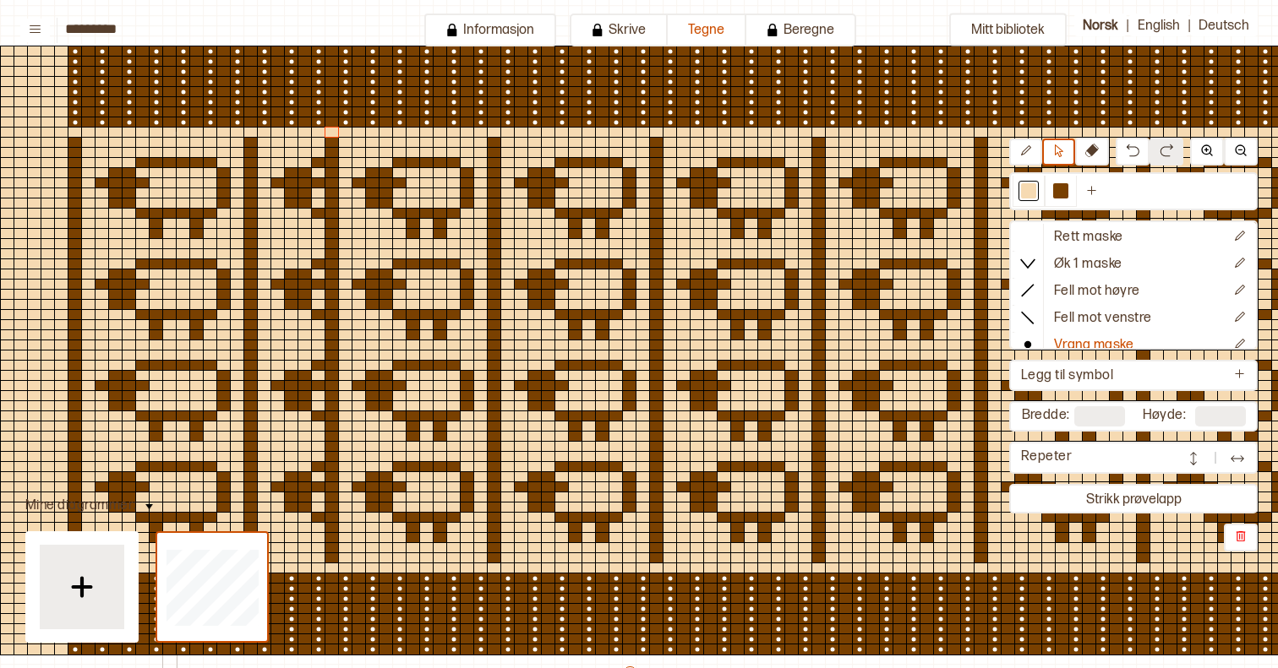
click at [173, 132] on div at bounding box center [169, 133] width 15 height 12
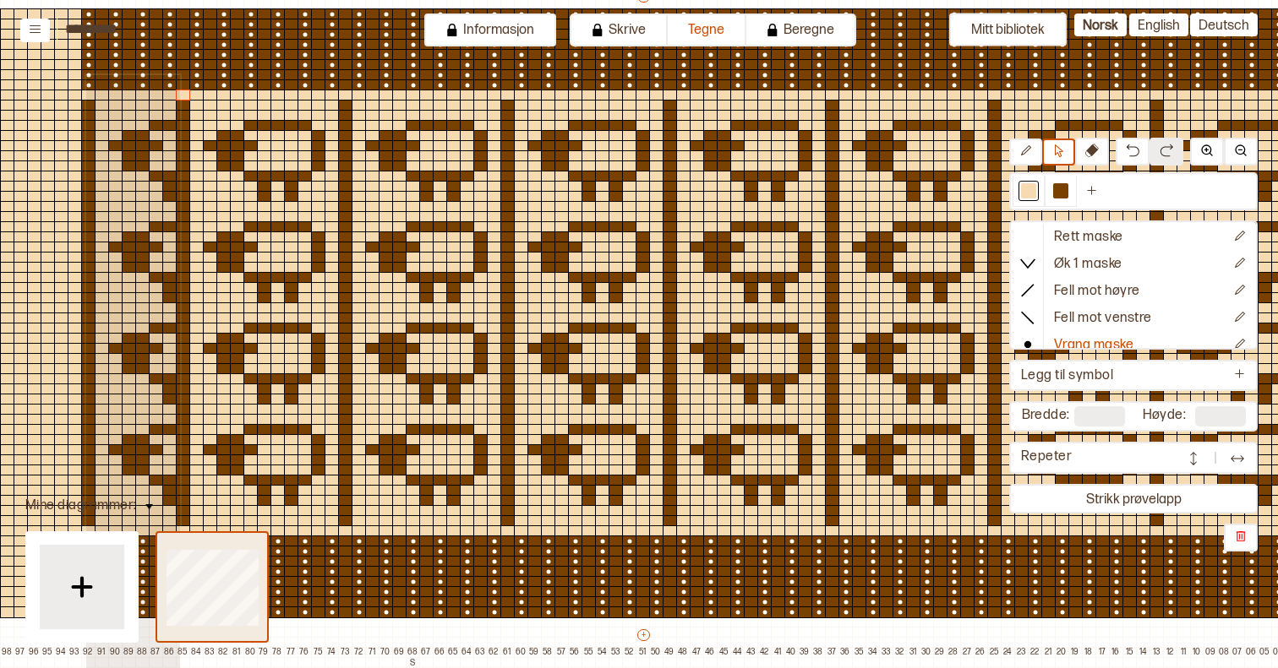
scroll to position [215, 0]
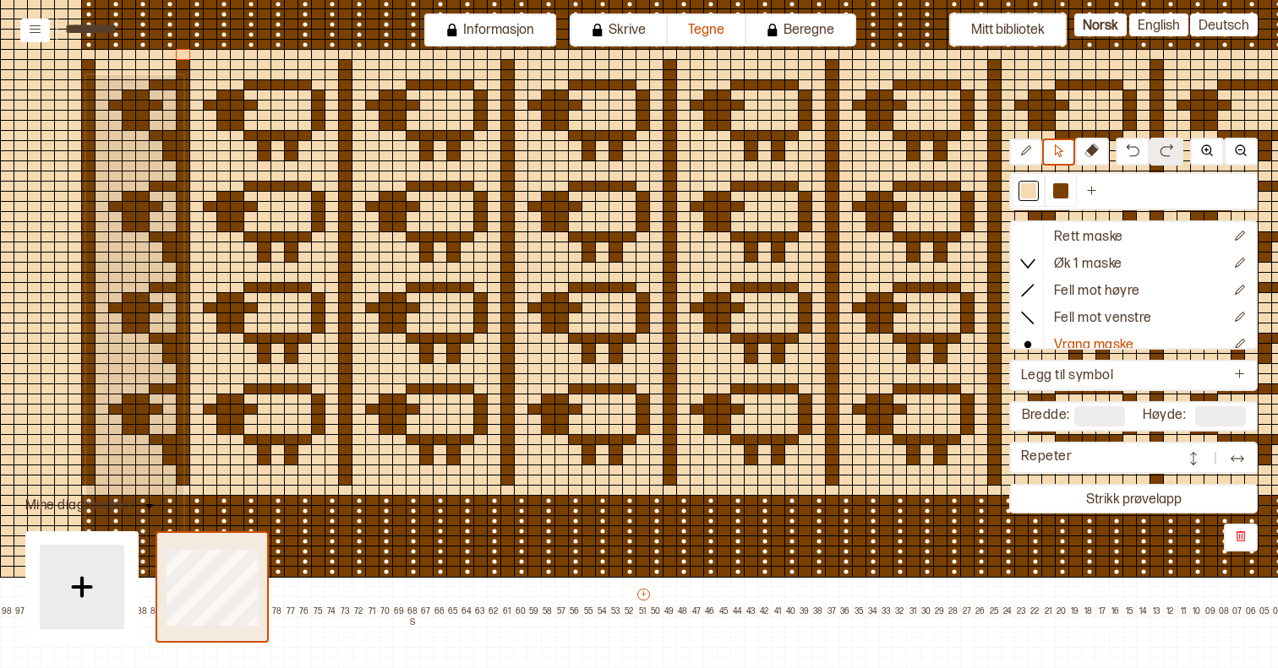
click at [182, 567] on div "********* Informasjon Skrive Tegne Beregne Norsk | English | Deutsch Mitt bibli…" at bounding box center [639, 334] width 1278 height 668
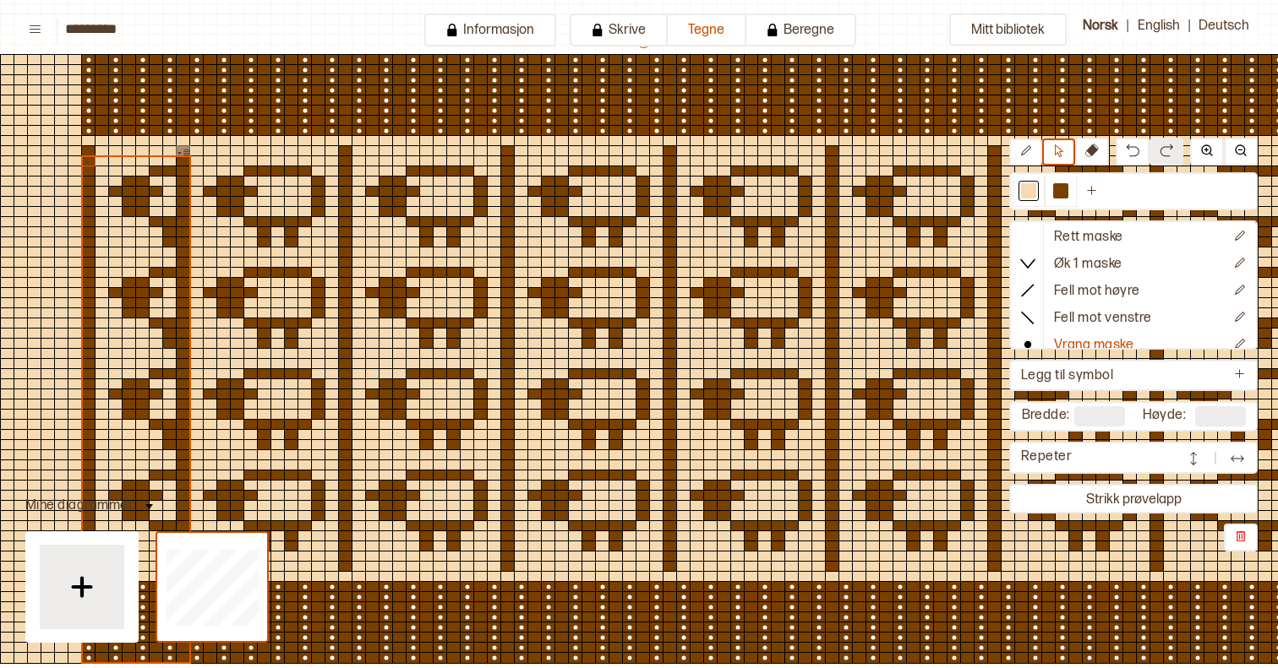
scroll to position [129, 0]
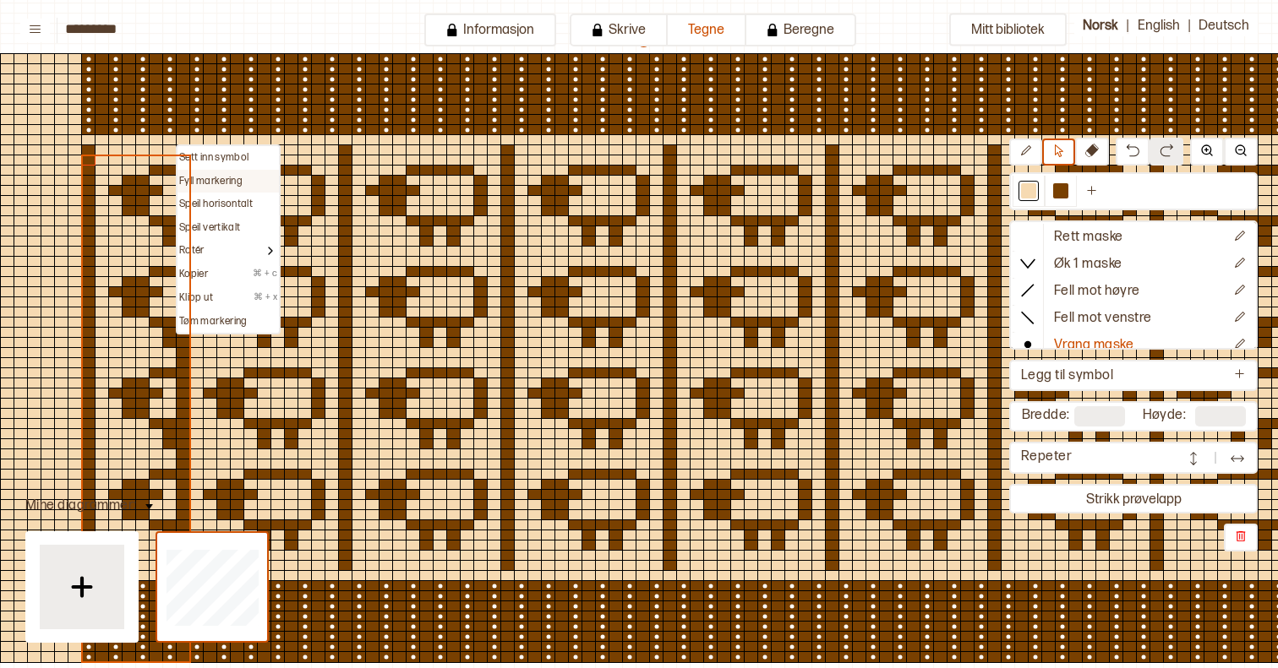
click at [218, 184] on p "Fyll markering" at bounding box center [210, 182] width 63 height 14
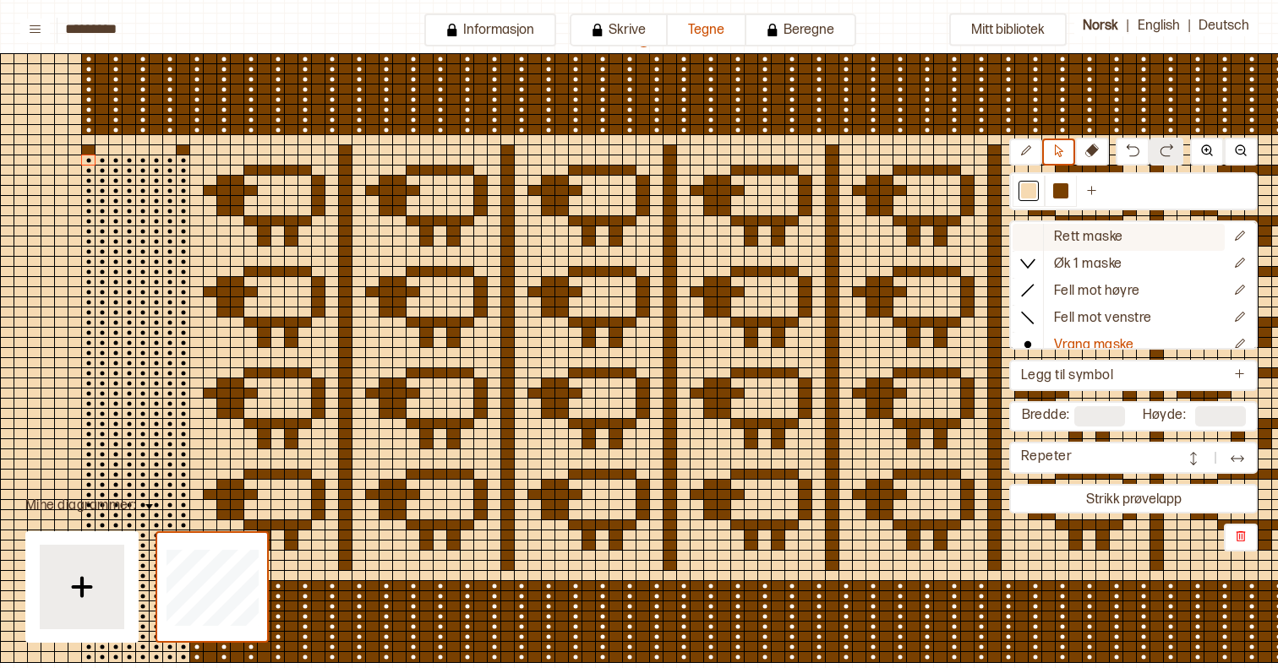
click at [1089, 233] on p "Rett maske" at bounding box center [1088, 238] width 69 height 18
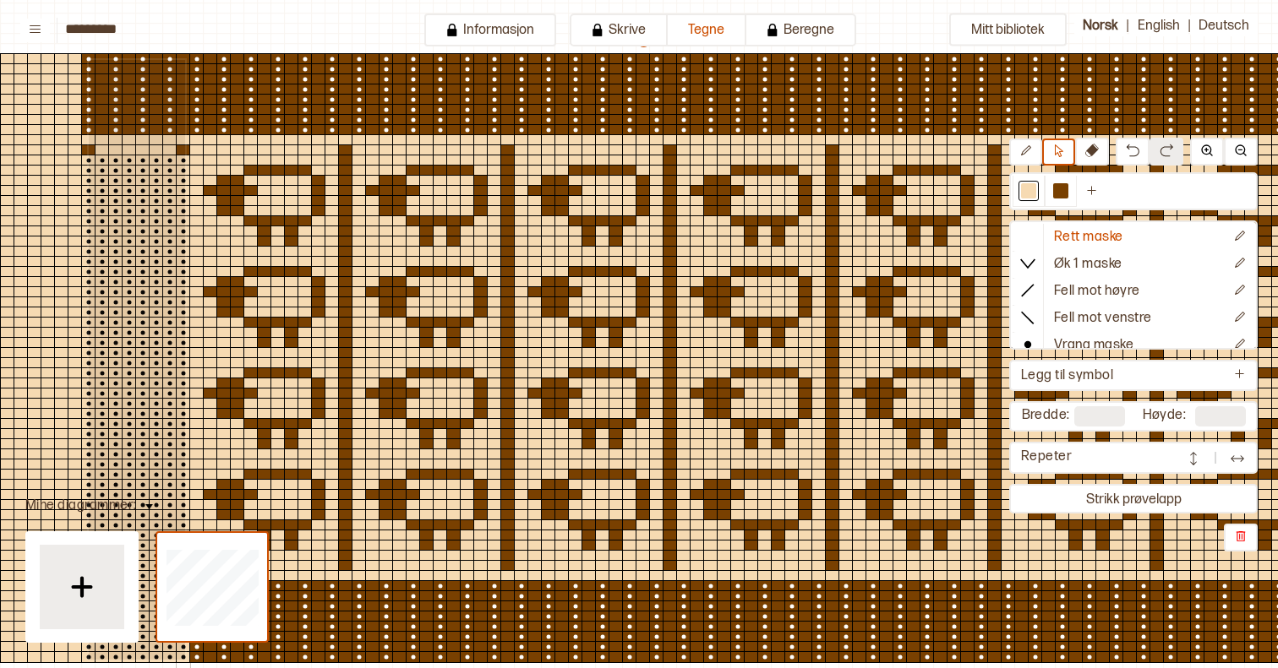
drag, startPoint x: 87, startPoint y: 58, endPoint x: 183, endPoint y: 658, distance: 607.7
click at [183, 658] on div "+ + + + 101 100 99 98 97 96 95 94 93 92 91 90 89 88 87 86 85 84 83 82 81 80 79 …" at bounding box center [655, 367] width 1447 height 669
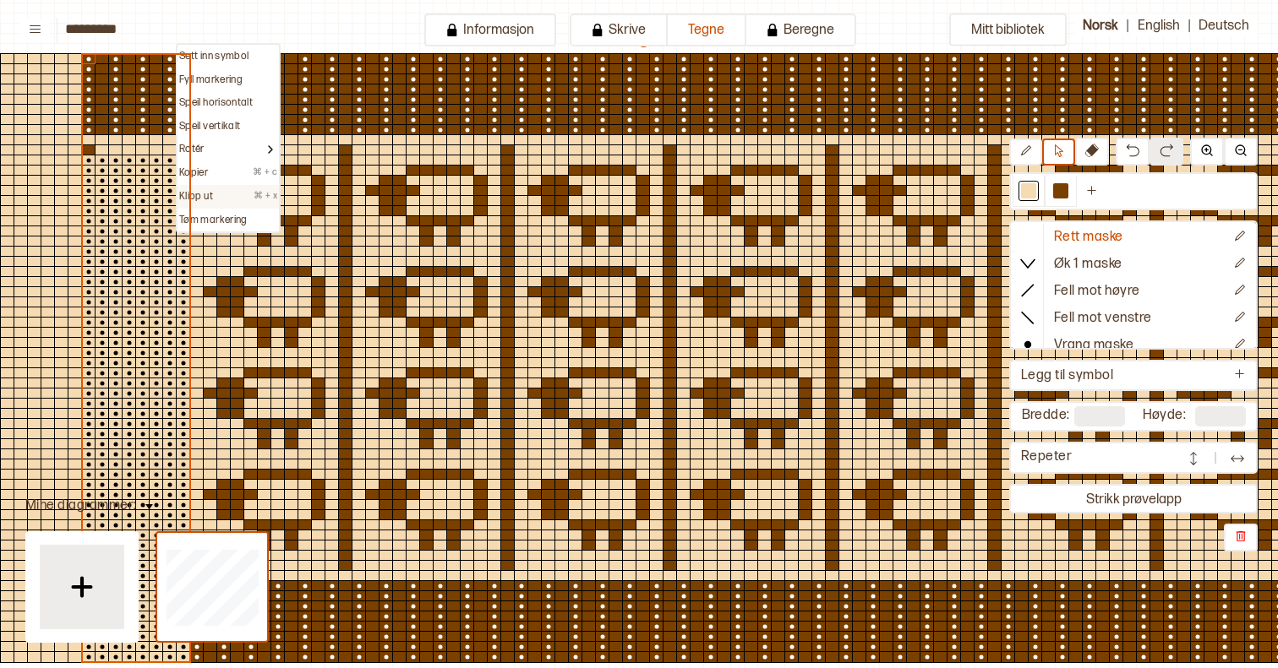
click at [213, 194] on div "Klipp ut ⌘ + x" at bounding box center [228, 197] width 98 height 14
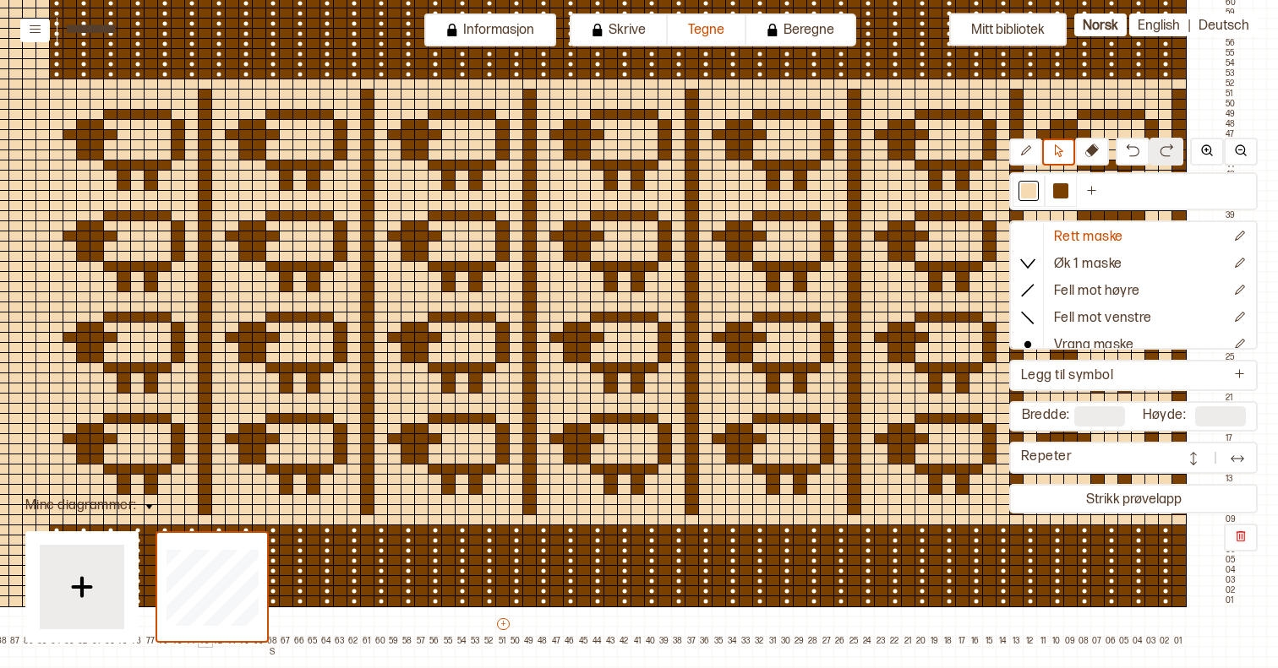
scroll to position [185, 145]
